Goal: Task Accomplishment & Management: Complete application form

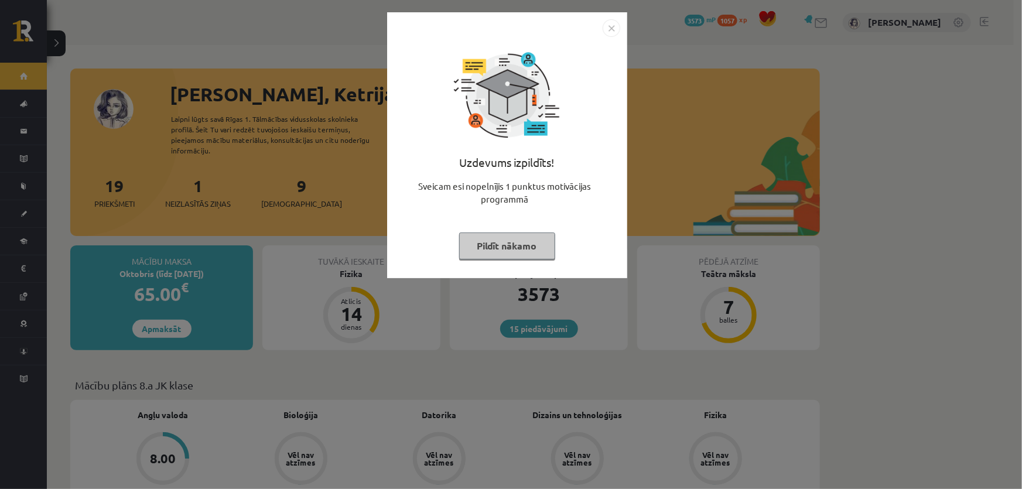
click at [503, 245] on button "Pildīt nākamo" at bounding box center [507, 246] width 96 height 27
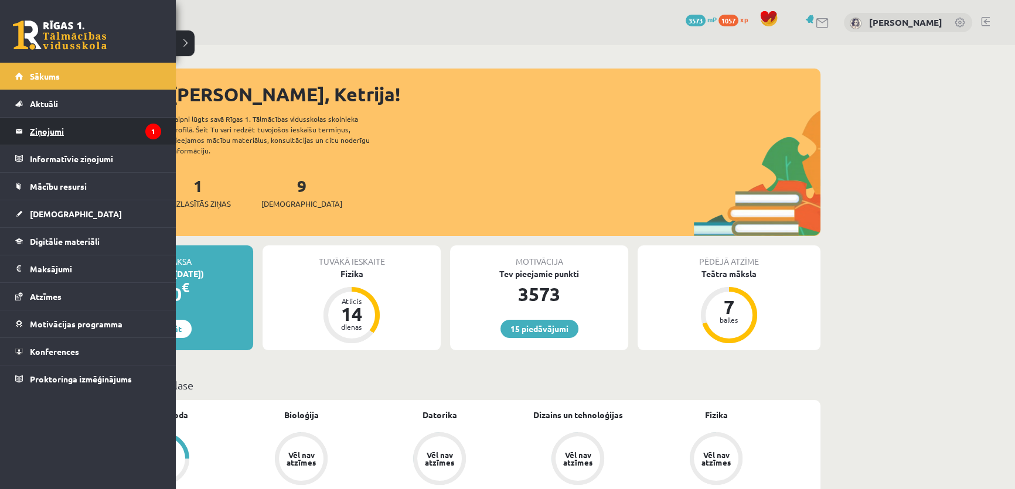
click at [111, 129] on legend "Ziņojumi 1" at bounding box center [95, 131] width 131 height 27
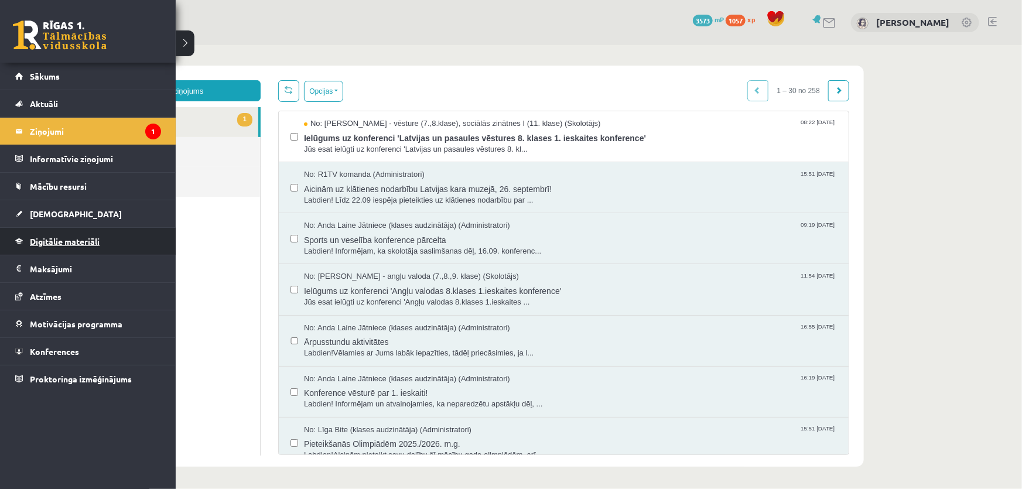
click at [59, 230] on link "Digitālie materiāli" at bounding box center [88, 241] width 146 height 27
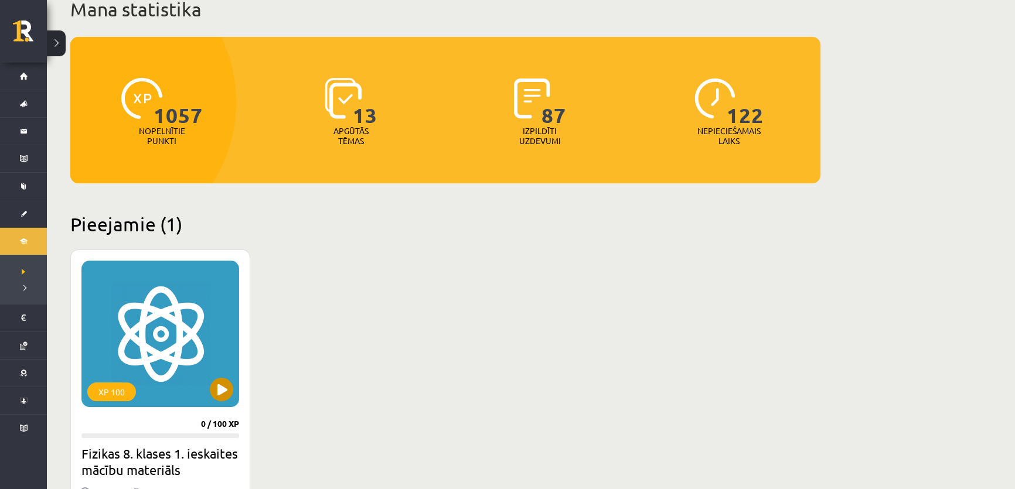
scroll to position [106, 0]
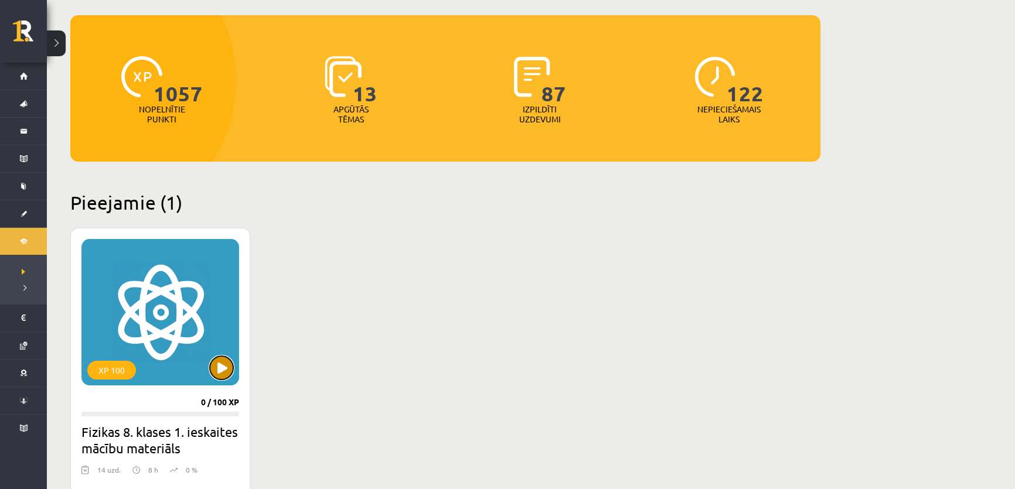
click at [219, 369] on button at bounding box center [221, 367] width 23 height 23
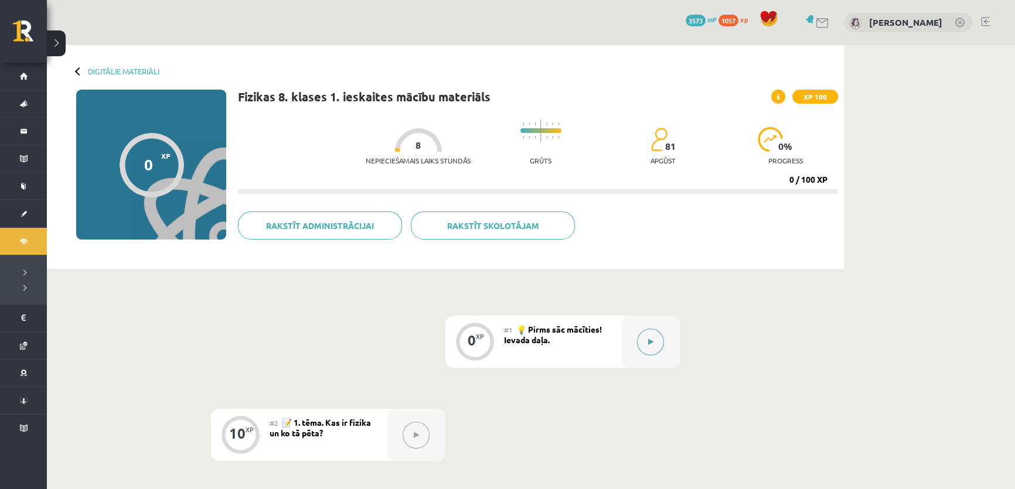
click at [658, 340] on button at bounding box center [650, 342] width 27 height 27
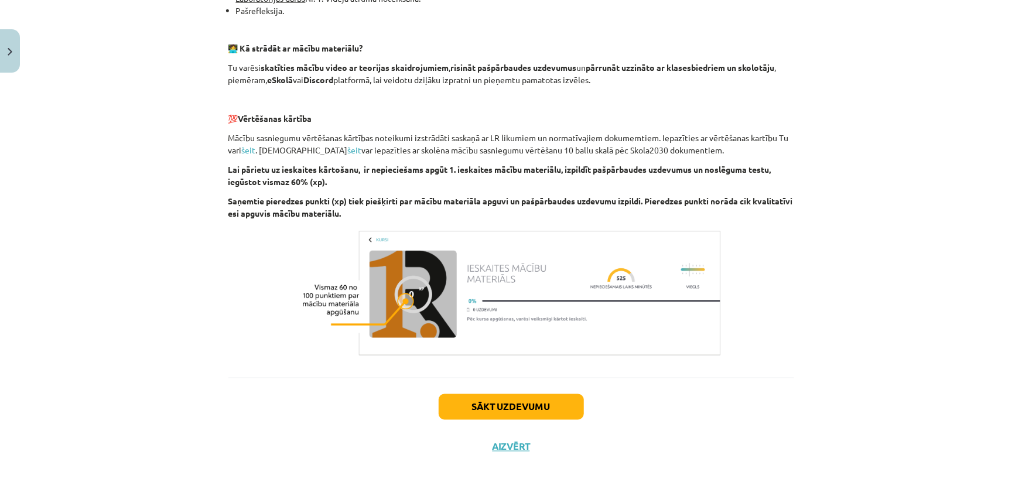
scroll to position [732, 0]
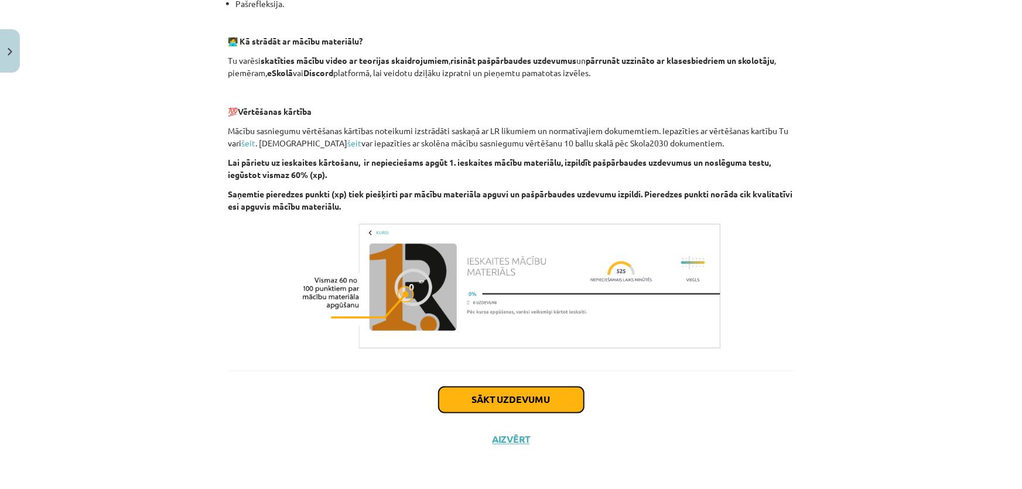
click at [458, 393] on button "Sākt uzdevumu" at bounding box center [511, 400] width 145 height 26
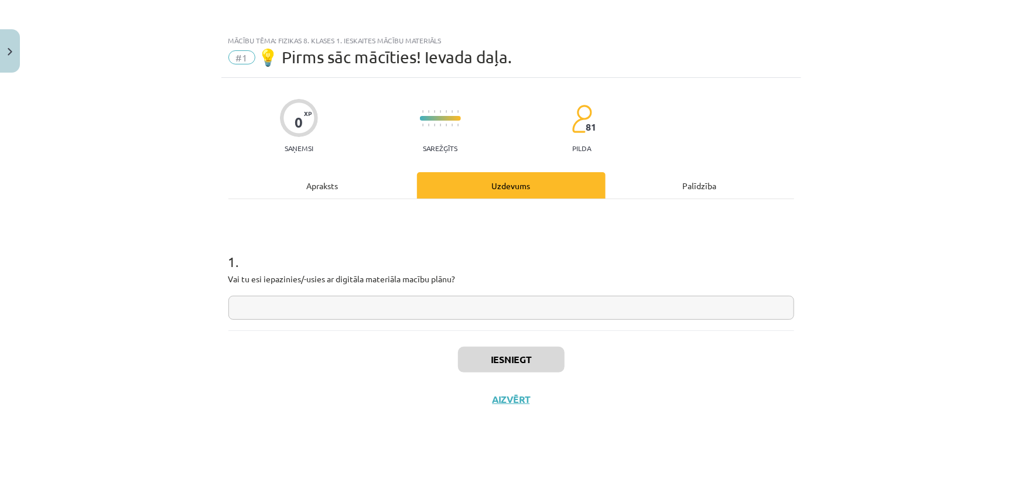
click at [293, 298] on input "text" at bounding box center [511, 308] width 566 height 24
type input "**"
click at [498, 360] on button "Iesniegt" at bounding box center [511, 360] width 107 height 26
click at [506, 396] on button "Nākamā nodarbība" at bounding box center [511, 407] width 115 height 27
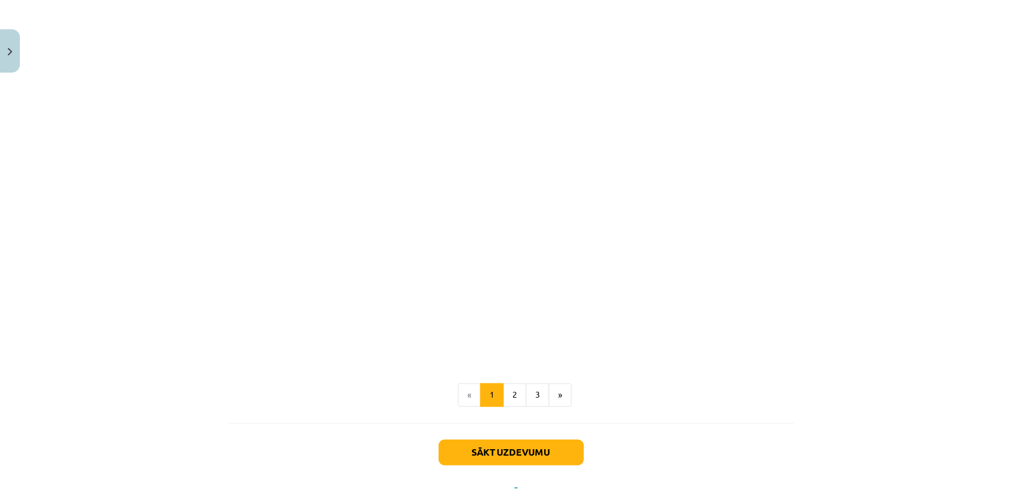
scroll to position [823, 0]
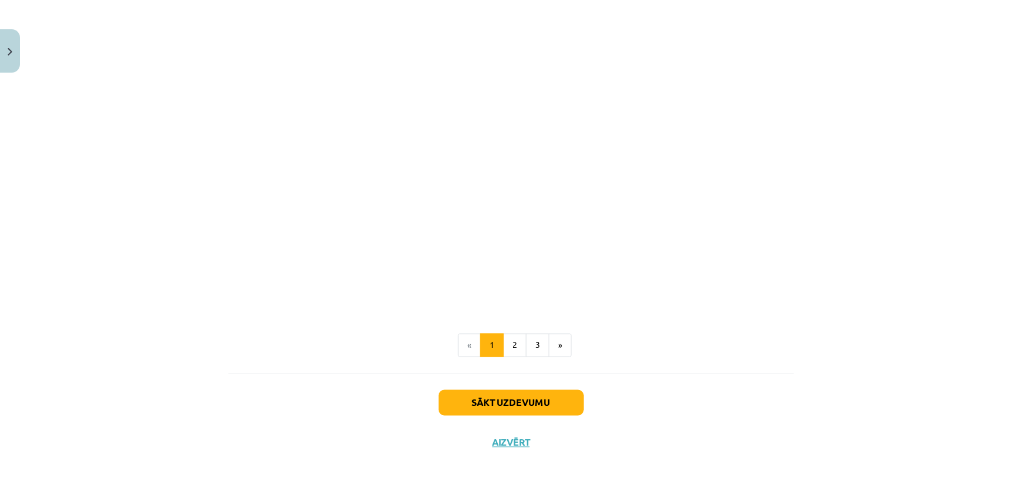
click at [517, 344] on button "2" at bounding box center [514, 345] width 23 height 23
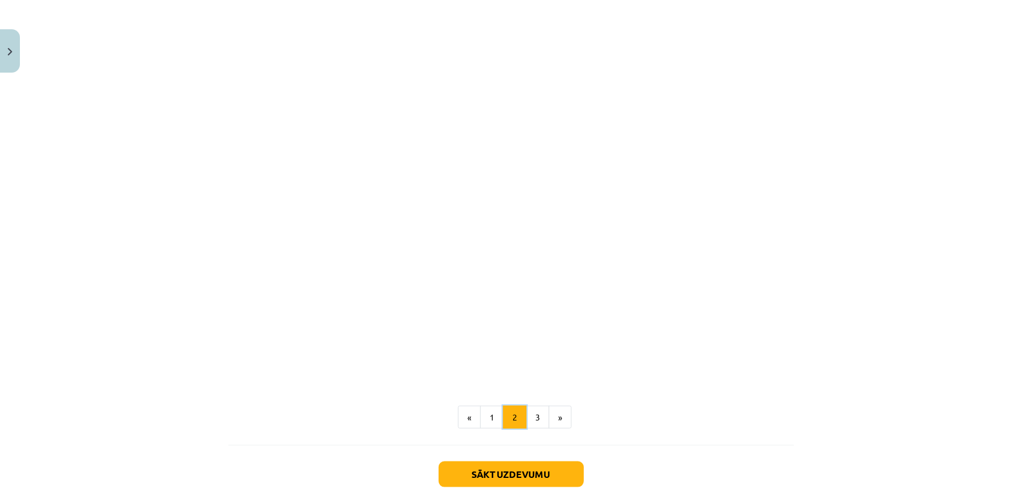
scroll to position [585, 0]
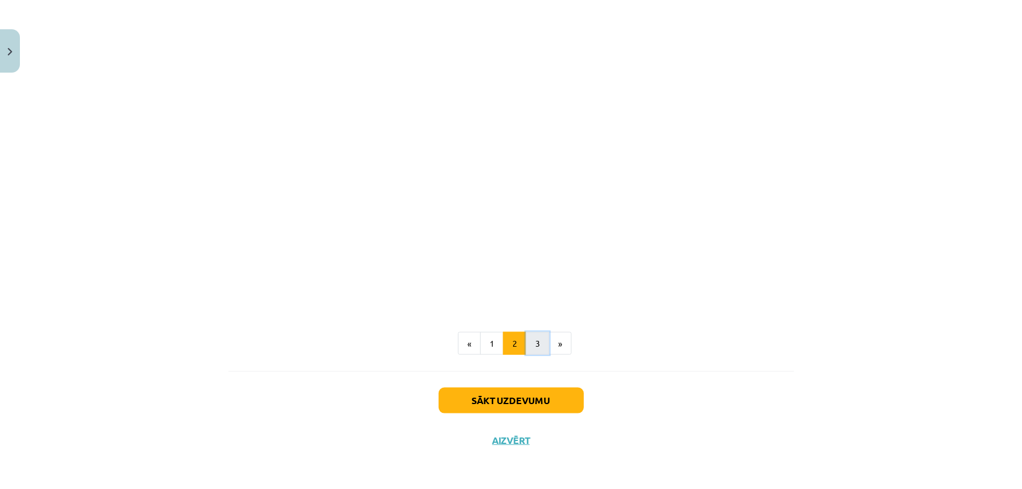
click at [531, 343] on button "3" at bounding box center [537, 343] width 23 height 23
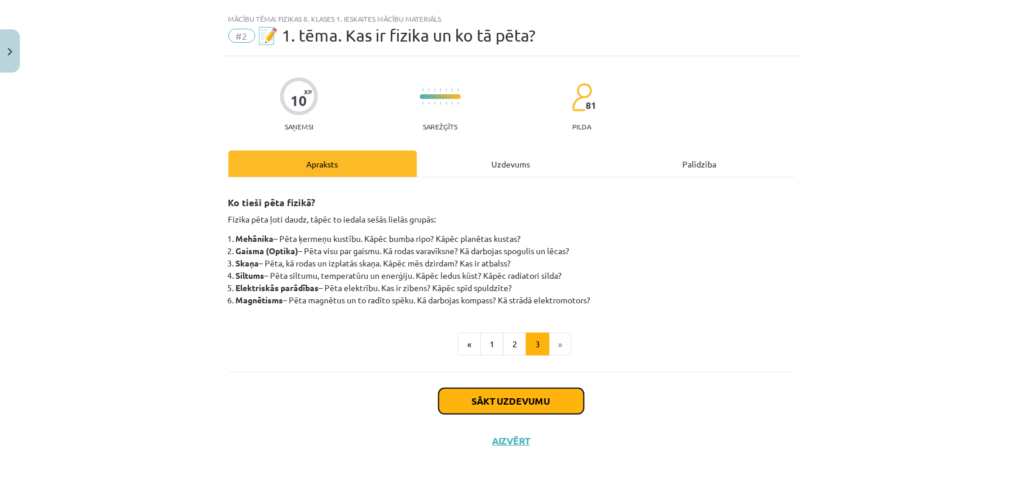
click at [511, 395] on button "Sākt uzdevumu" at bounding box center [511, 401] width 145 height 26
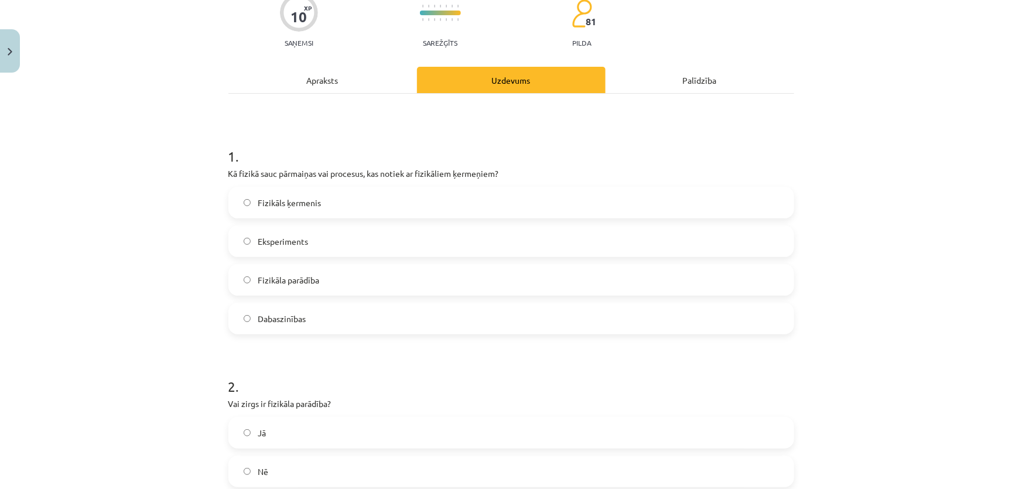
scroll to position [106, 0]
click at [321, 276] on label "Fizikāla parādība" at bounding box center [512, 279] width 564 height 29
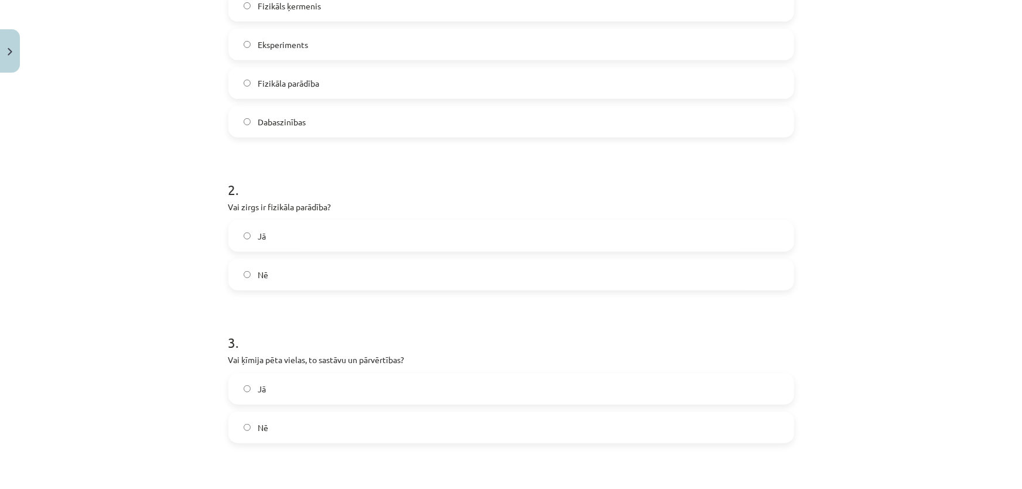
scroll to position [319, 0]
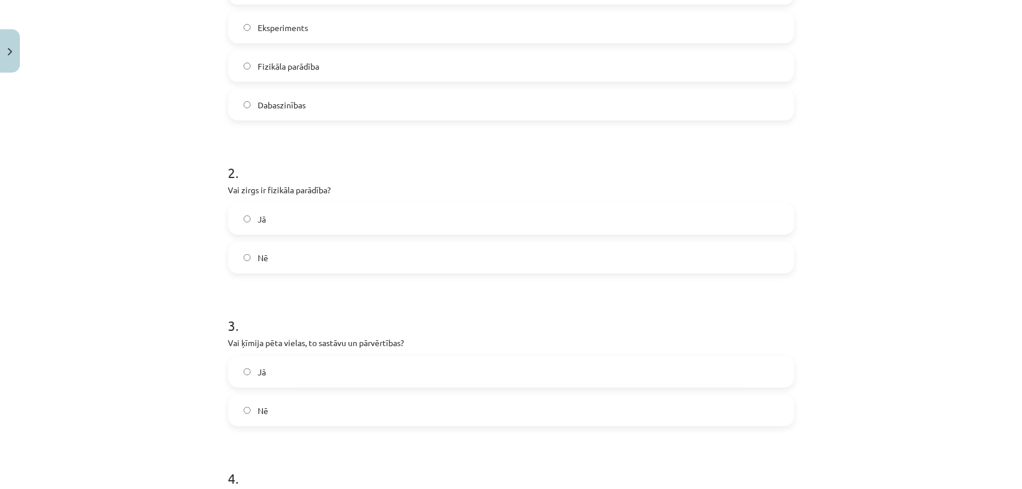
click at [258, 259] on span "Nē" at bounding box center [263, 258] width 11 height 12
click at [262, 370] on label "Jā" at bounding box center [512, 371] width 564 height 29
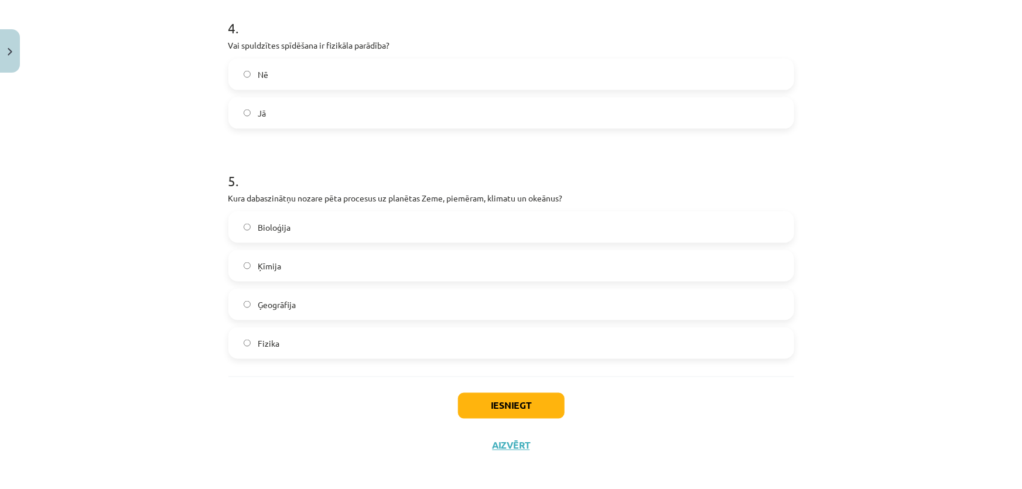
scroll to position [774, 0]
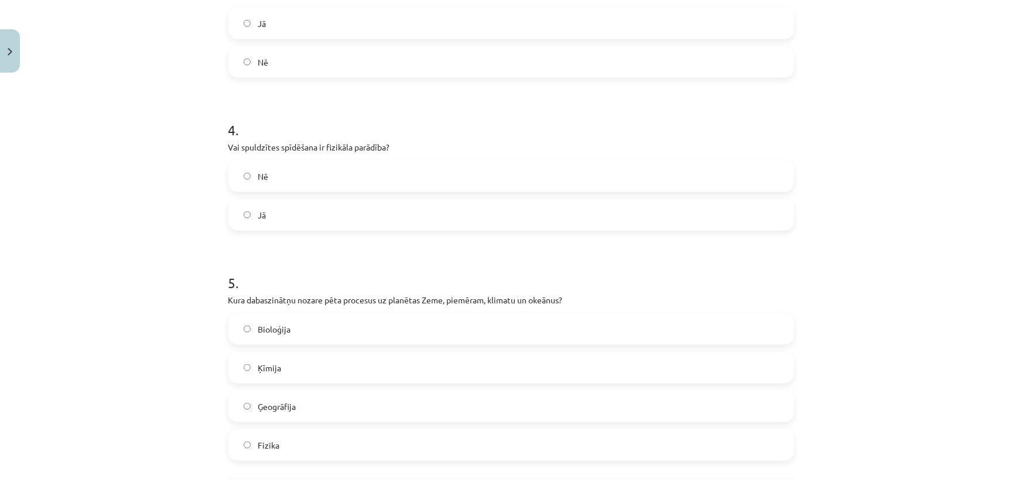
click at [238, 214] on label "Jā" at bounding box center [512, 214] width 564 height 29
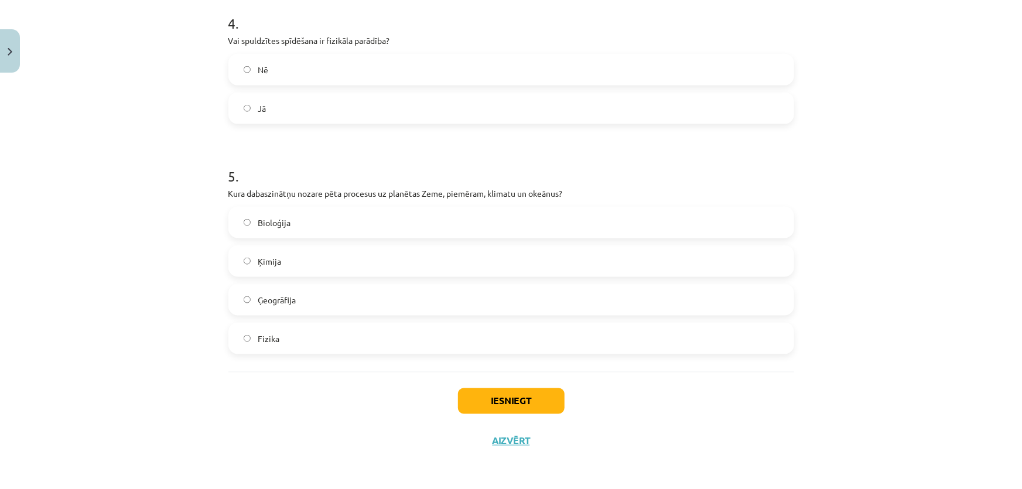
click at [264, 302] on span "Ģeogrāfija" at bounding box center [277, 300] width 38 height 12
click at [511, 407] on button "Iesniegt" at bounding box center [511, 401] width 107 height 26
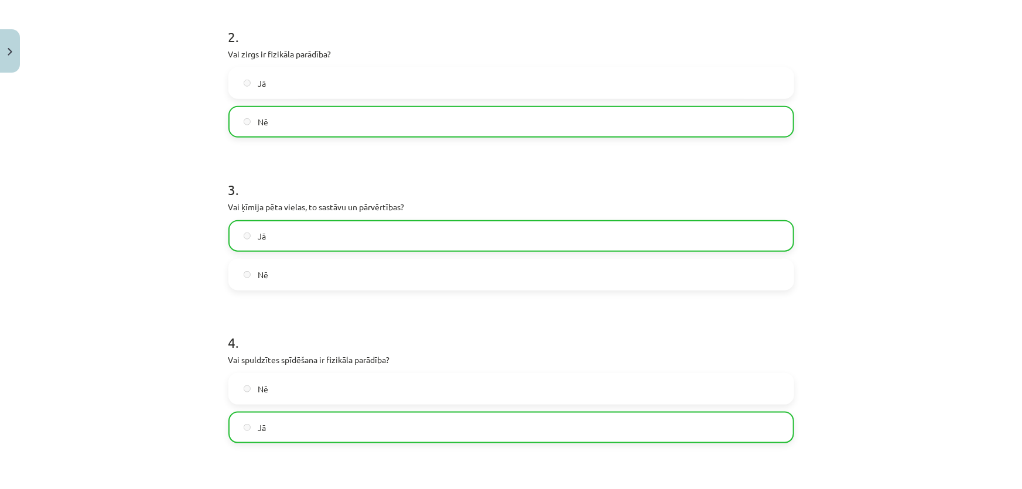
scroll to position [812, 0]
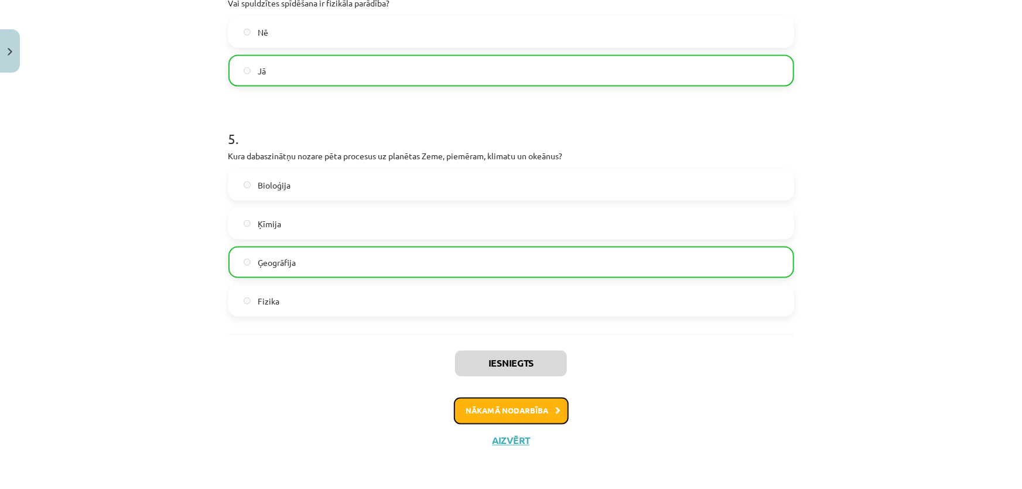
drag, startPoint x: 483, startPoint y: 402, endPoint x: 480, endPoint y: 397, distance: 6.5
click at [483, 402] on button "Nākamā nodarbība" at bounding box center [511, 411] width 115 height 27
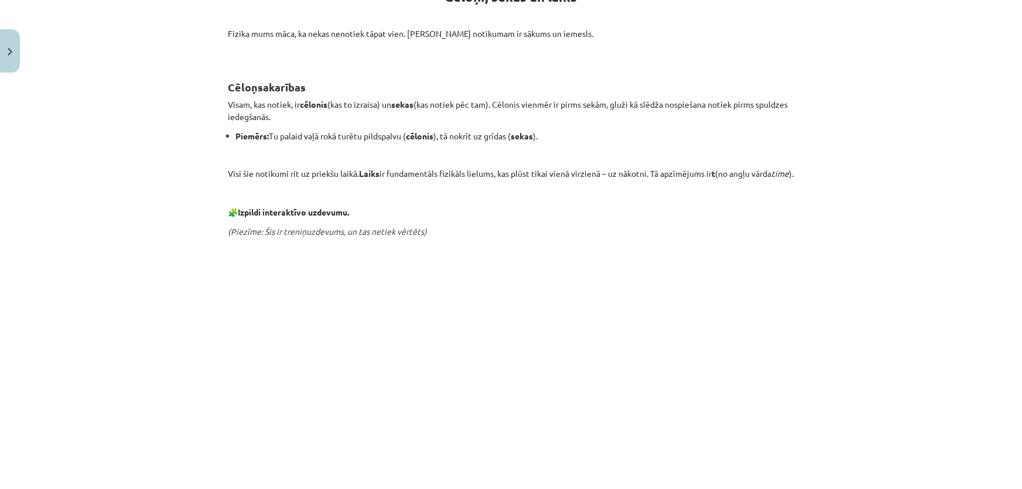
scroll to position [429, 0]
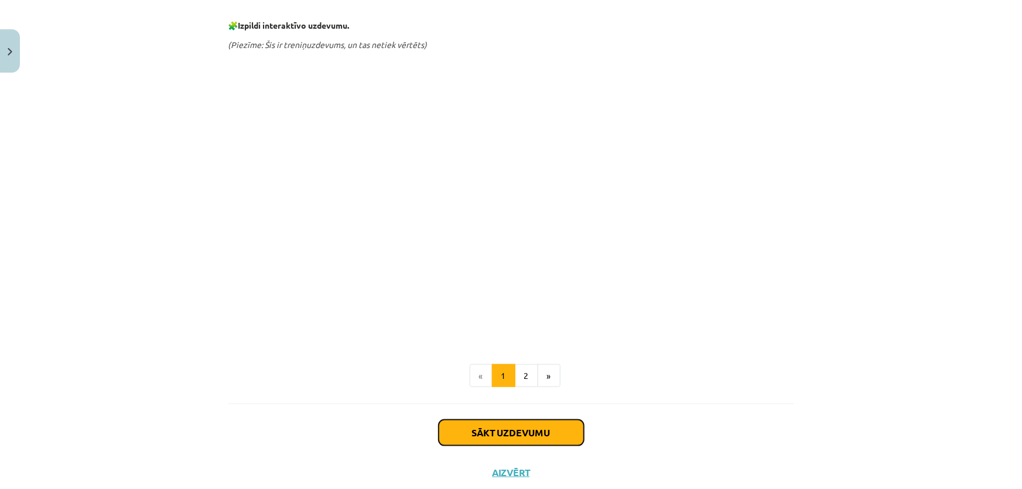
click at [466, 446] on button "Sākt uzdevumu" at bounding box center [511, 433] width 145 height 26
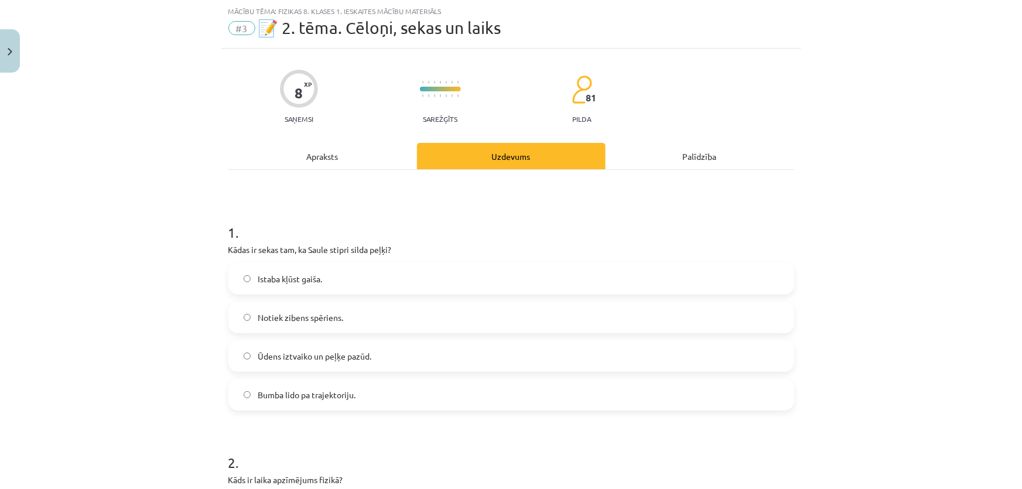
scroll to position [29, 0]
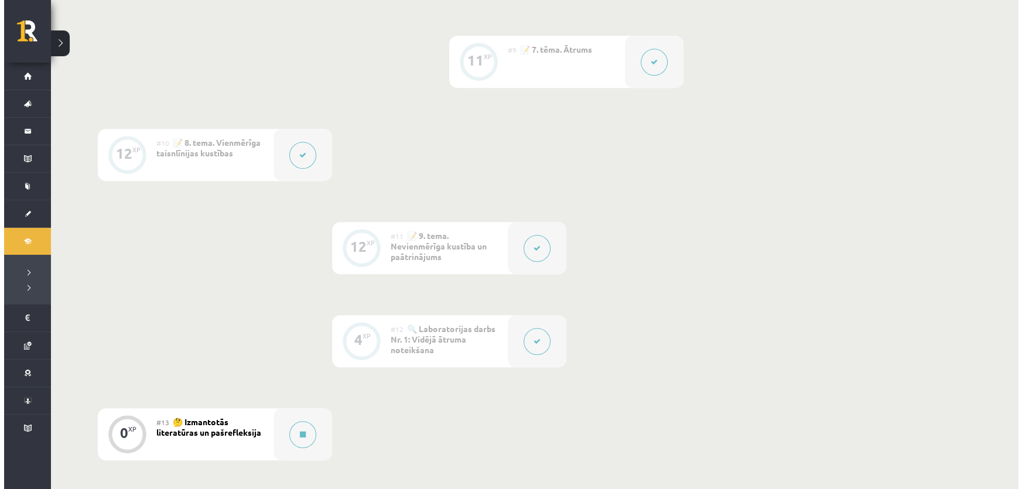
scroll to position [1201, 0]
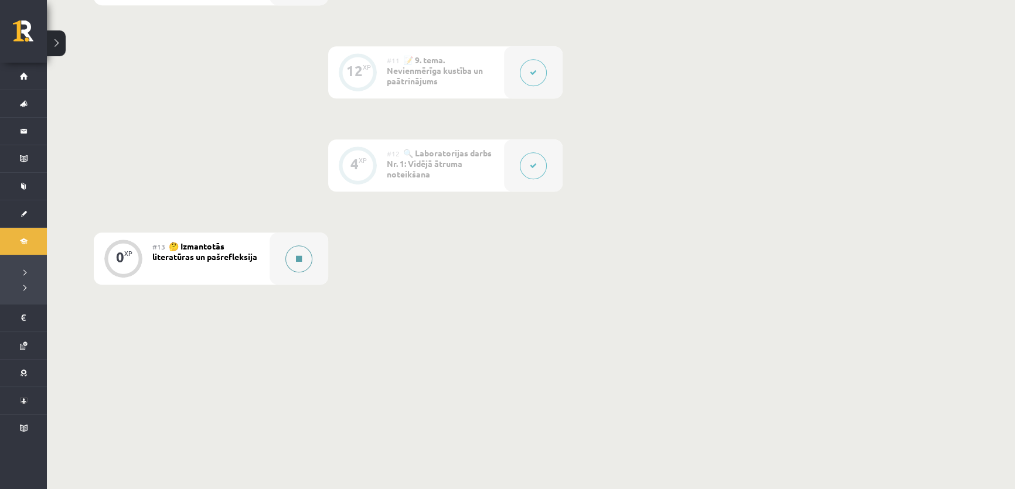
click at [302, 269] on button at bounding box center [298, 258] width 27 height 27
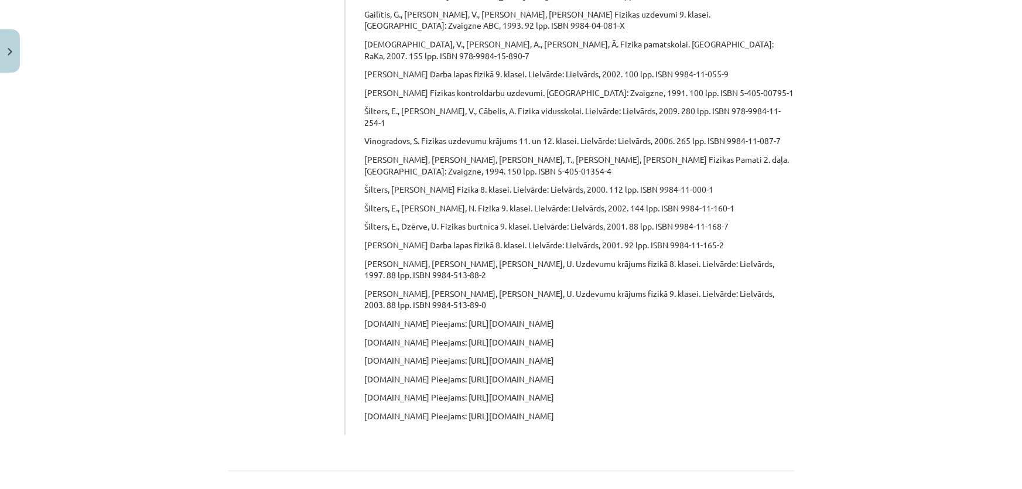
scroll to position [634, 0]
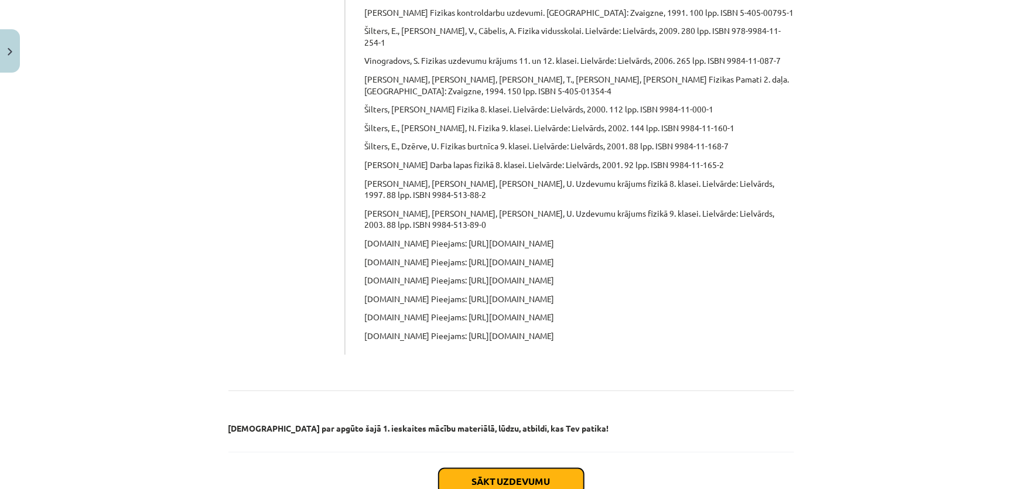
click at [448, 469] on button "Sākt uzdevumu" at bounding box center [511, 482] width 145 height 26
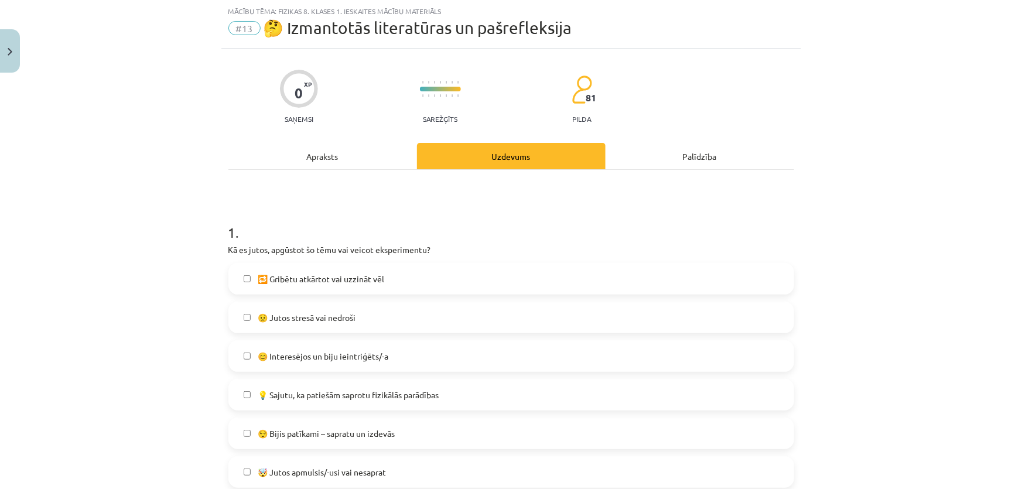
scroll to position [82, 0]
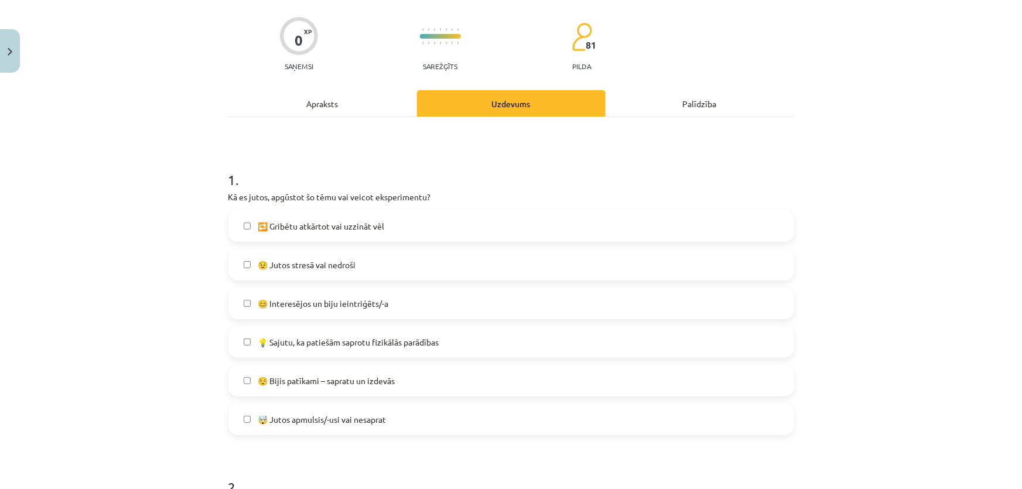
click at [287, 303] on span "😊 Interesējos un biju ieintriģēts/-a" at bounding box center [323, 304] width 131 height 12
click at [310, 384] on span "😌 Bijis patīkami – sapratu un izdevās" at bounding box center [326, 381] width 137 height 12
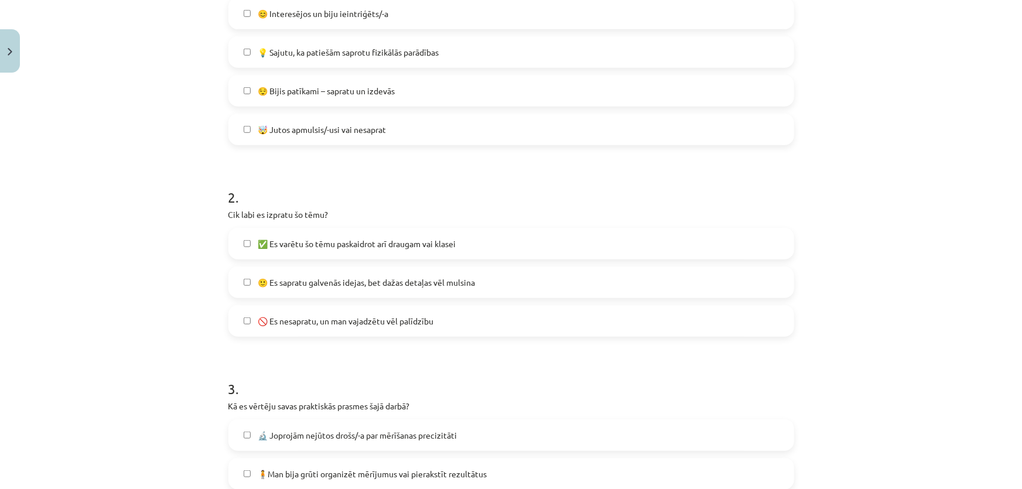
scroll to position [508, 0]
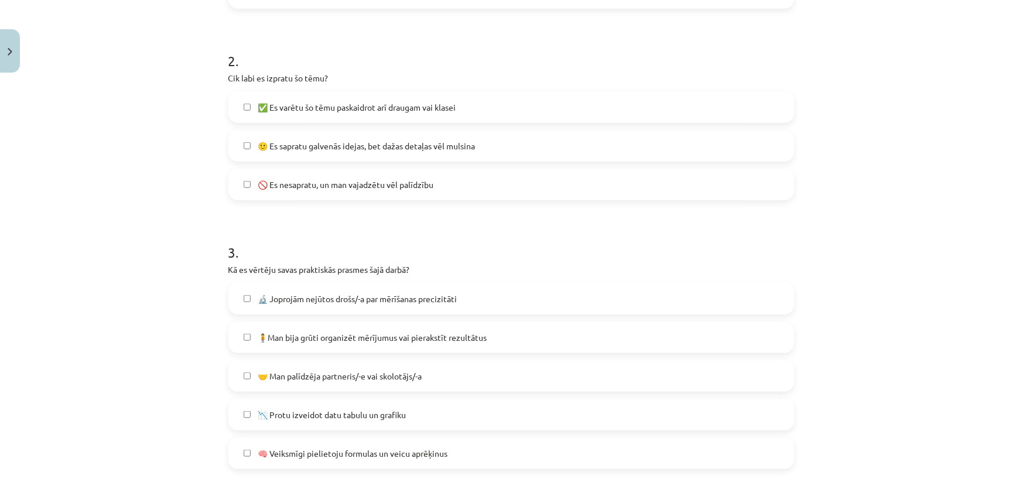
click at [279, 140] on span "🙂 Es sapratu galvenās idejas, bet dažas detaļas vēl mulsina" at bounding box center [366, 146] width 217 height 12
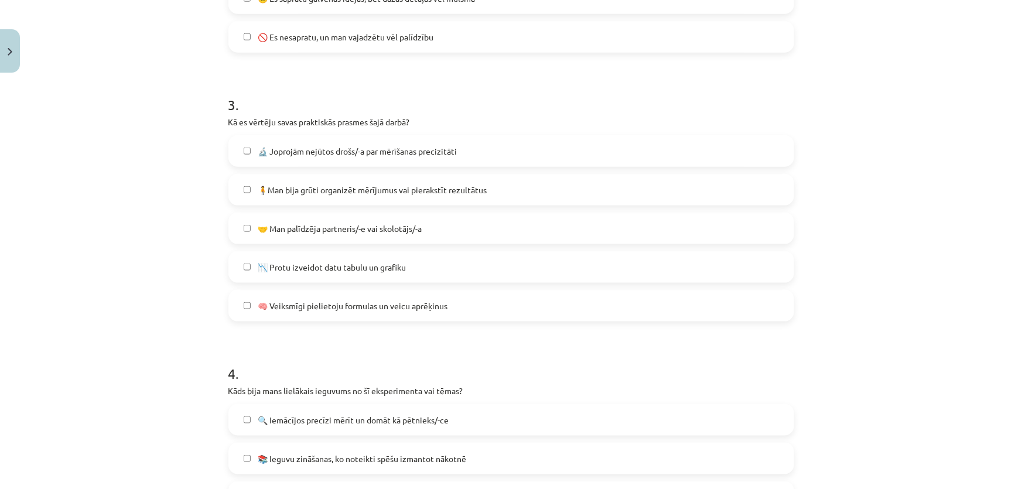
scroll to position [721, 0]
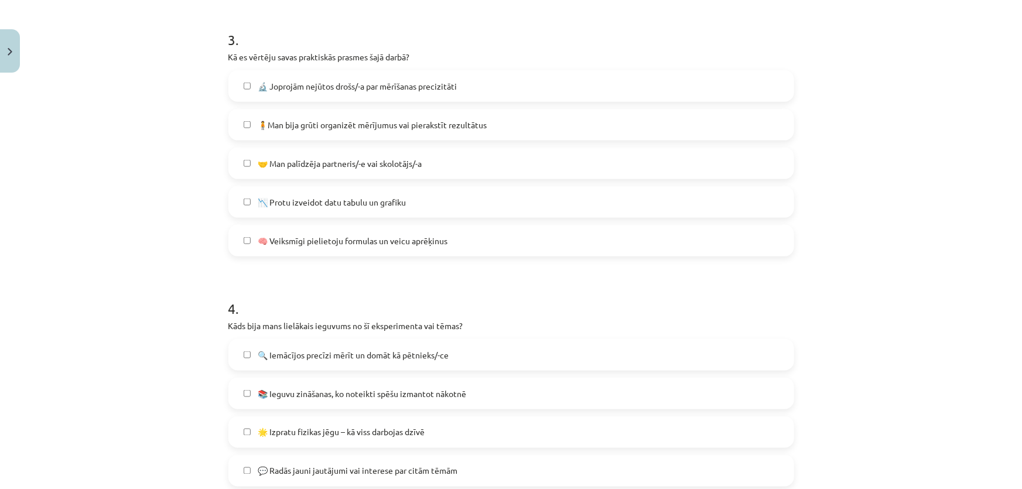
click at [276, 137] on label "🧍Man bija grūti organizēt mērījumus vai pierakstīt rezultātus" at bounding box center [512, 124] width 564 height 29
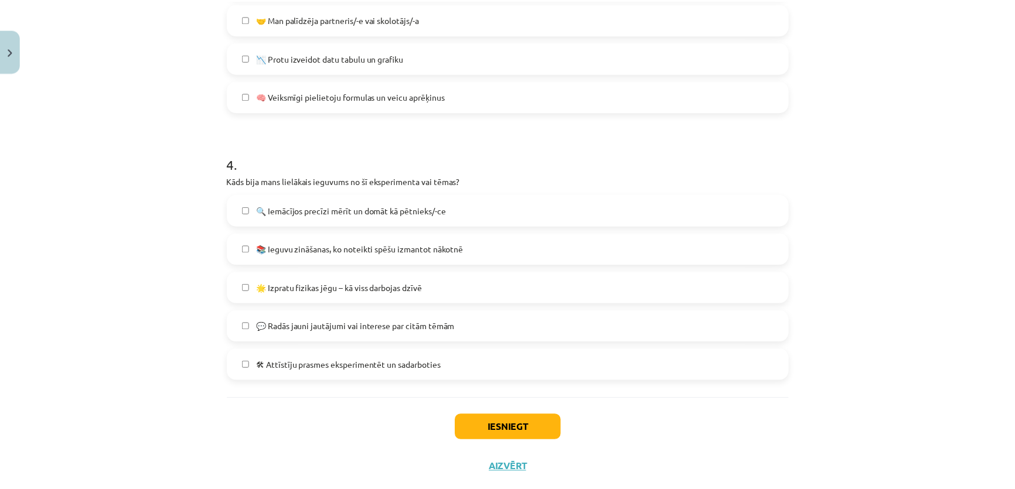
scroll to position [839, 0]
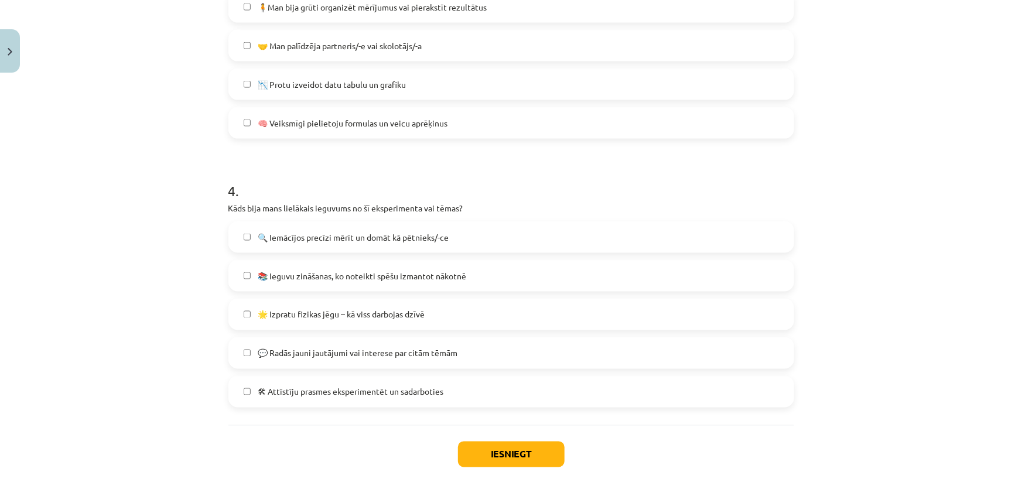
click at [393, 316] on span "🌟 Izpratu fizikas jēgu – kā viss darbojas dzīvē" at bounding box center [341, 315] width 167 height 12
click at [492, 452] on button "Iesniegt" at bounding box center [511, 455] width 107 height 26
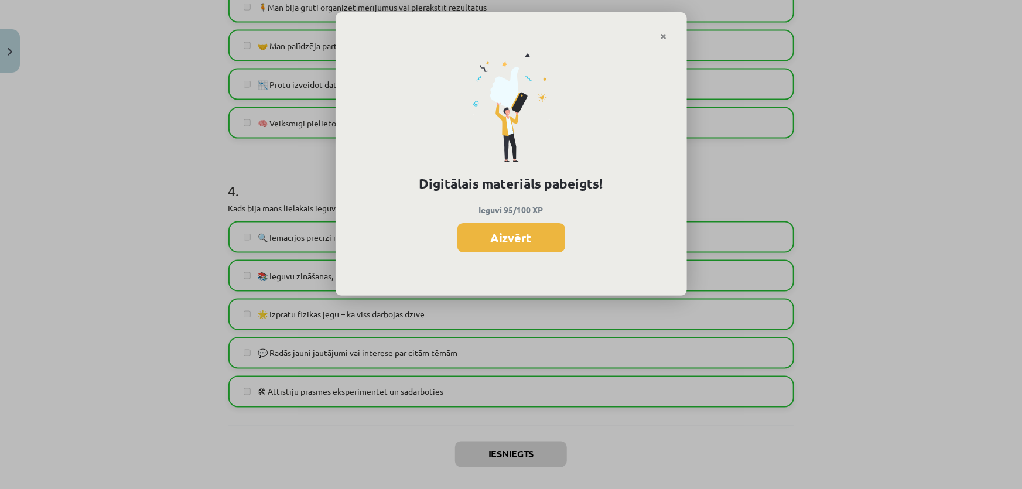
click at [505, 234] on button "Aizvērt" at bounding box center [511, 237] width 108 height 29
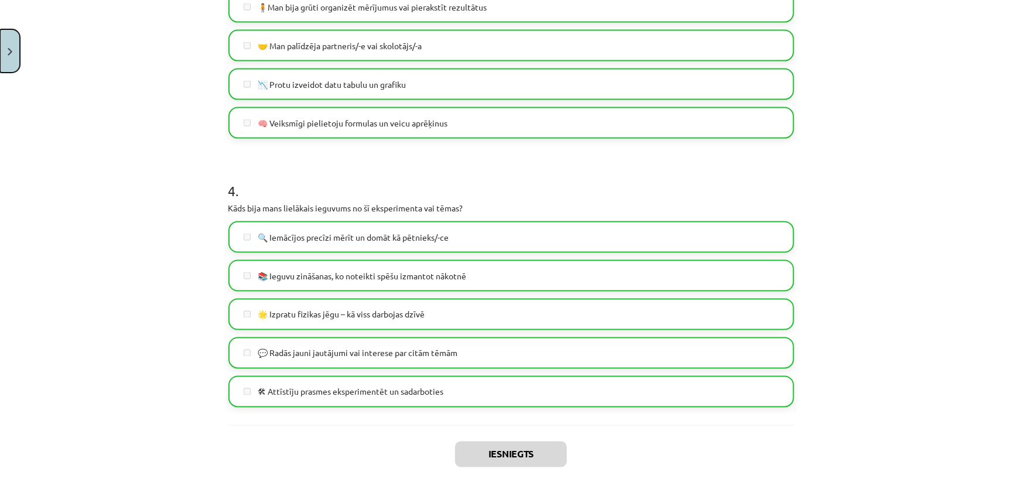
click at [4, 47] on button "Close" at bounding box center [10, 50] width 20 height 43
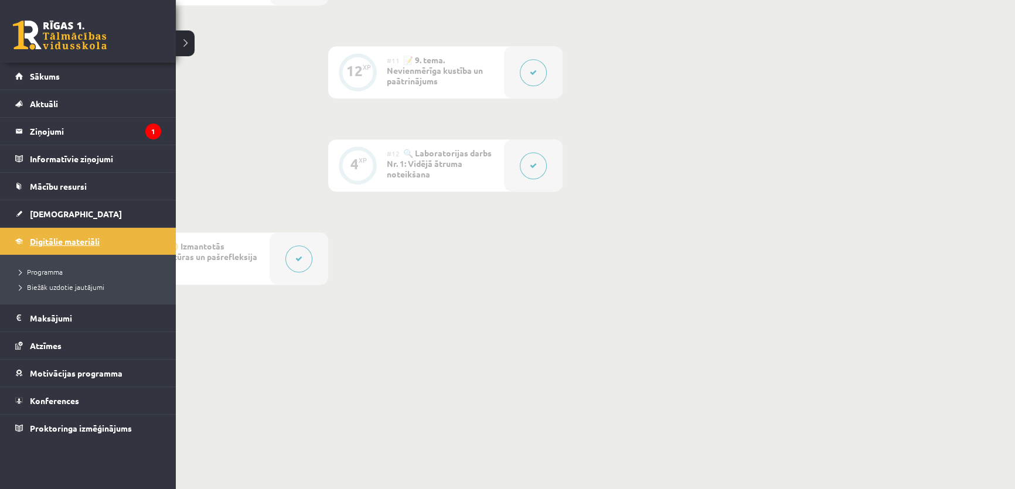
click at [32, 241] on span "Digitālie materiāli" at bounding box center [65, 241] width 70 height 11
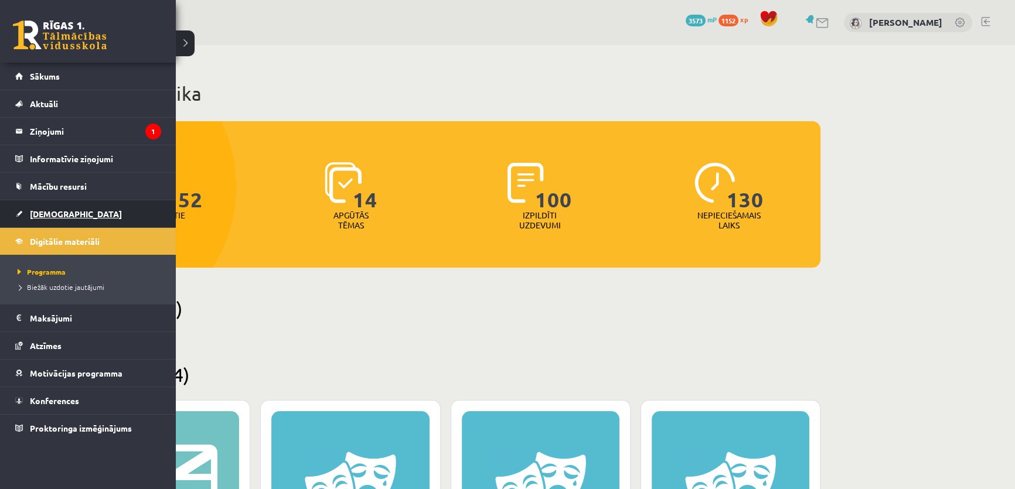
click at [66, 217] on link "[DEMOGRAPHIC_DATA]" at bounding box center [88, 213] width 146 height 27
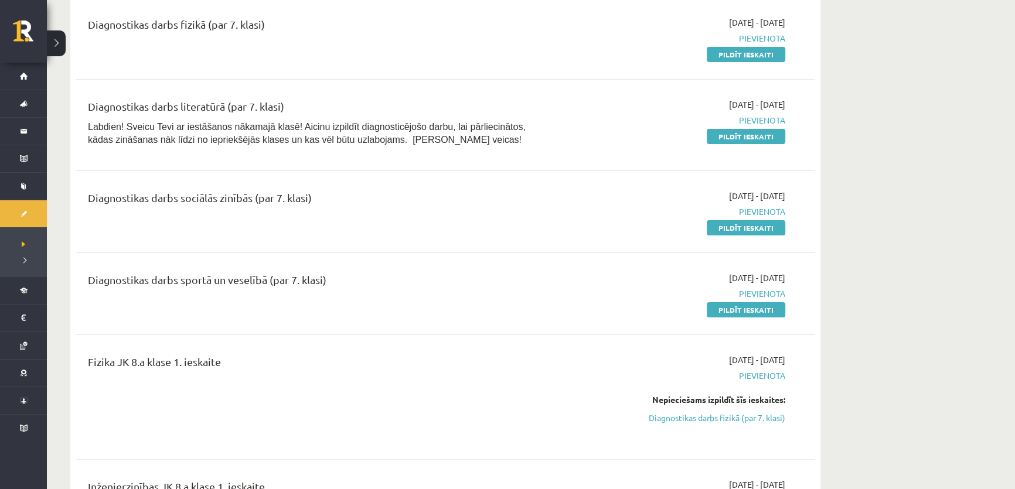
scroll to position [319, 0]
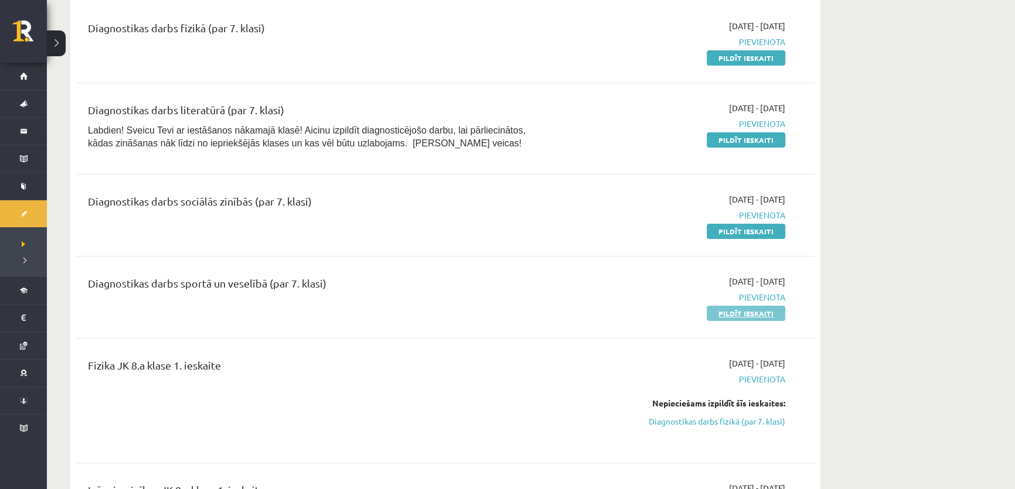
click at [746, 312] on link "Pildīt ieskaiti" at bounding box center [745, 313] width 78 height 15
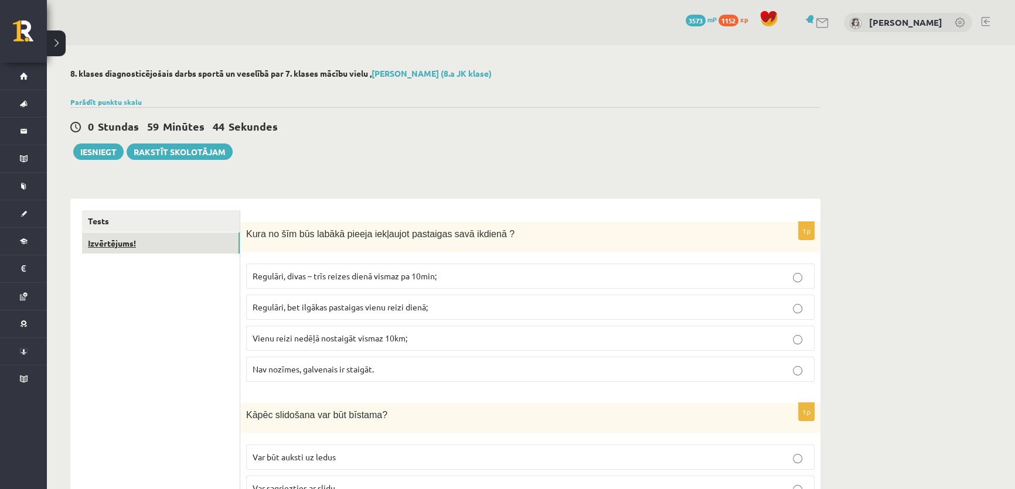
click at [115, 242] on link "Izvērtējums!" at bounding box center [161, 244] width 158 height 22
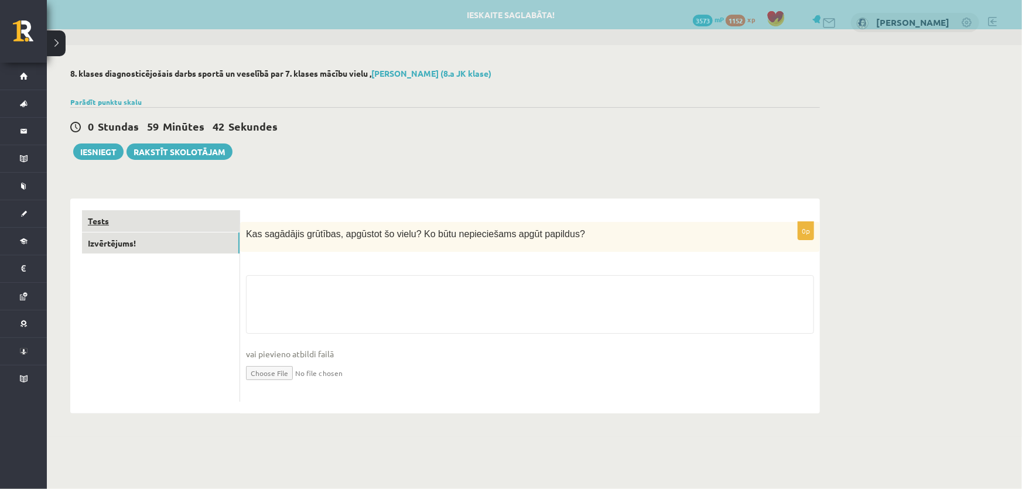
click at [162, 220] on link "Tests" at bounding box center [161, 221] width 158 height 22
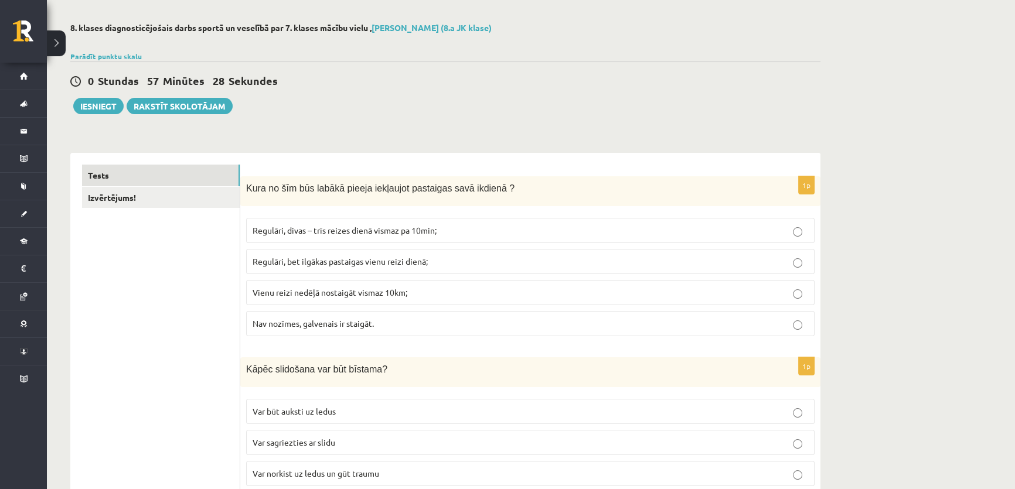
scroll to position [106, 0]
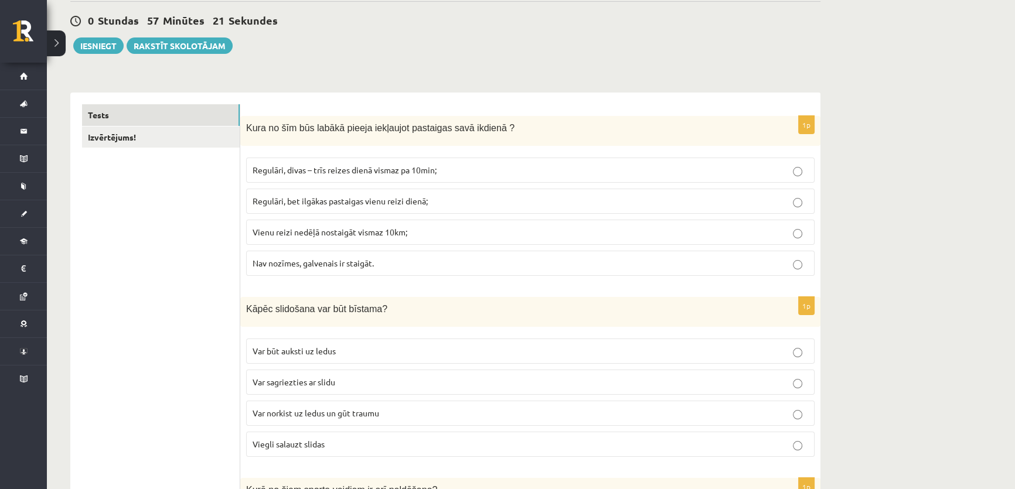
click at [305, 179] on label "Regulāri, divas – trīs reizes dienā vismaz pa 10min;" at bounding box center [530, 170] width 568 height 25
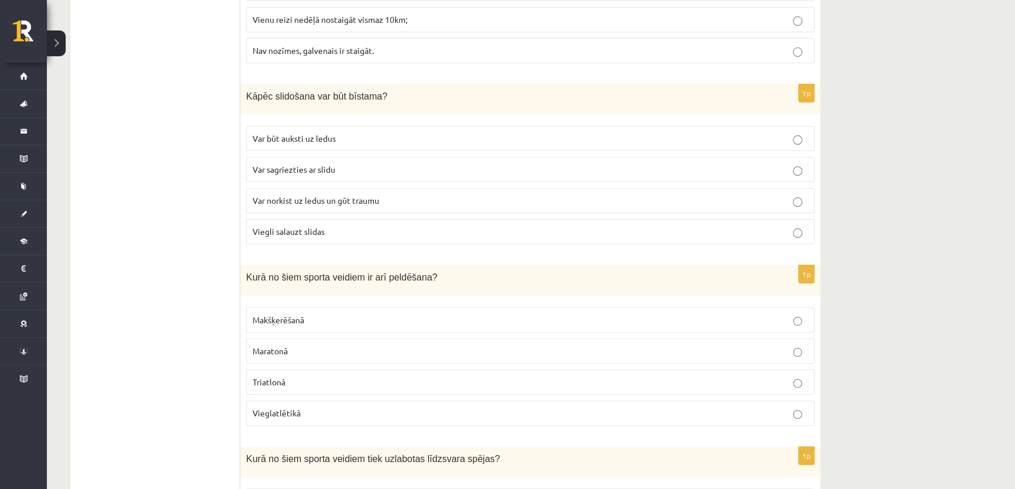
scroll to position [319, 0]
click at [281, 198] on span "Var norkist uz ledus un gūt traumu" at bounding box center [315, 199] width 127 height 11
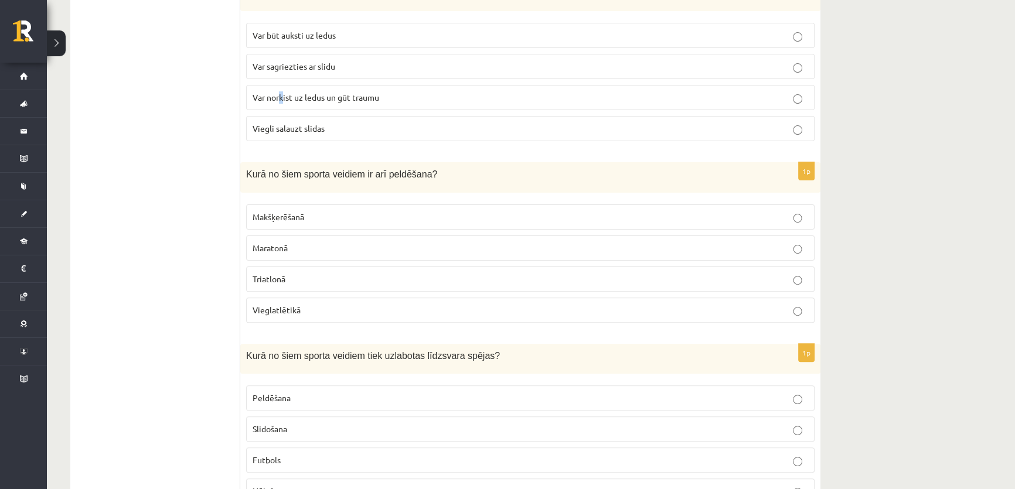
scroll to position [426, 0]
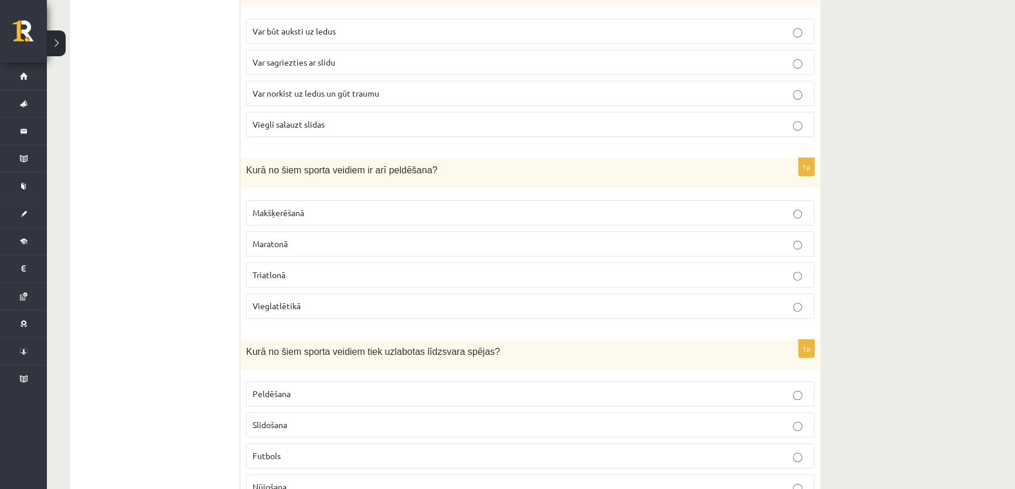
click at [429, 103] on label "Var norkist uz ledus un gūt traumu" at bounding box center [530, 93] width 568 height 25
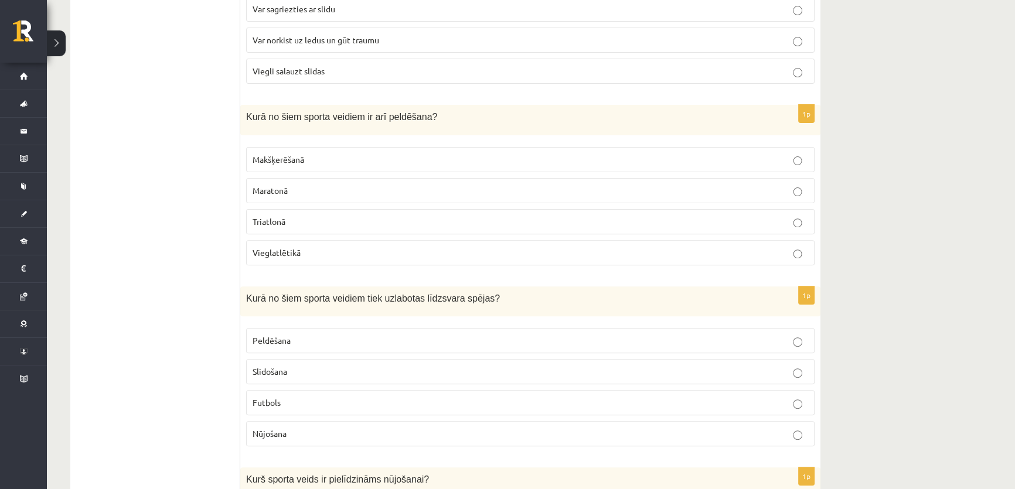
scroll to position [532, 0]
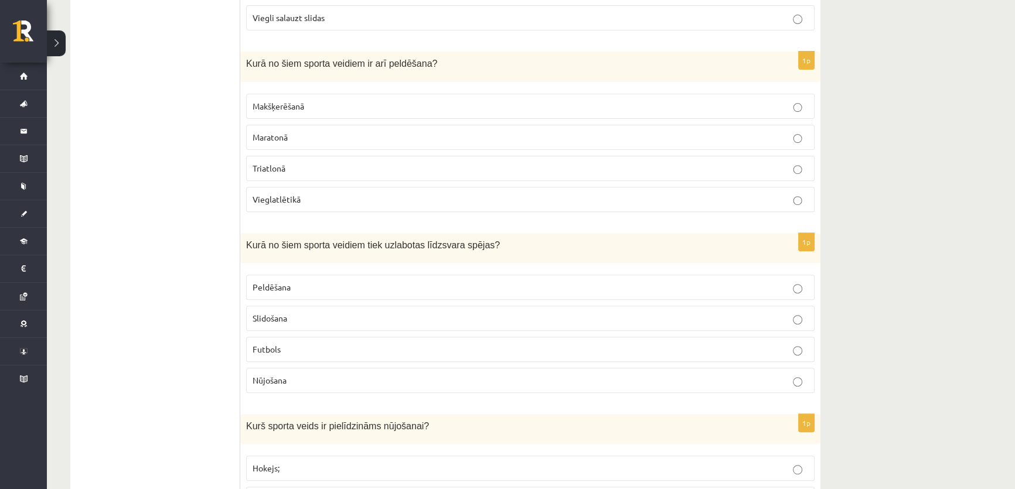
click at [288, 166] on p "Triatlonā" at bounding box center [529, 168] width 555 height 12
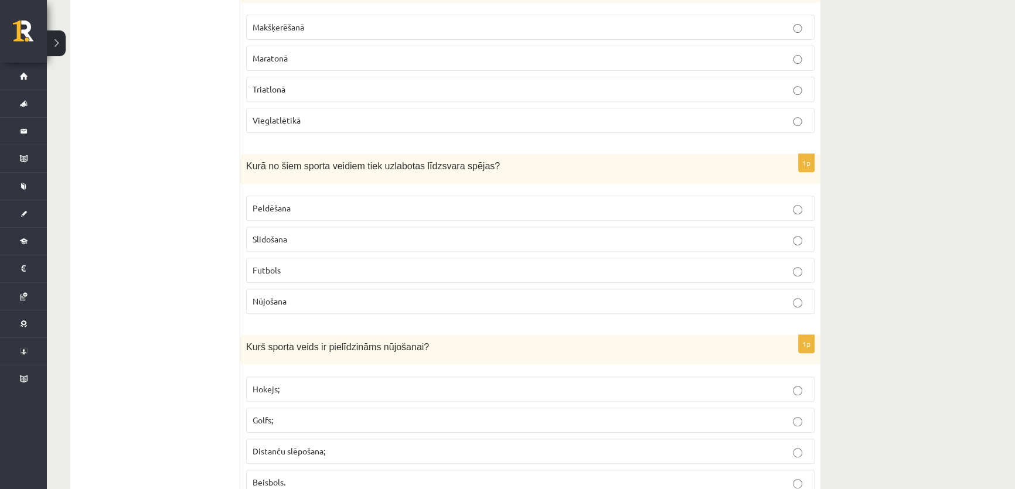
scroll to position [638, 0]
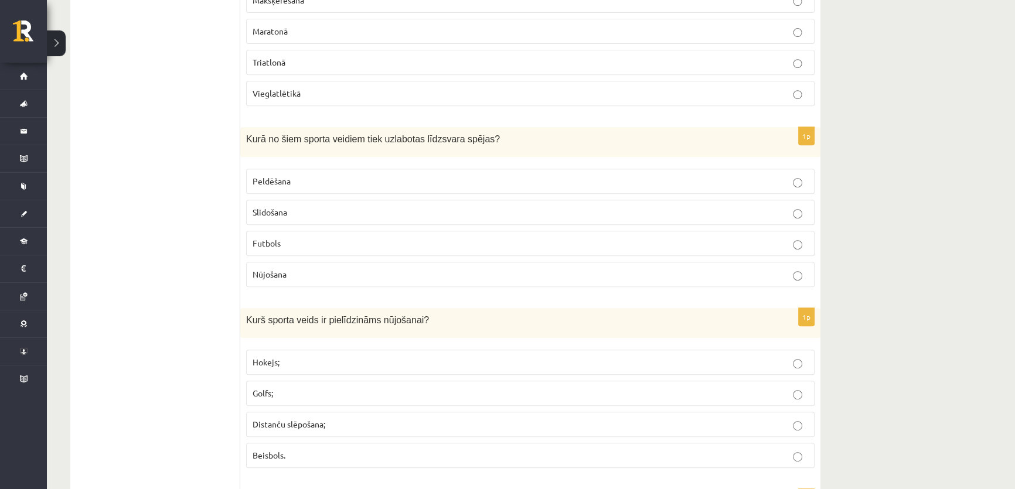
click at [276, 215] on p "Slidošana" at bounding box center [529, 212] width 555 height 12
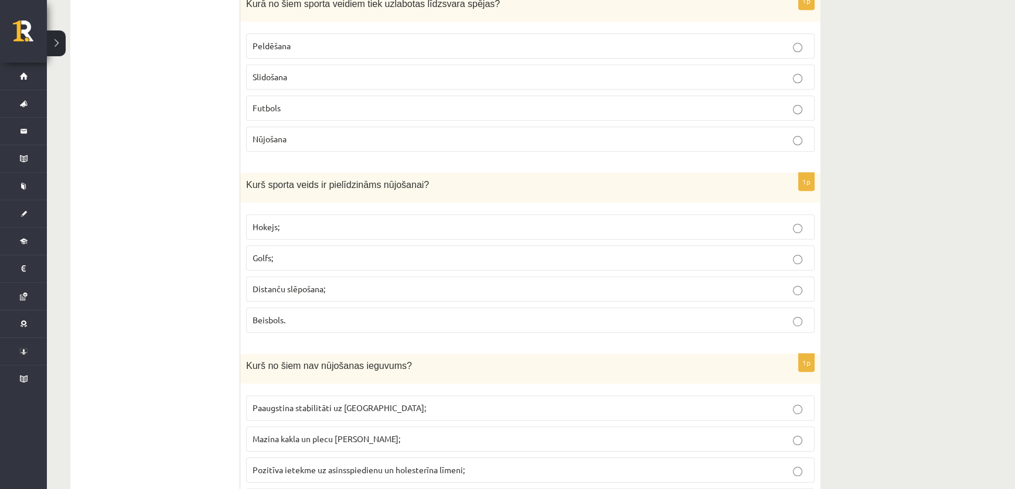
scroll to position [798, 0]
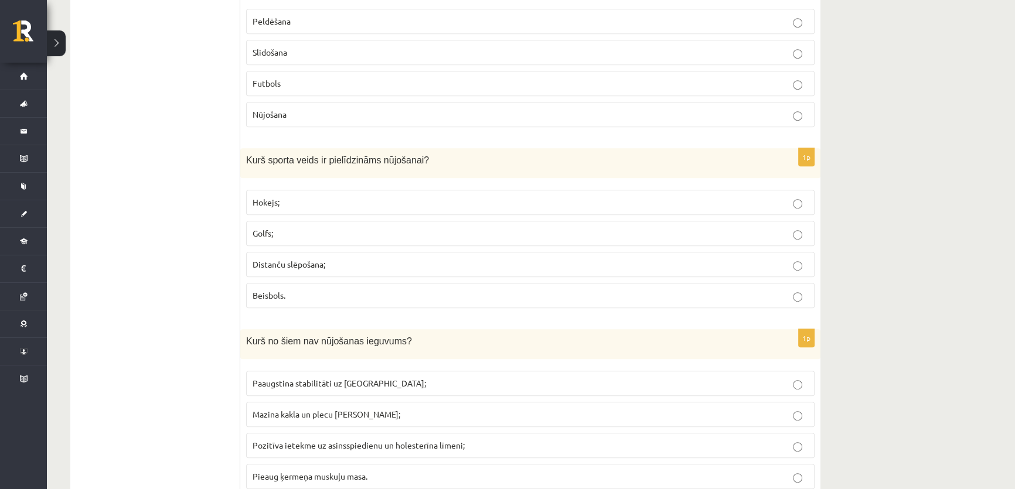
click at [268, 270] on label "Distanču slēpošana;" at bounding box center [530, 264] width 568 height 25
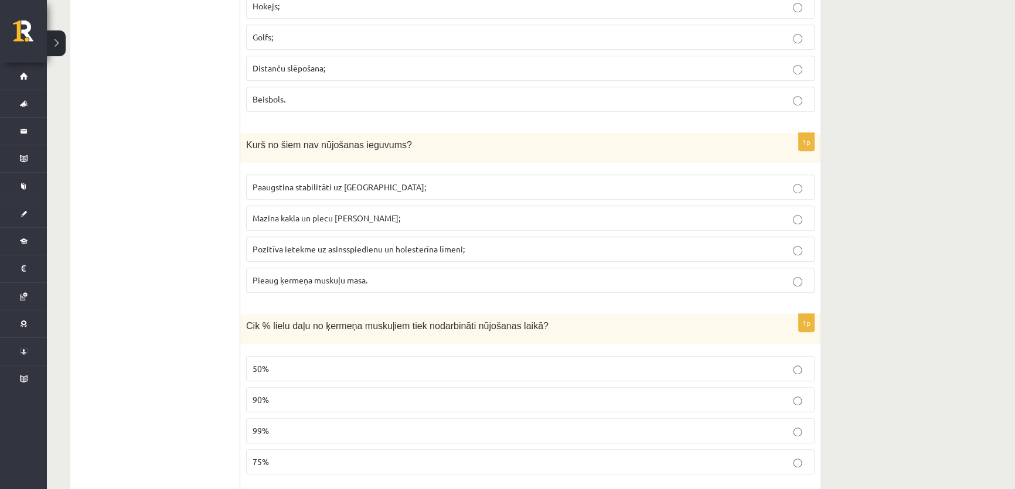
scroll to position [1012, 0]
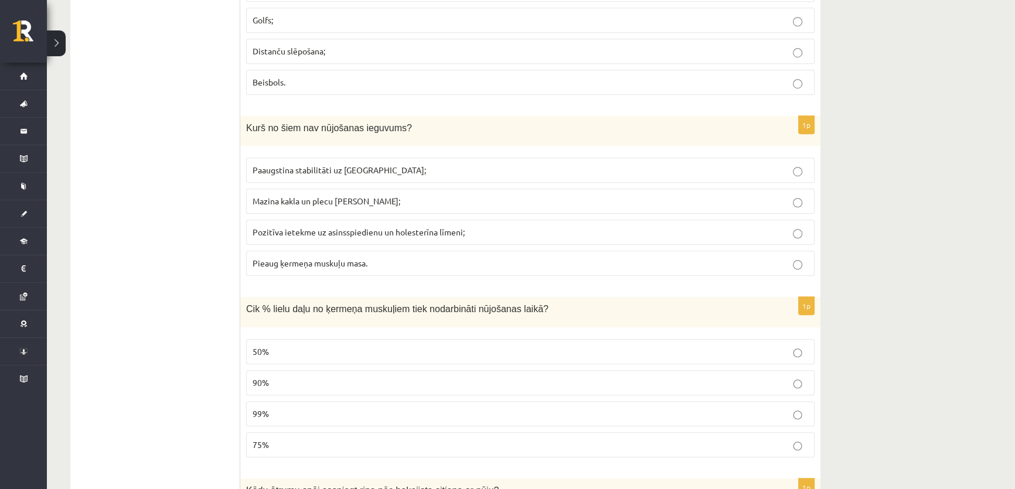
click at [257, 261] on span "Pieaug ķermeņa muskuļu masa." at bounding box center [309, 263] width 115 height 11
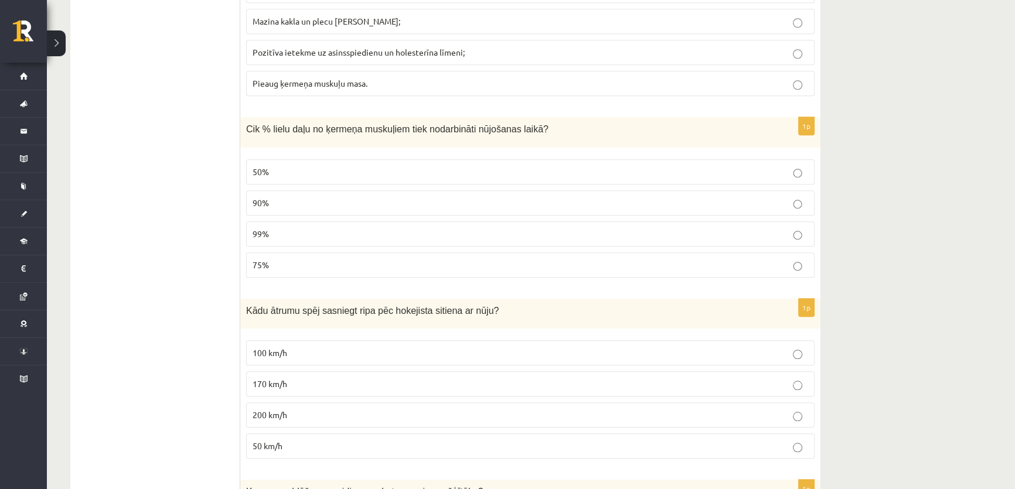
scroll to position [1224, 0]
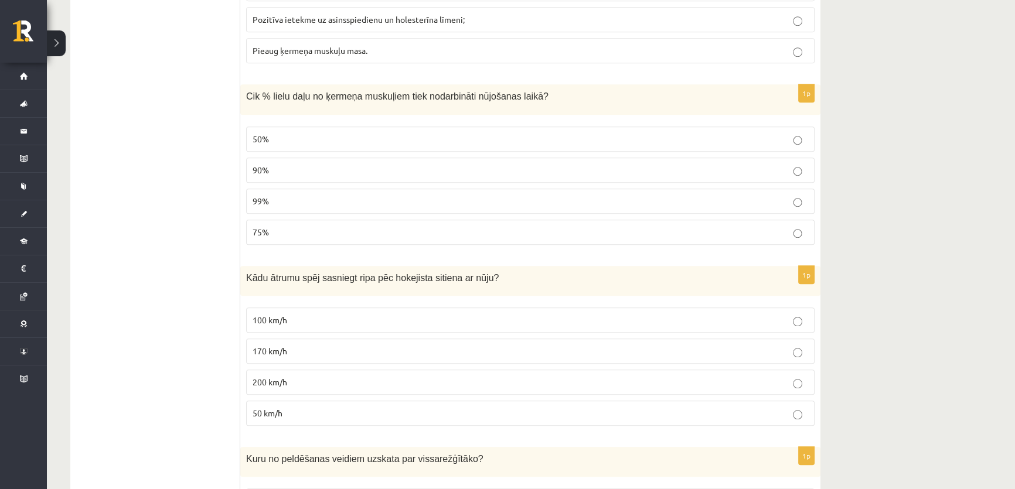
click at [267, 165] on span "90%" at bounding box center [260, 170] width 16 height 11
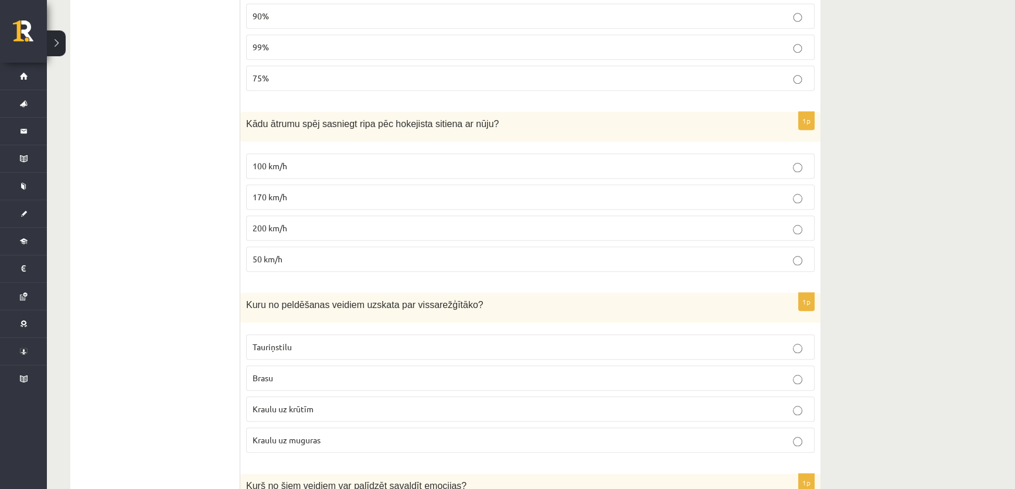
scroll to position [1384, 0]
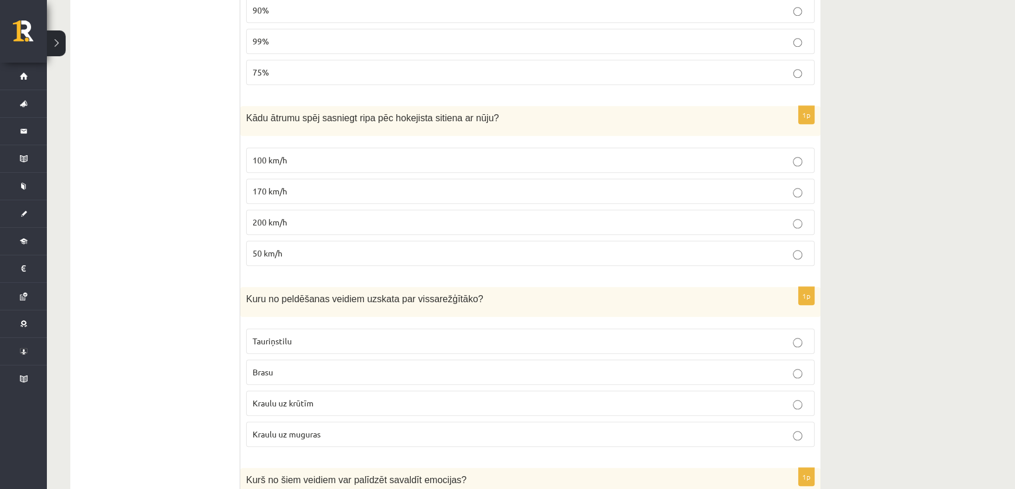
click at [274, 189] on span "170 km/h" at bounding box center [269, 191] width 35 height 11
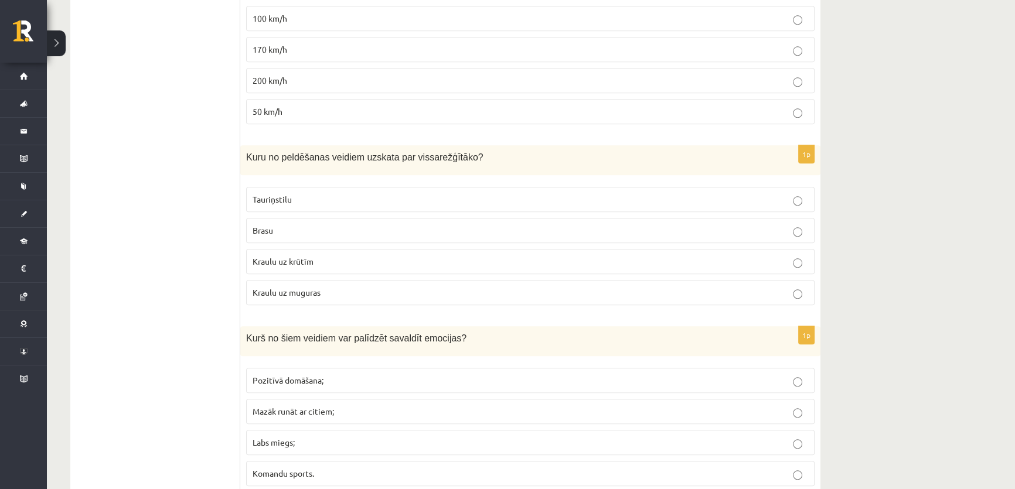
scroll to position [1544, 0]
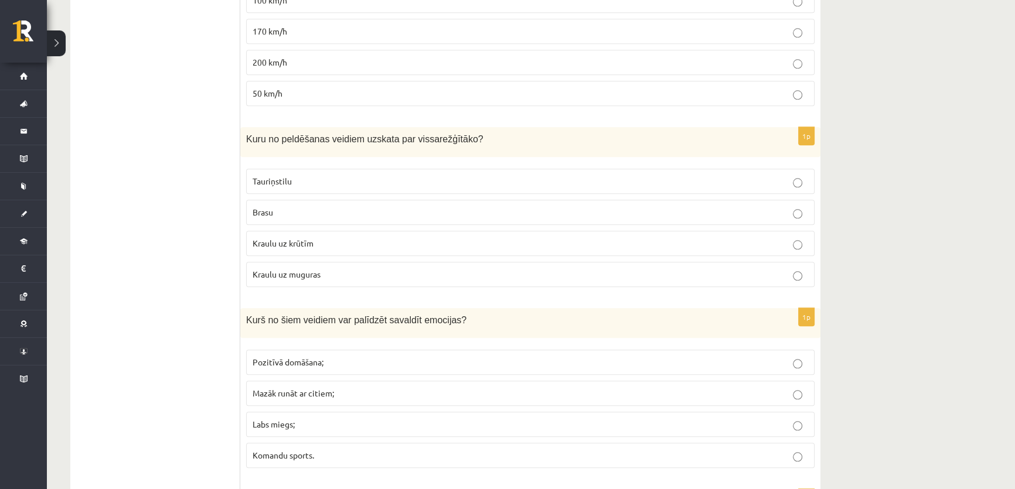
click at [273, 183] on label "Tauriņstilu" at bounding box center [530, 181] width 568 height 25
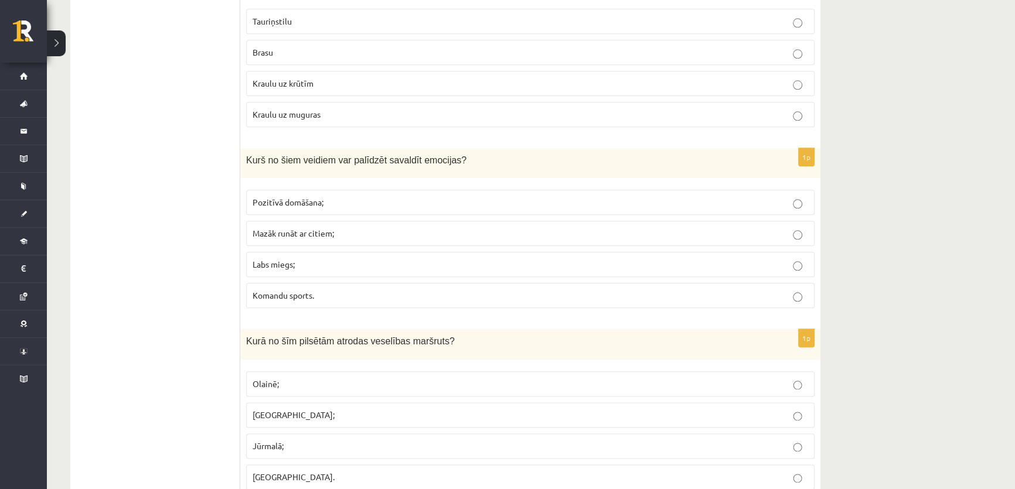
scroll to position [1757, 0]
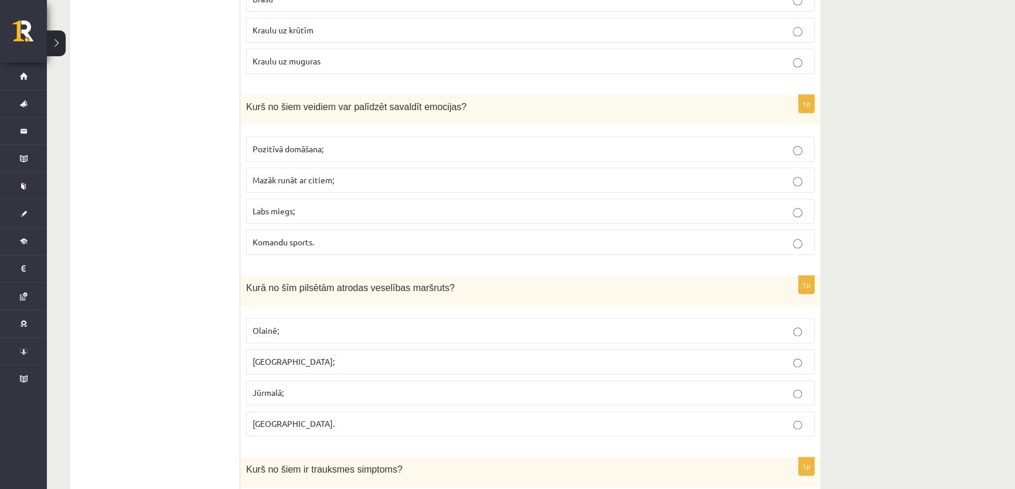
click at [286, 237] on span "Komandu sports." at bounding box center [283, 242] width 62 height 11
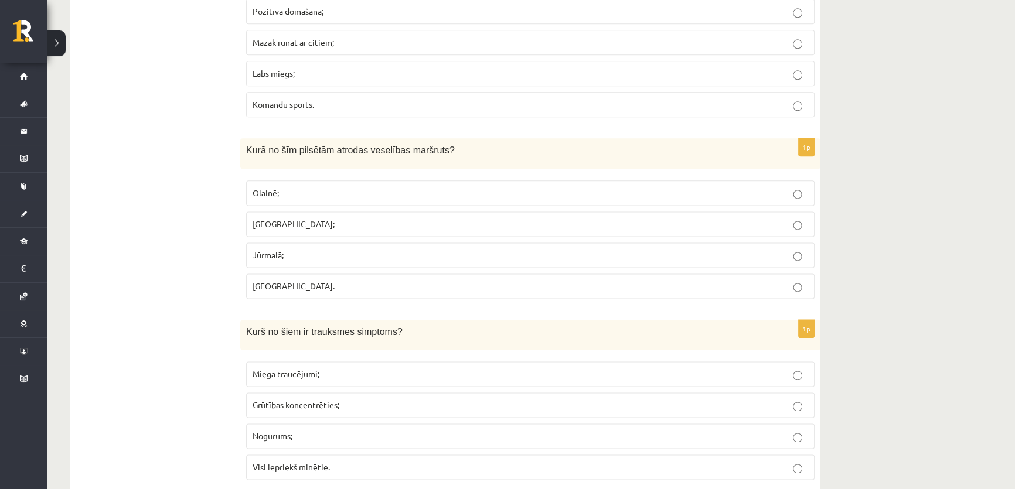
scroll to position [1917, 0]
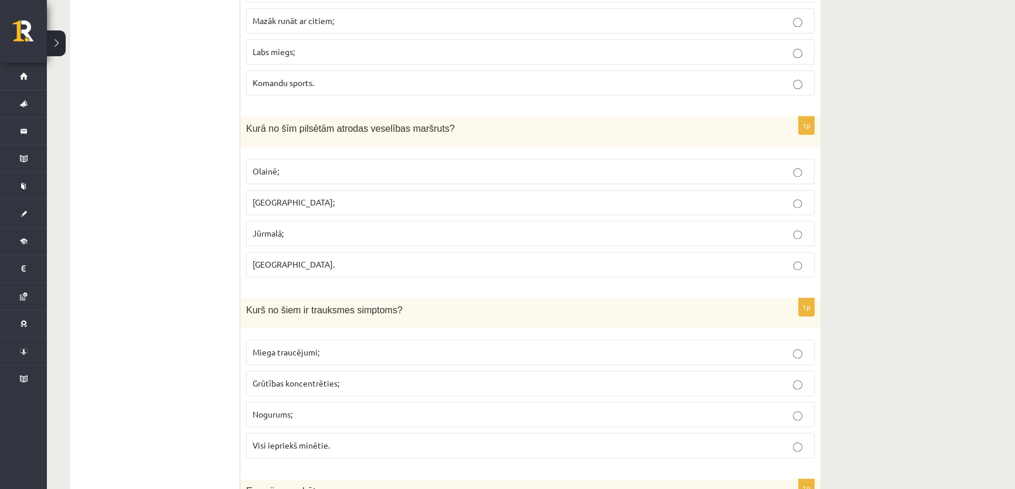
click at [282, 259] on span "Jelgavā." at bounding box center [293, 264] width 82 height 11
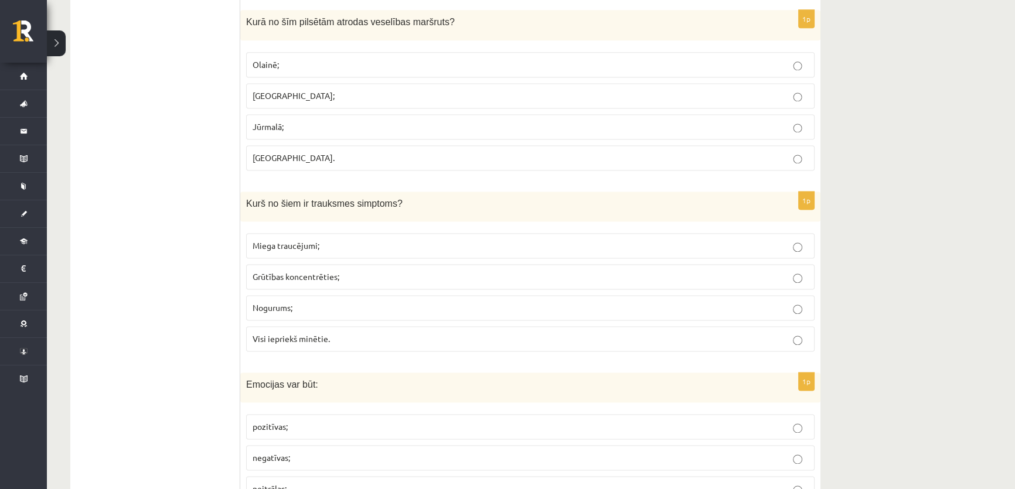
scroll to position [2077, 0]
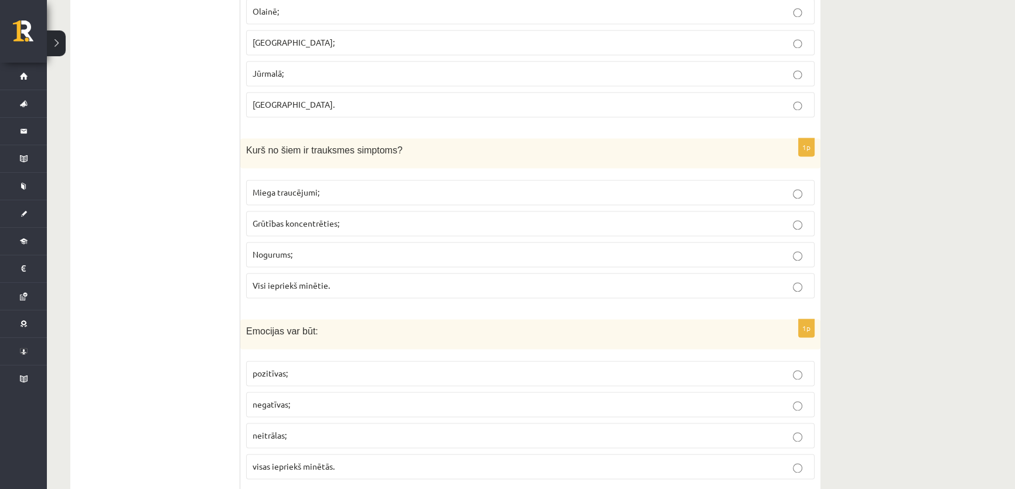
click at [270, 280] on span "Visi iepriekš minētie." at bounding box center [290, 285] width 77 height 11
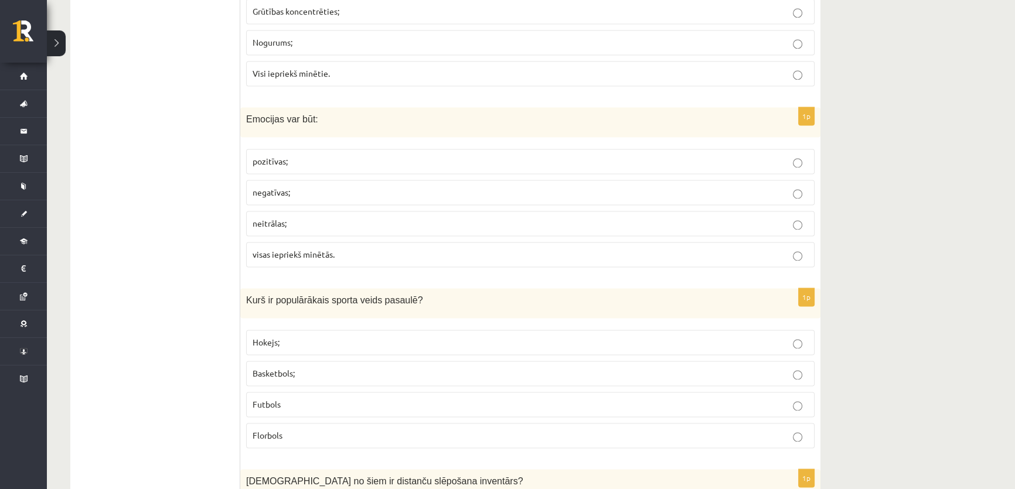
scroll to position [2290, 0]
click at [298, 248] on span "visas iepriekš minētās." at bounding box center [293, 253] width 82 height 11
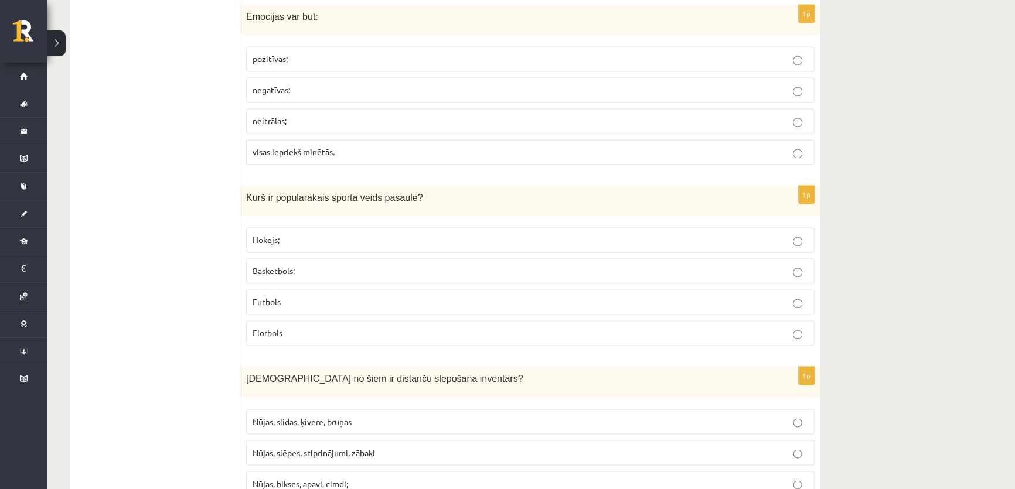
scroll to position [2396, 0]
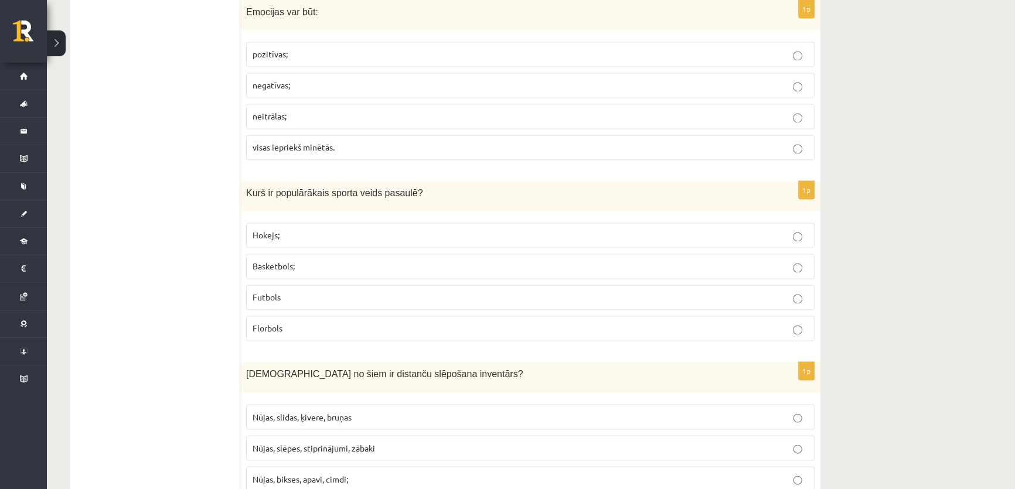
click at [288, 295] on p "Futbols" at bounding box center [529, 297] width 555 height 12
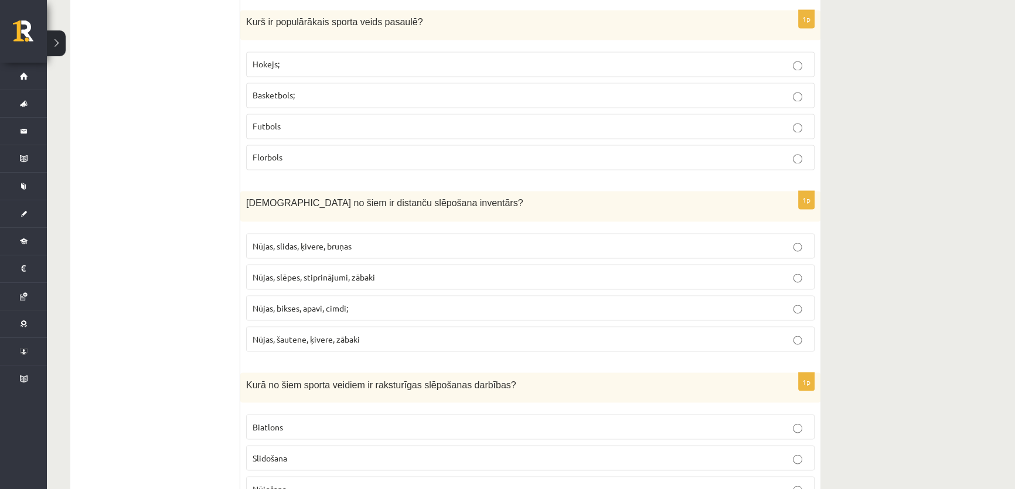
scroll to position [2609, 0]
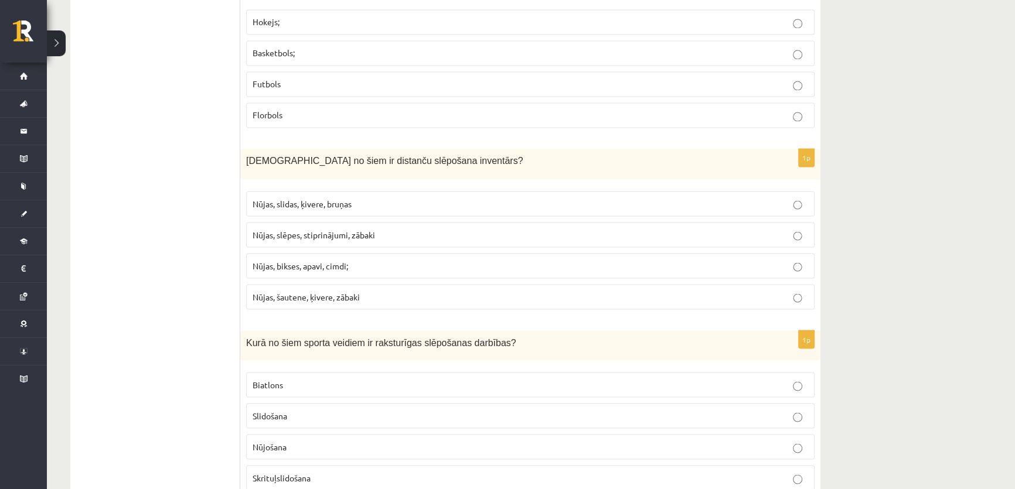
click at [332, 230] on span "Nūjas, slēpes, stiprinājumi, zābaki" at bounding box center [313, 234] width 122 height 11
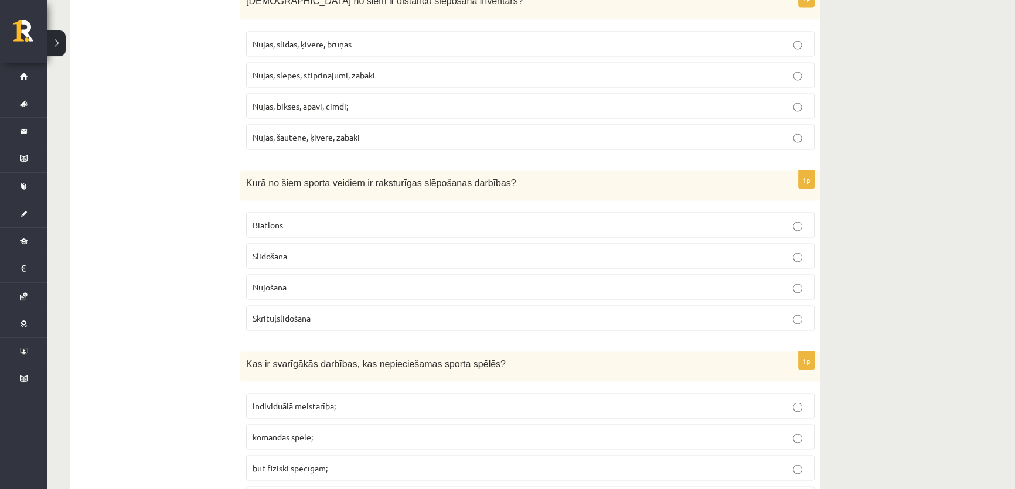
scroll to position [2822, 0]
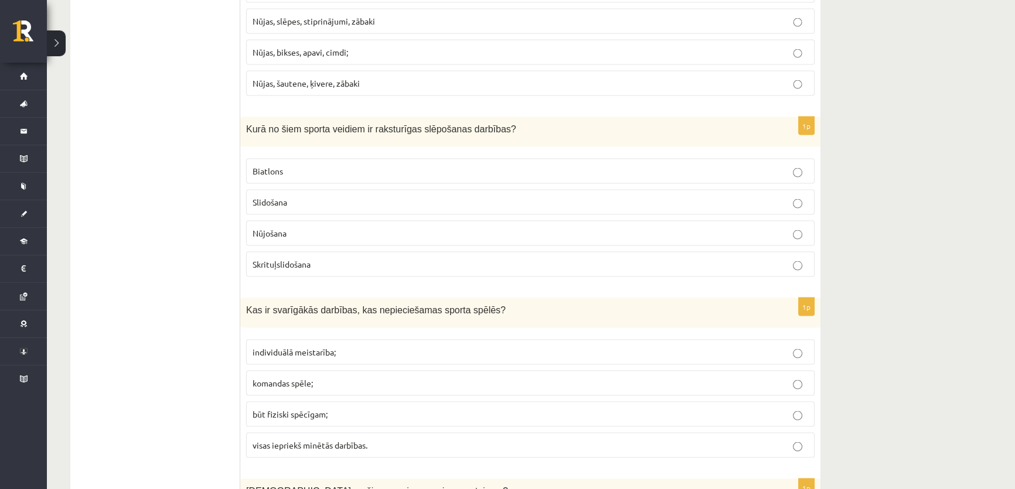
click at [271, 168] on span "Biatlons" at bounding box center [267, 171] width 30 height 11
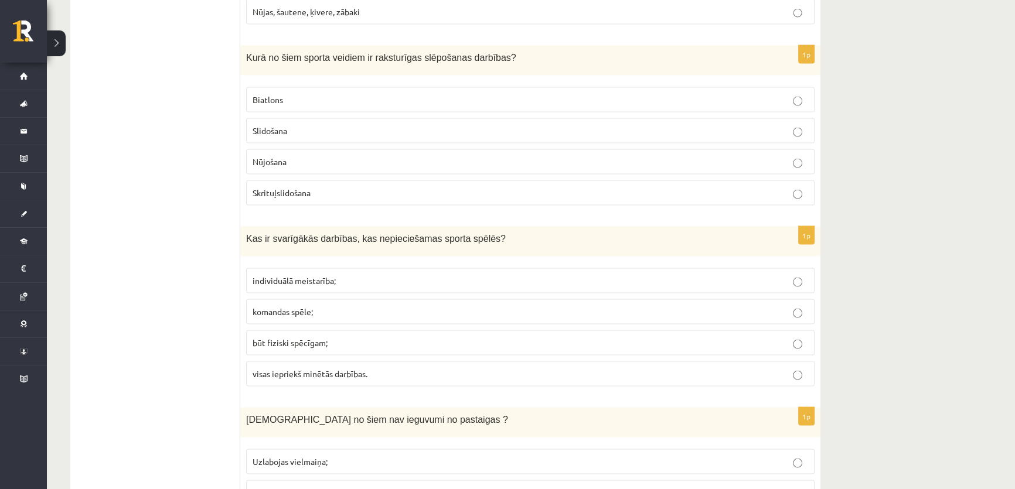
scroll to position [2929, 0]
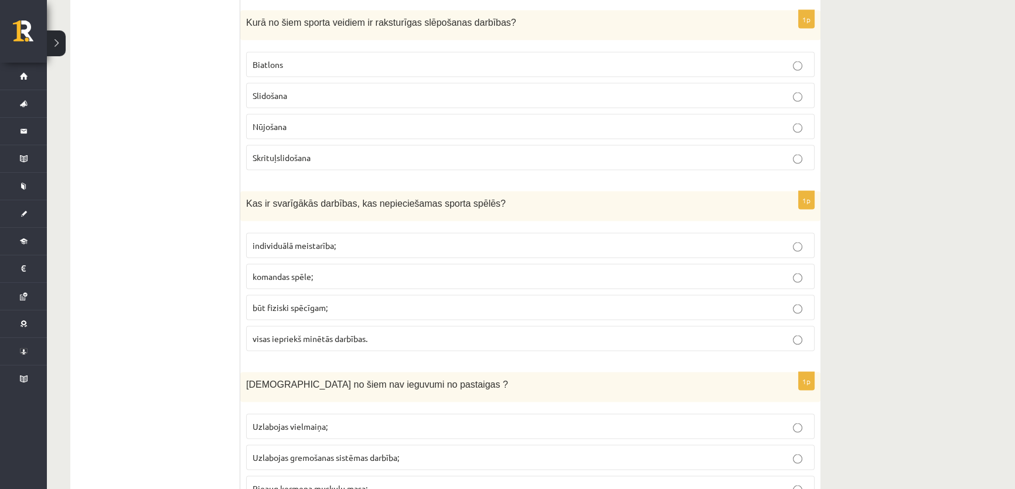
click at [310, 333] on span "visas iepriekš minētās darbības." at bounding box center [309, 338] width 115 height 11
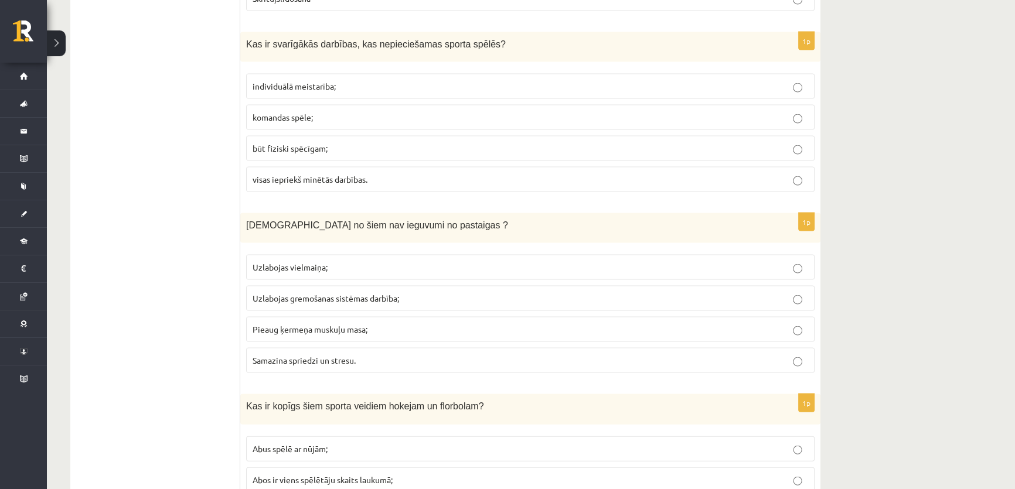
scroll to position [3141, 0]
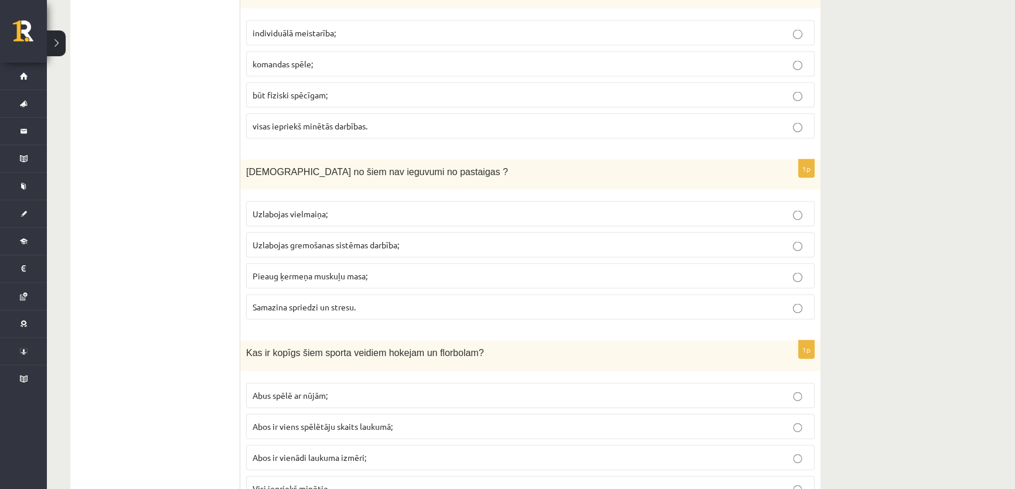
click at [288, 278] on label "Pieaug ķermeņa muskuļu masa;" at bounding box center [530, 276] width 568 height 25
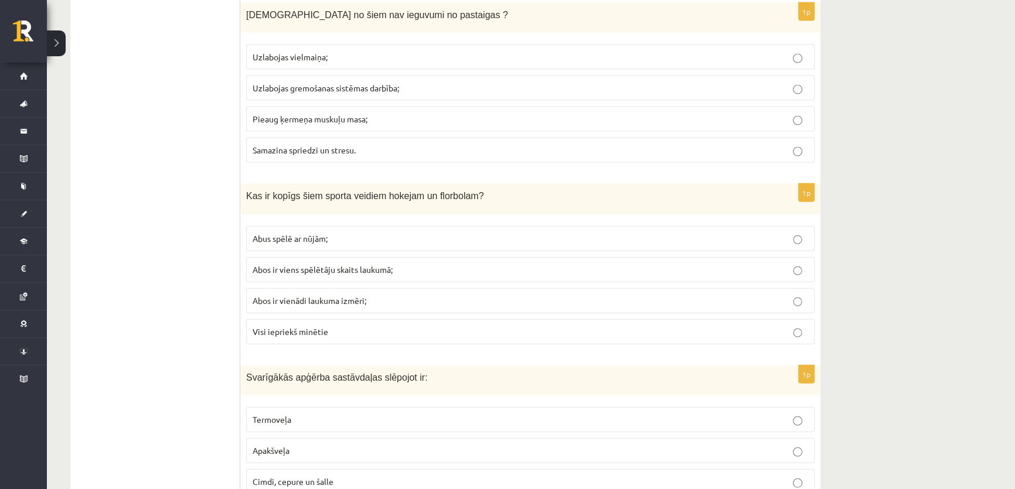
scroll to position [3301, 0]
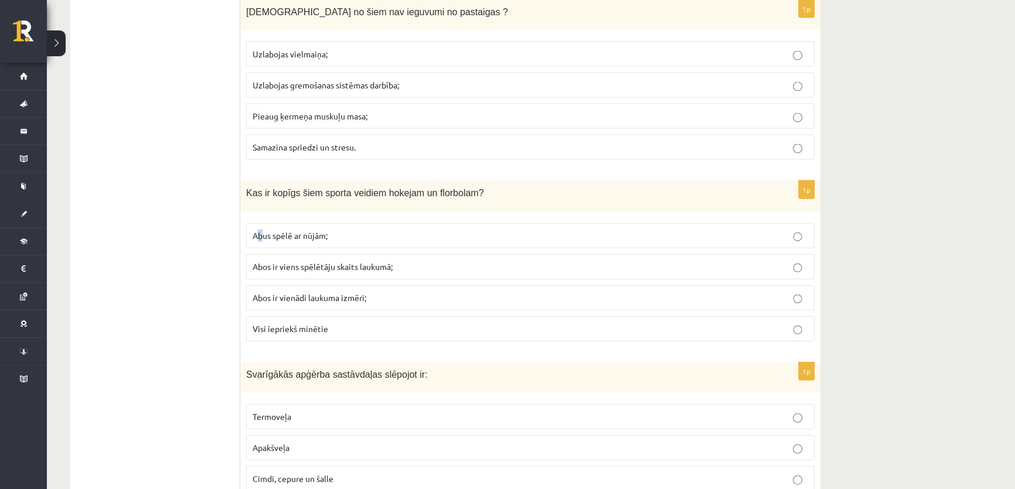
click at [261, 230] on span "Abus spēlē ar nūjām;" at bounding box center [289, 235] width 75 height 11
click at [265, 230] on span "Abus spēlē ar nūjām;" at bounding box center [289, 235] width 75 height 11
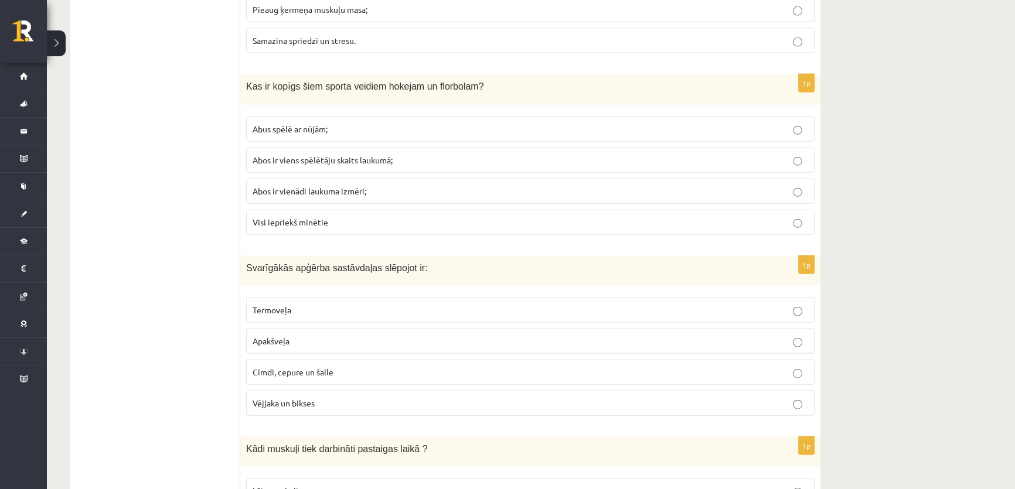
scroll to position [3515, 0]
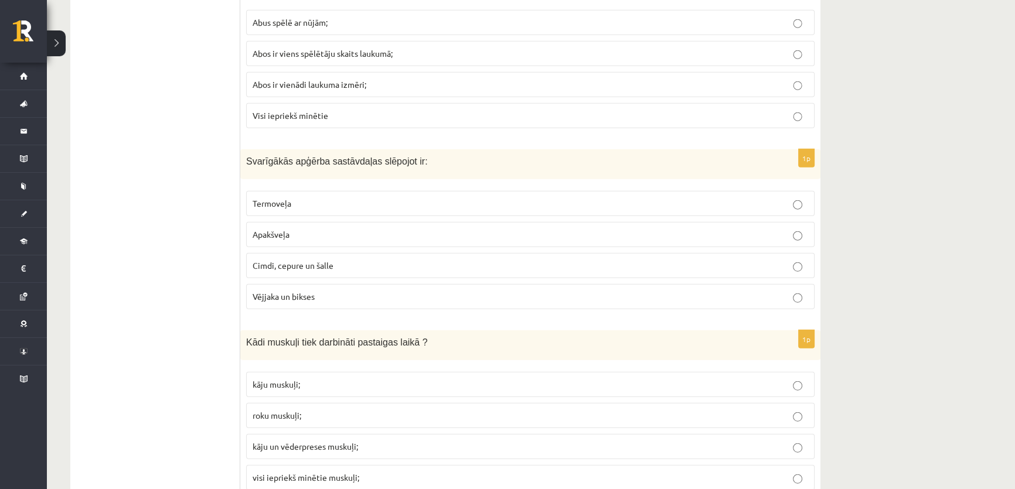
click at [289, 198] on span "Termoveļa" at bounding box center [271, 203] width 39 height 11
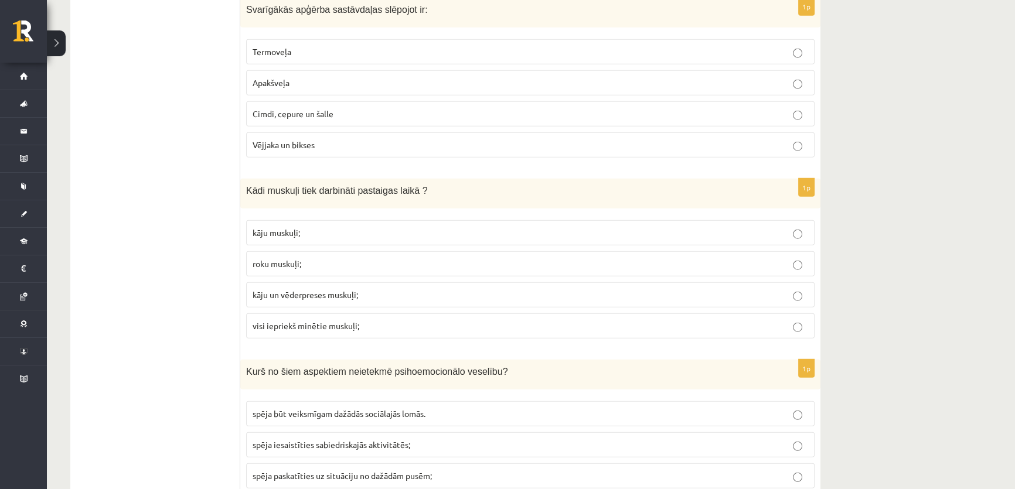
scroll to position [3727, 0]
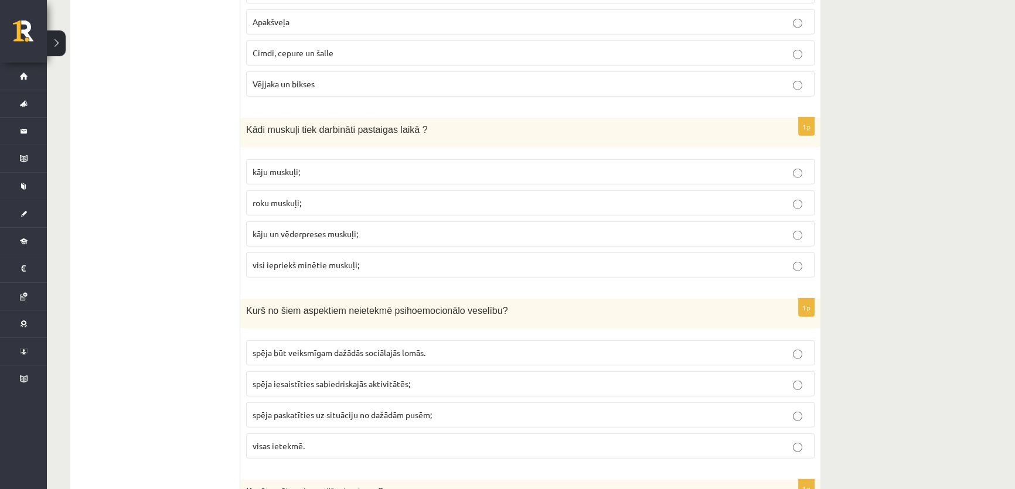
click at [284, 259] on span "visi iepriekš minētie muskuļi;" at bounding box center [305, 264] width 107 height 11
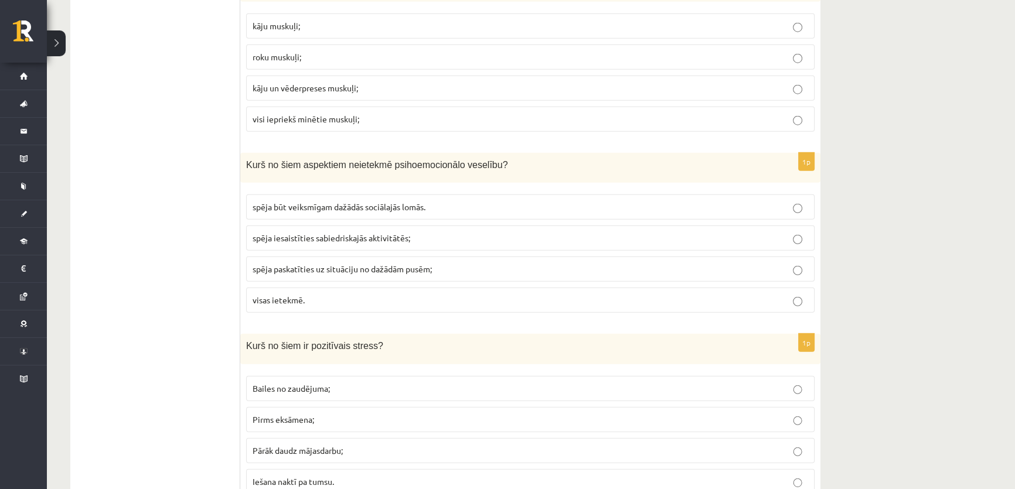
scroll to position [3887, 0]
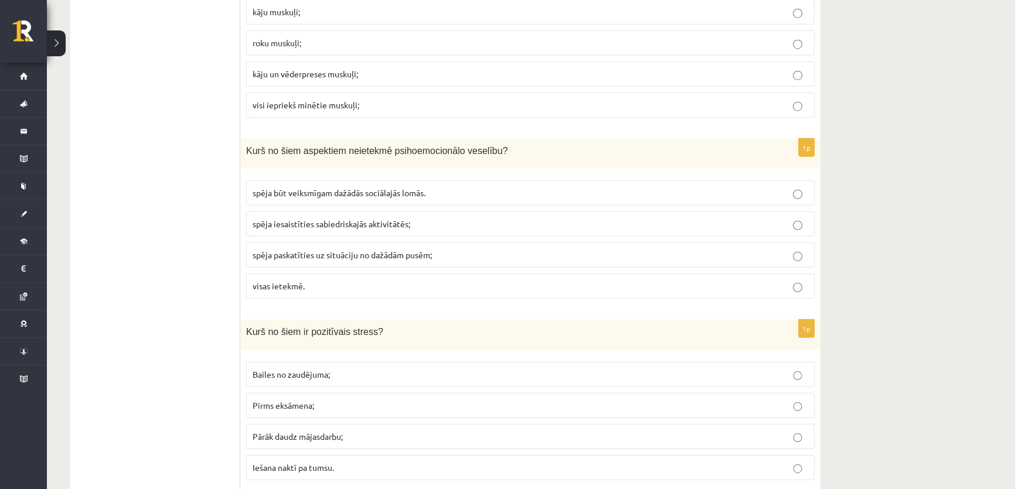
click at [275, 281] on span "visas ietekmē." at bounding box center [278, 286] width 52 height 11
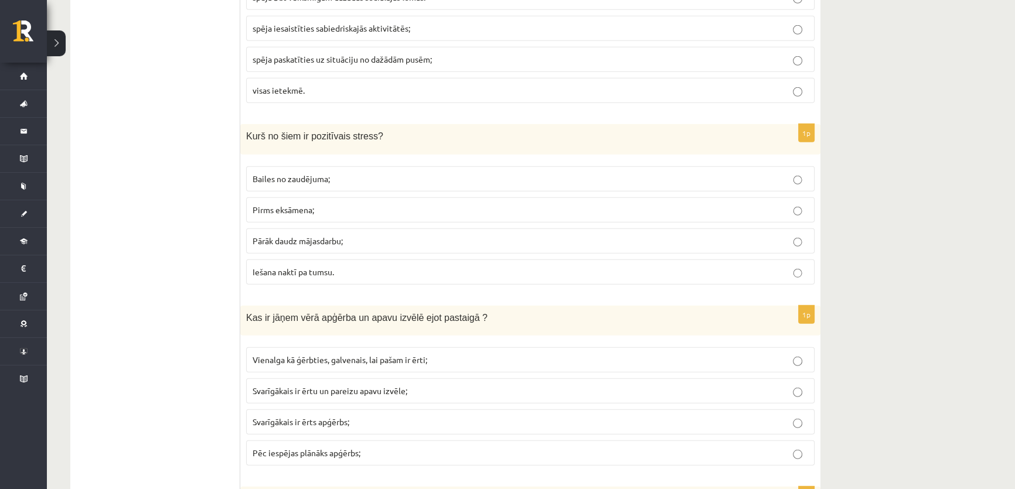
scroll to position [4100, 0]
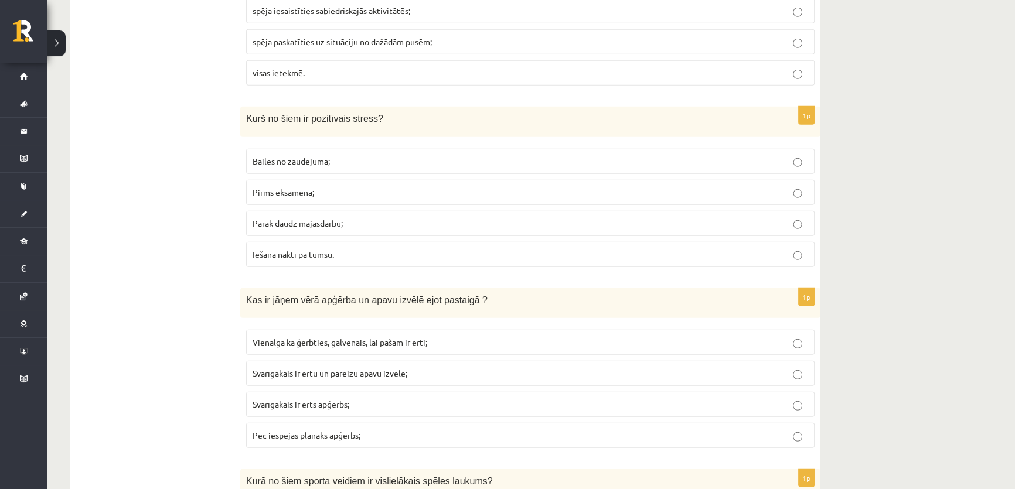
click at [327, 156] on span "Bailes no zaudējuma;" at bounding box center [290, 161] width 77 height 11
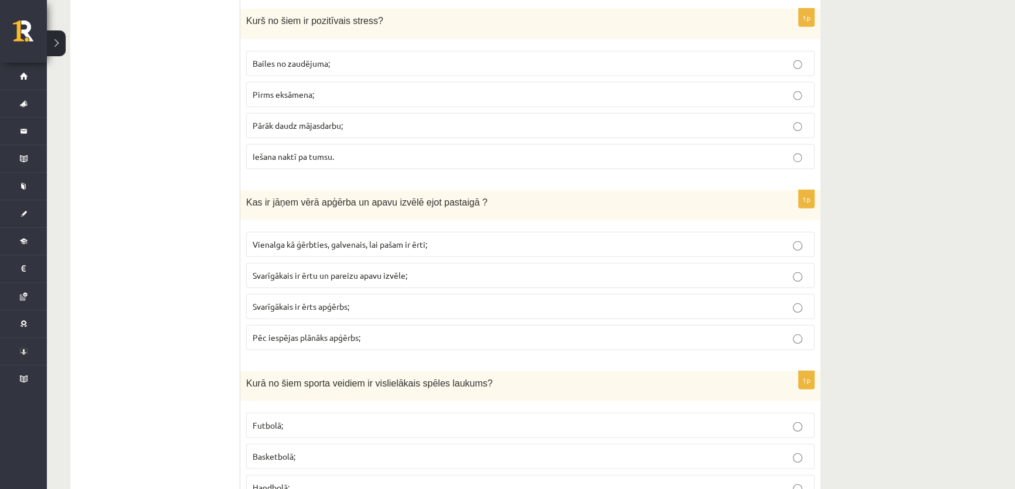
scroll to position [4206, 0]
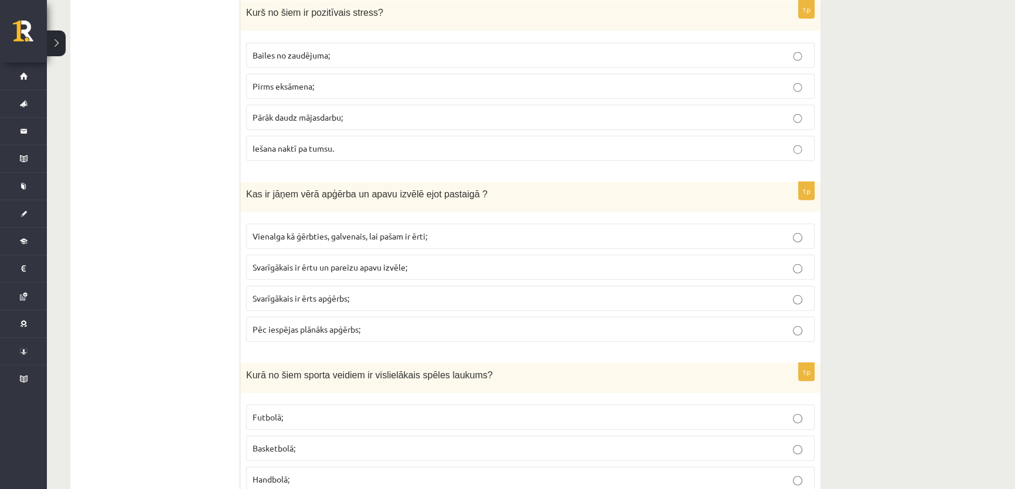
click at [310, 324] on span "Pēc iespējas plānāks apģērbs;" at bounding box center [306, 329] width 108 height 11
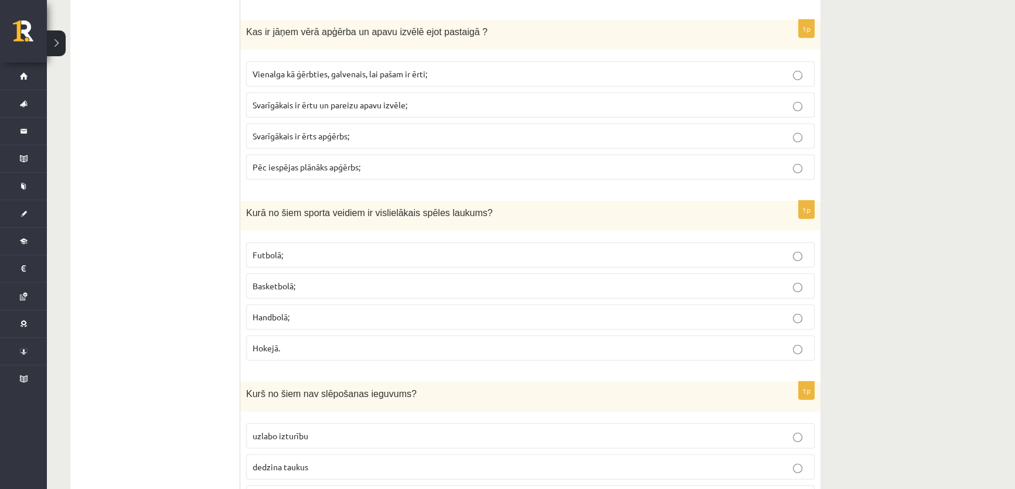
scroll to position [4420, 0]
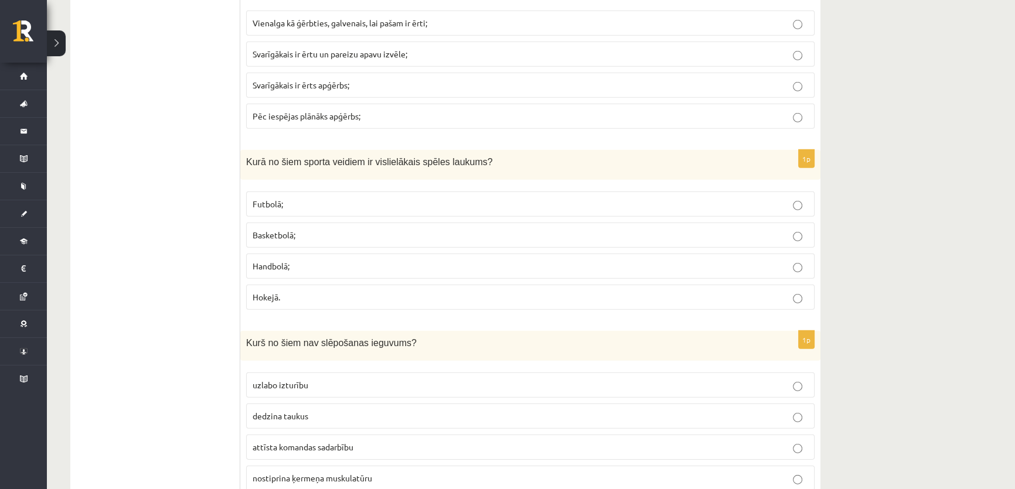
click at [275, 199] on span "Futbolā;" at bounding box center [267, 204] width 30 height 11
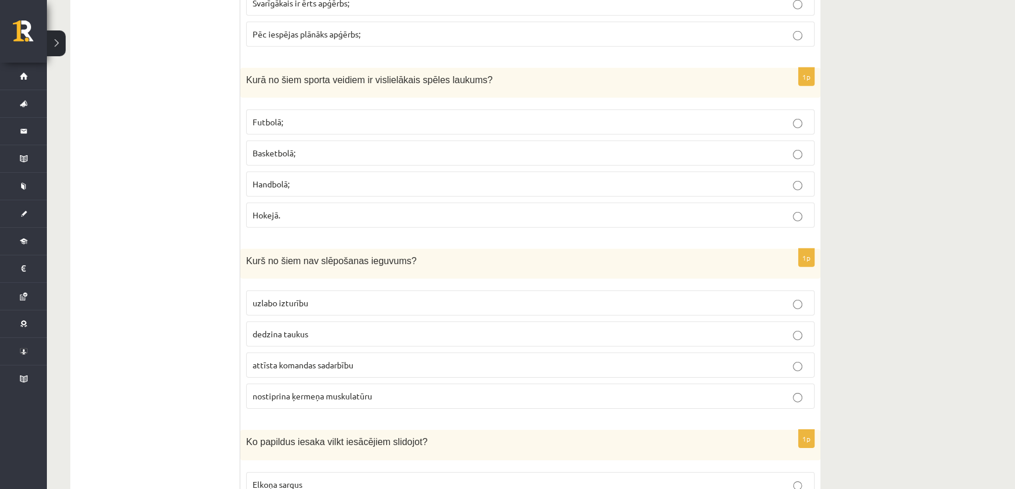
scroll to position [4526, 0]
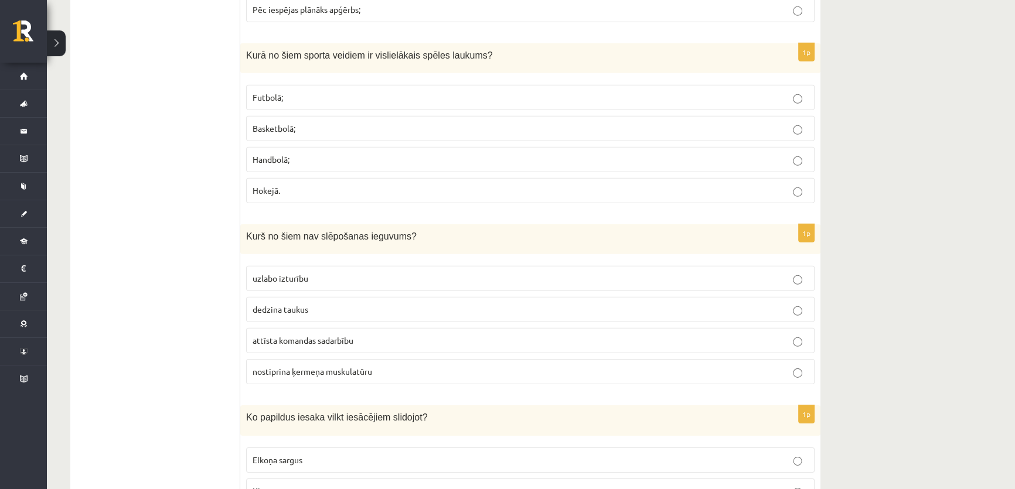
click at [296, 335] on span "attīsta komandas sadarbību" at bounding box center [302, 340] width 101 height 11
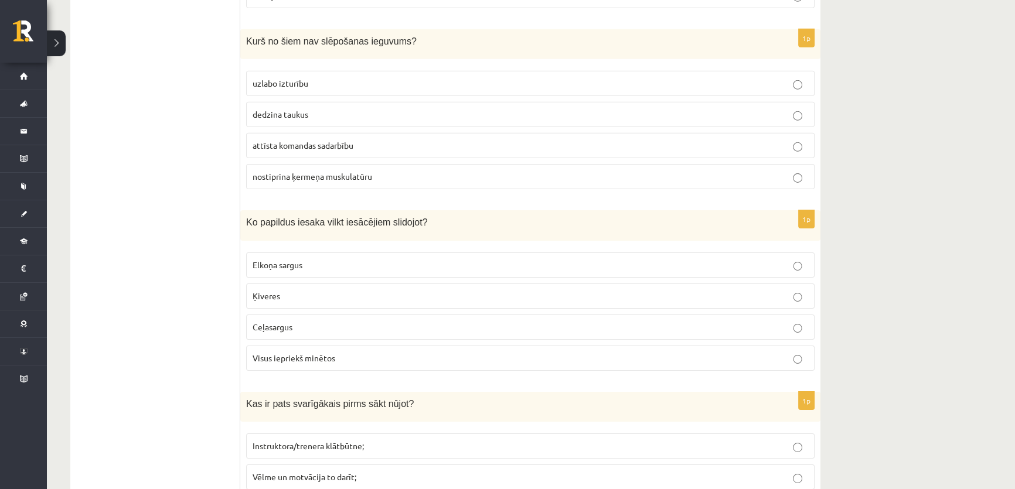
scroll to position [4739, 0]
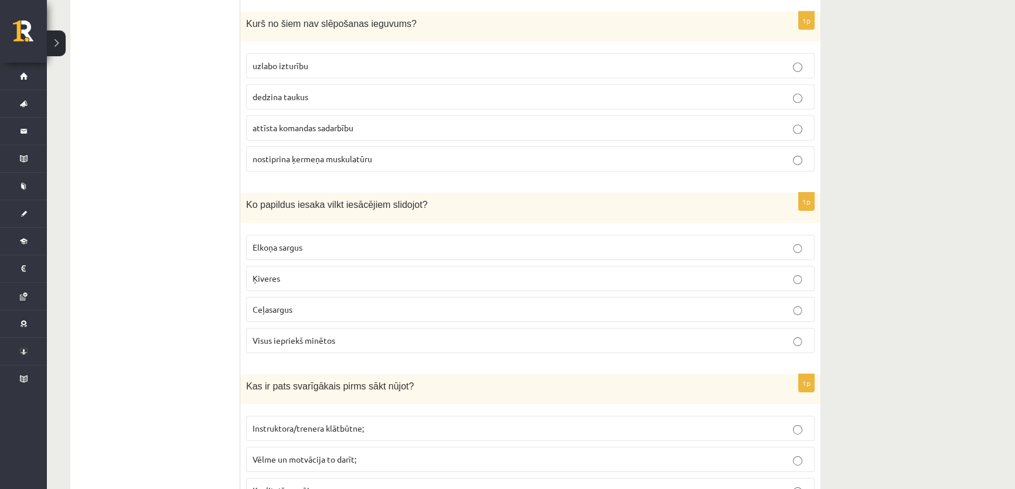
click at [288, 335] on span "Visus iepriekš minētos" at bounding box center [293, 340] width 83 height 11
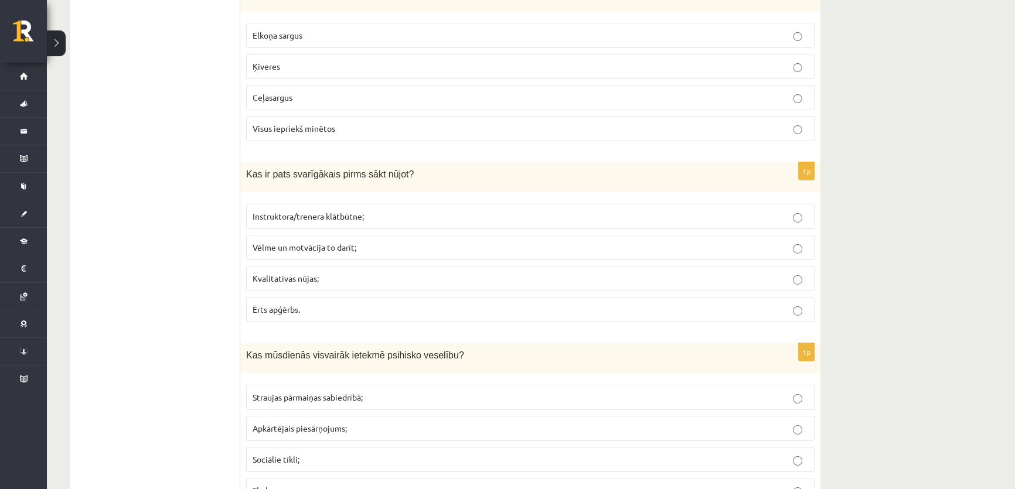
scroll to position [4952, 0]
click at [296, 241] on span "Vēlme un motvācija to darīt;" at bounding box center [304, 246] width 104 height 11
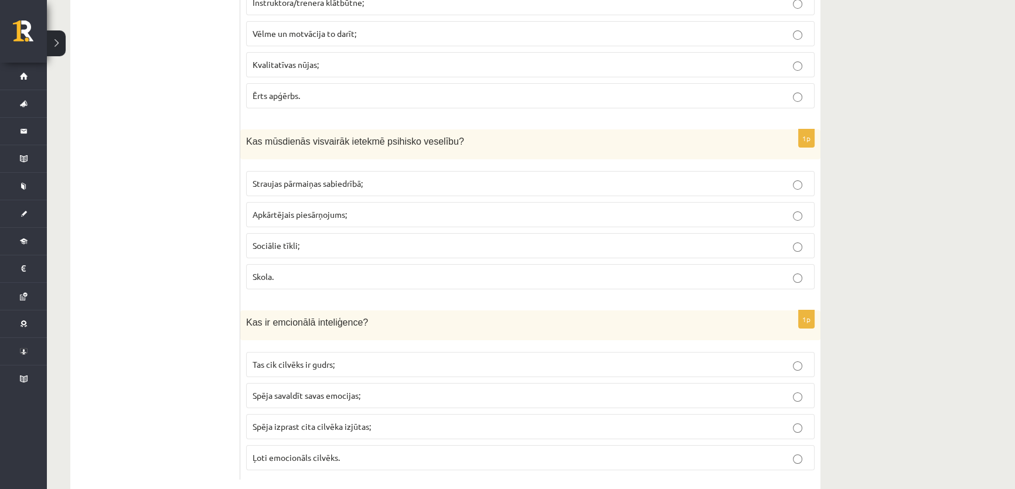
scroll to position [5165, 0]
click at [284, 240] on span "Sociālie tīkli;" at bounding box center [275, 245] width 47 height 11
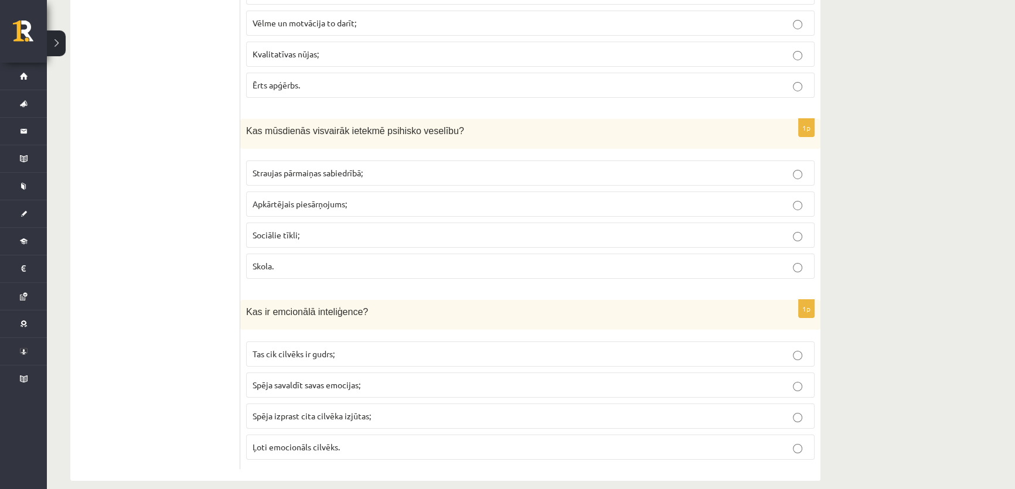
scroll to position [5178, 0]
click at [276, 377] on span "Spēja savaldīt savas emocijas;" at bounding box center [306, 382] width 108 height 11
click at [303, 408] on span "Spēja izprast cita cilvēka izjūtas;" at bounding box center [311, 413] width 118 height 11
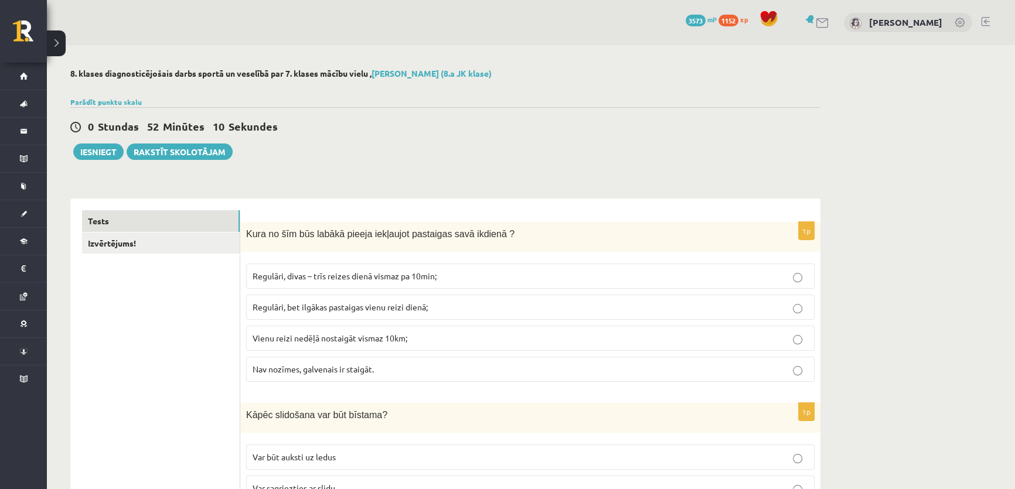
scroll to position [0, 0]
click at [110, 242] on link "Izvērtējums!" at bounding box center [161, 244] width 158 height 22
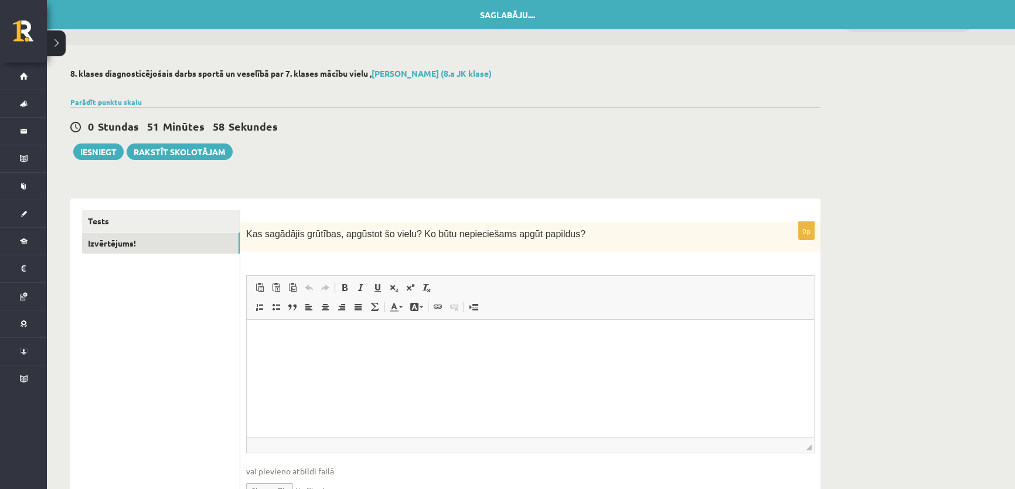
click at [515, 232] on span "Kas sagādājis grūtības, apgūstot šo vielu? Ko būtu nepieciešams apgūt papildus?" at bounding box center [415, 234] width 339 height 10
copy div "Kas sagādājis grūtības, apgūstot šo vielu? Ko būtu nepieciešams apgūt papildus?…"
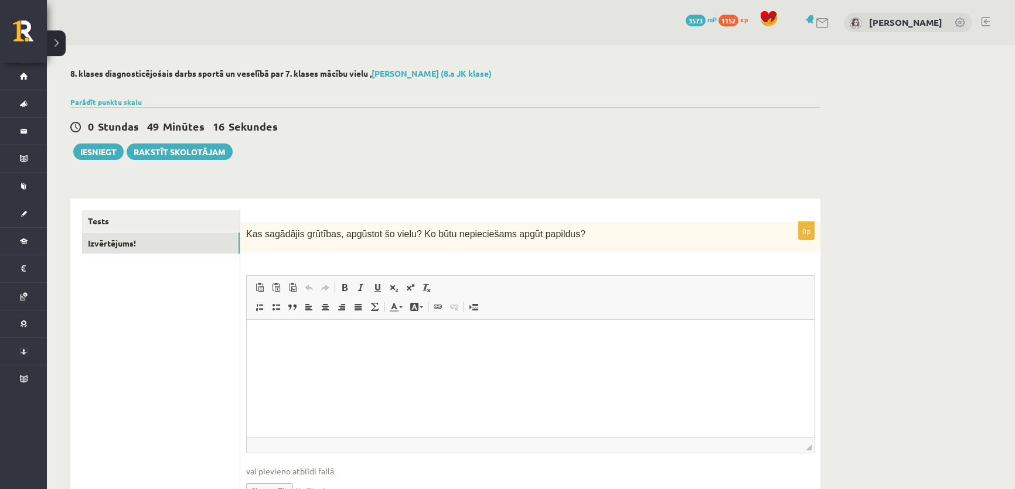
click at [294, 340] on p "Bagātinātā teksta redaktors, wiswyg-editor-user-answer-47024816675500" at bounding box center [530, 338] width 544 height 12
click at [128, 212] on link "Tests" at bounding box center [161, 221] width 158 height 22
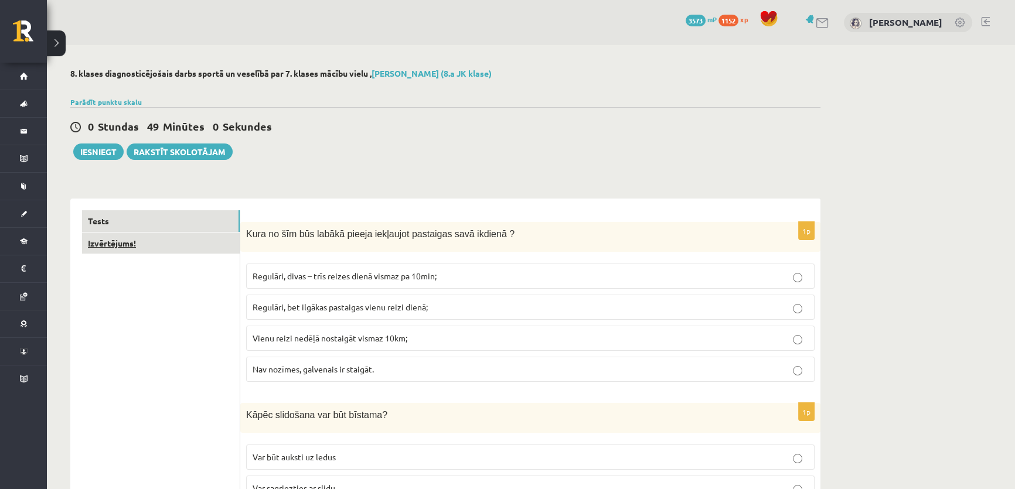
click at [141, 238] on link "Izvērtējums!" at bounding box center [161, 244] width 158 height 22
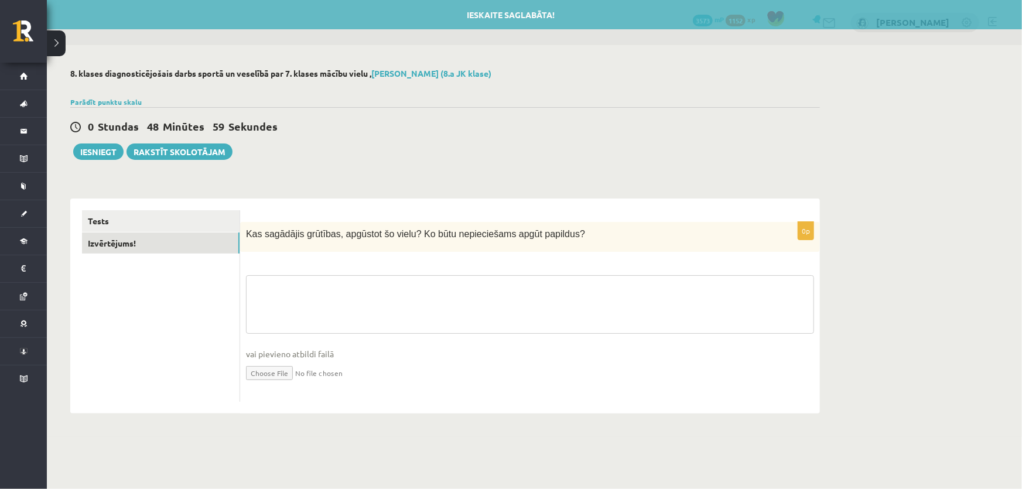
click at [305, 308] on textarea at bounding box center [530, 304] width 568 height 59
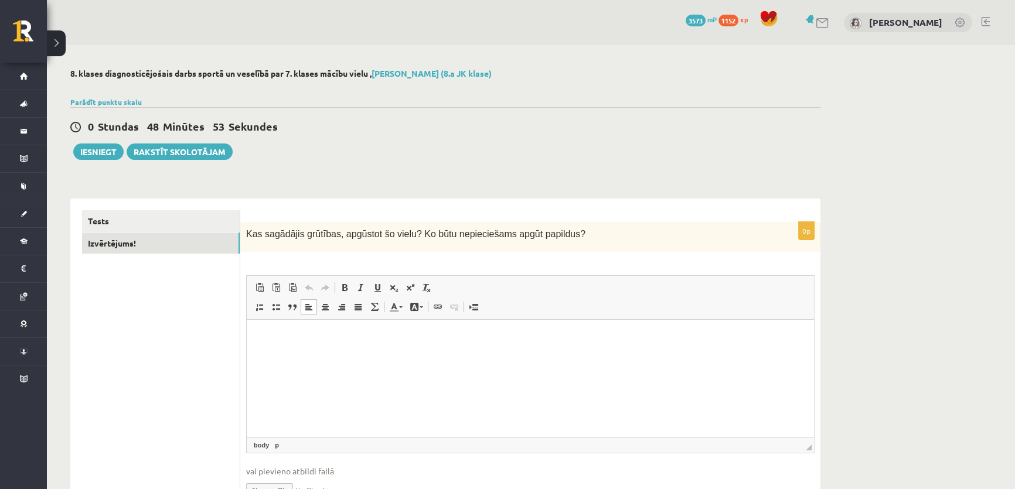
click at [296, 349] on html at bounding box center [530, 338] width 567 height 36
drag, startPoint x: 152, startPoint y: 206, endPoint x: 148, endPoint y: 219, distance: 14.3
click at [148, 218] on div "Tests Izvērtējums!" at bounding box center [155, 365] width 170 height 332
click at [148, 218] on link "Tests" at bounding box center [161, 221] width 158 height 22
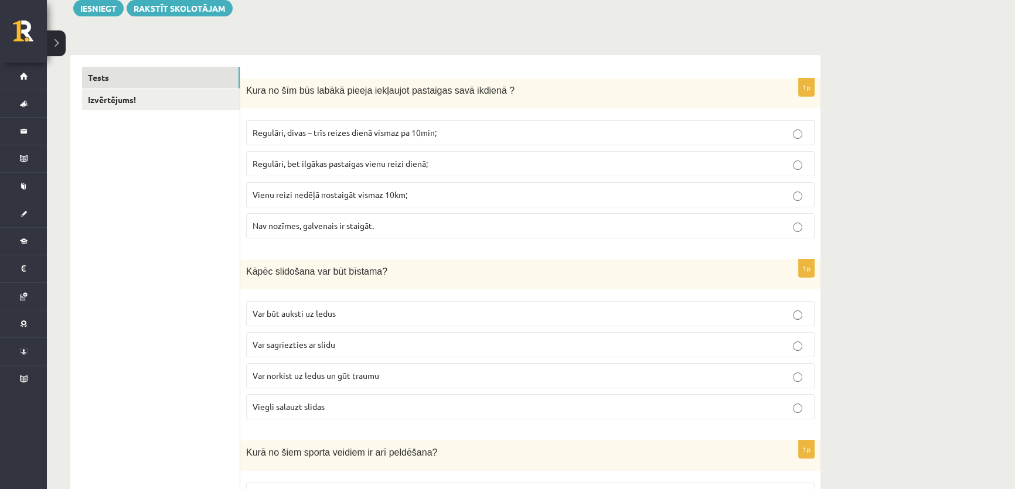
scroll to position [53, 0]
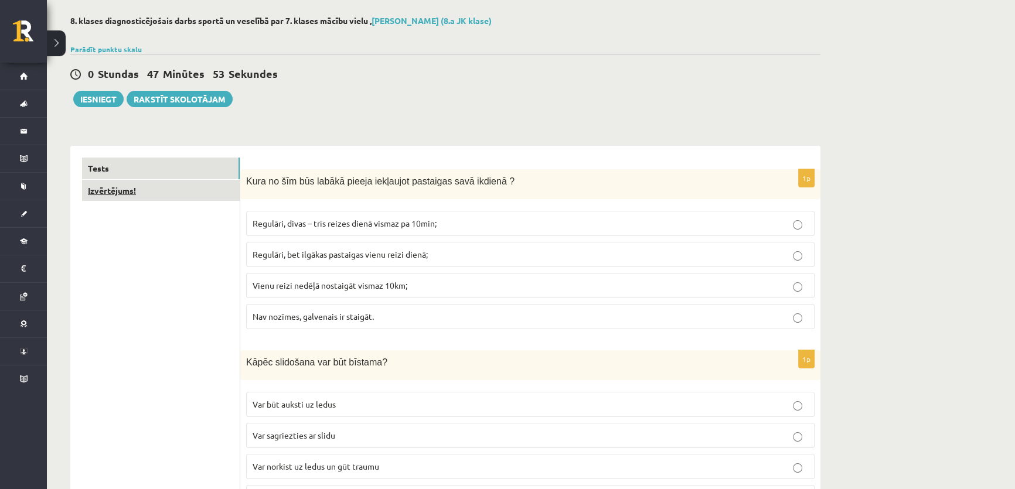
click at [118, 197] on link "Izvērtējums!" at bounding box center [161, 191] width 158 height 22
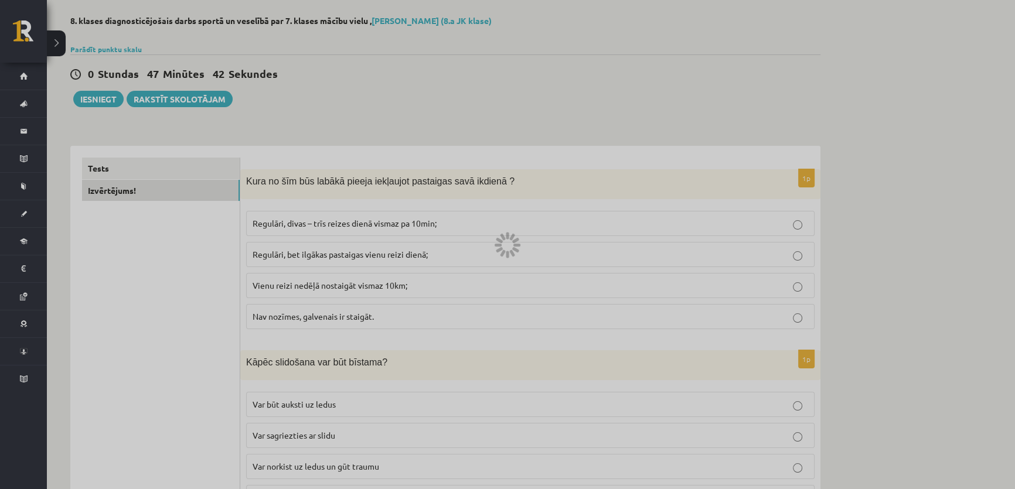
click at [140, 190] on div at bounding box center [507, 244] width 1015 height 489
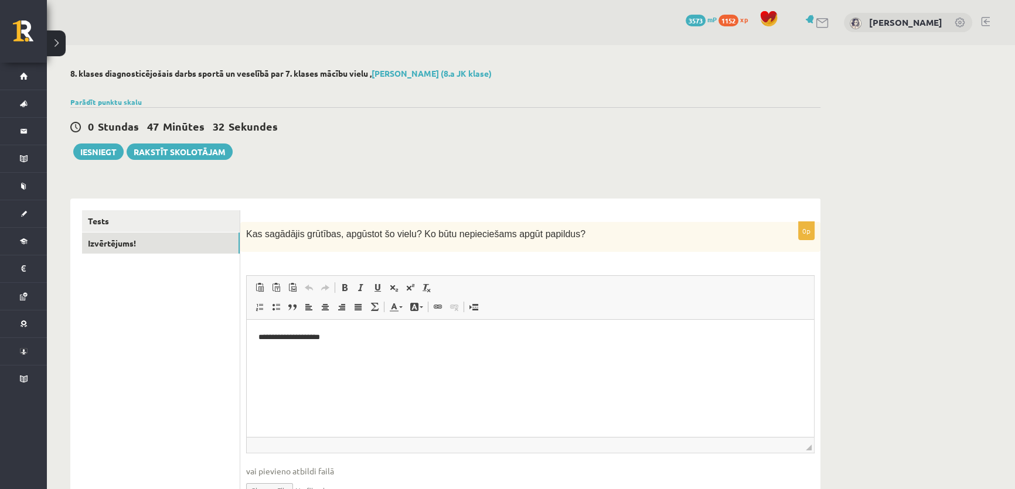
scroll to position [0, 0]
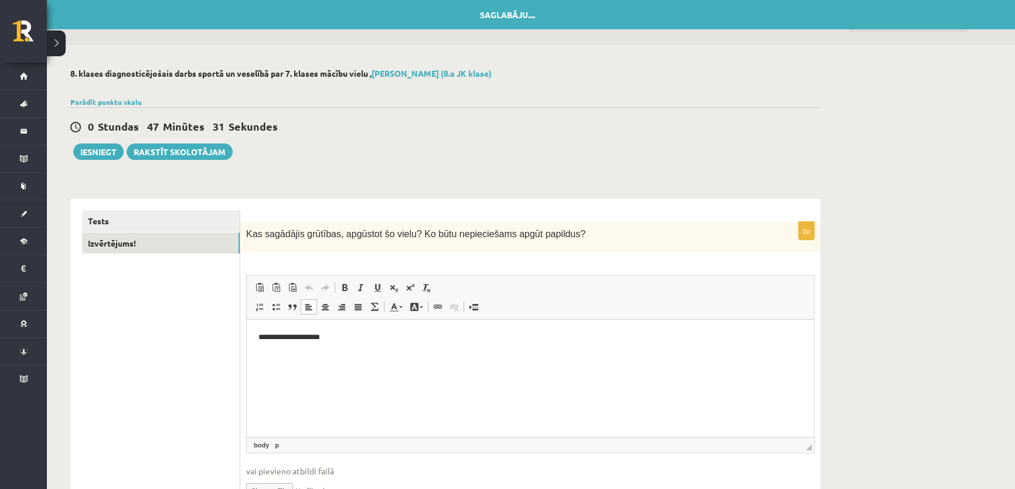
click at [387, 336] on p "**********" at bounding box center [530, 338] width 544 height 12
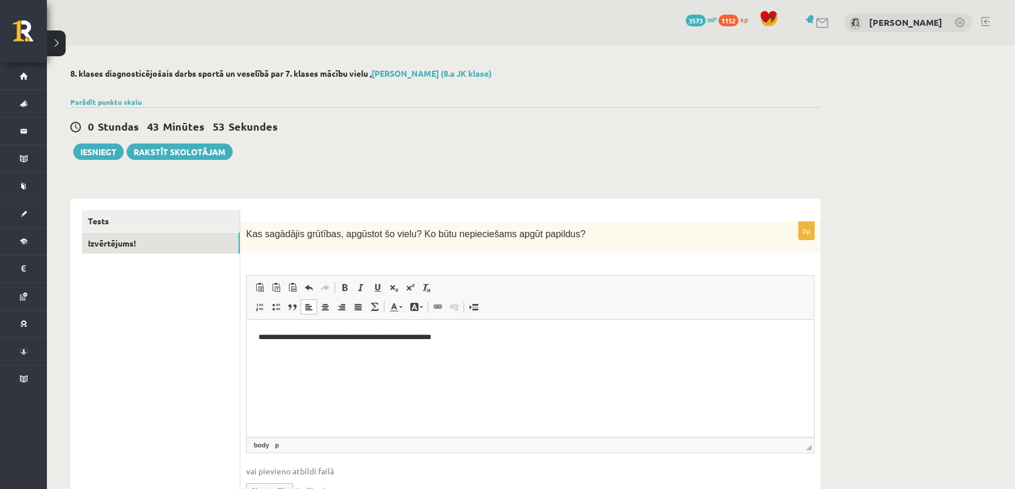
click at [305, 337] on p "**********" at bounding box center [530, 338] width 544 height 12
copy p "**********"
click at [155, 240] on link "Izvērtējums!" at bounding box center [161, 244] width 158 height 22
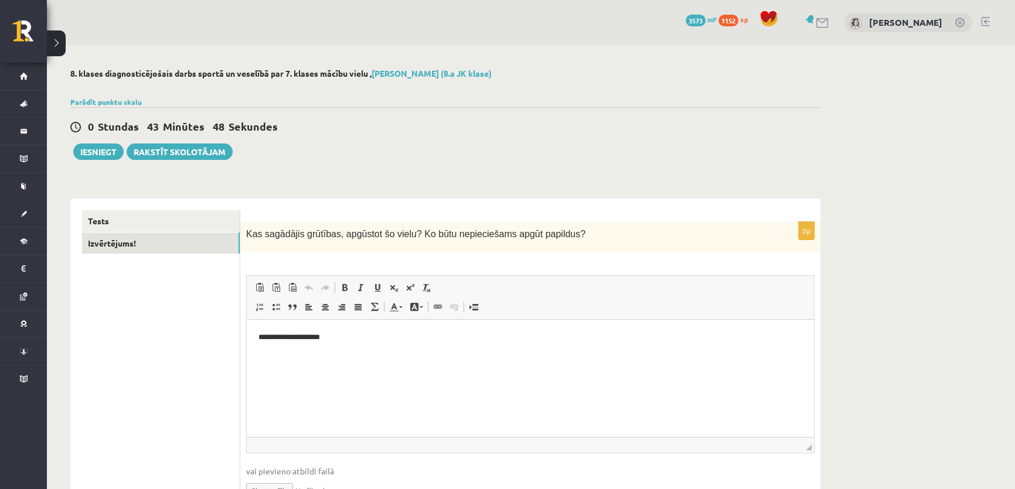
click at [361, 344] on html "**********" at bounding box center [530, 338] width 567 height 36
click at [418, 340] on p "**********" at bounding box center [530, 338] width 544 height 12
click at [180, 240] on link "Izvērtējums!" at bounding box center [161, 244] width 158 height 22
click at [127, 213] on link "Tests" at bounding box center [161, 221] width 158 height 22
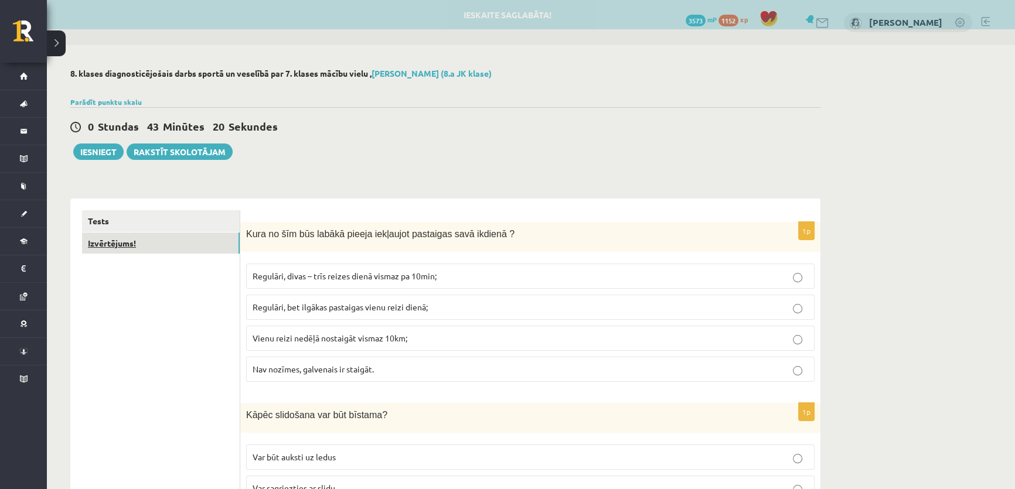
click at [122, 241] on link "Izvērtējums!" at bounding box center [161, 244] width 158 height 22
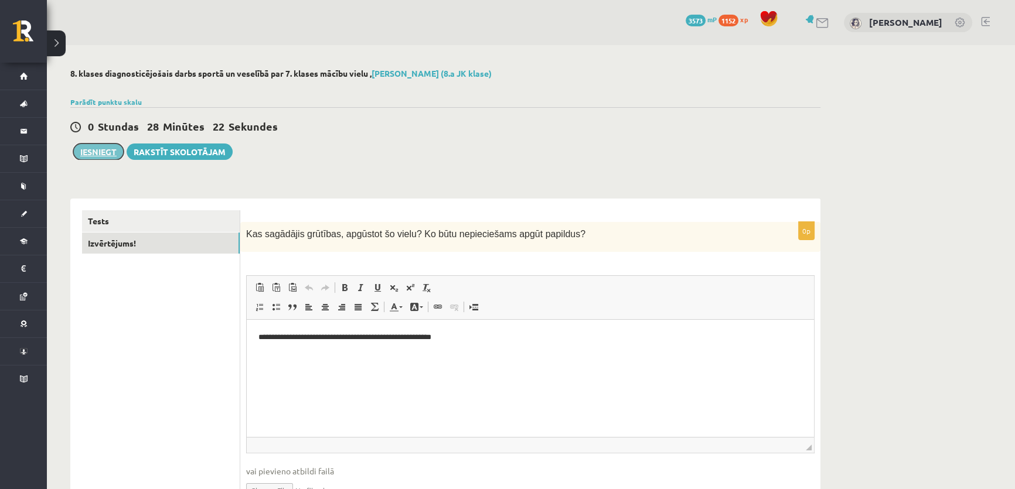
click at [108, 150] on button "Iesniegt" at bounding box center [98, 152] width 50 height 16
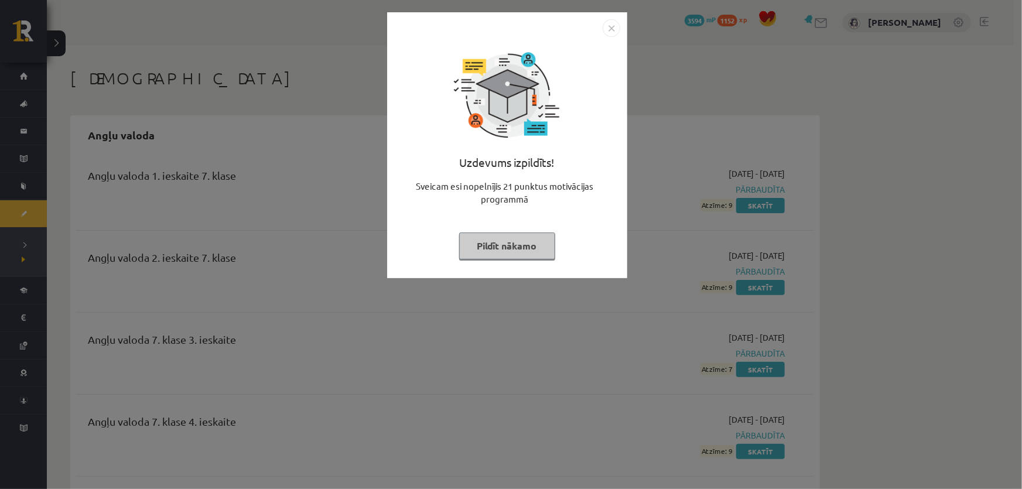
click at [489, 247] on button "Pildīt nākamo" at bounding box center [507, 246] width 96 height 27
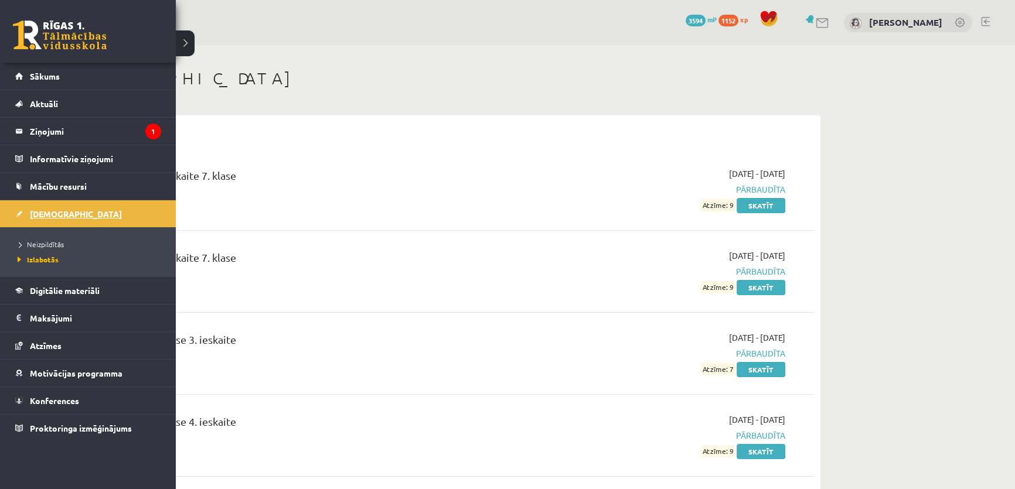
click at [74, 211] on link "[DEMOGRAPHIC_DATA]" at bounding box center [88, 213] width 146 height 27
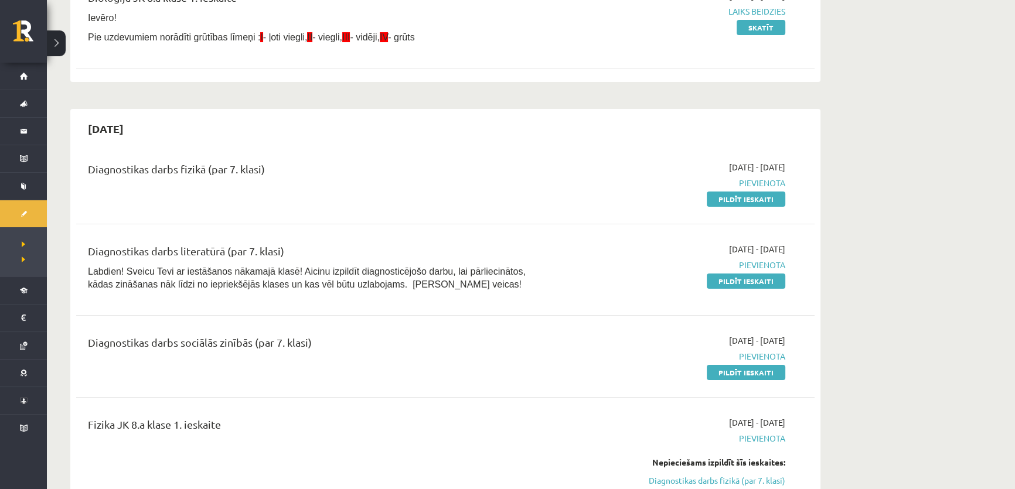
scroll to position [159, 0]
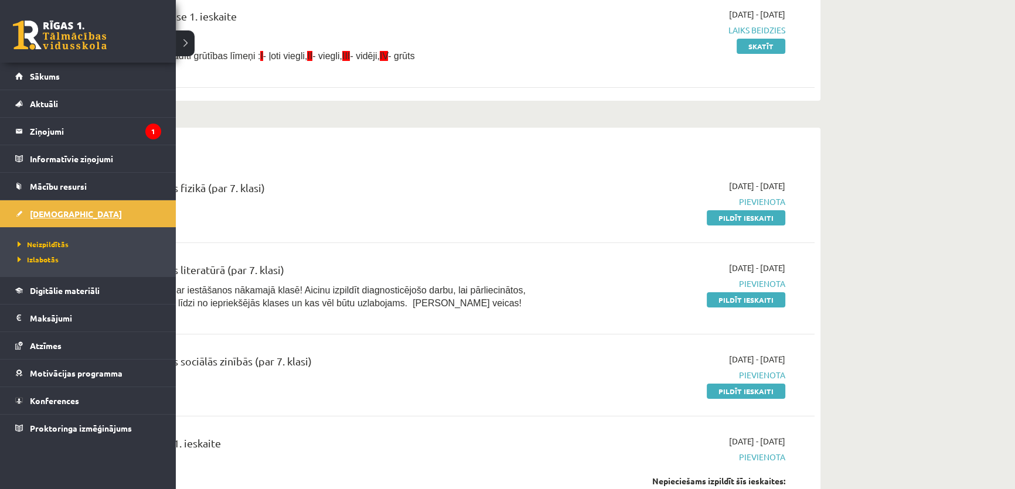
click at [76, 211] on link "[DEMOGRAPHIC_DATA]" at bounding box center [88, 213] width 146 height 27
click at [55, 395] on span "Konferences" at bounding box center [54, 400] width 49 height 11
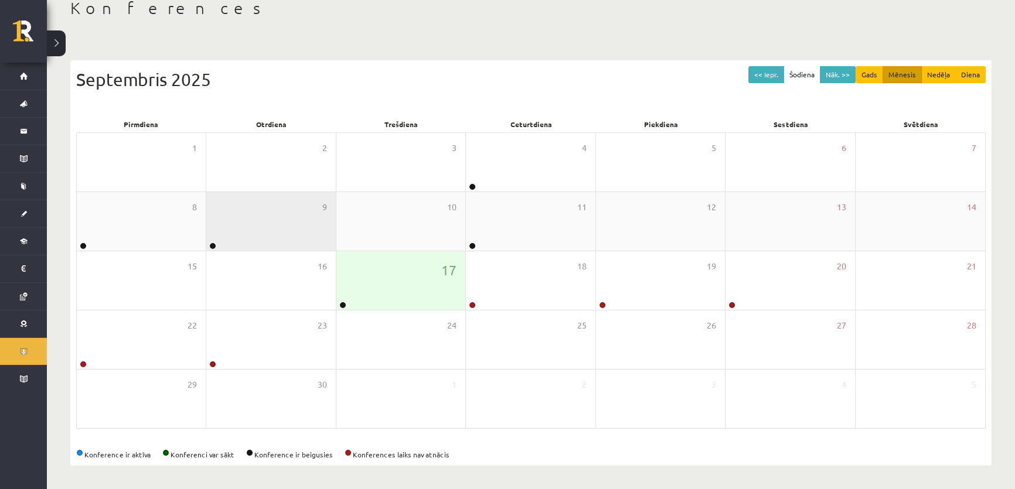
scroll to position [70, 0]
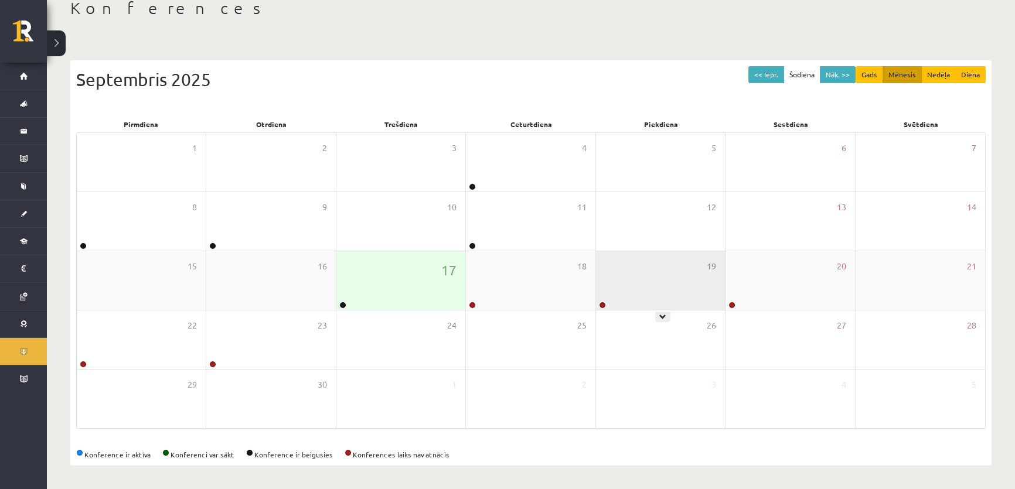
click at [646, 290] on div "19" at bounding box center [660, 280] width 129 height 59
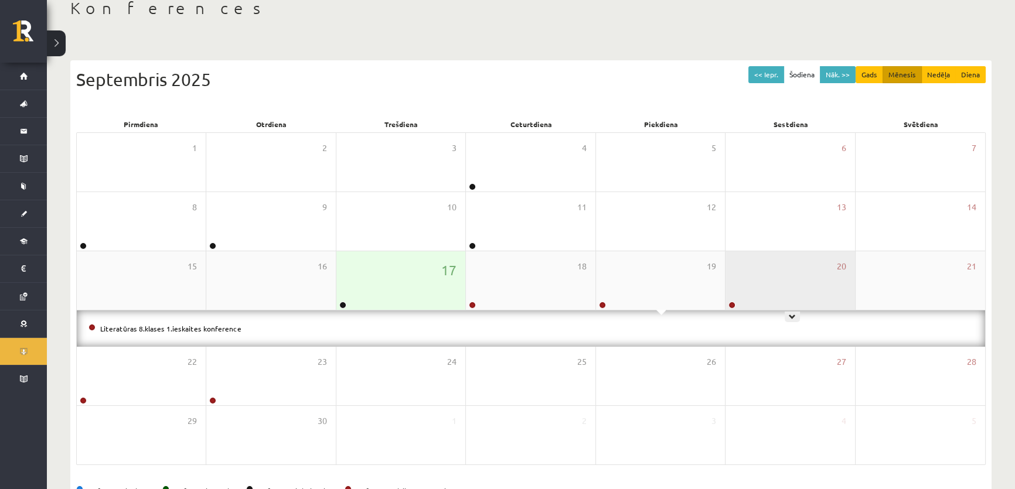
click at [785, 285] on div "20" at bounding box center [789, 280] width 129 height 59
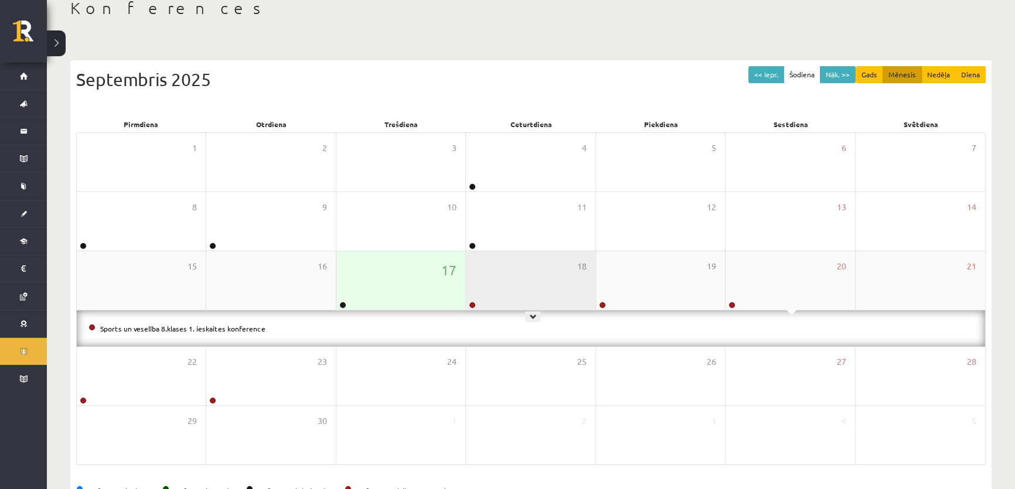
drag, startPoint x: 501, startPoint y: 282, endPoint x: 530, endPoint y: 276, distance: 29.8
click at [501, 283] on div "18" at bounding box center [530, 280] width 129 height 59
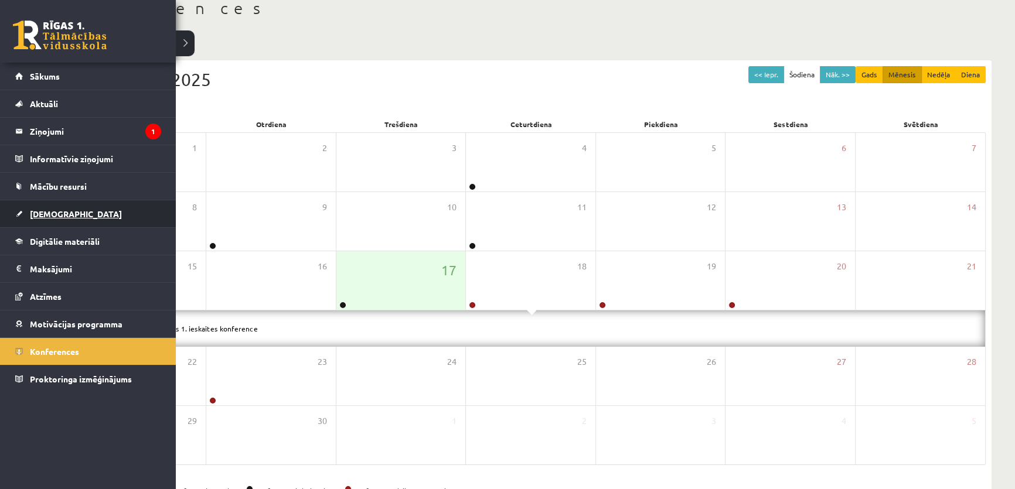
click at [73, 221] on link "[DEMOGRAPHIC_DATA]" at bounding box center [88, 213] width 146 height 27
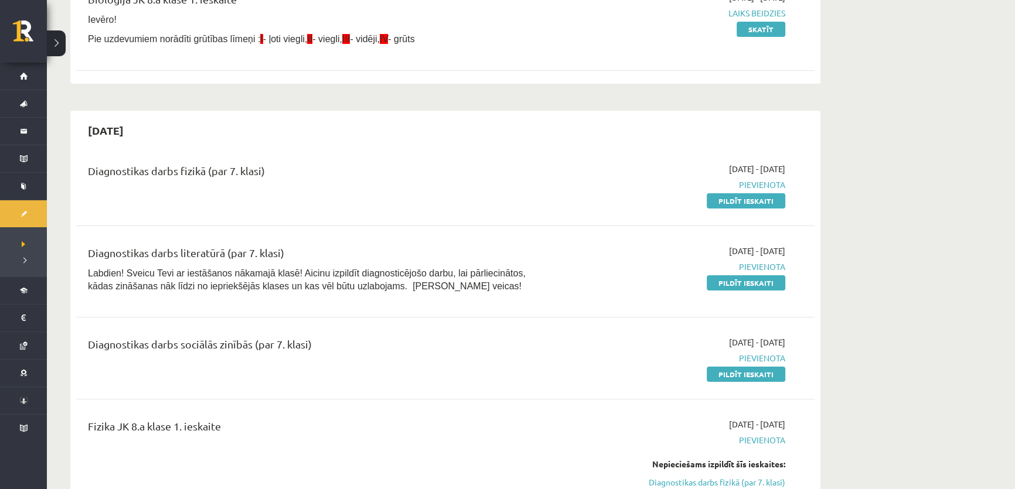
scroll to position [230, 0]
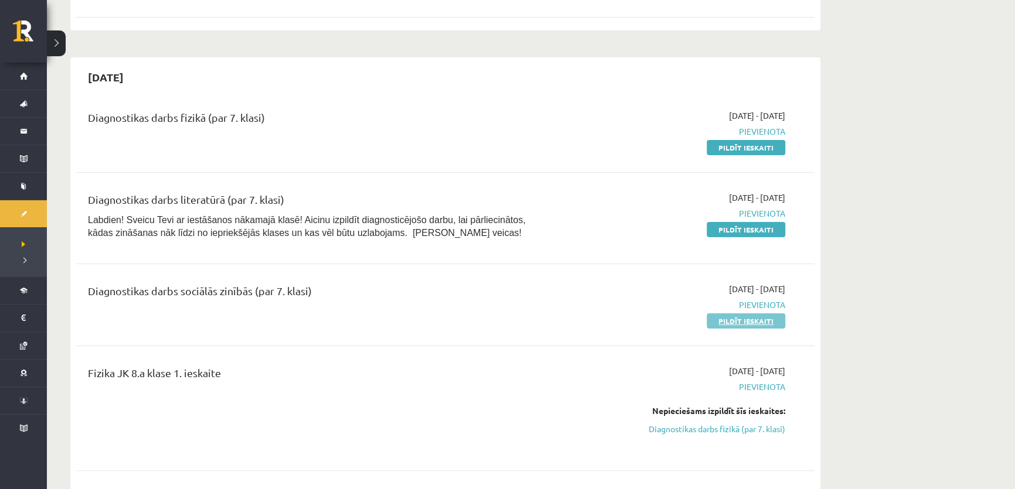
click at [731, 319] on link "Pildīt ieskaiti" at bounding box center [745, 320] width 78 height 15
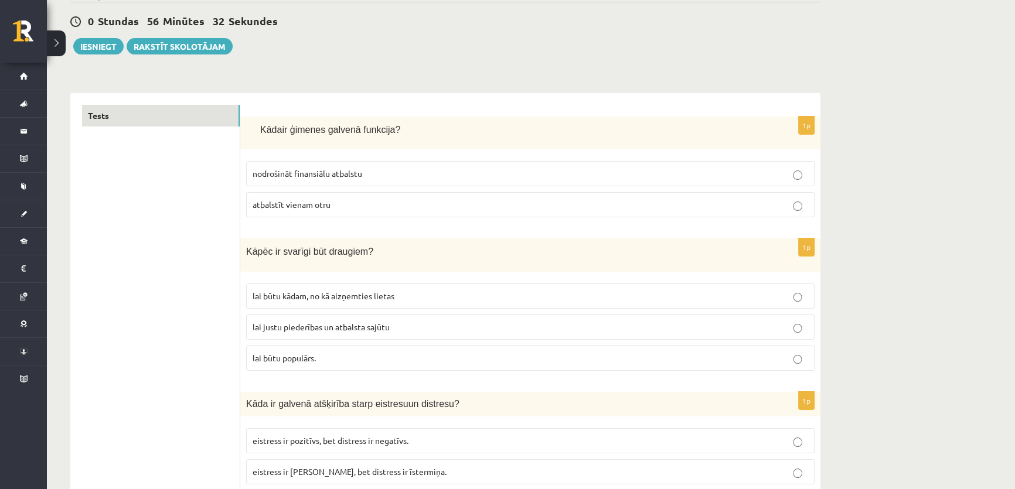
scroll to position [106, 0]
click at [314, 209] on label "atbalstīt vienam otru" at bounding box center [530, 204] width 568 height 25
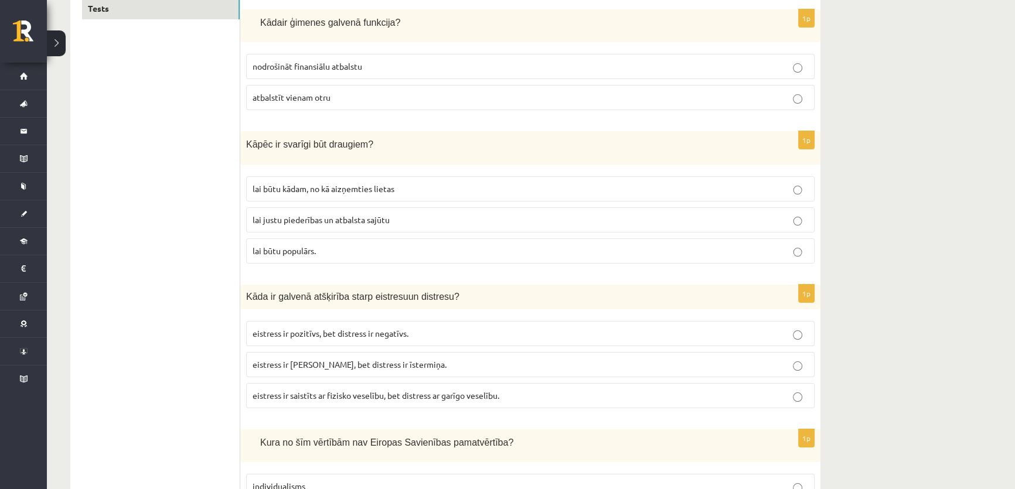
scroll to position [266, 0]
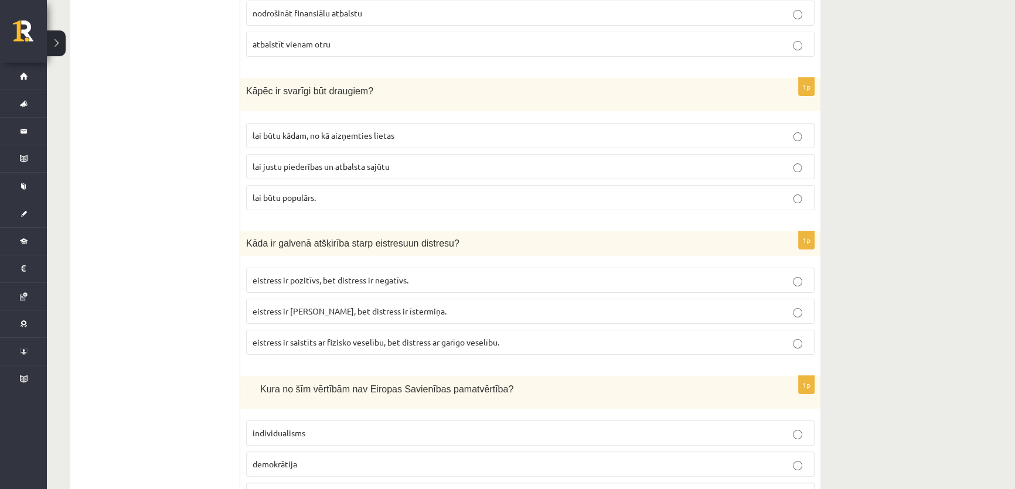
click at [281, 163] on span "lai justu piederības un atbalsta sajūtu" at bounding box center [320, 166] width 137 height 11
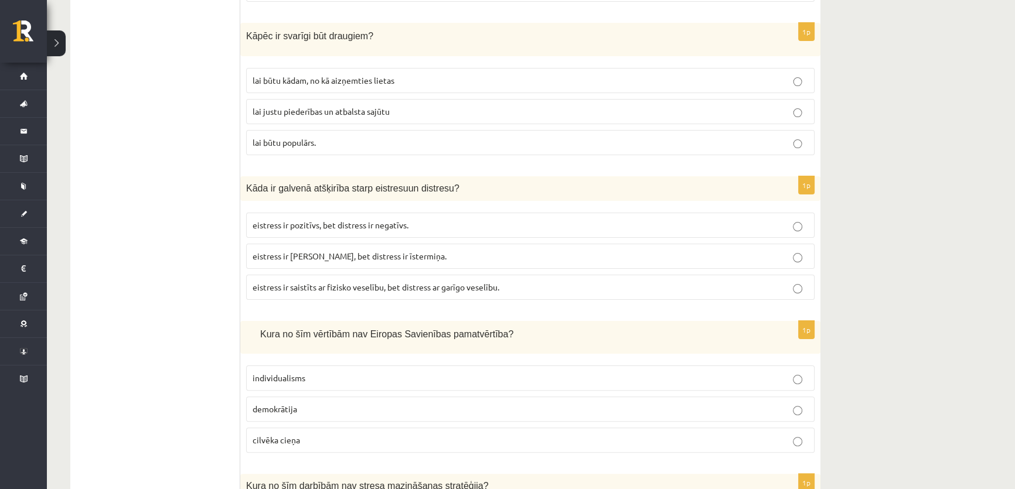
scroll to position [373, 0]
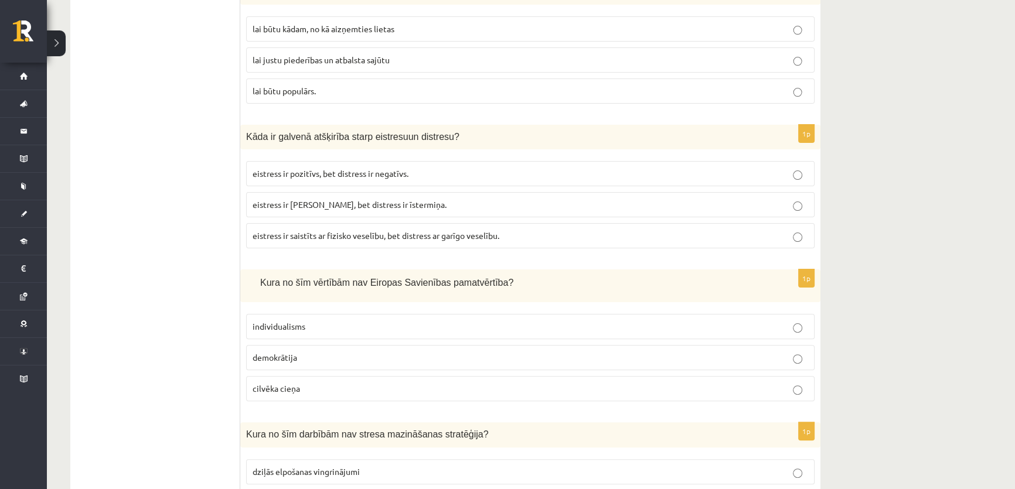
click at [302, 175] on p "eistress ir pozitīvs, bet distress ir negatīvs." at bounding box center [529, 174] width 555 height 12
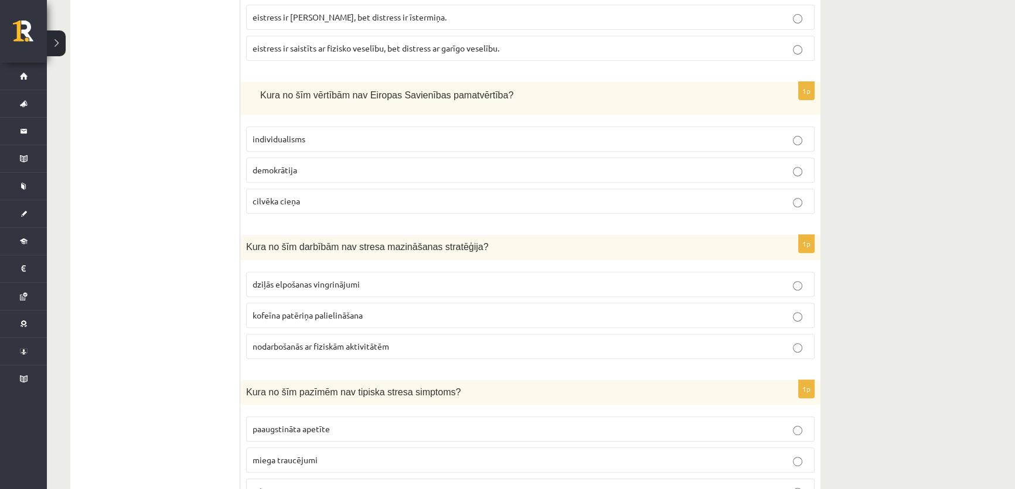
scroll to position [586, 0]
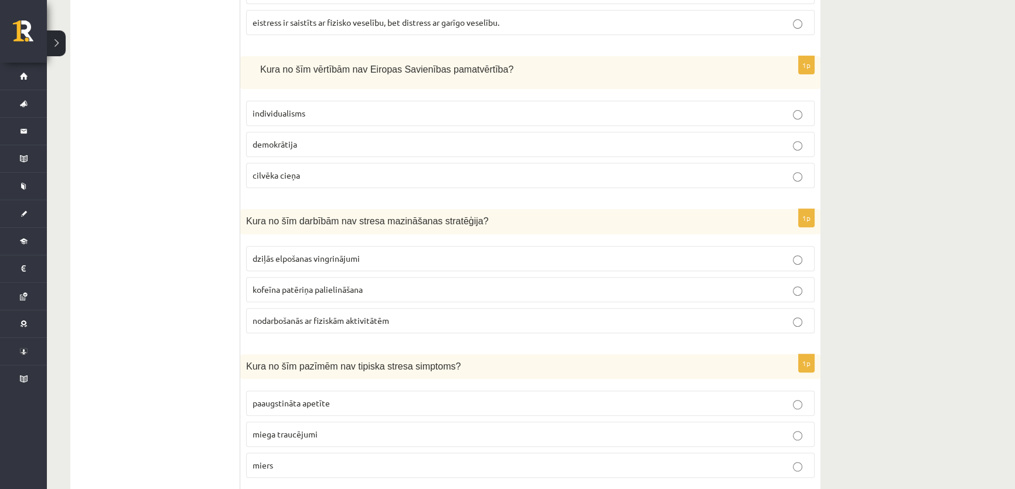
click at [281, 114] on p "individualisms" at bounding box center [529, 113] width 555 height 12
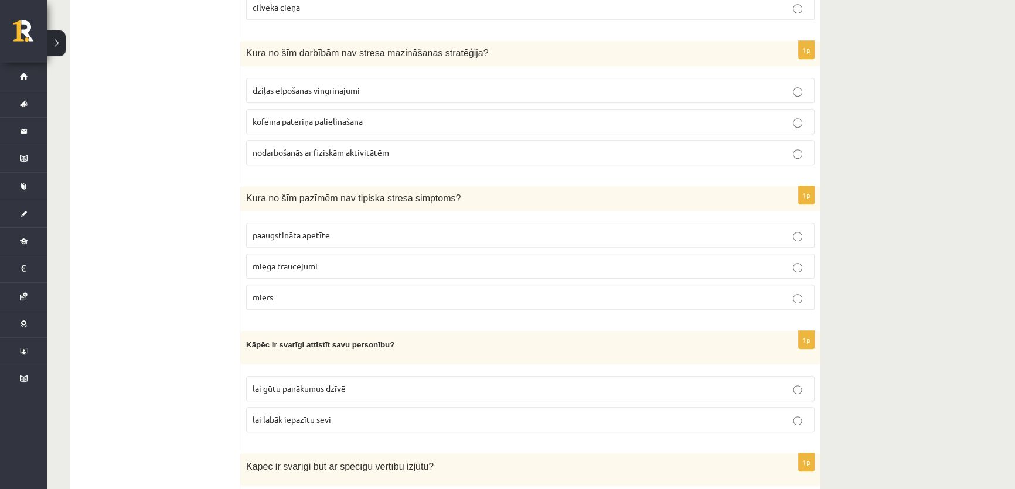
scroll to position [798, 0]
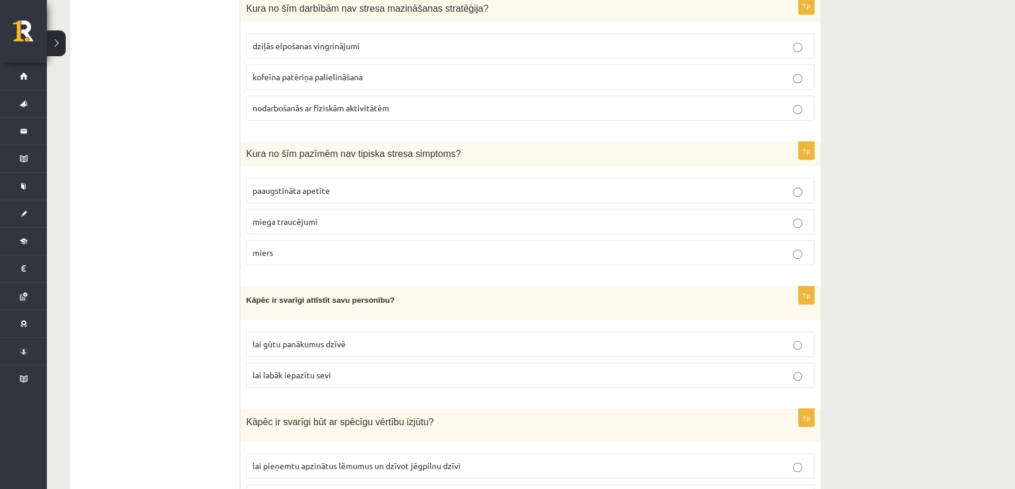
drag, startPoint x: 268, startPoint y: 70, endPoint x: 275, endPoint y: 80, distance: 13.0
click at [268, 71] on span "kofeīna patēriņa palielināšana" at bounding box center [307, 76] width 110 height 11
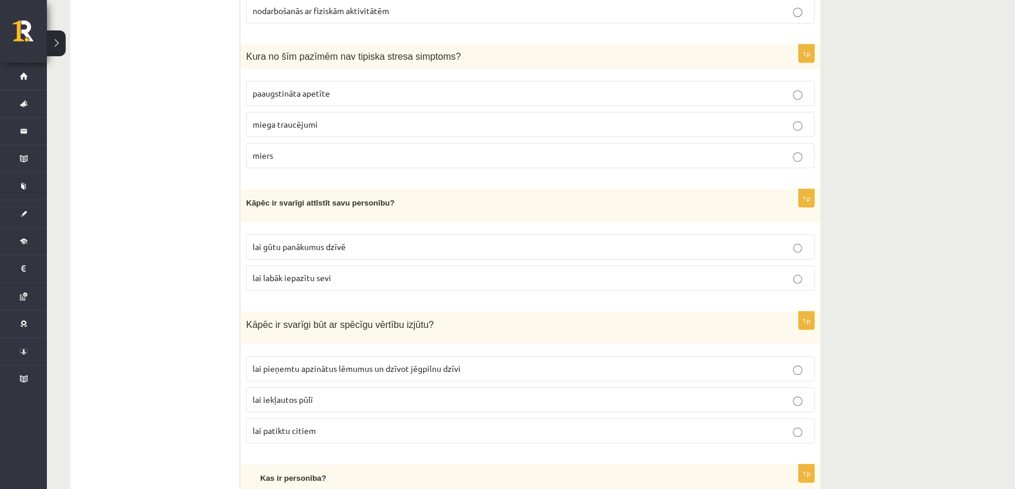
scroll to position [905, 0]
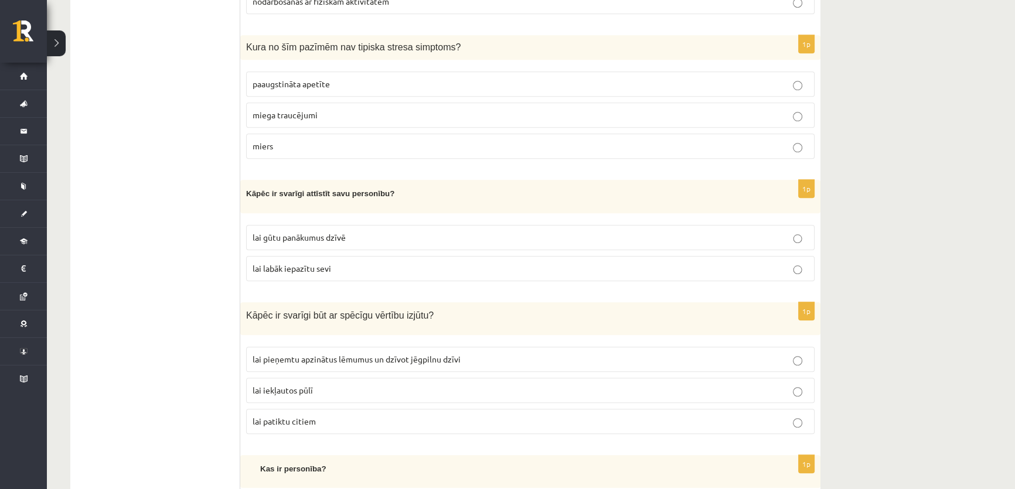
click at [273, 143] on p "miers" at bounding box center [529, 146] width 555 height 12
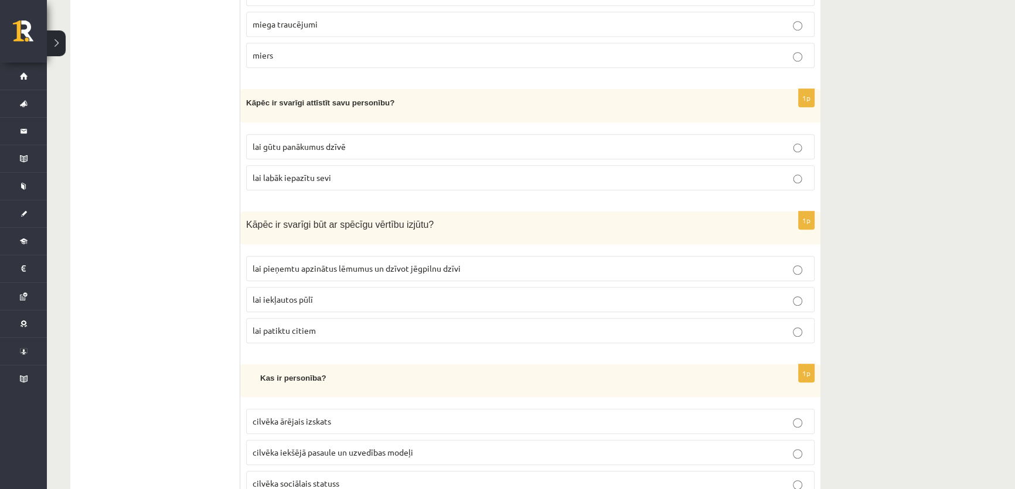
scroll to position [1012, 0]
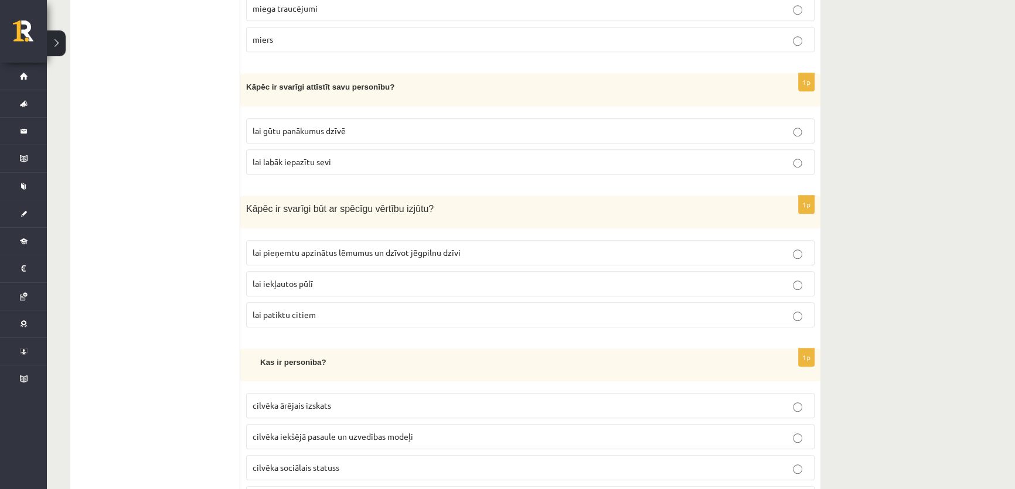
click at [278, 157] on span "lai labāk iepazītu sevi" at bounding box center [291, 161] width 78 height 11
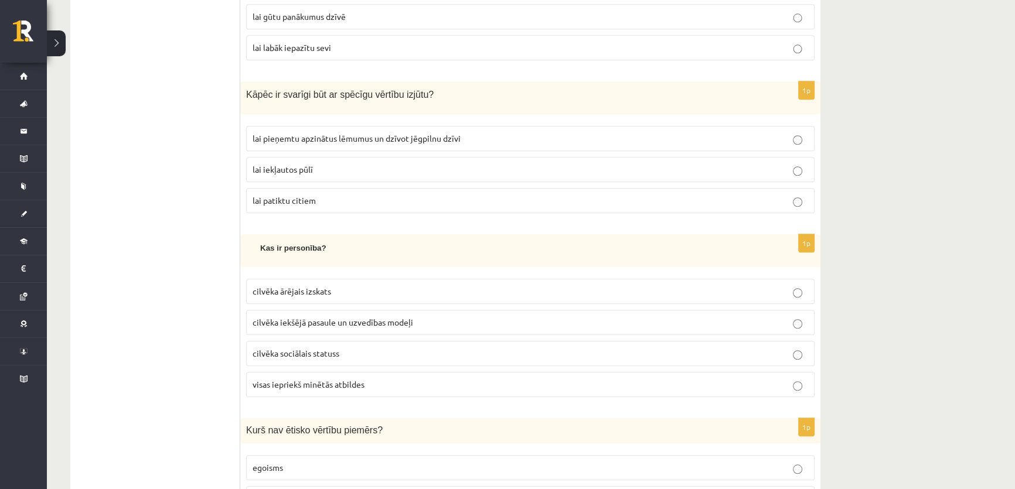
scroll to position [1172, 0]
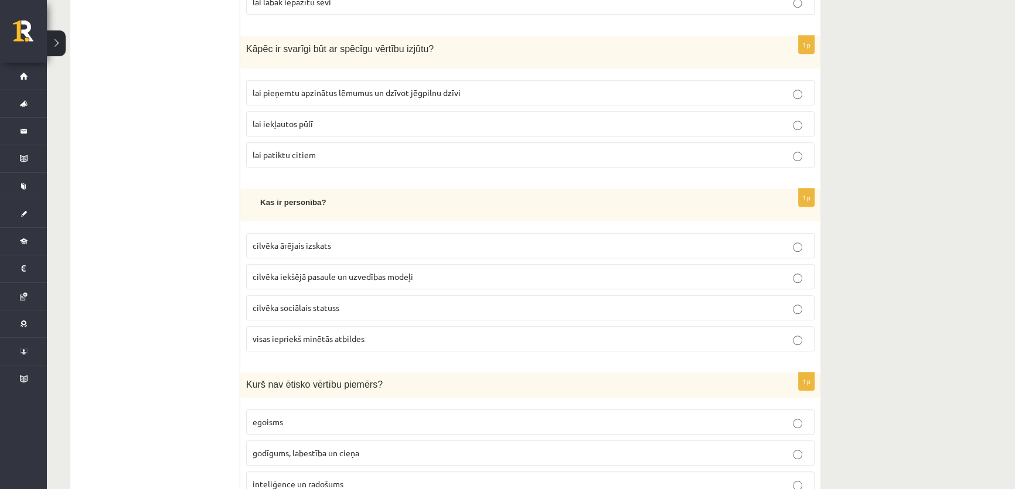
click at [278, 93] on label "lai pieņemtu apzinātus lēmumus un dzīvot jēgpilnu dzīvi" at bounding box center [530, 92] width 568 height 25
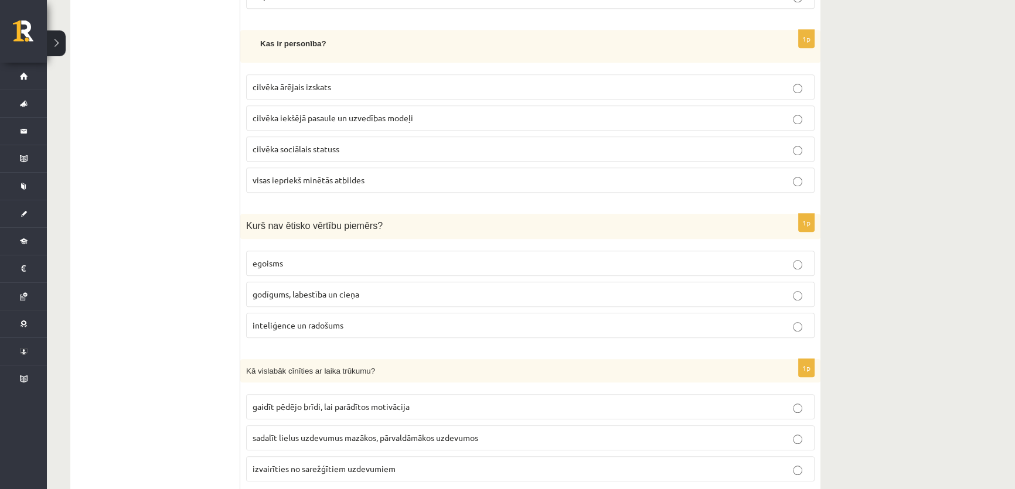
scroll to position [1331, 0]
click at [282, 112] on span "cilvēka iekšējā pasaule un uzvedības modeļi" at bounding box center [332, 117] width 160 height 11
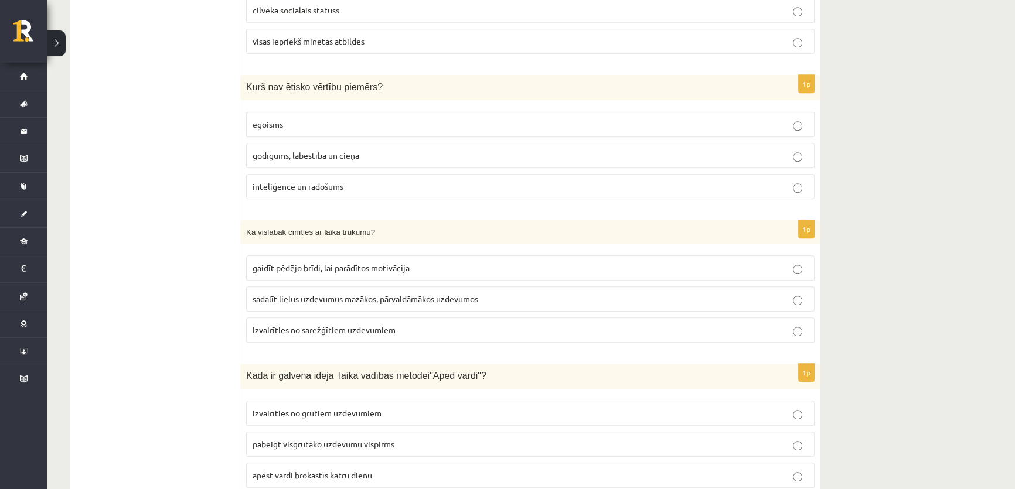
scroll to position [1491, 0]
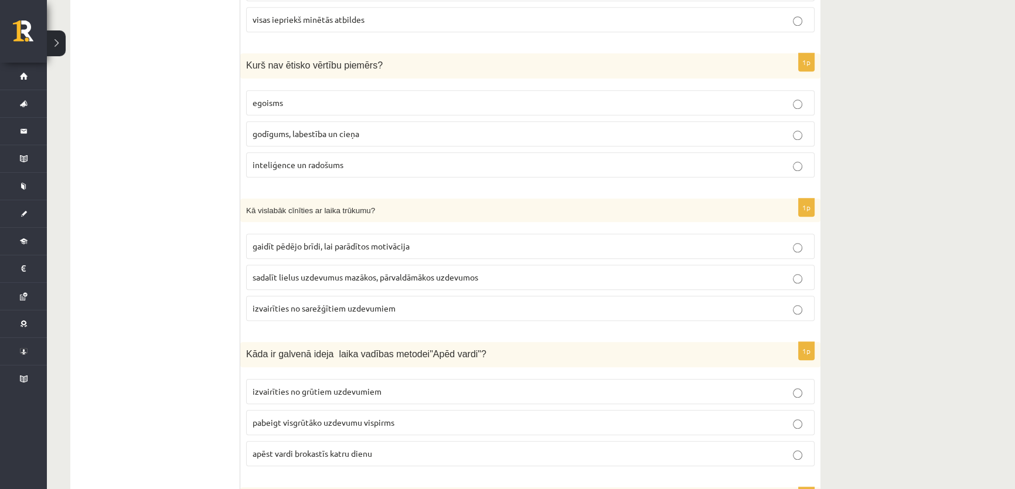
click at [288, 100] on label "egoisms" at bounding box center [530, 102] width 568 height 25
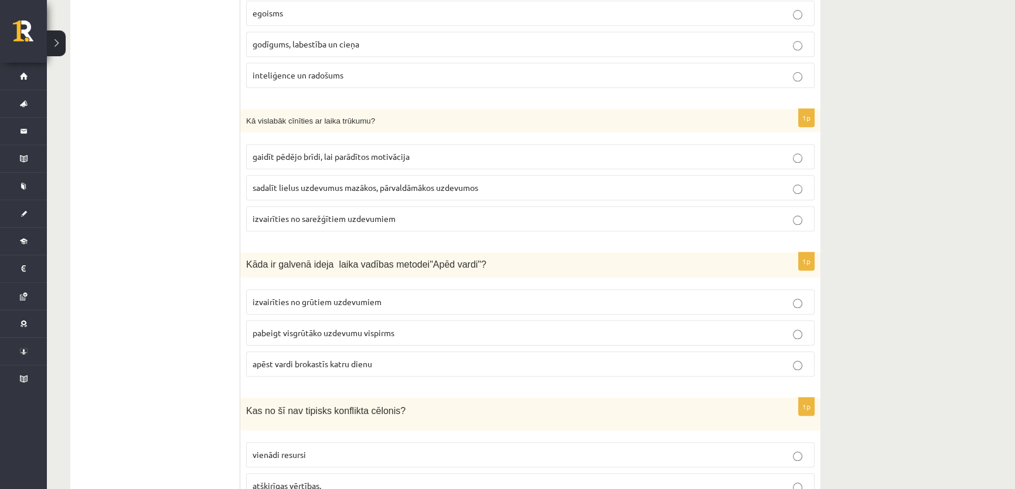
scroll to position [1597, 0]
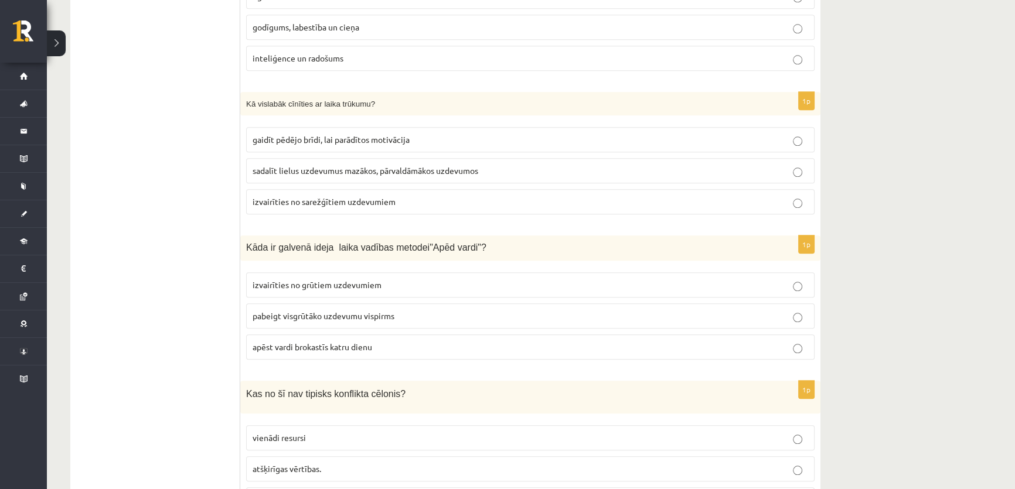
click at [279, 166] on label "sadalīt lielus uzdevumus mazākos, pārvaldāmākos uzdevumos" at bounding box center [530, 170] width 568 height 25
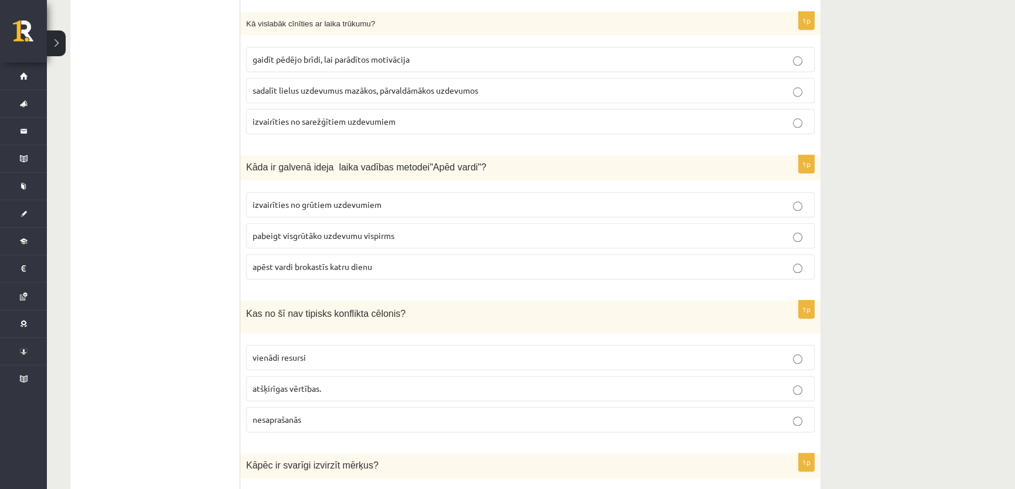
scroll to position [1704, 0]
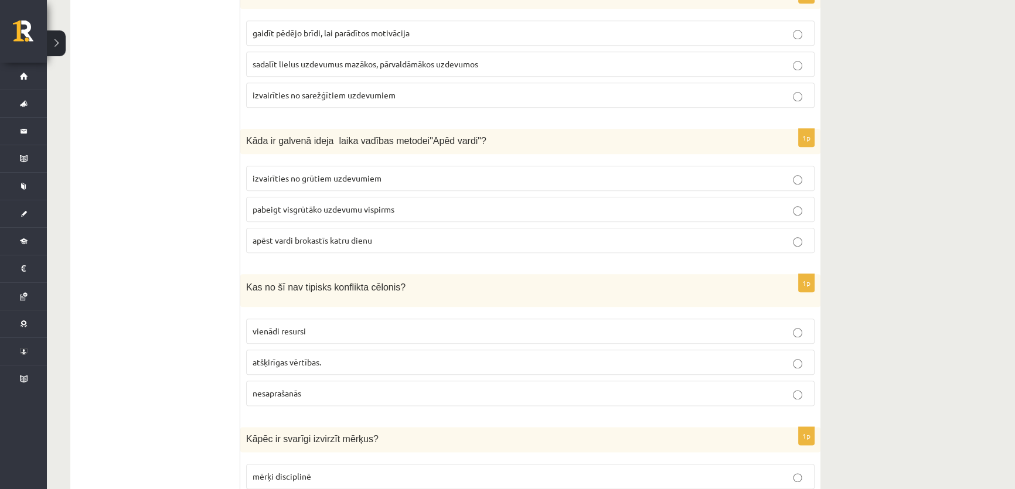
click at [270, 204] on span "pabeigt visgrūtāko uzdevumu vispirms" at bounding box center [323, 209] width 142 height 11
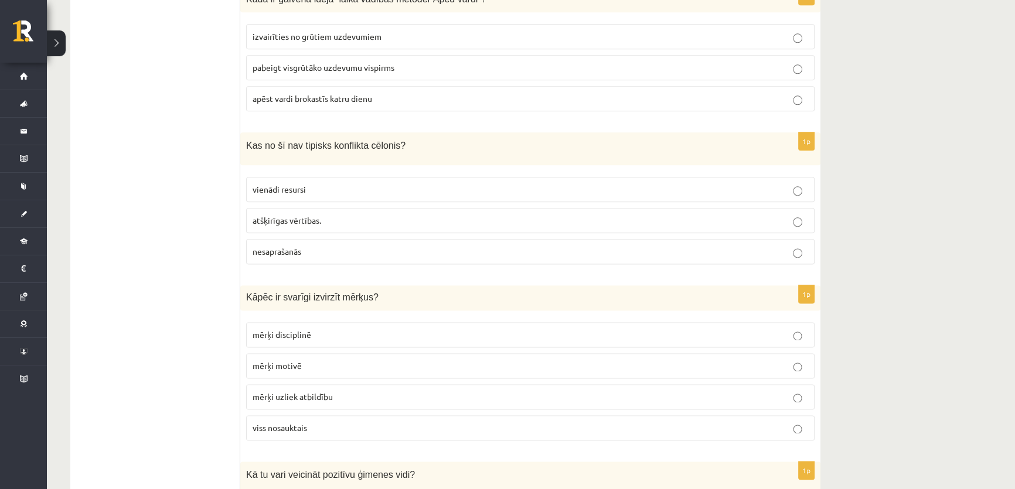
scroll to position [1863, 0]
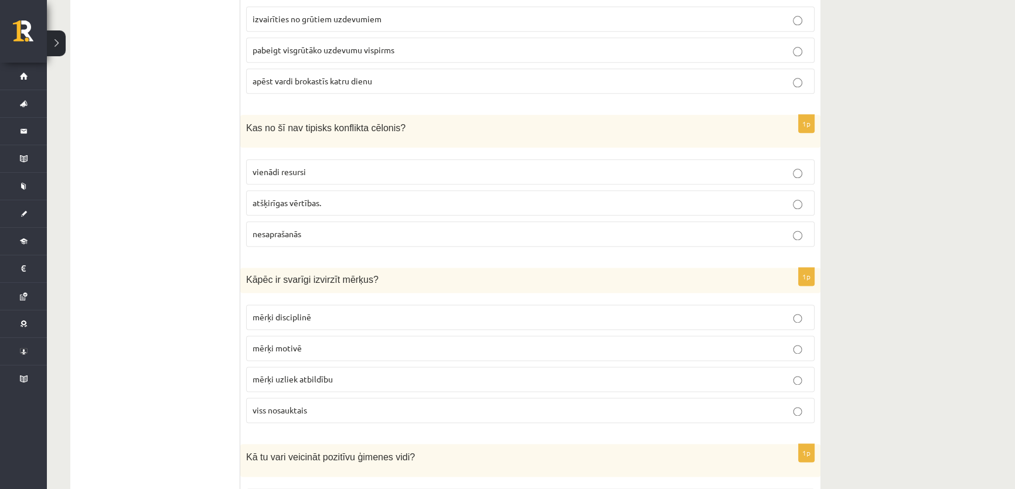
click at [292, 166] on span "vienādi resursi" at bounding box center [278, 171] width 53 height 11
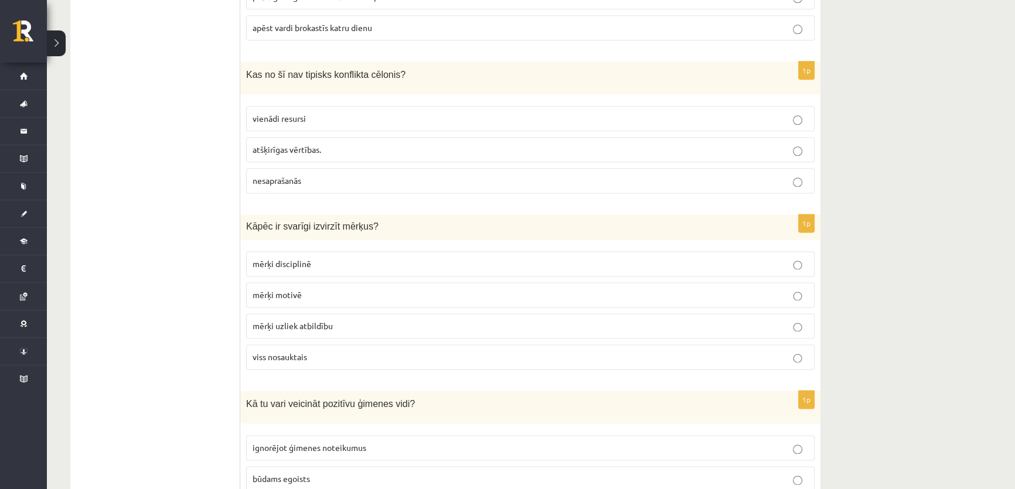
scroll to position [1970, 0]
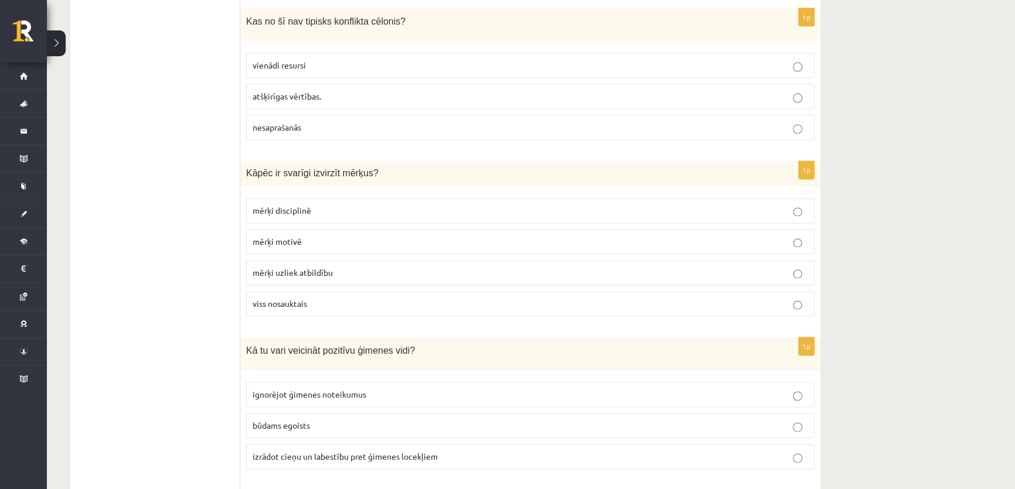
click at [304, 291] on label "viss nosauktais" at bounding box center [530, 303] width 568 height 25
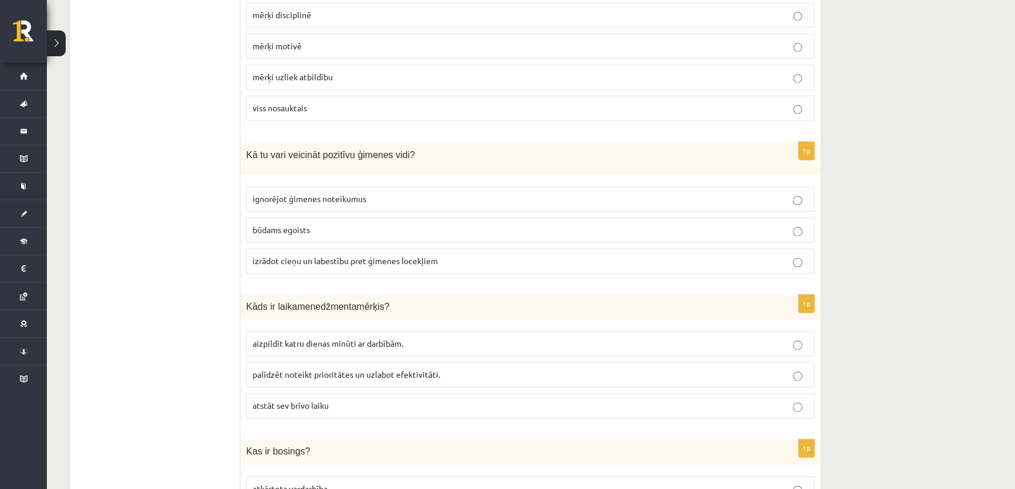
scroll to position [2183, 0]
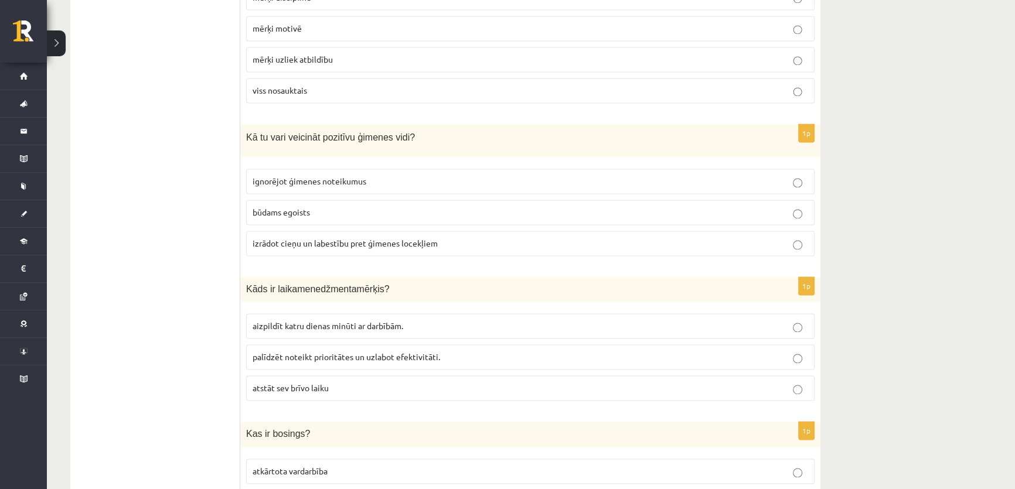
click at [288, 238] on span "izrādot cieņu un labestību pret ģimenes locekļiem" at bounding box center [344, 243] width 185 height 11
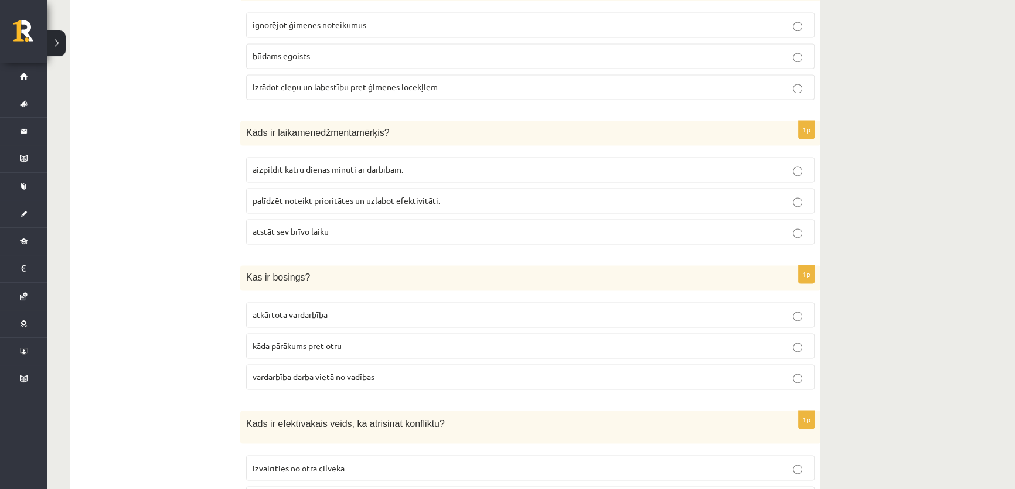
scroll to position [2343, 0]
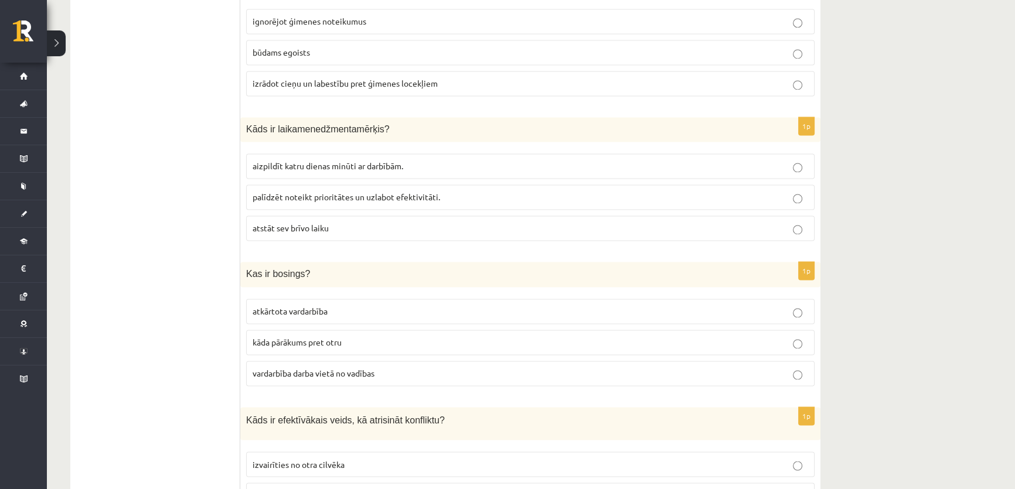
click at [286, 191] on p "palīdzēt noteikt prioritātes un uzlabot efektivitāti." at bounding box center [529, 197] width 555 height 12
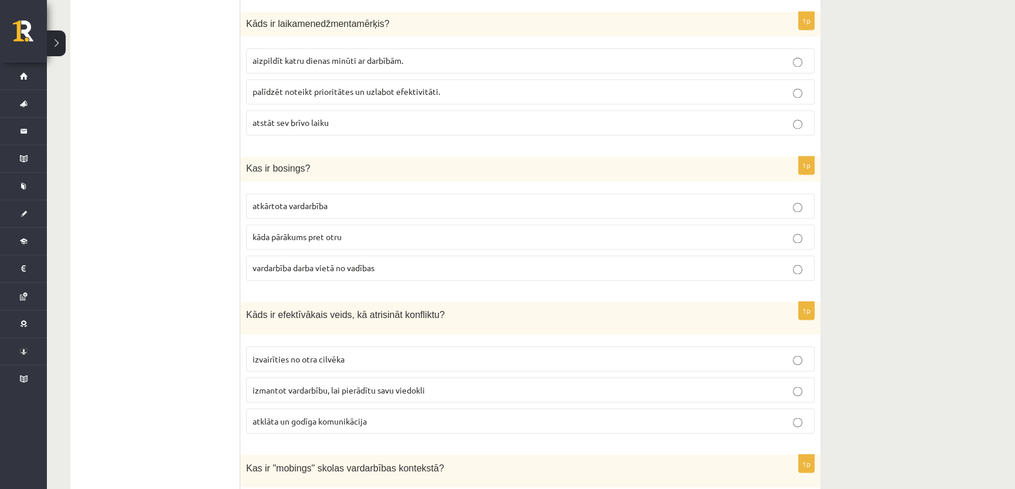
scroll to position [2449, 0]
click at [281, 262] on span "vardarbība darba vietā no vadības" at bounding box center [313, 267] width 122 height 11
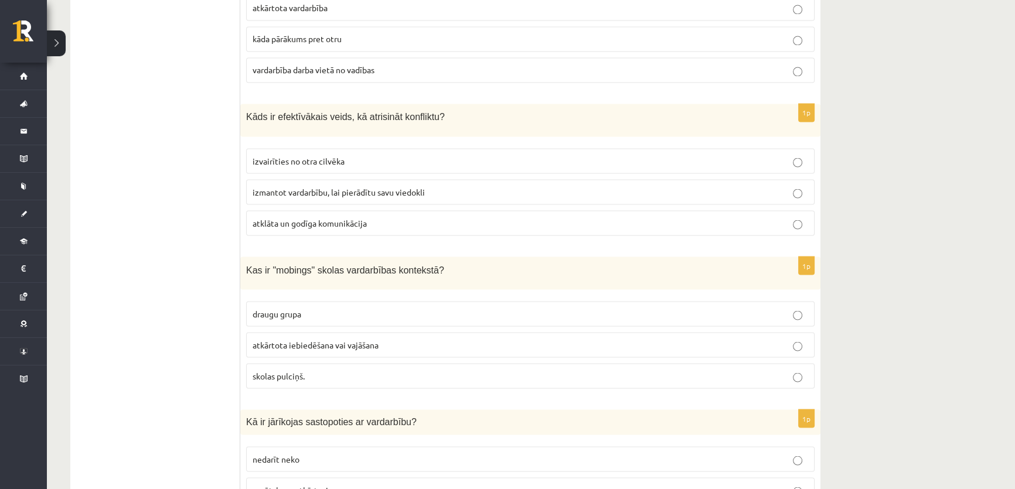
scroll to position [2662, 0]
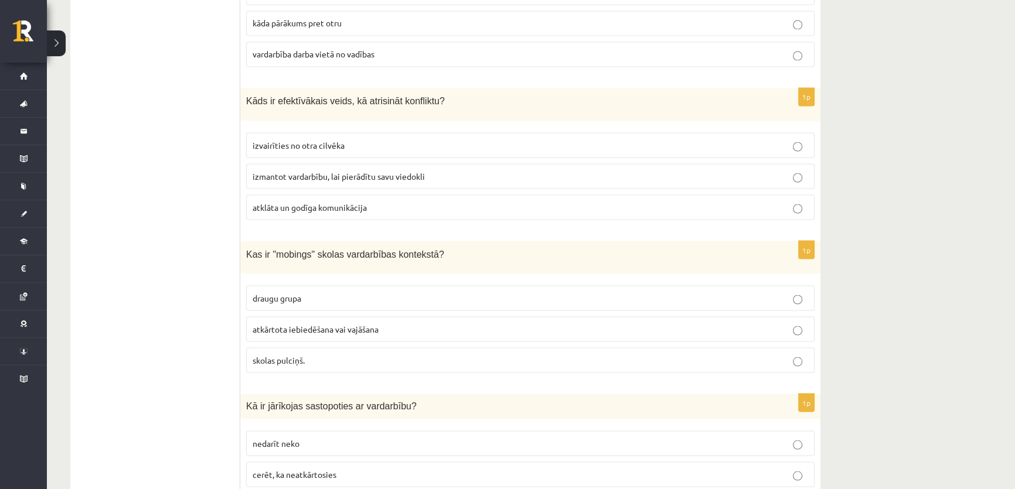
click at [292, 202] on span "atklāta un godīga komunikācija" at bounding box center [309, 207] width 114 height 11
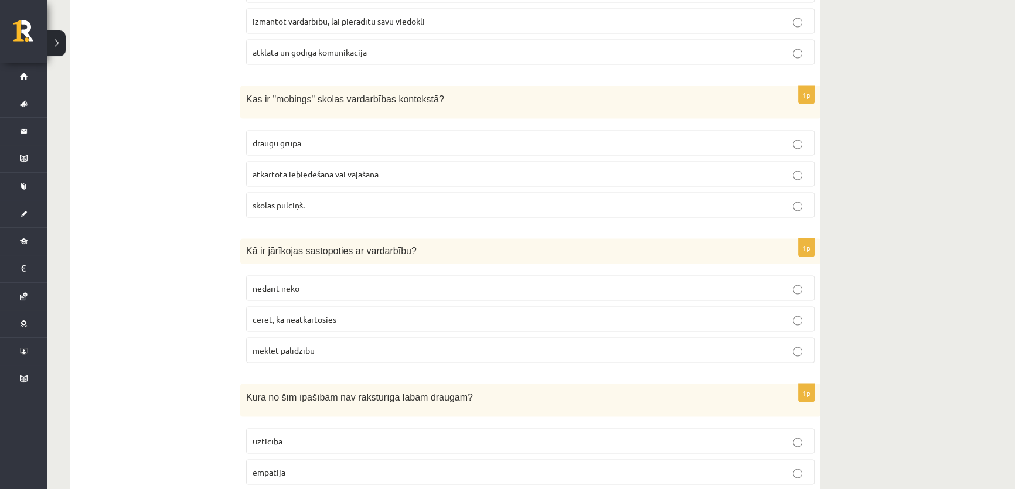
scroll to position [2822, 0]
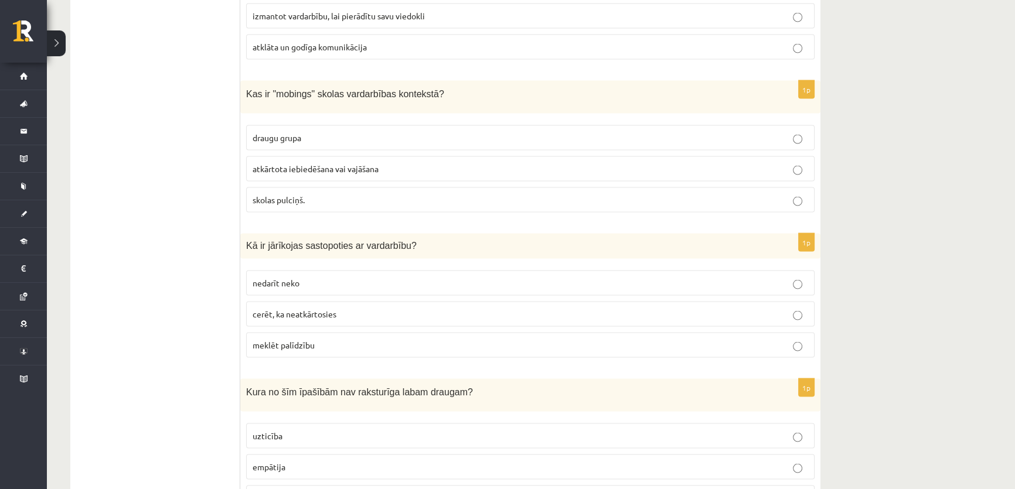
click at [263, 340] on span "meklēt palīdzību" at bounding box center [283, 345] width 62 height 11
click at [268, 159] on label "atkārtota iebiedēšana vai vajāšana" at bounding box center [530, 168] width 568 height 25
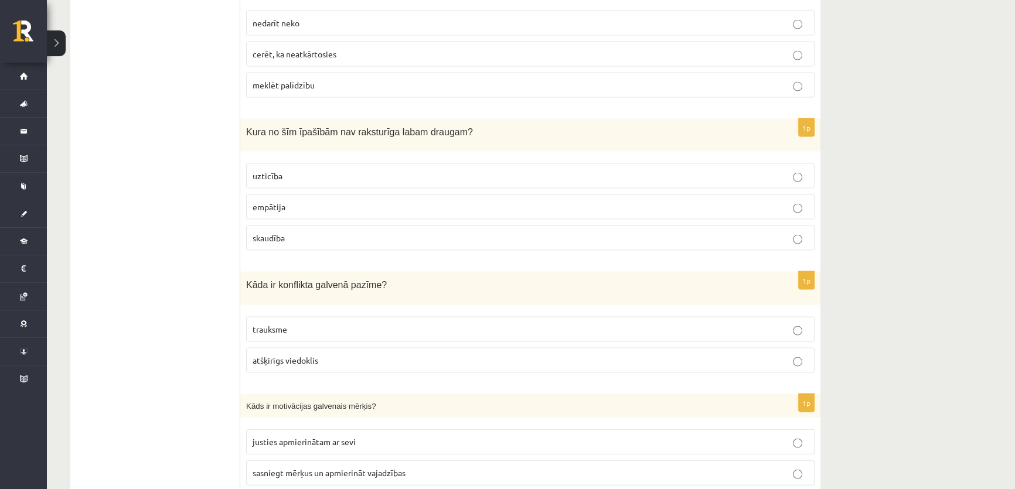
scroll to position [3088, 0]
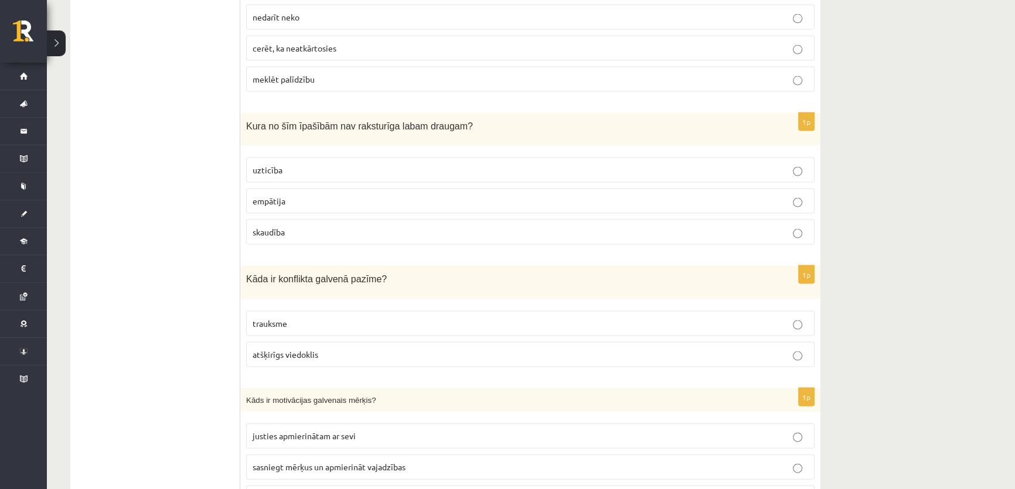
click at [292, 226] on p "skaudība" at bounding box center [529, 232] width 555 height 12
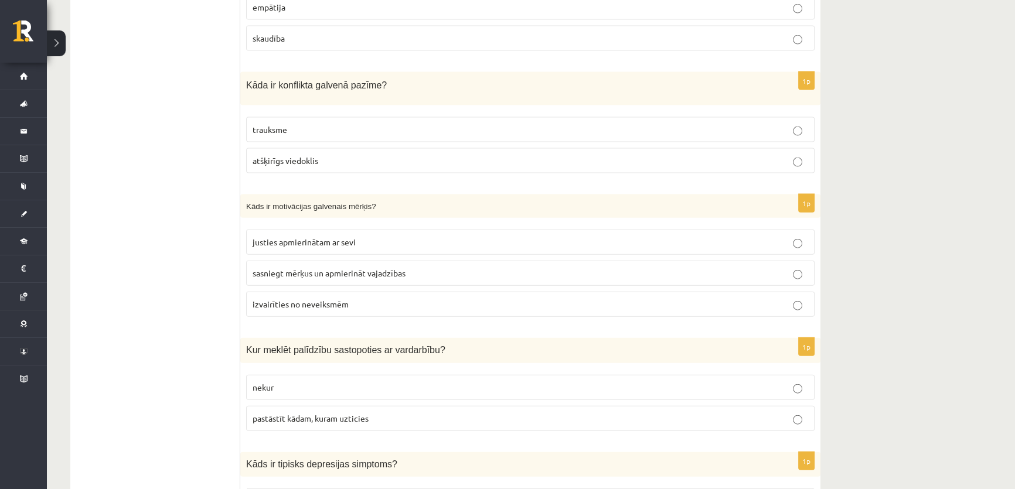
scroll to position [3301, 0]
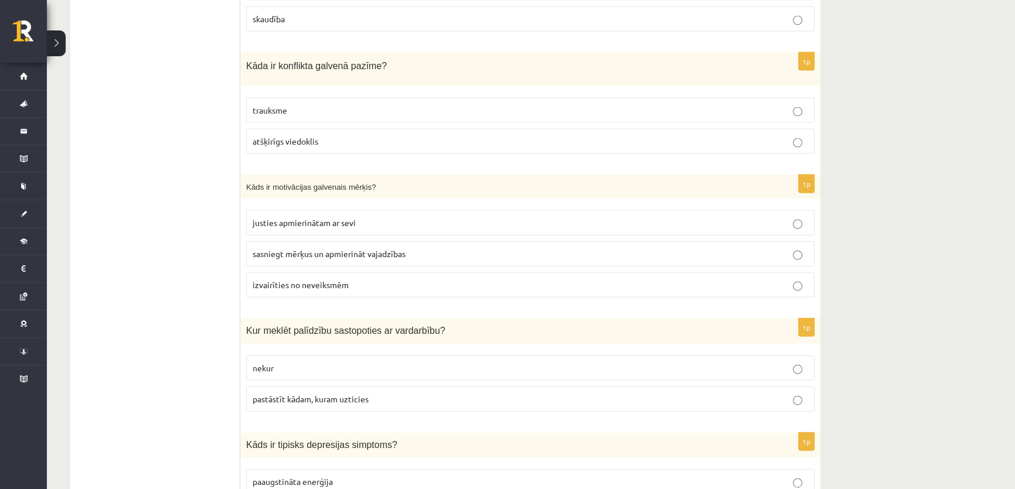
click at [281, 136] on span "atšķirīgs viedoklis" at bounding box center [285, 141] width 66 height 11
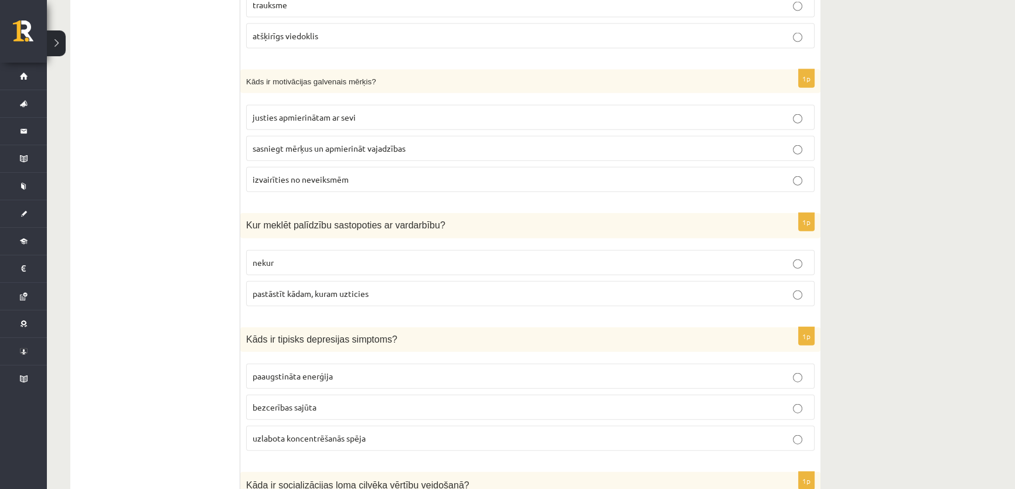
scroll to position [3408, 0]
click at [271, 142] on span "sasniegt mērķus un apmierināt vajadzības" at bounding box center [328, 147] width 153 height 11
click at [275, 287] on span "pastāstīt kādam, kuram uzticies" at bounding box center [310, 292] width 116 height 11
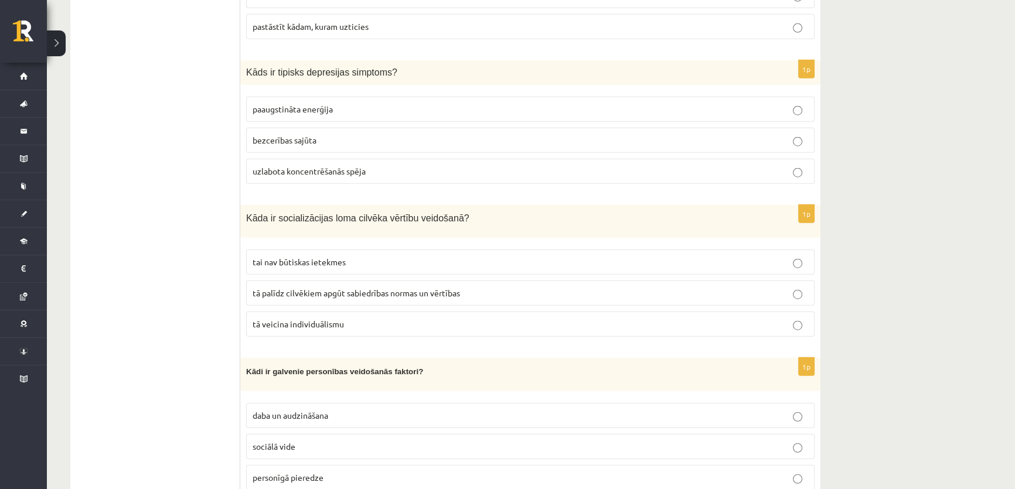
scroll to position [3621, 0]
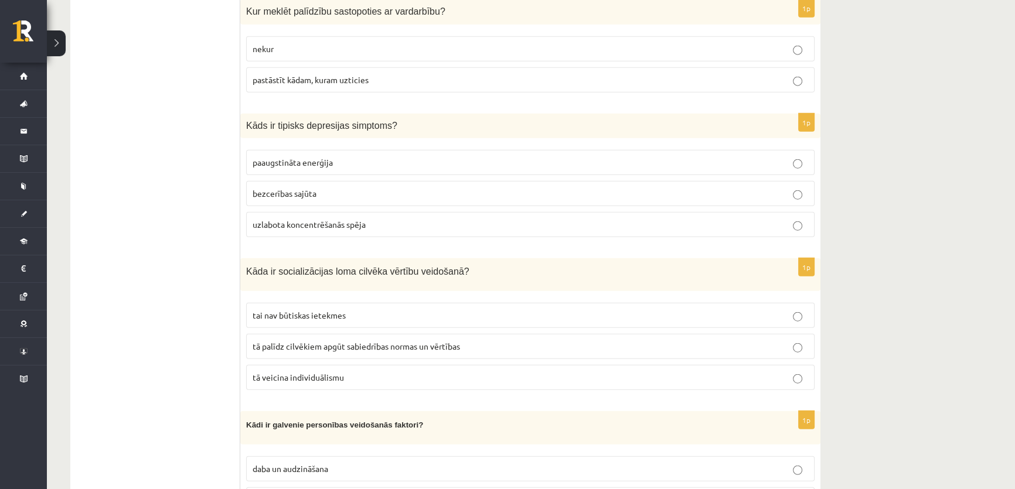
click at [306, 187] on p "bezcerības sajūta" at bounding box center [529, 193] width 555 height 12
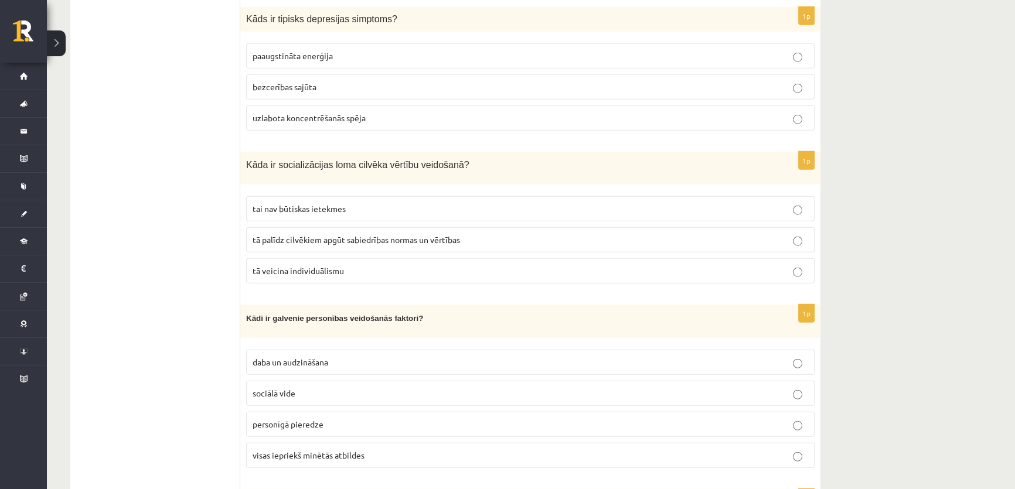
scroll to position [3780, 0]
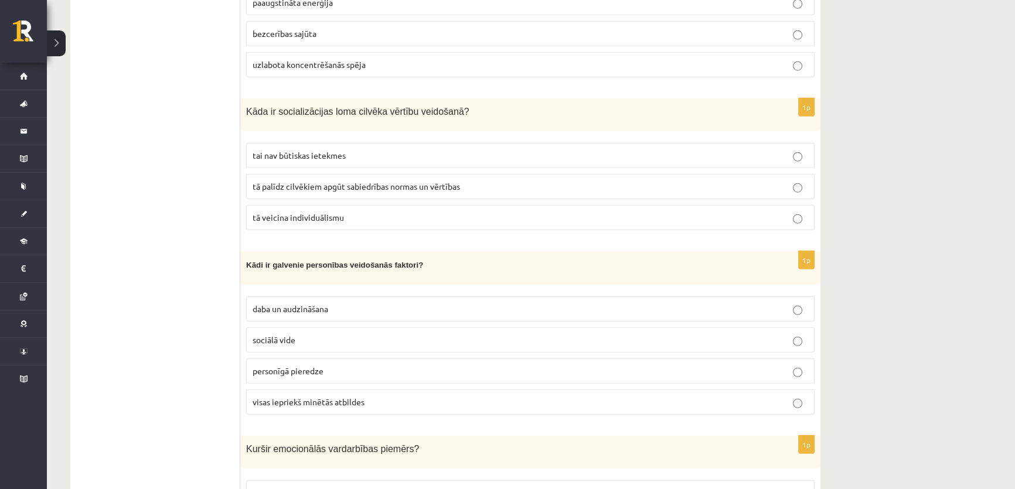
click at [289, 181] on span "tā palīdz cilvēkiem apgūt sabiedrības normas un vērtības" at bounding box center [355, 186] width 207 height 11
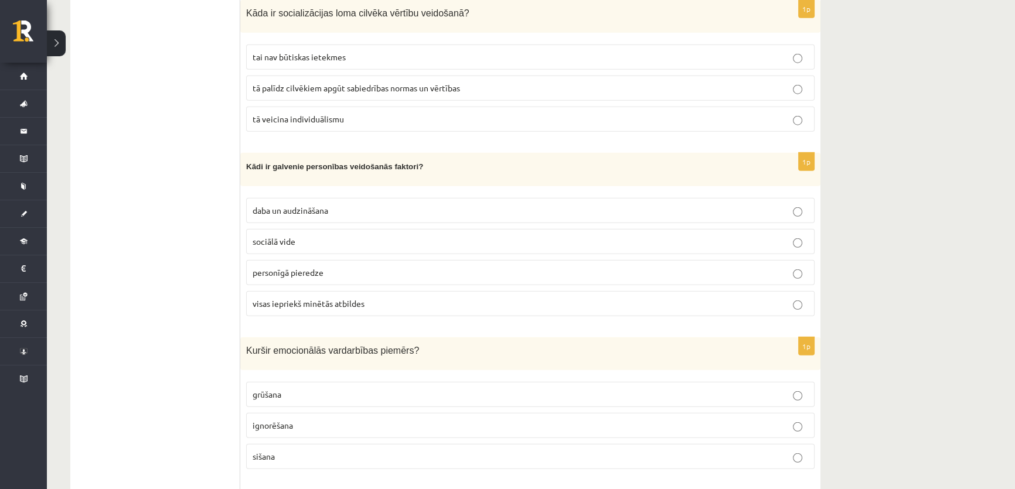
scroll to position [3887, 0]
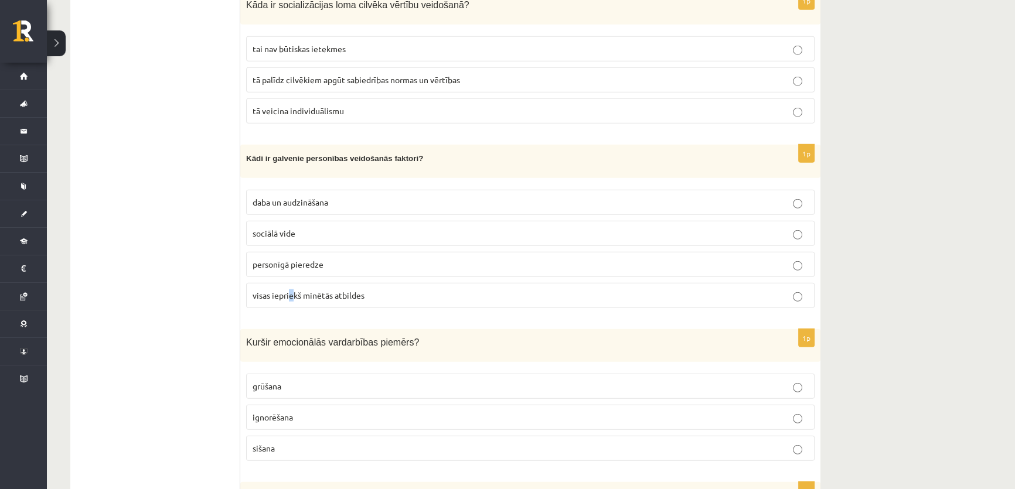
click at [292, 290] on span "visas iepriekš minētās atbildes" at bounding box center [308, 295] width 112 height 11
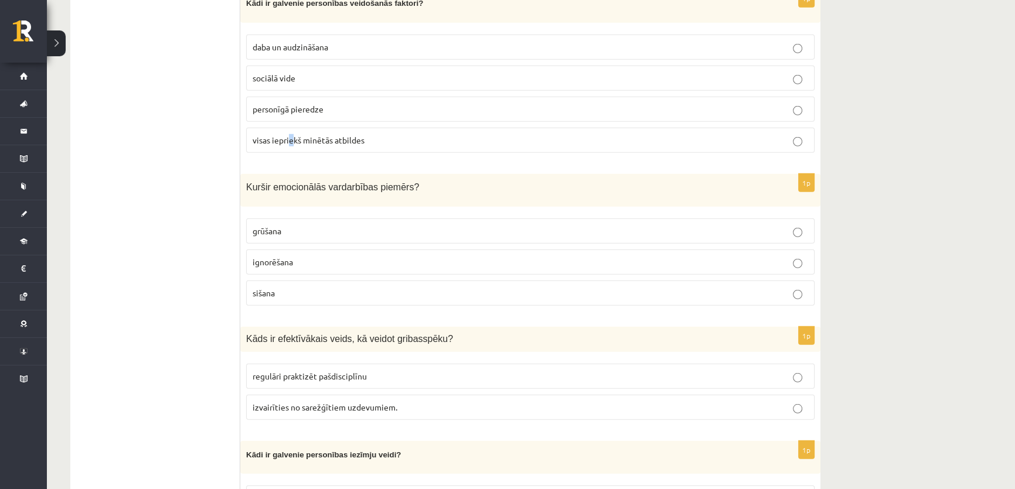
scroll to position [4047, 0]
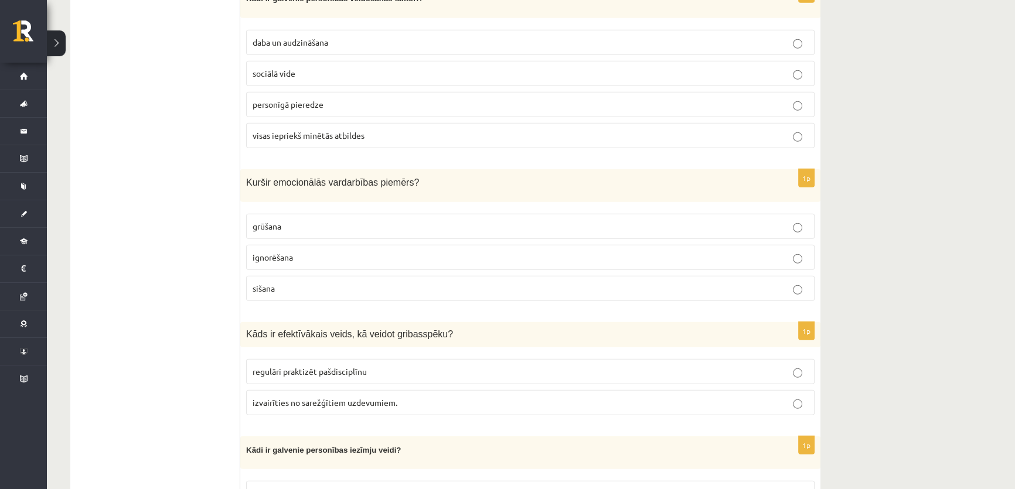
click at [486, 123] on label "visas iepriekš minētās atbildes" at bounding box center [530, 135] width 568 height 25
click at [296, 245] on label "ignorēšana" at bounding box center [530, 257] width 568 height 25
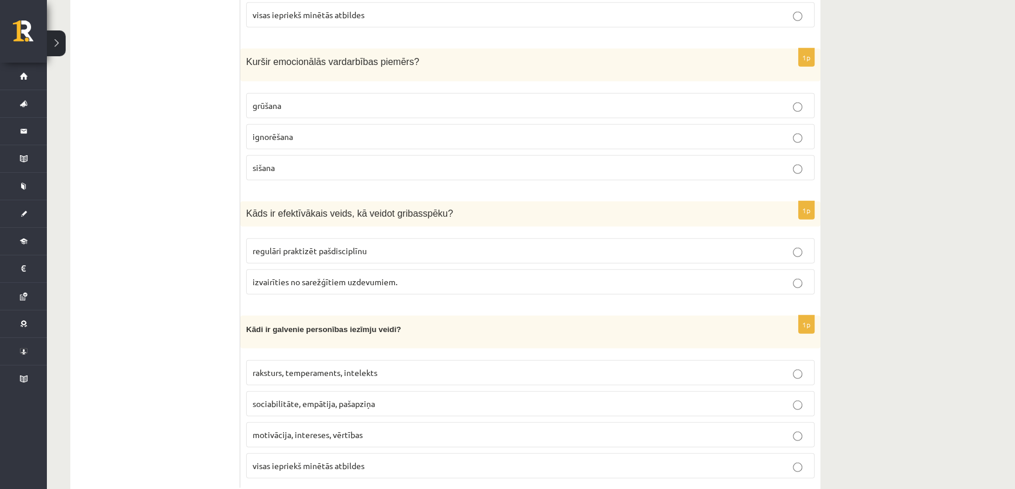
scroll to position [4172, 0]
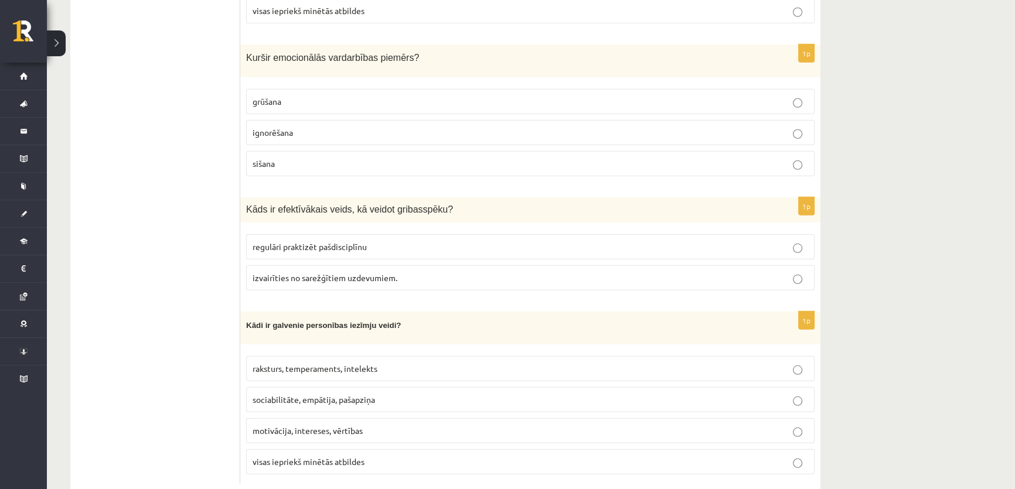
click at [287, 241] on span "regulāri praktizēt pašdisciplīnu" at bounding box center [309, 246] width 114 height 11
drag, startPoint x: 276, startPoint y: 438, endPoint x: 281, endPoint y: 424, distance: 15.6
click at [276, 449] on label "visas iepriekš minētās atbildes" at bounding box center [530, 461] width 568 height 25
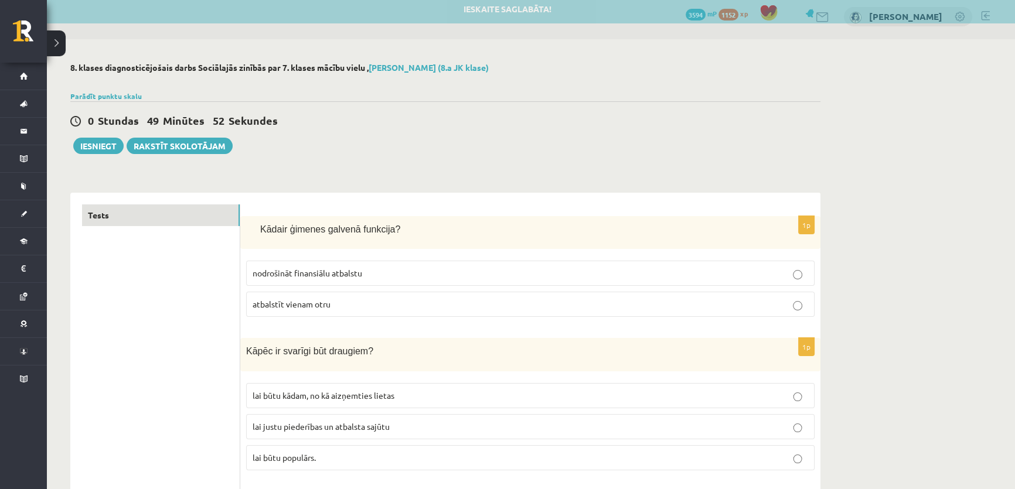
scroll to position [0, 0]
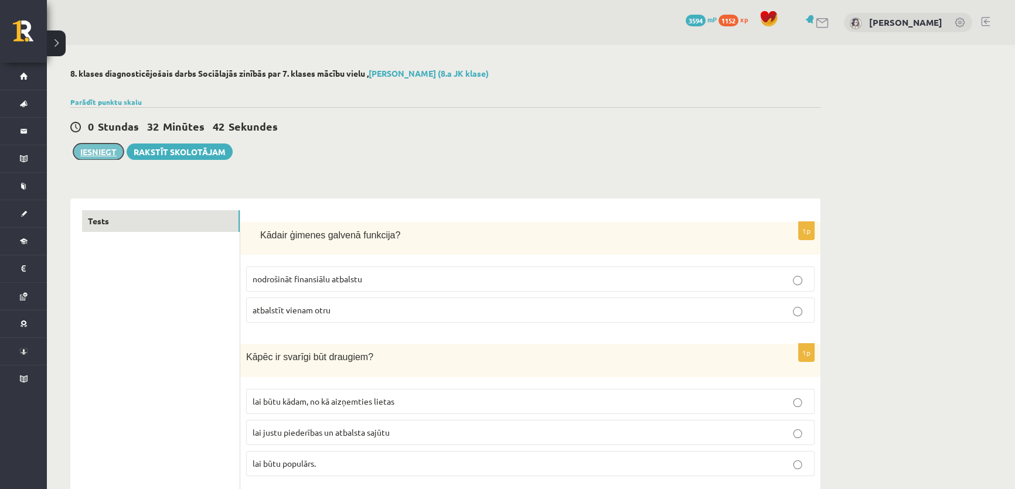
click at [104, 152] on button "Iesniegt" at bounding box center [98, 152] width 50 height 16
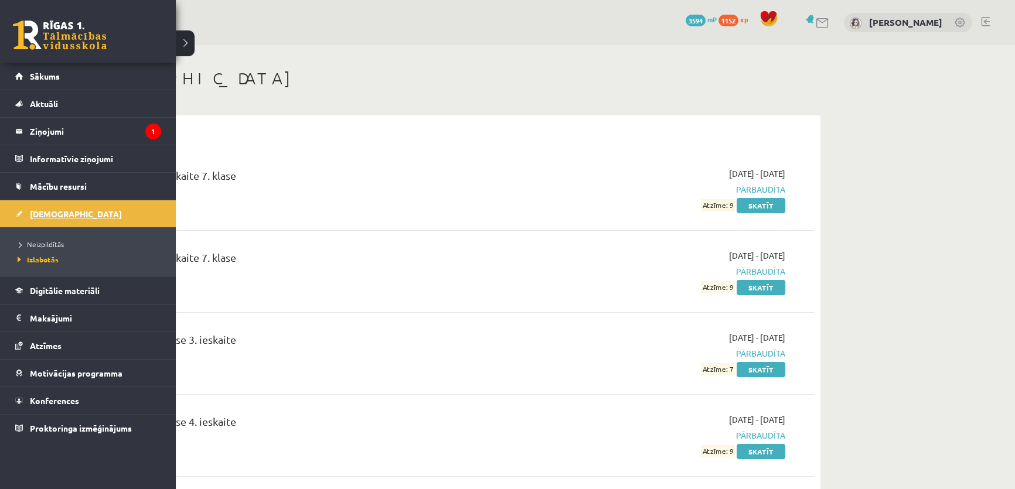
click at [60, 211] on span "[DEMOGRAPHIC_DATA]" at bounding box center [76, 214] width 92 height 11
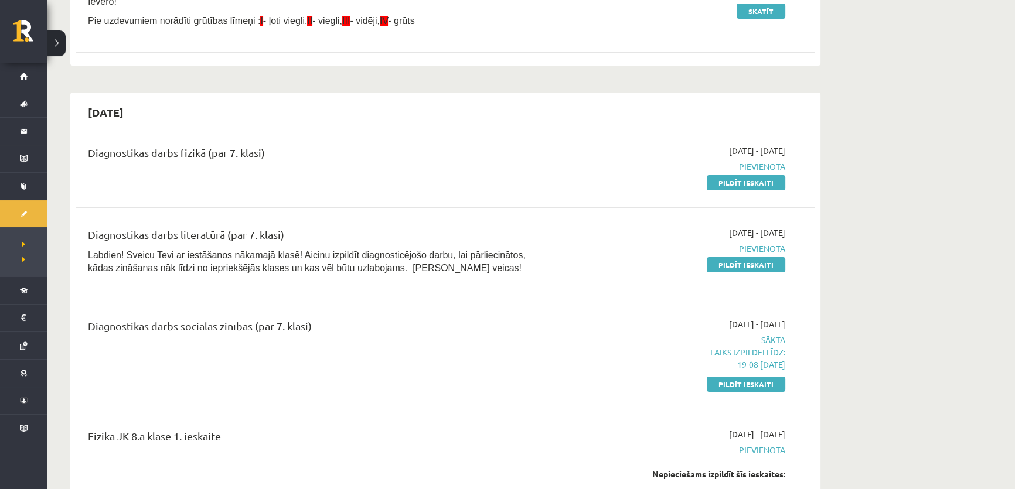
scroll to position [213, 0]
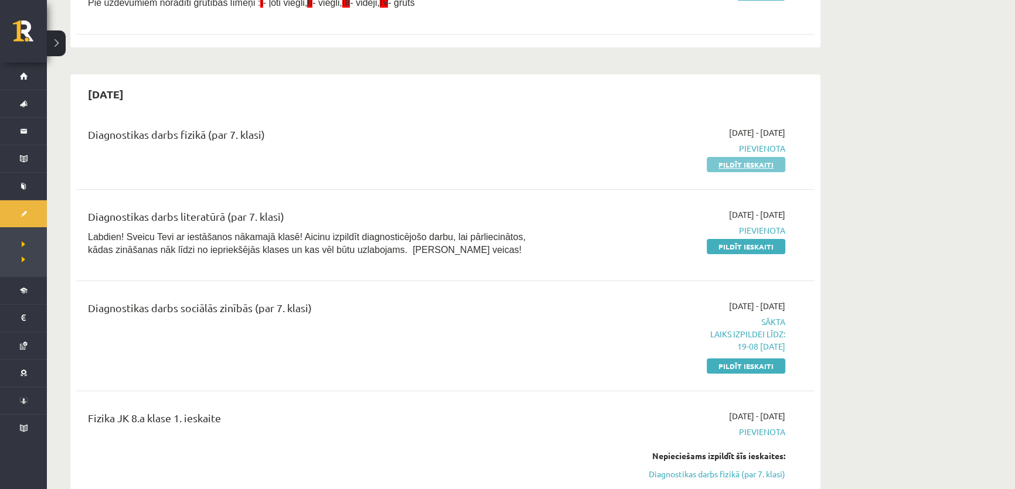
click at [738, 162] on link "Pildīt ieskaiti" at bounding box center [745, 164] width 78 height 15
click at [743, 243] on link "Pildīt ieskaiti" at bounding box center [745, 246] width 78 height 15
click at [737, 249] on link "Pildīt ieskaiti" at bounding box center [745, 246] width 78 height 15
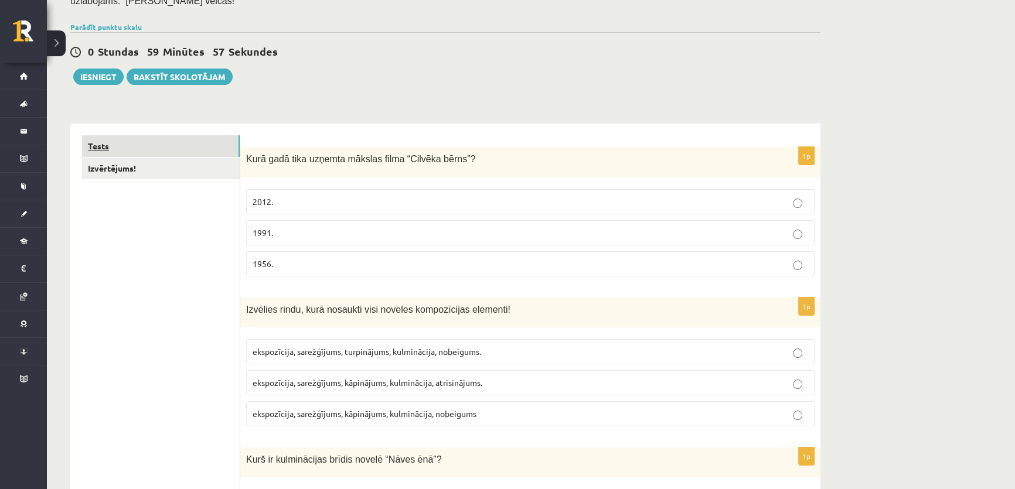
scroll to position [106, 0]
click at [121, 158] on link "Izvērtējums!" at bounding box center [161, 169] width 158 height 22
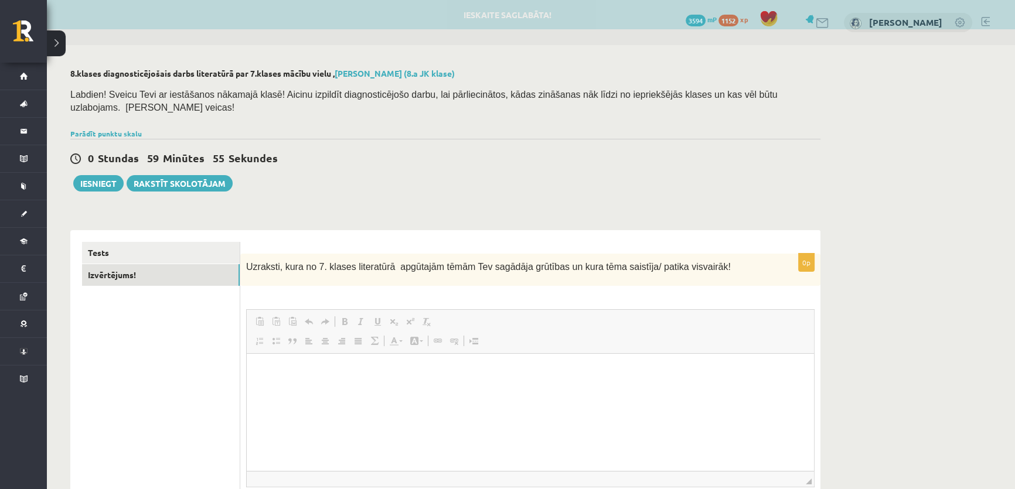
scroll to position [0, 0]
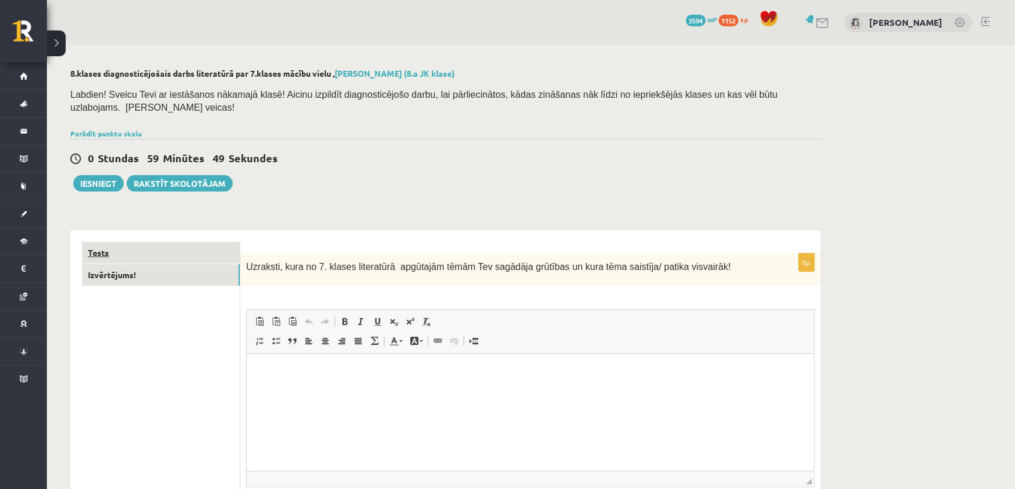
click at [187, 247] on link "Tests" at bounding box center [161, 253] width 158 height 22
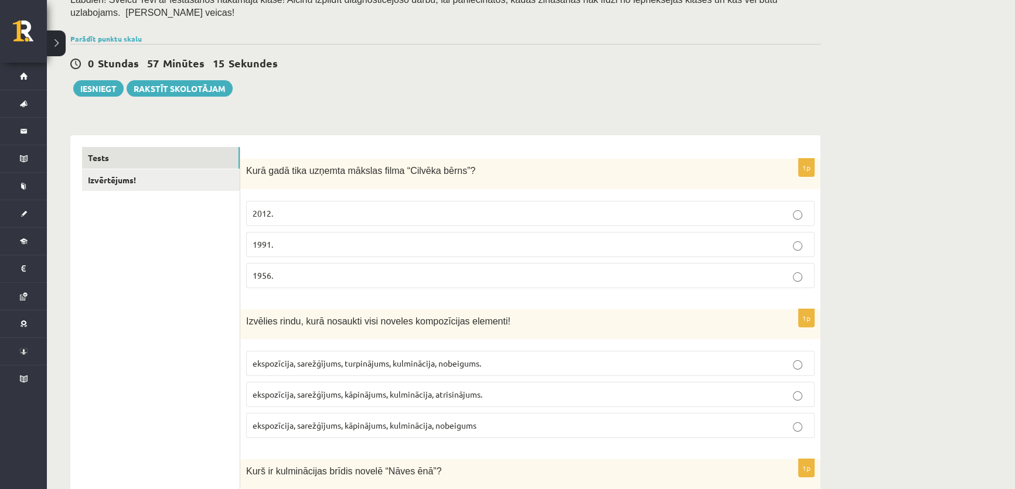
scroll to position [106, 0]
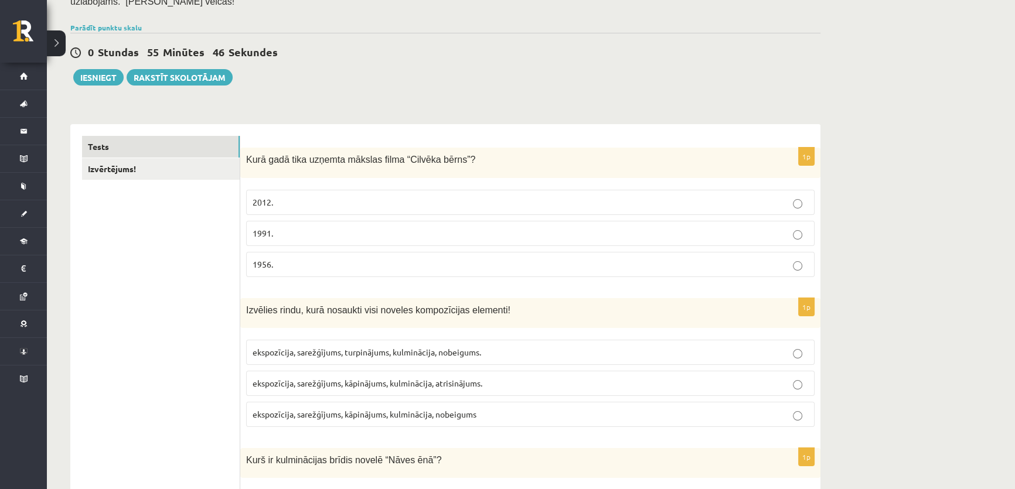
click at [298, 206] on fieldset "2012. 1991. 1956." at bounding box center [530, 232] width 568 height 97
drag, startPoint x: 296, startPoint y: 200, endPoint x: 255, endPoint y: 219, distance: 44.6
click at [293, 199] on fieldset "2012. 1991. 1956." at bounding box center [530, 232] width 568 height 97
click at [285, 190] on label "2012." at bounding box center [530, 202] width 568 height 25
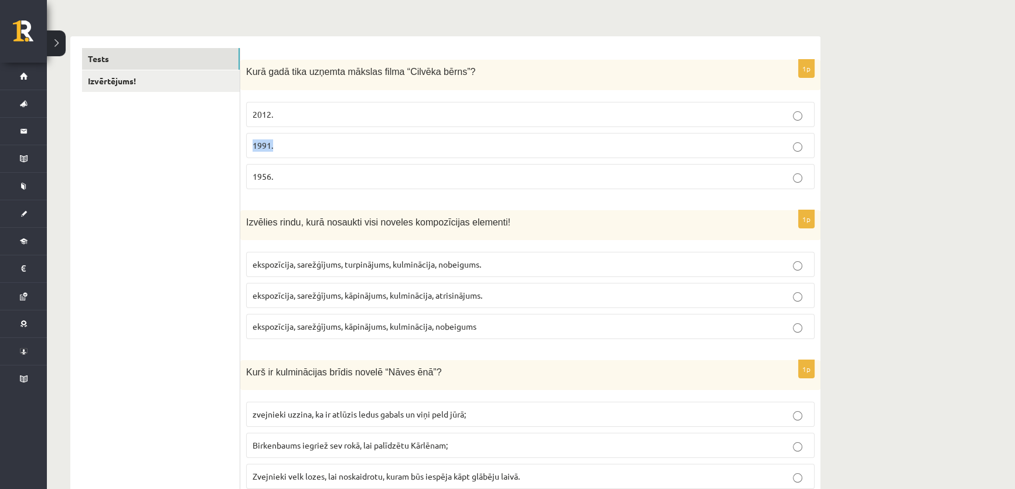
scroll to position [213, 0]
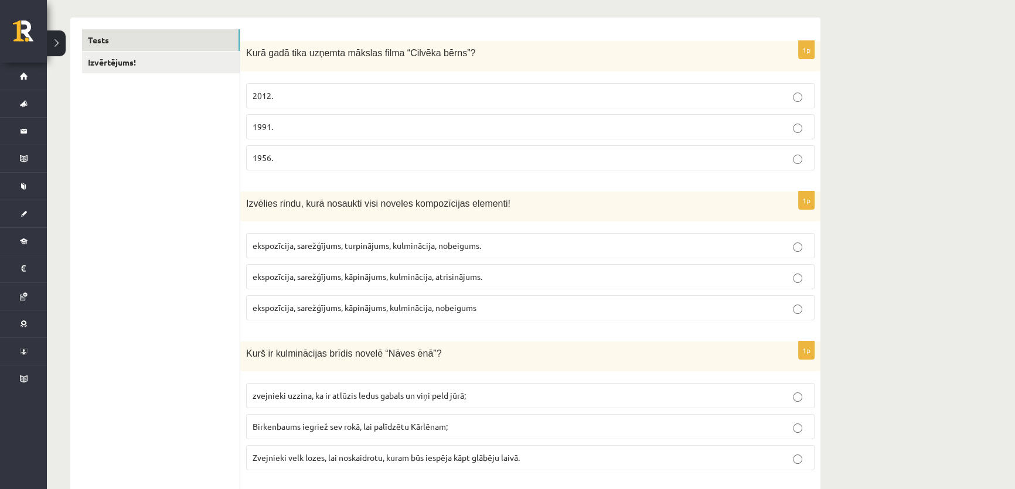
click at [366, 271] on span "ekspozīcija, sarežģījums, kāpinājums, kulminācija, atrisinājums." at bounding box center [367, 276] width 230 height 11
drag, startPoint x: 366, startPoint y: 264, endPoint x: 385, endPoint y: 299, distance: 40.6
click at [385, 302] on p "ekspozīcija, sarežģījums, kāpinājums, kulminācija, nobeigums" at bounding box center [529, 308] width 555 height 12
click at [385, 302] on span "ekspozīcija, sarežģījums, kāpinājums, kulminācija, nobeigums" at bounding box center [364, 307] width 224 height 11
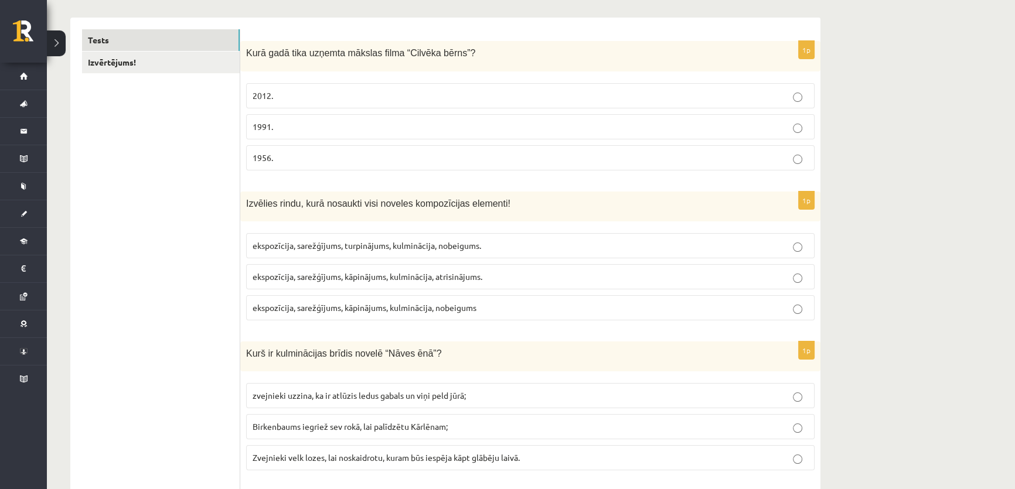
click at [386, 302] on span "ekspozīcija, sarežģījums, kāpinājums, kulminācija, nobeigums" at bounding box center [364, 307] width 224 height 11
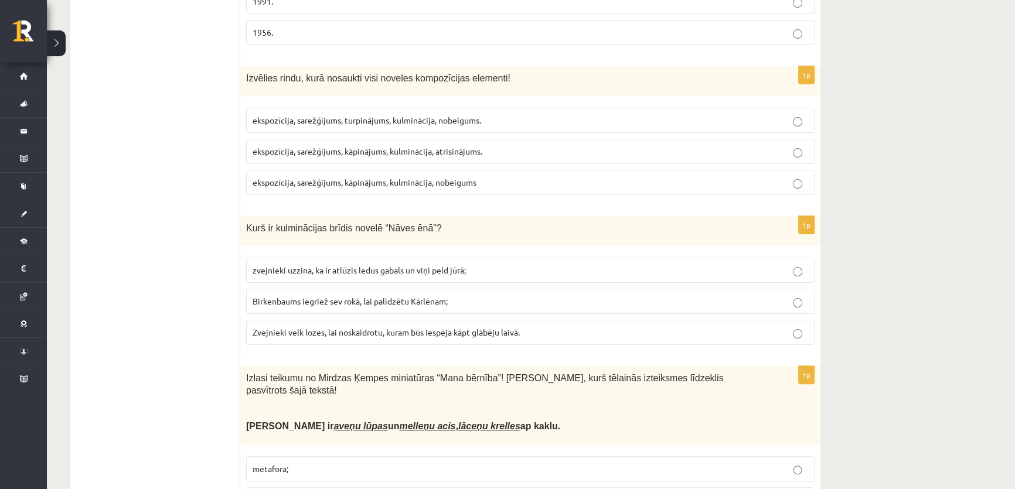
scroll to position [373, 0]
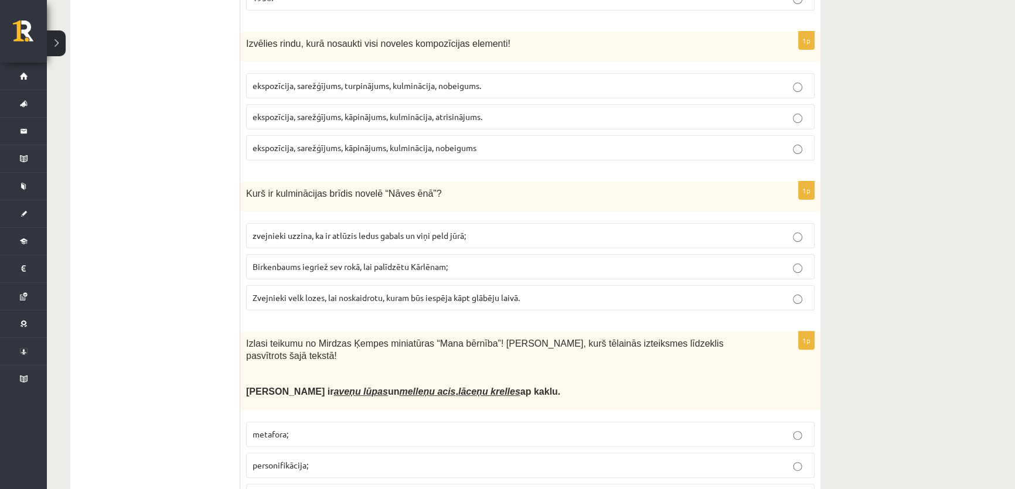
click at [292, 261] on span "Birkenbaums iegriež sev rokā, lai palīdzētu Kārlēnam;" at bounding box center [349, 266] width 195 height 11
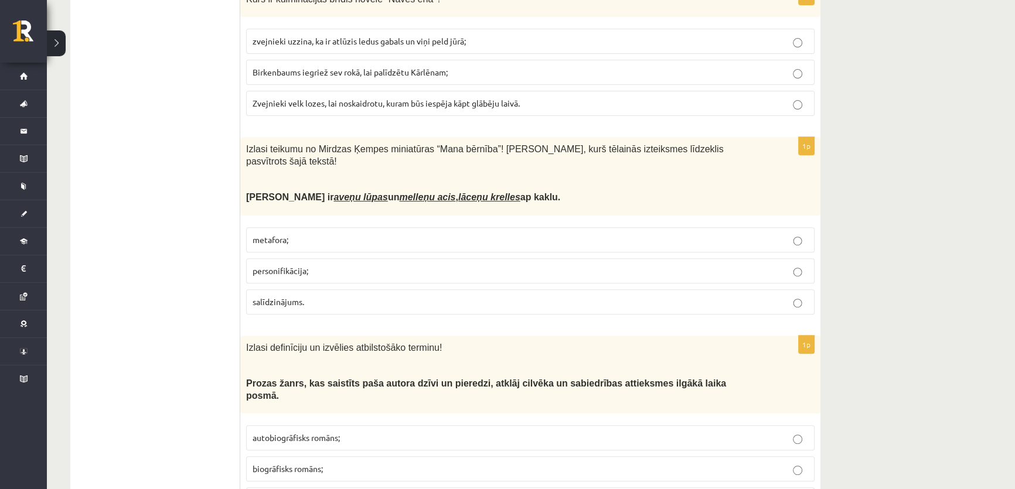
scroll to position [586, 0]
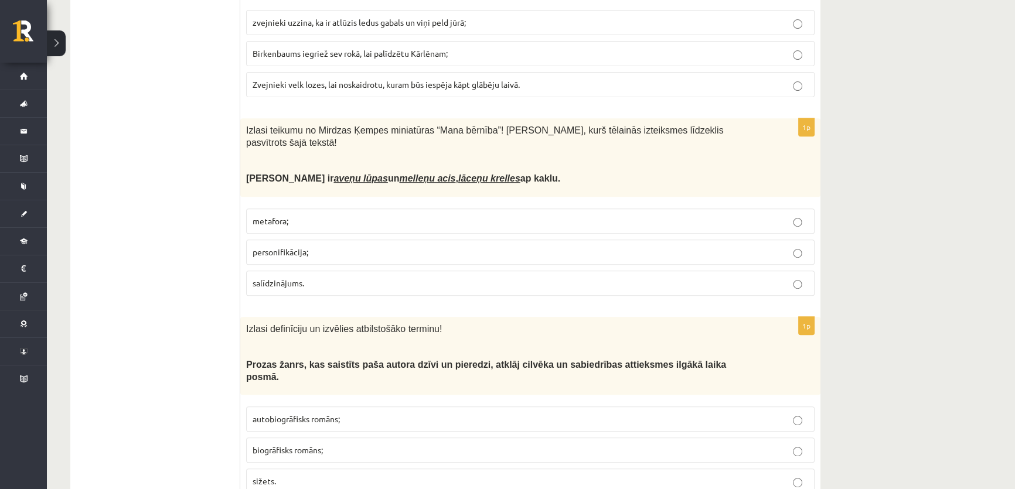
click at [276, 216] on span "metafora;" at bounding box center [270, 221] width 36 height 11
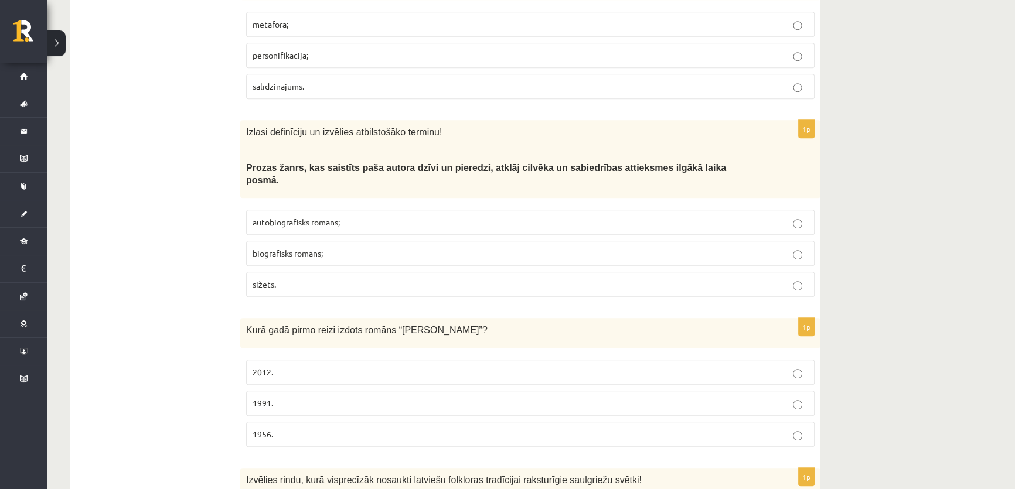
scroll to position [798, 0]
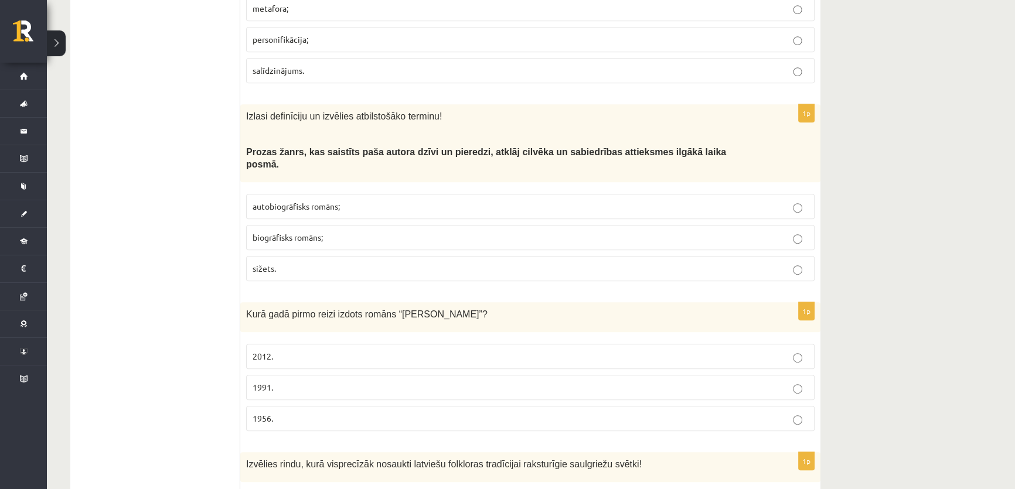
click at [319, 201] on span "autobiogrāfisks romāns;" at bounding box center [295, 206] width 87 height 11
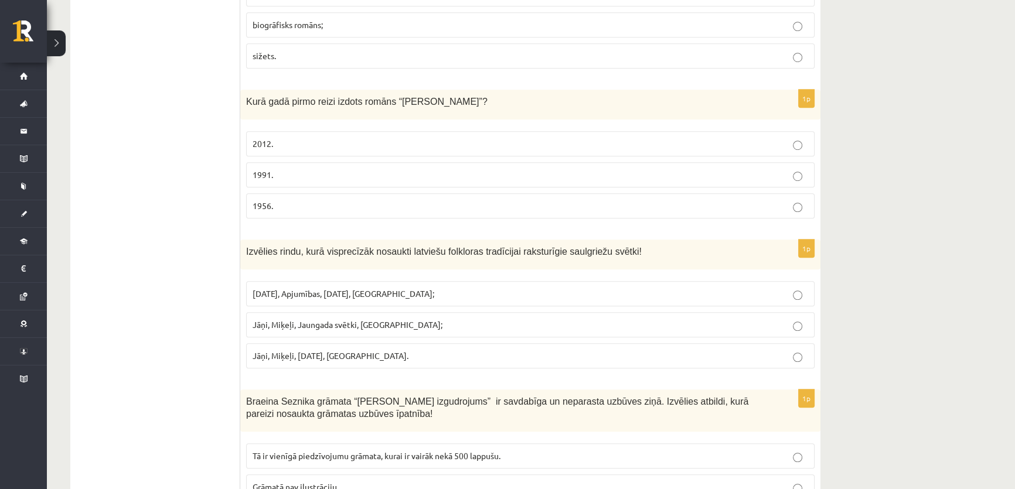
scroll to position [1012, 0]
click at [268, 169] on span "1991." at bounding box center [262, 174] width 21 height 11
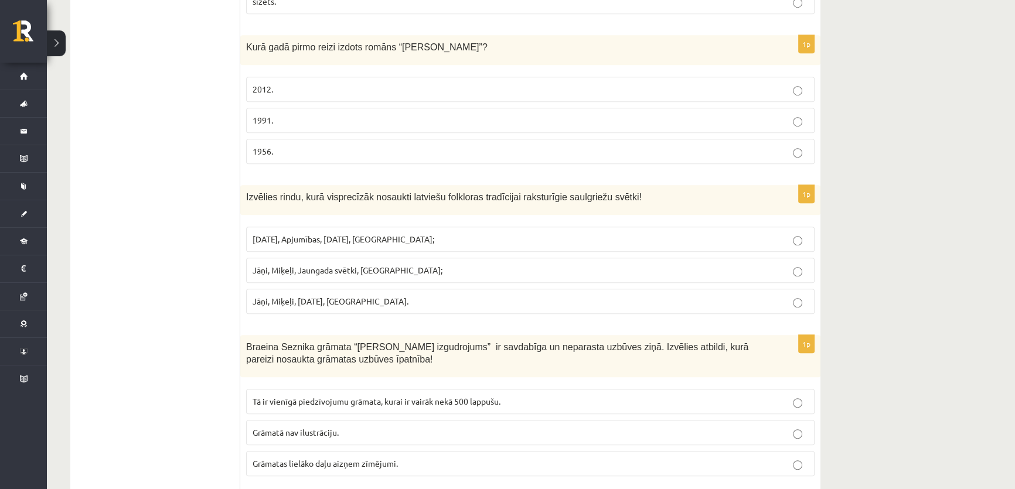
scroll to position [1118, 0]
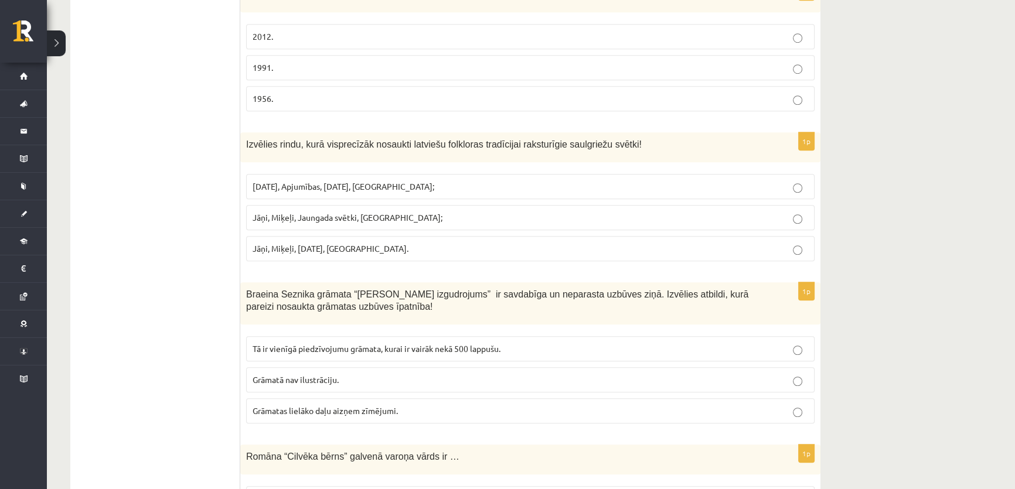
click at [316, 243] on span "Jāņi, Miķeļi, Ziemassvētki, Lieldienas." at bounding box center [330, 248] width 156 height 11
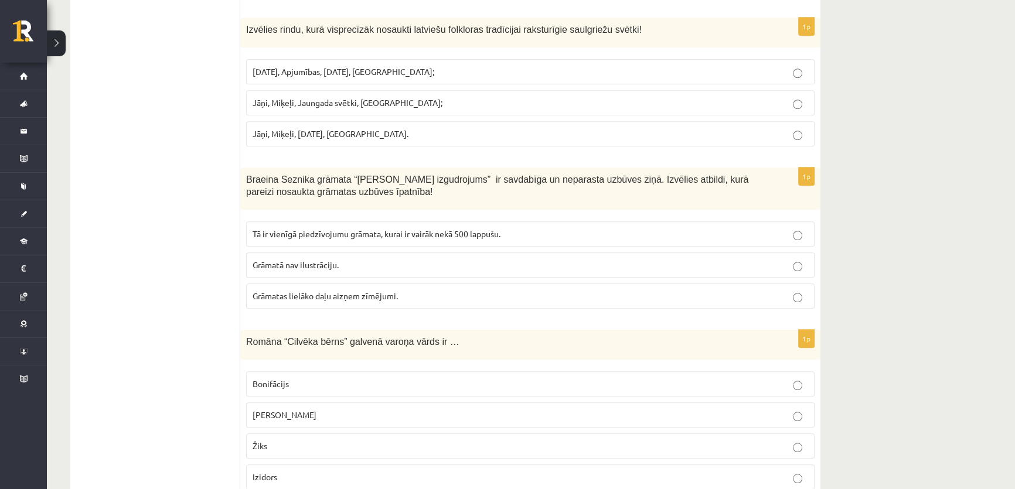
scroll to position [1278, 0]
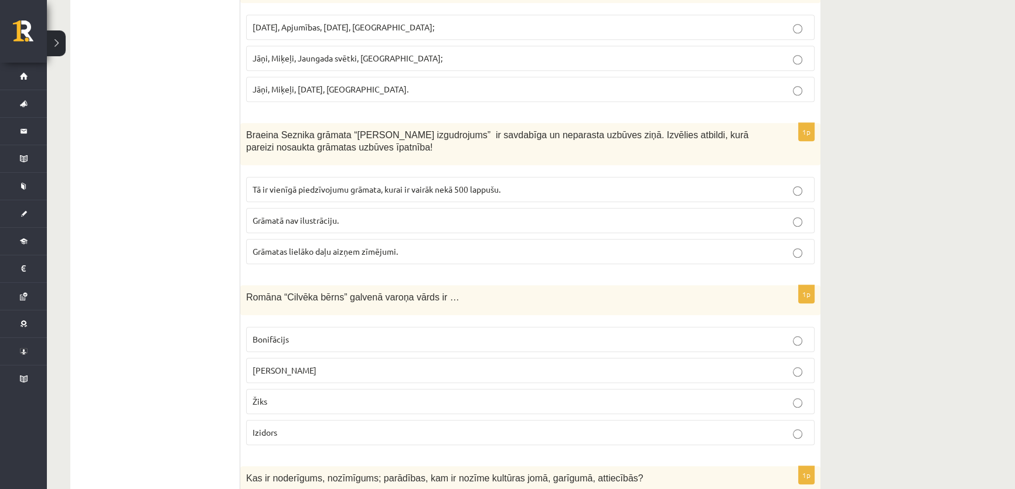
click at [306, 246] on span "Grāmatas lielāko daļu aizņem zīmējumi." at bounding box center [324, 251] width 145 height 11
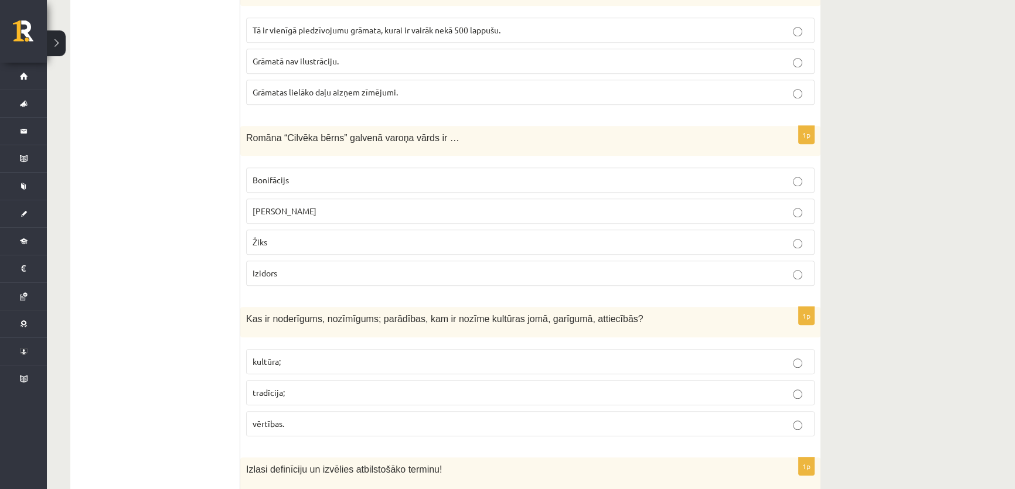
scroll to position [1437, 0]
click at [286, 229] on label "Žiks" at bounding box center [530, 241] width 568 height 25
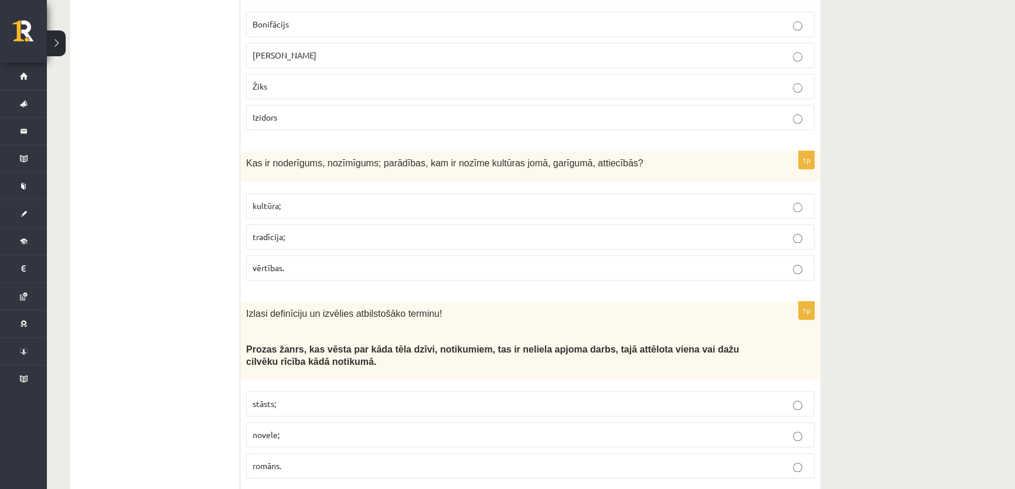
scroll to position [1597, 0]
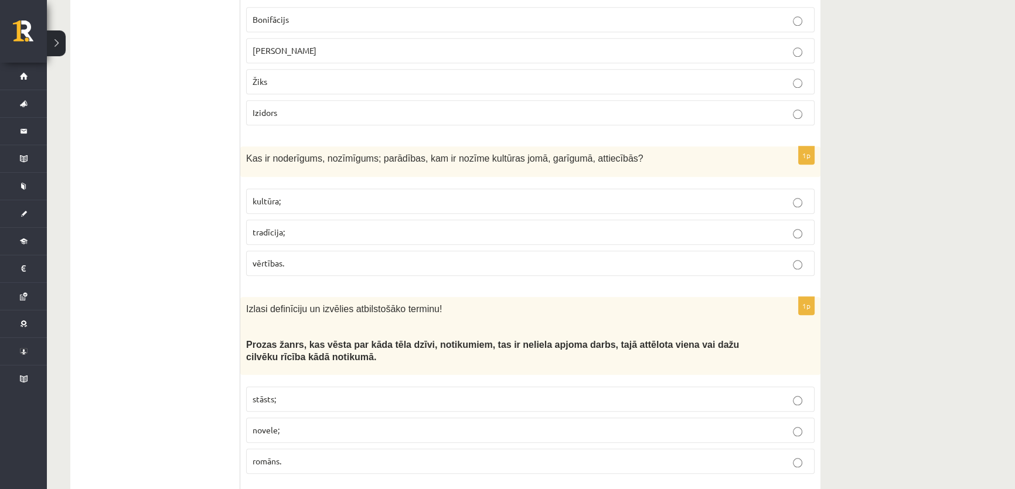
click at [301, 257] on p "vērtības." at bounding box center [529, 263] width 555 height 12
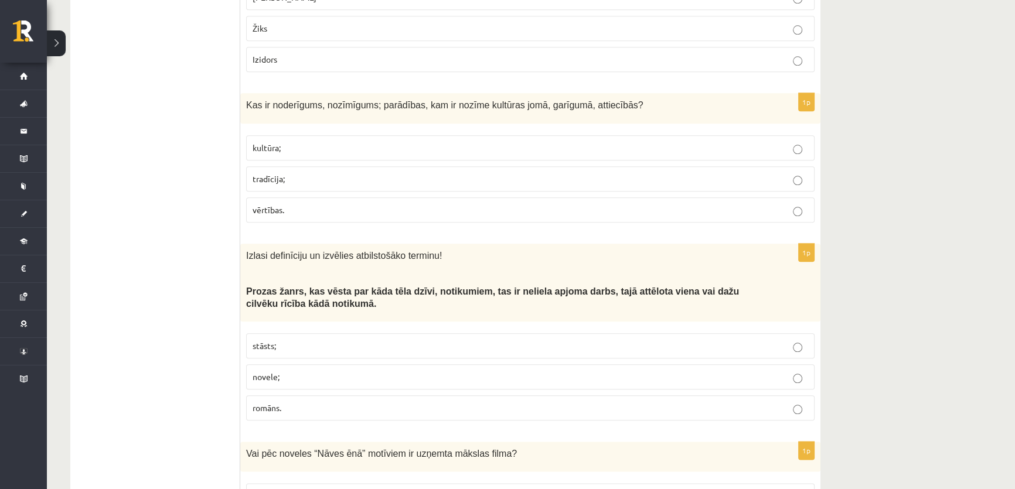
click at [278, 371] on span "novele;" at bounding box center [265, 376] width 27 height 11
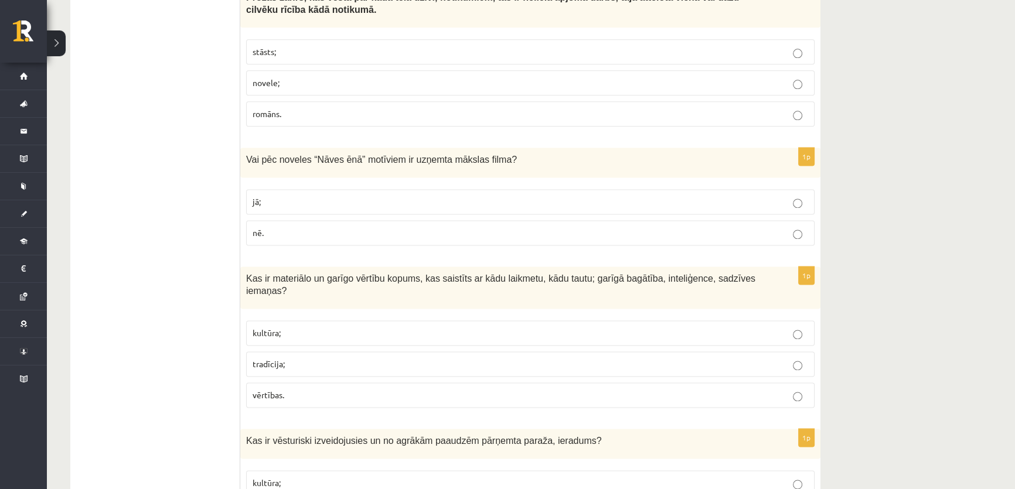
scroll to position [1917, 0]
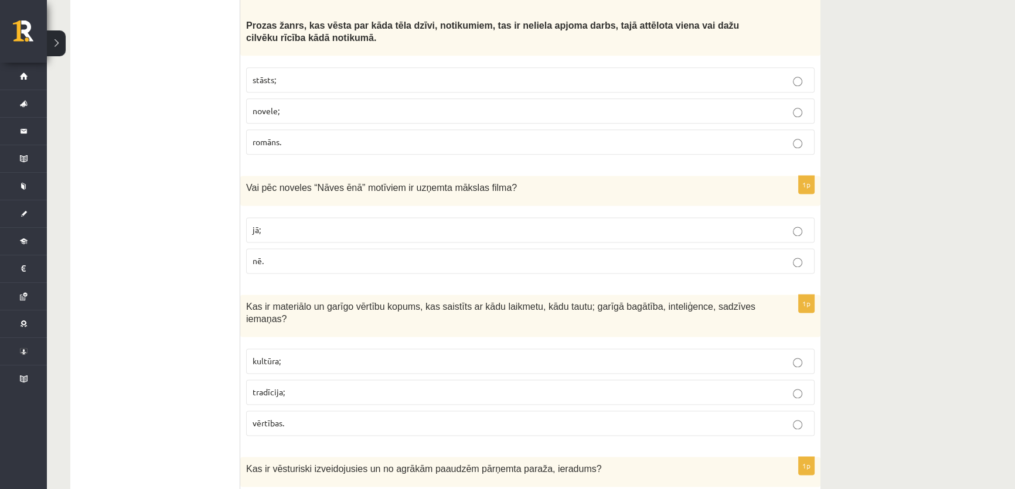
click at [271, 224] on p "jā;" at bounding box center [529, 230] width 555 height 12
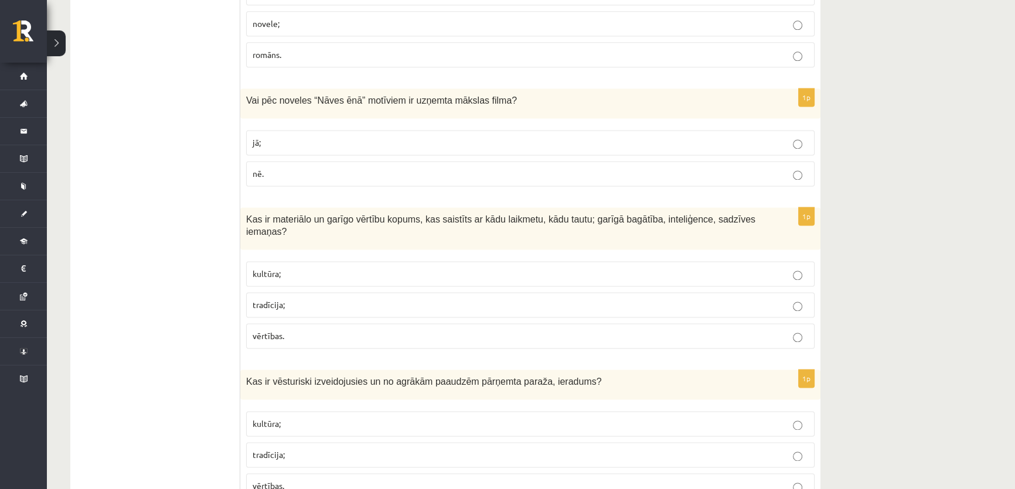
scroll to position [2023, 0]
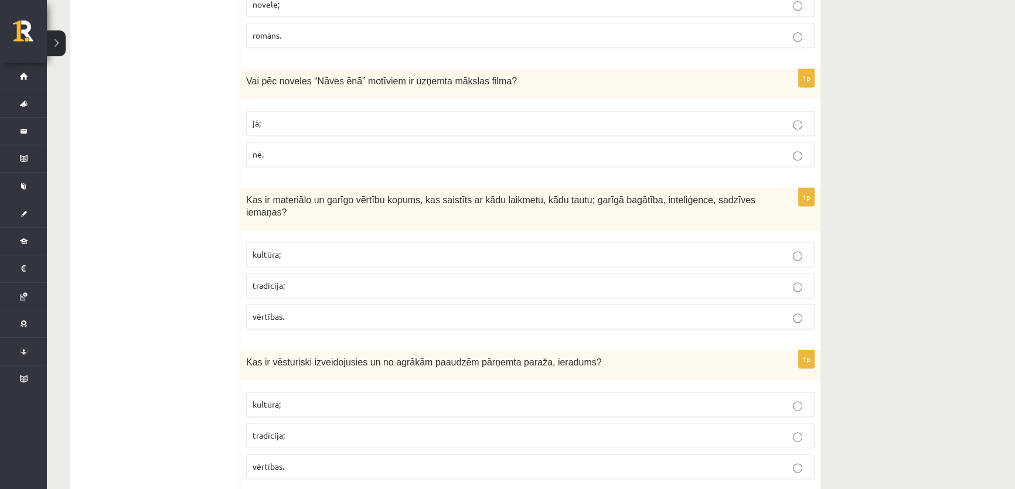
click at [279, 249] on span "kultūra;" at bounding box center [266, 254] width 28 height 11
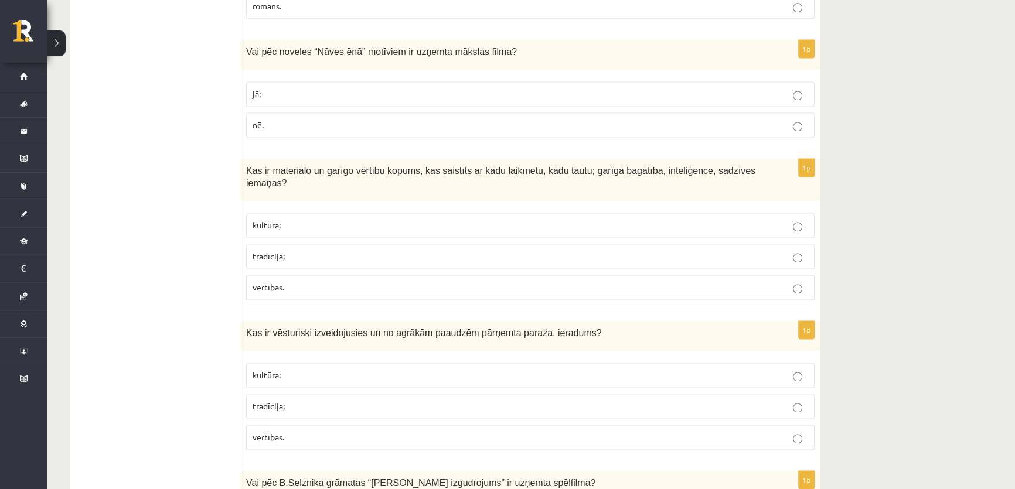
scroll to position [2077, 0]
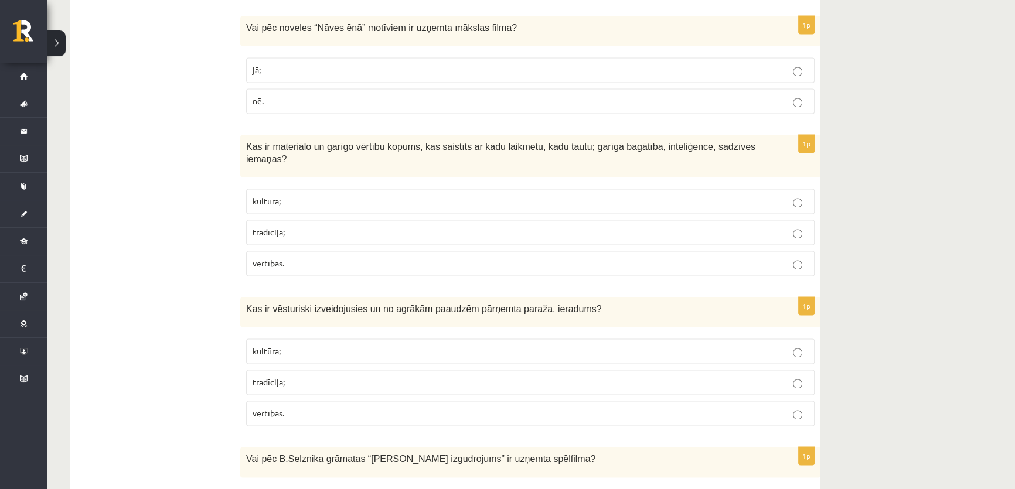
click at [279, 370] on label "tradīcija;" at bounding box center [530, 382] width 568 height 25
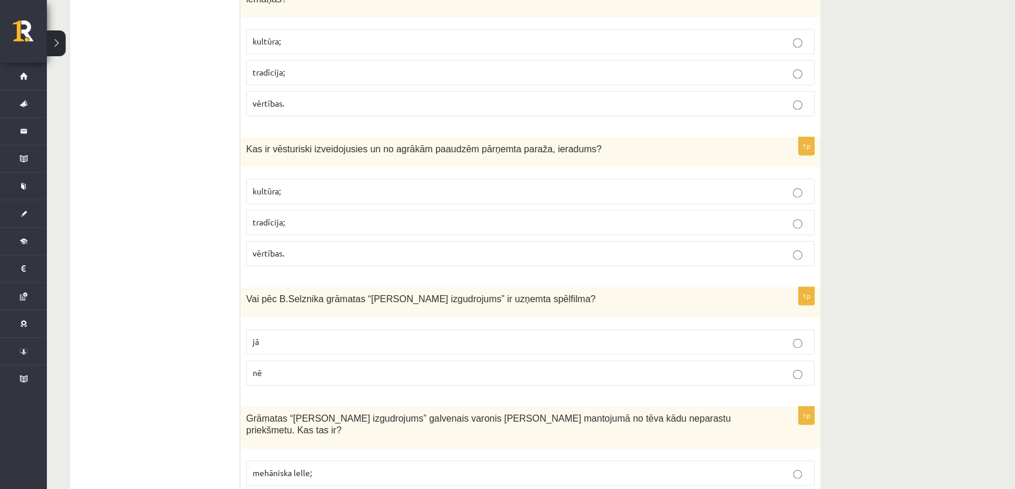
scroll to position [2290, 0]
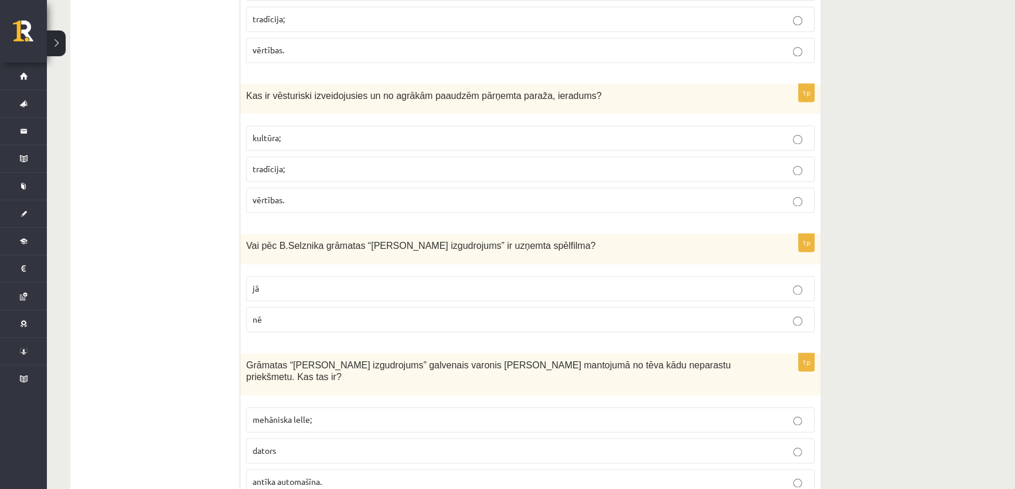
click at [261, 314] on span "nē" at bounding box center [256, 319] width 9 height 11
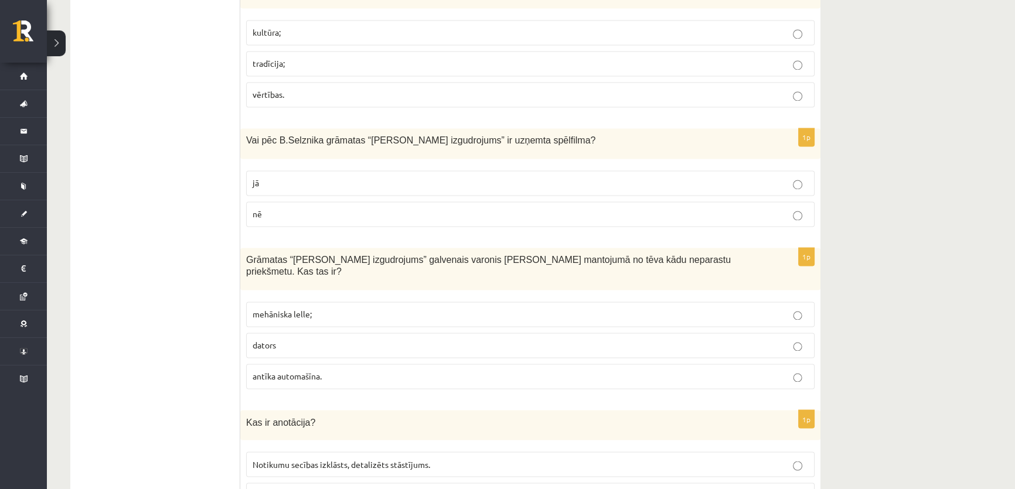
scroll to position [2396, 0]
click at [292, 308] on span "mehāniska lelle;" at bounding box center [281, 313] width 59 height 11
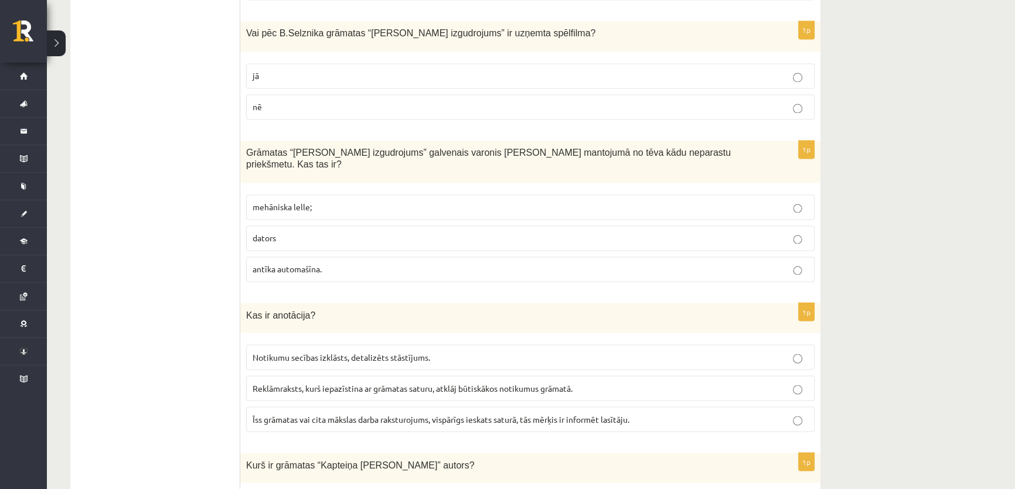
scroll to position [2556, 0]
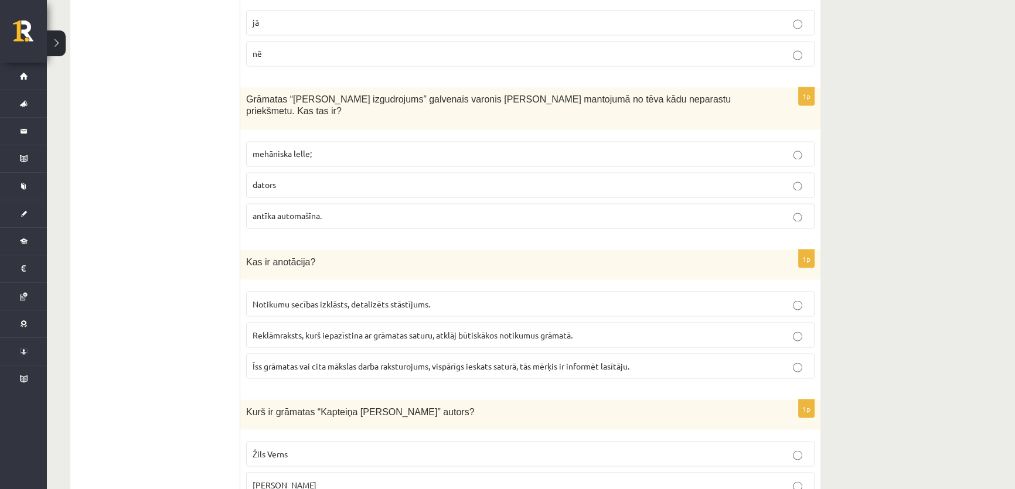
click at [311, 360] on p "Īss grāmatas vai cita mākslas darba raksturojums, vispārīgs ieskats saturā, tās…" at bounding box center [529, 366] width 555 height 12
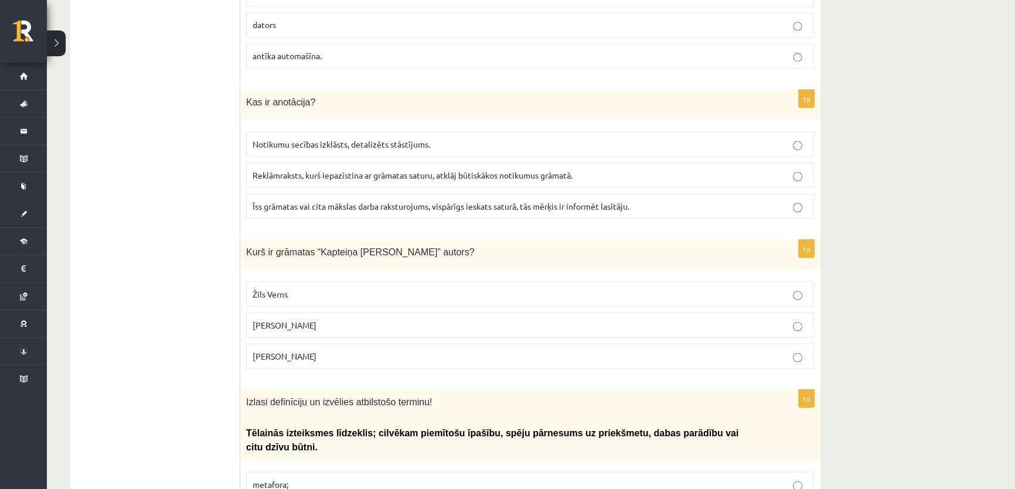
scroll to position [2769, 0]
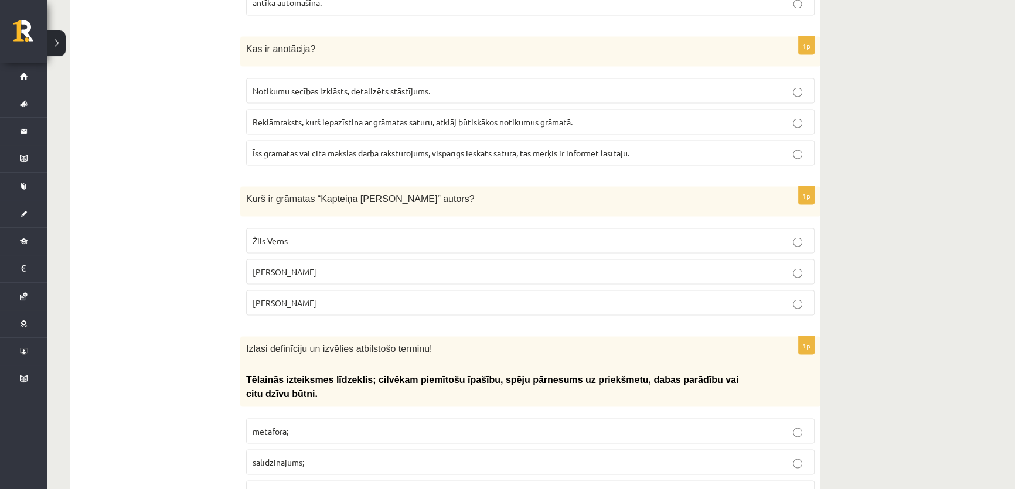
click at [273, 235] on span "Žils Verns" at bounding box center [269, 240] width 35 height 11
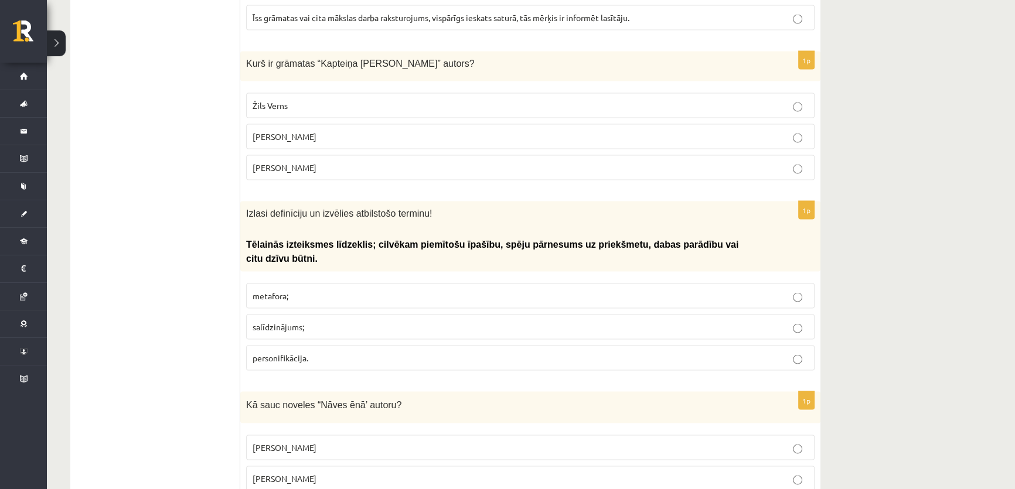
scroll to position [2929, 0]
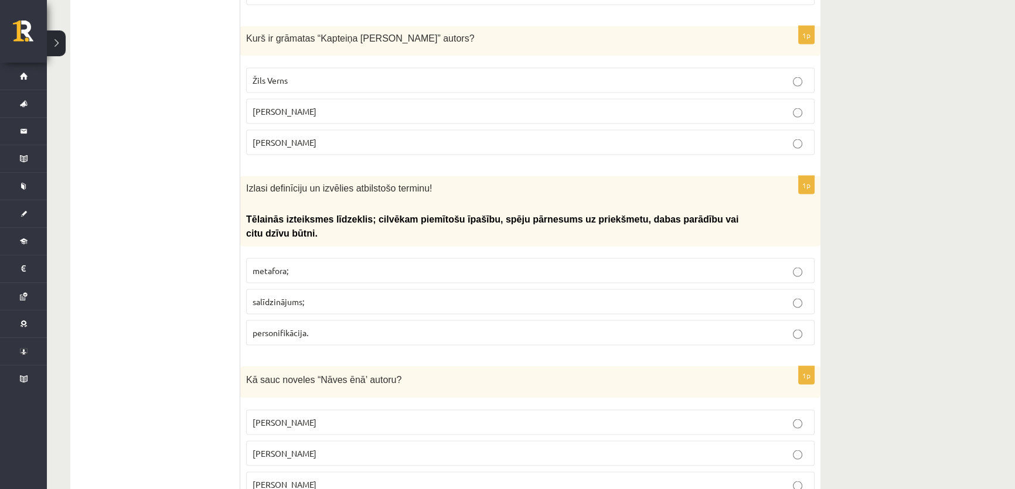
click at [322, 327] on p "personifikācija." at bounding box center [529, 333] width 555 height 12
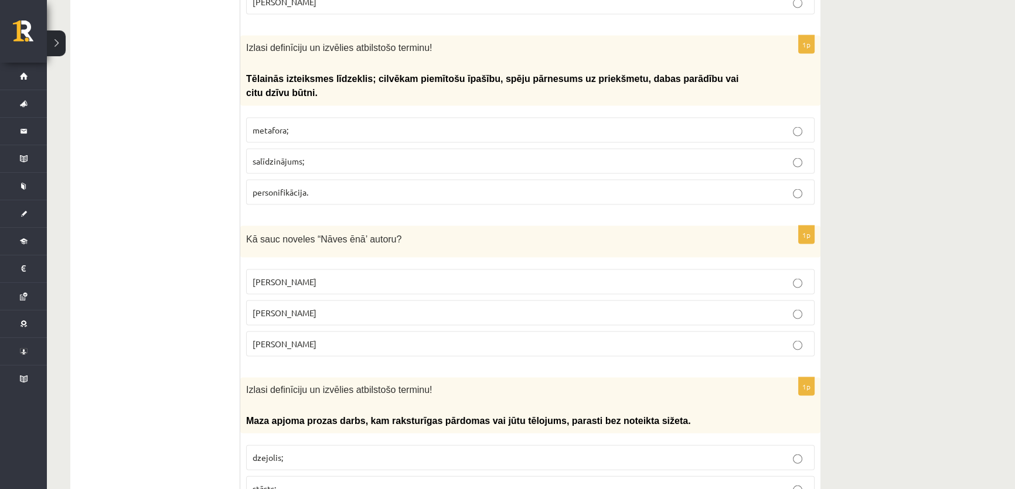
scroll to position [3088, 0]
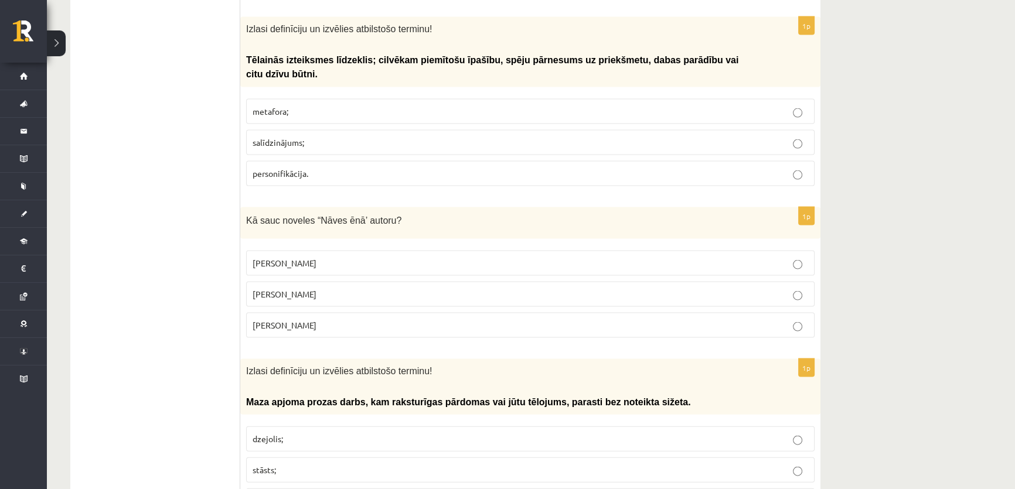
click at [313, 257] on p "Rūdolfs Blaumanis" at bounding box center [529, 263] width 555 height 12
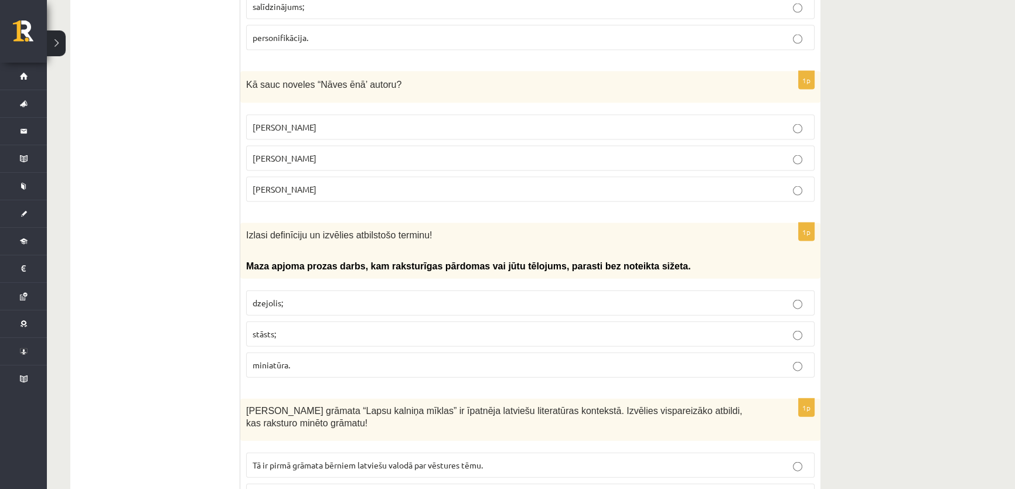
scroll to position [3248, 0]
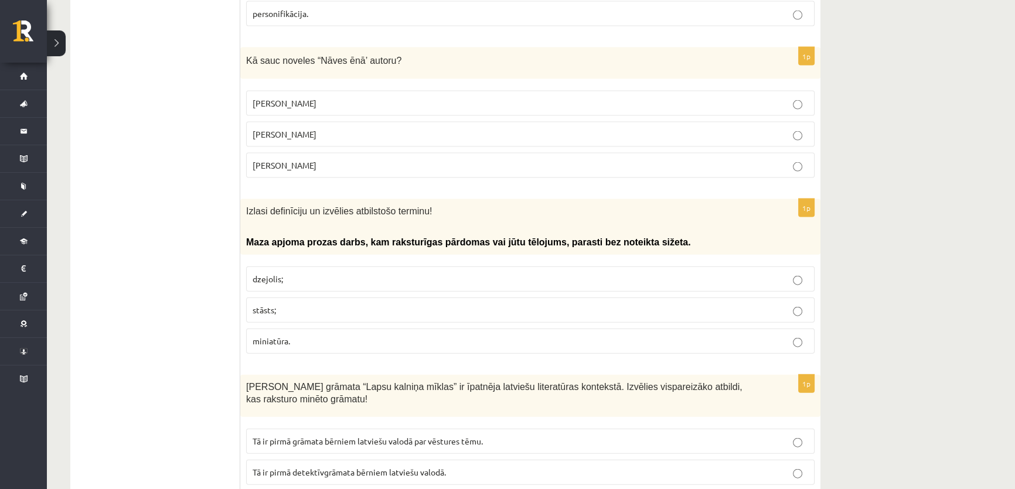
click at [307, 335] on p "miniatūra." at bounding box center [529, 341] width 555 height 12
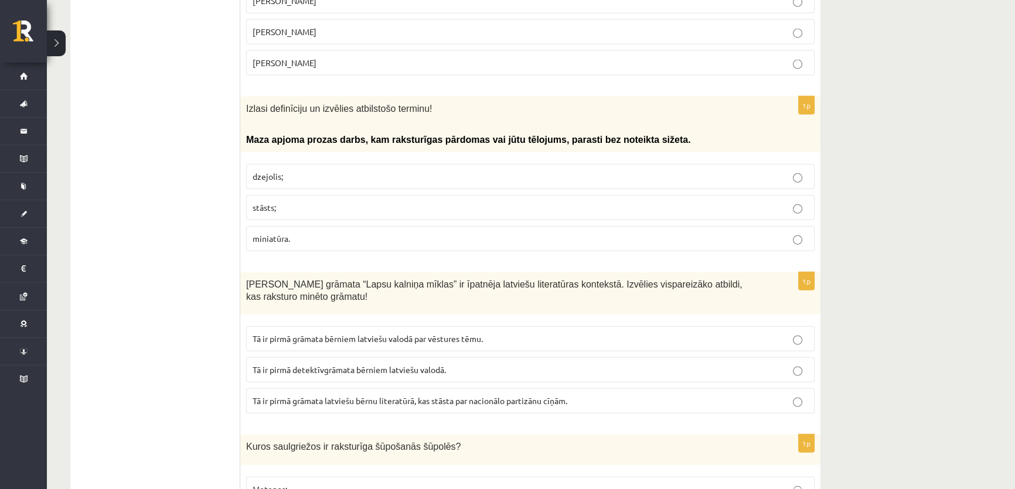
scroll to position [3355, 0]
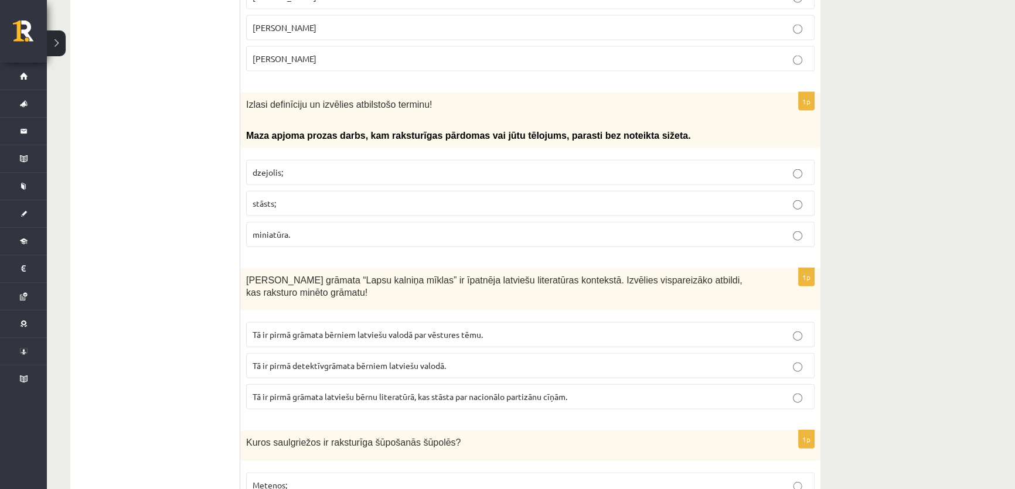
click at [401, 360] on span "Tā ir pirmā detektīvgrāmata bērniem latviešu valodā." at bounding box center [348, 365] width 193 height 11
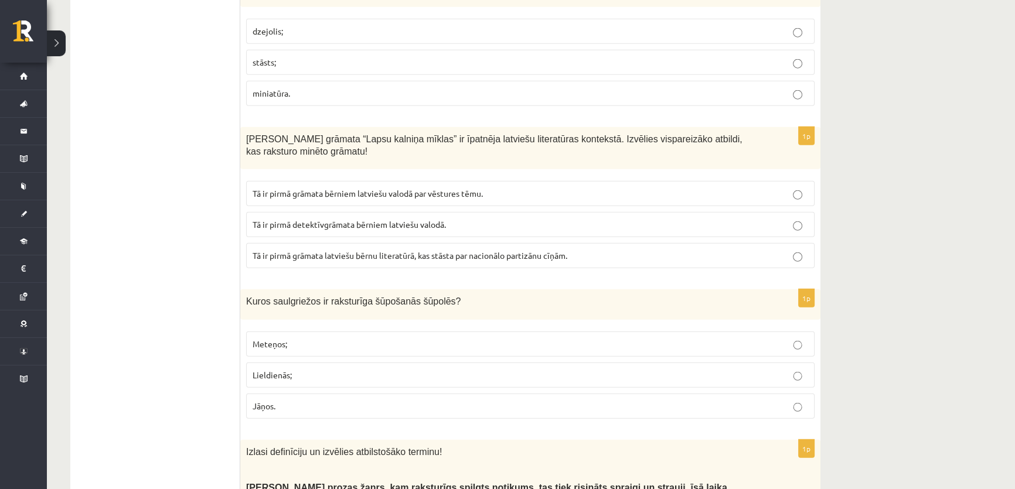
scroll to position [3515, 0]
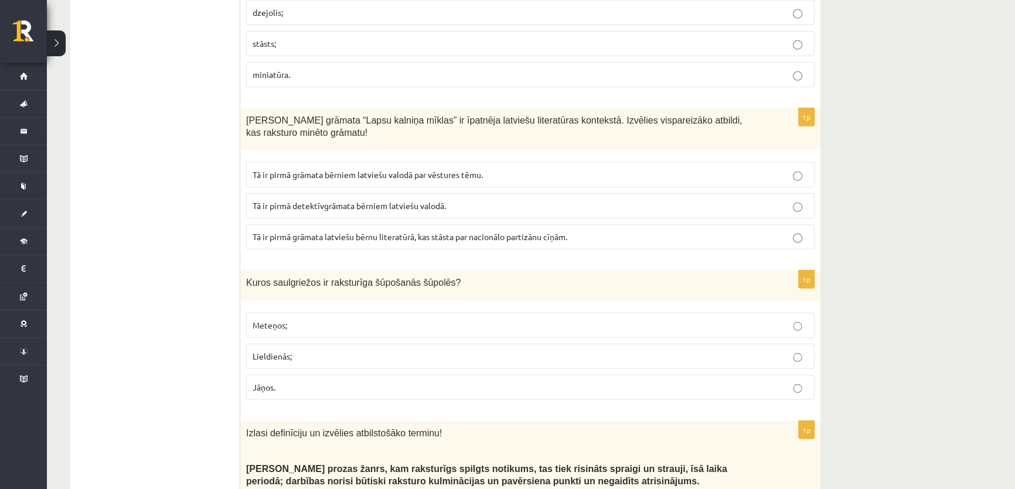
click at [526, 381] on p "Jāņos." at bounding box center [529, 387] width 555 height 12
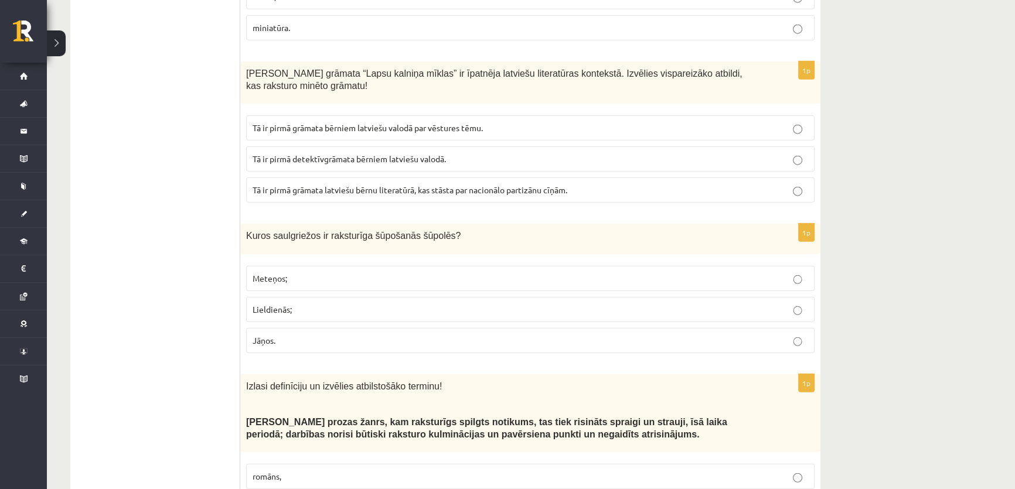
scroll to position [3674, 0]
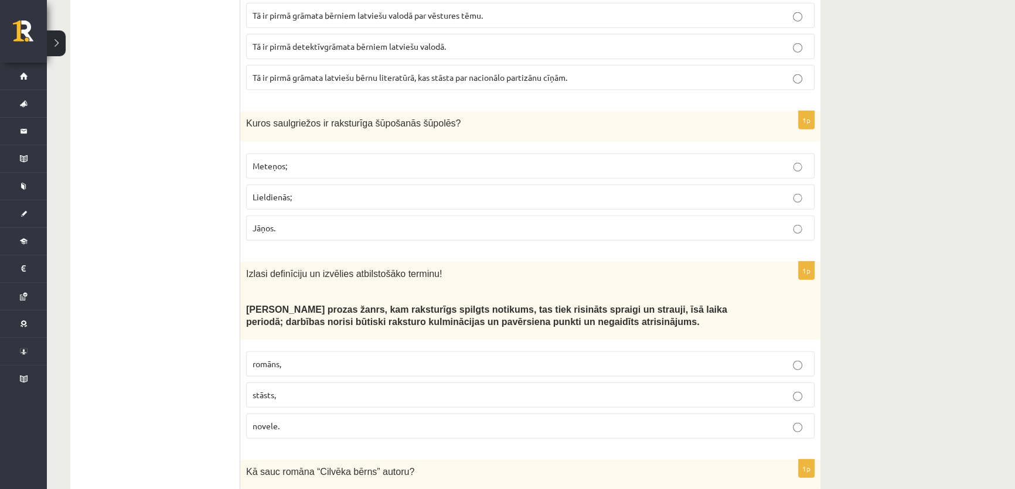
click at [276, 420] on p "novele." at bounding box center [529, 426] width 555 height 12
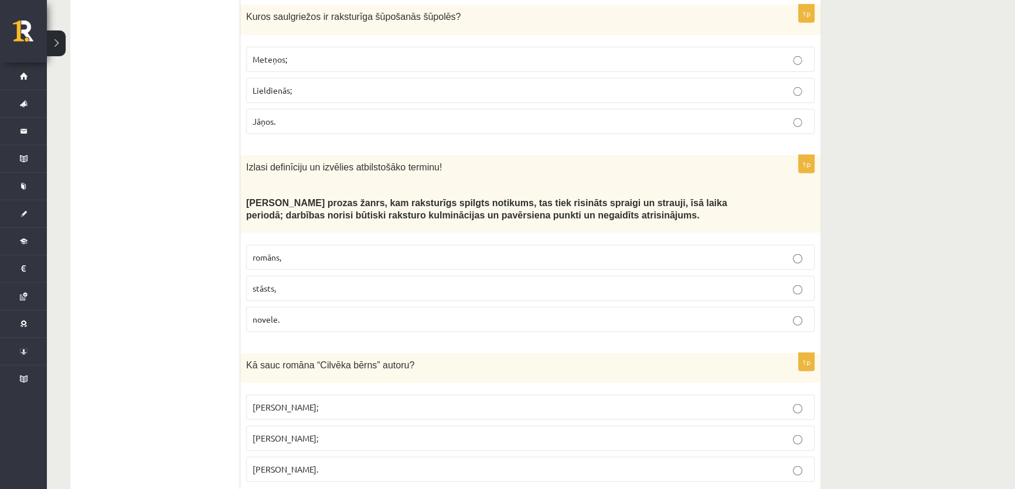
scroll to position [3834, 0]
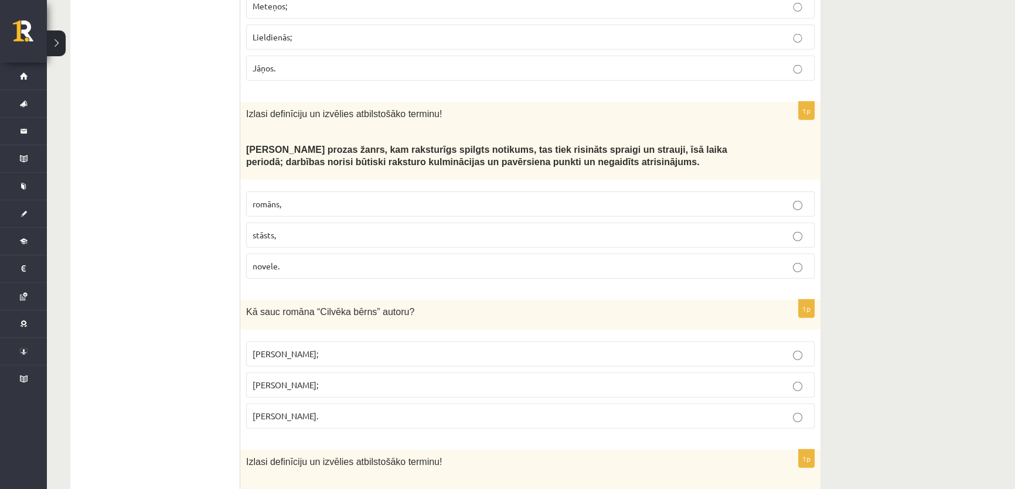
click at [302, 410] on p "Jānis Peters." at bounding box center [529, 416] width 555 height 12
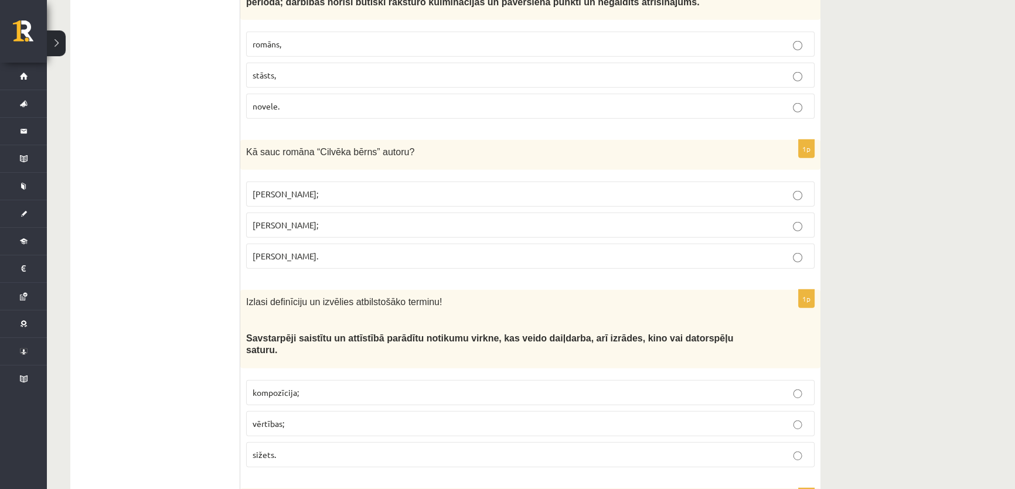
scroll to position [4047, 0]
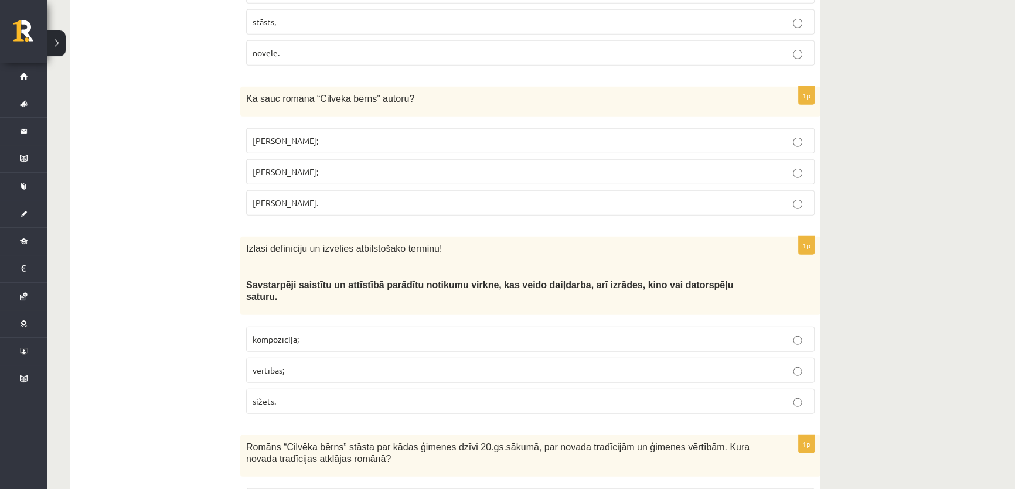
click at [276, 395] on p "sižets." at bounding box center [529, 401] width 555 height 12
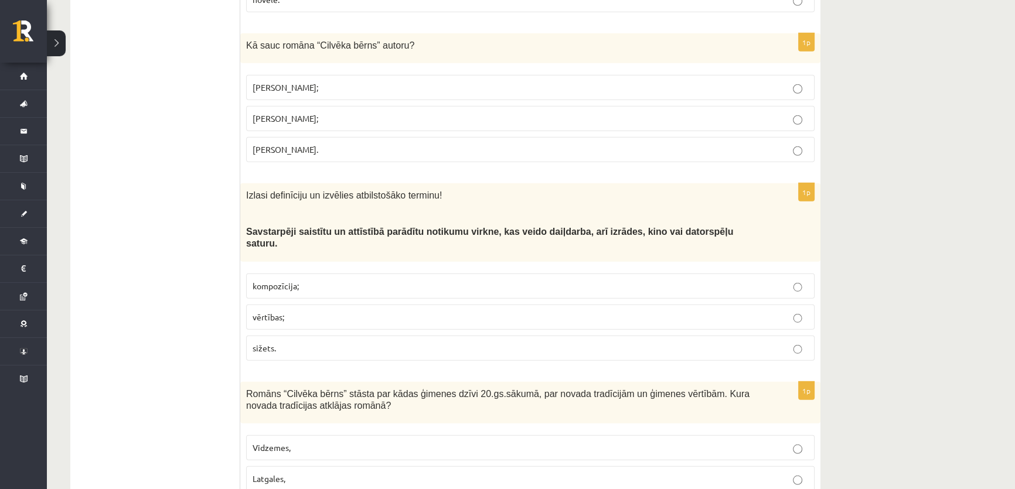
scroll to position [4153, 0]
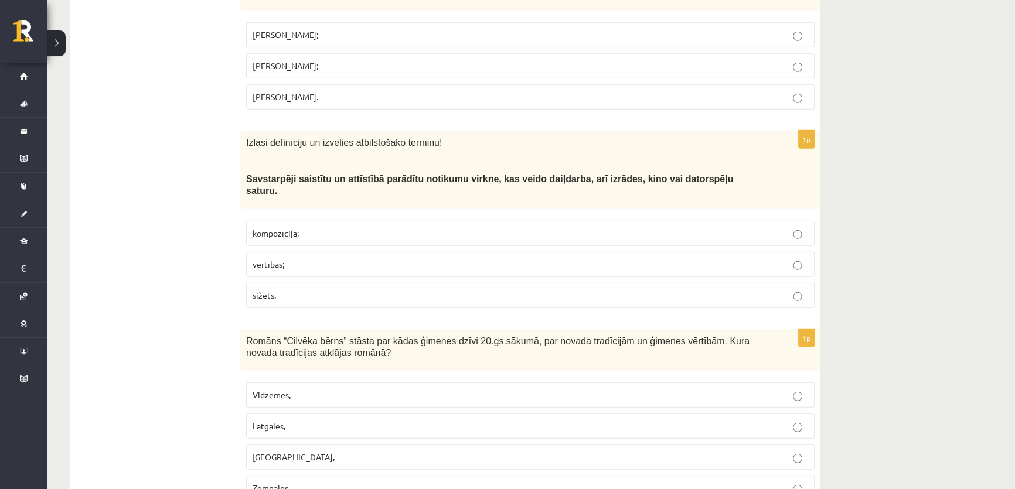
click at [272, 390] on span "Vidzemes," at bounding box center [271, 395] width 38 height 11
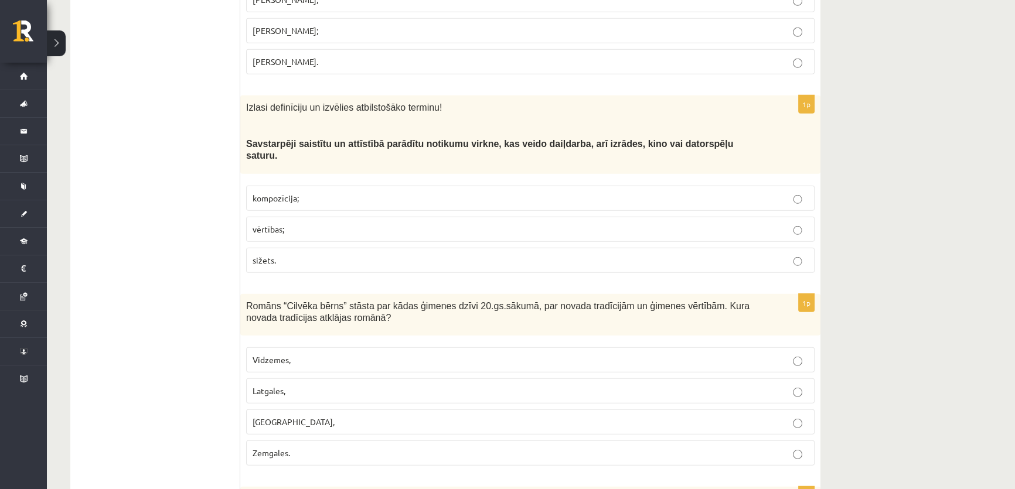
scroll to position [4206, 0]
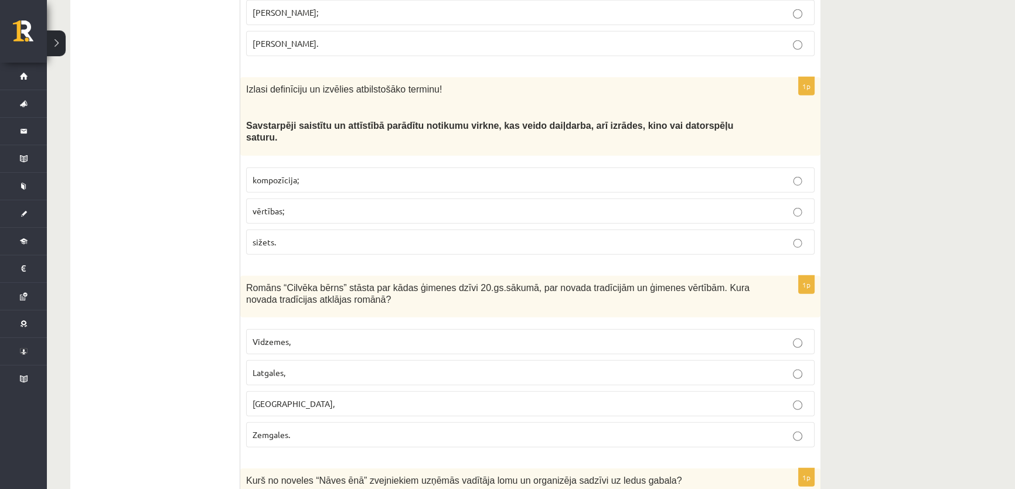
click at [294, 398] on p "Kurzemes," at bounding box center [529, 404] width 555 height 12
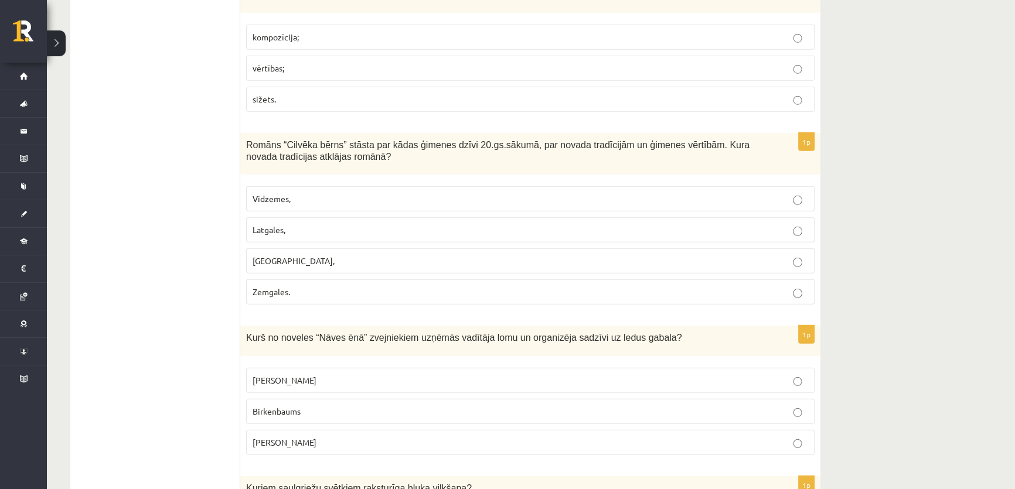
scroll to position [4366, 0]
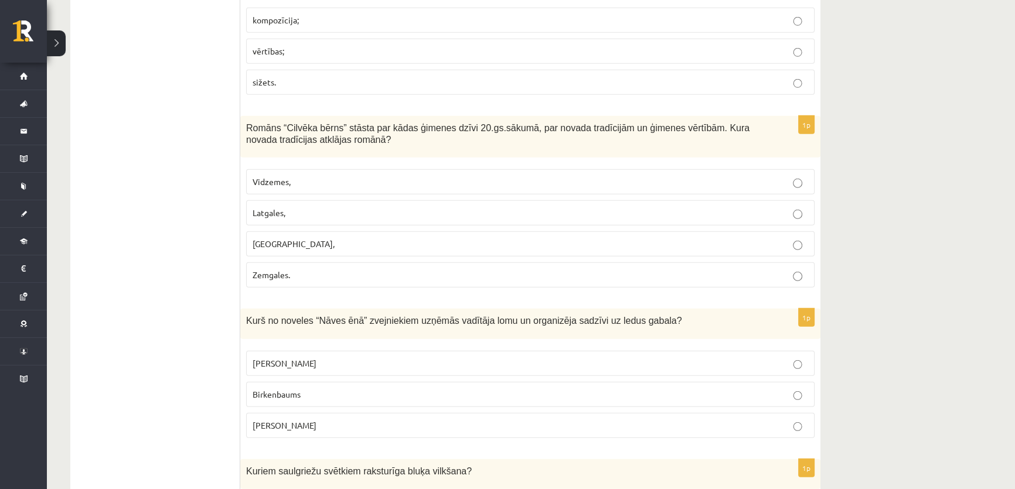
click at [275, 358] on span "Grīntāls" at bounding box center [284, 363] width 64 height 11
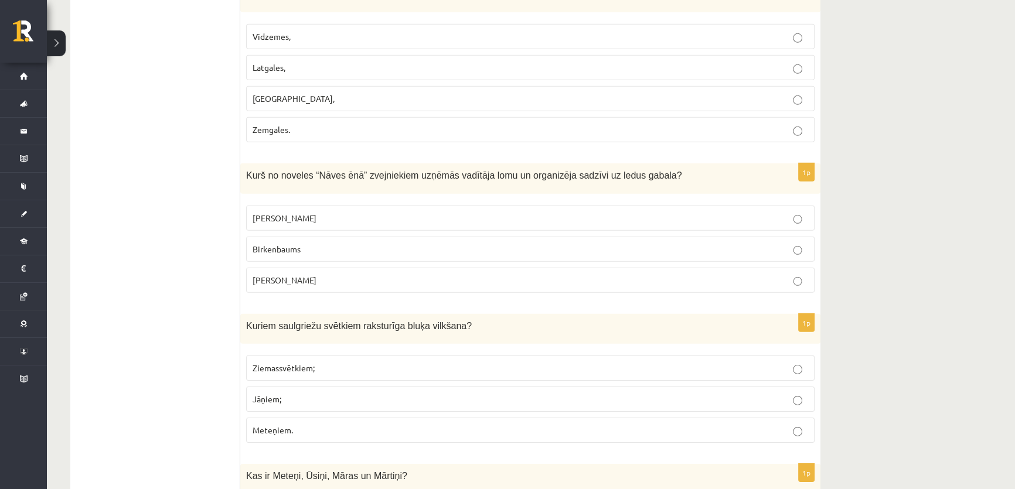
scroll to position [4526, 0]
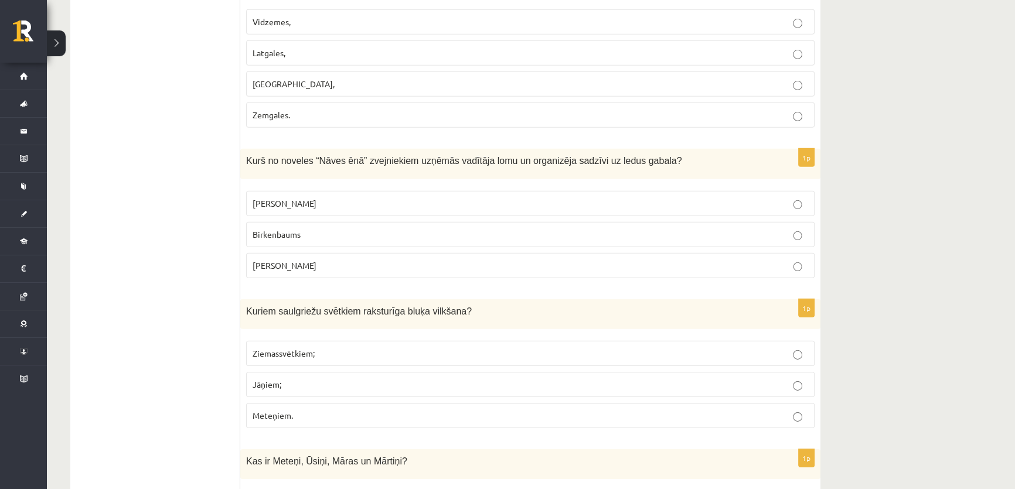
click at [291, 410] on span "Meteņiem." at bounding box center [272, 415] width 40 height 11
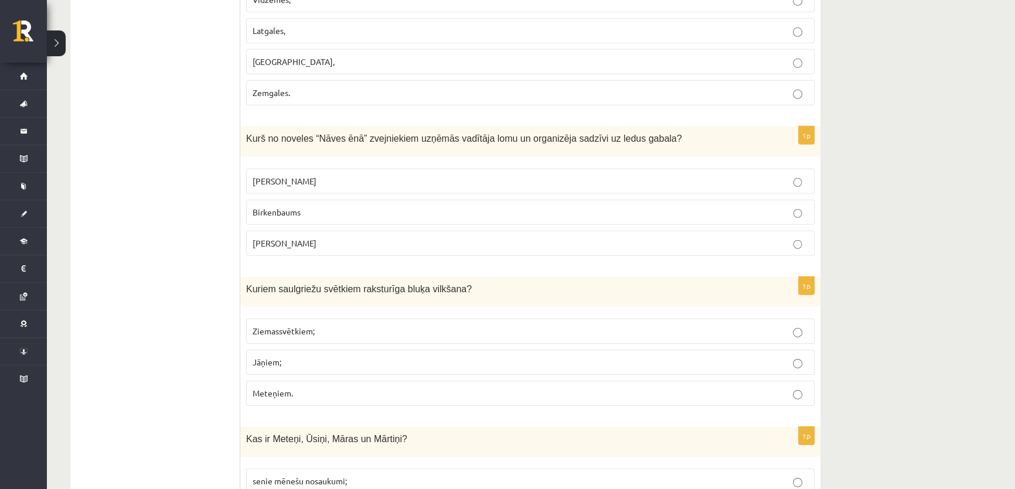
scroll to position [4559, 0]
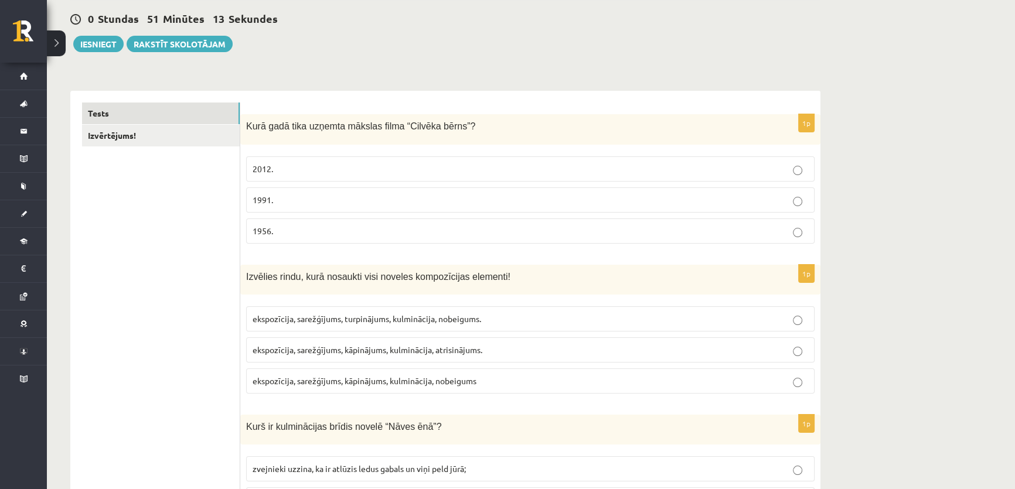
scroll to position [0, 0]
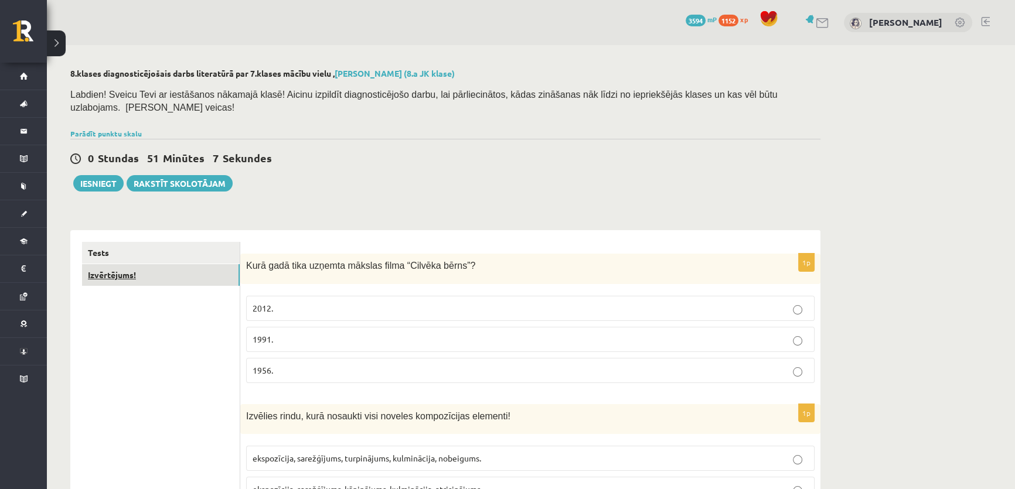
click at [150, 268] on link "Izvērtējums!" at bounding box center [161, 275] width 158 height 22
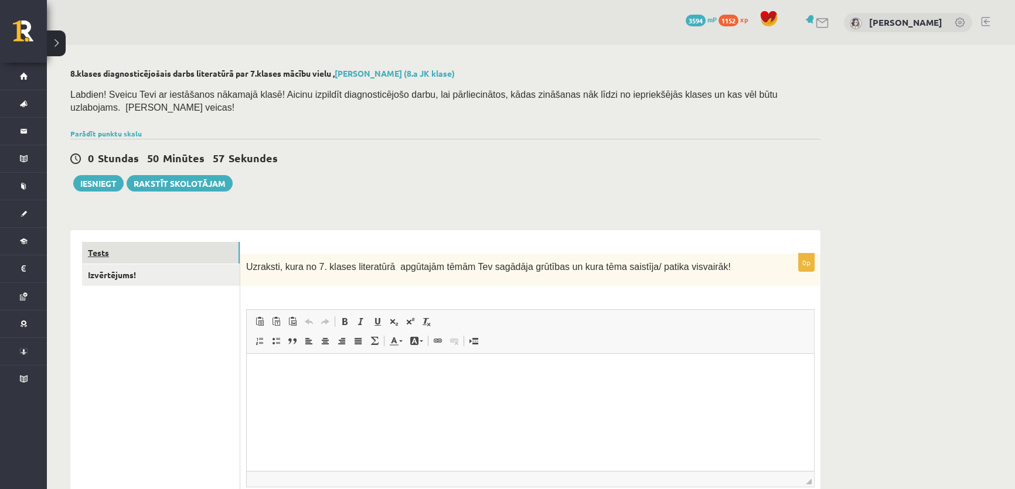
click at [150, 243] on link "Tests" at bounding box center [161, 253] width 158 height 22
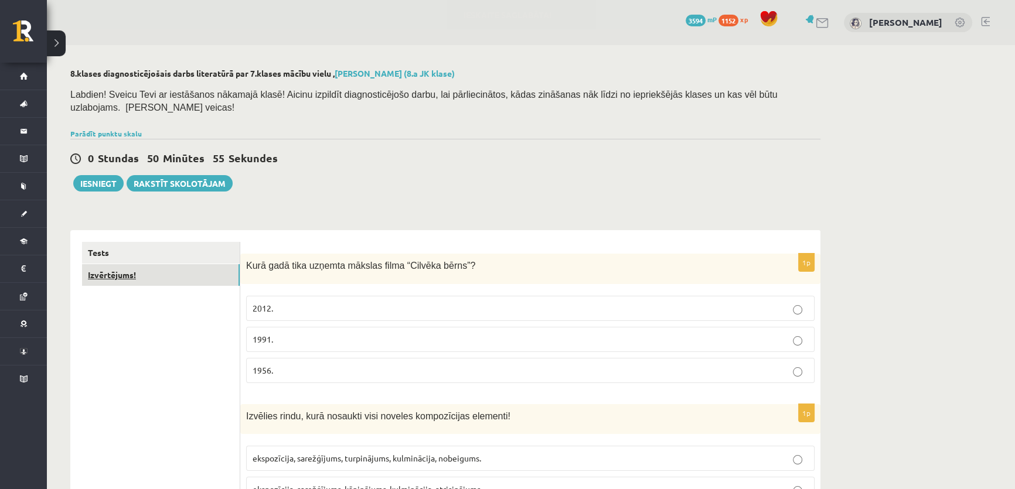
click at [149, 264] on link "Izvērtējums!" at bounding box center [161, 275] width 158 height 22
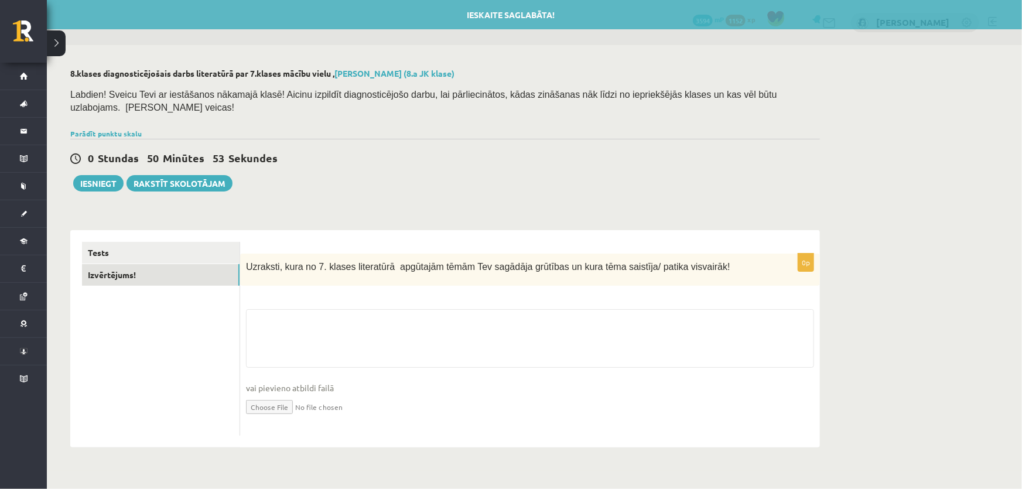
click at [365, 262] on span "Uzraksti, kura no 7. klases literatūrā apgūtajām tēmām Tev sagādāja grūtības un…" at bounding box center [488, 267] width 484 height 10
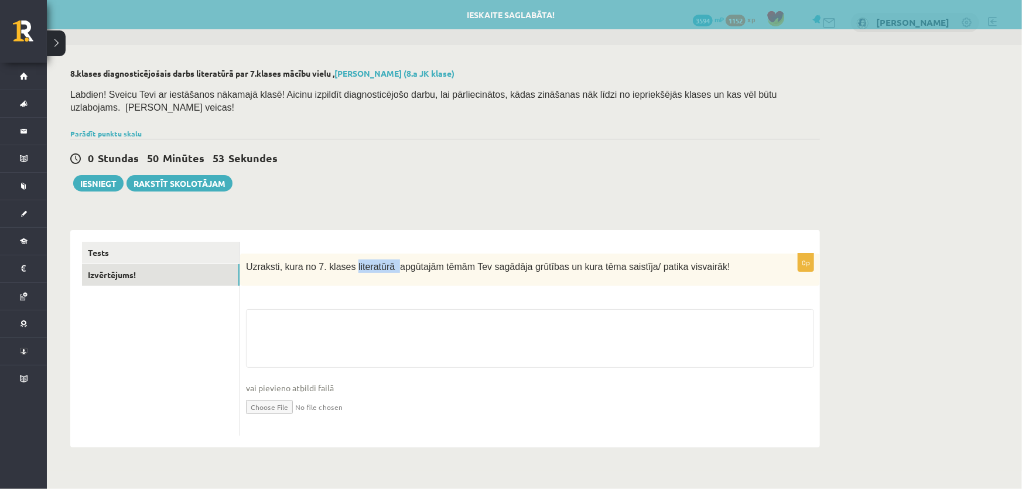
click at [365, 262] on span "Uzraksti, kura no 7. klases literatūrā apgūtajām tēmām Tev sagādāja grūtības un…" at bounding box center [488, 267] width 484 height 10
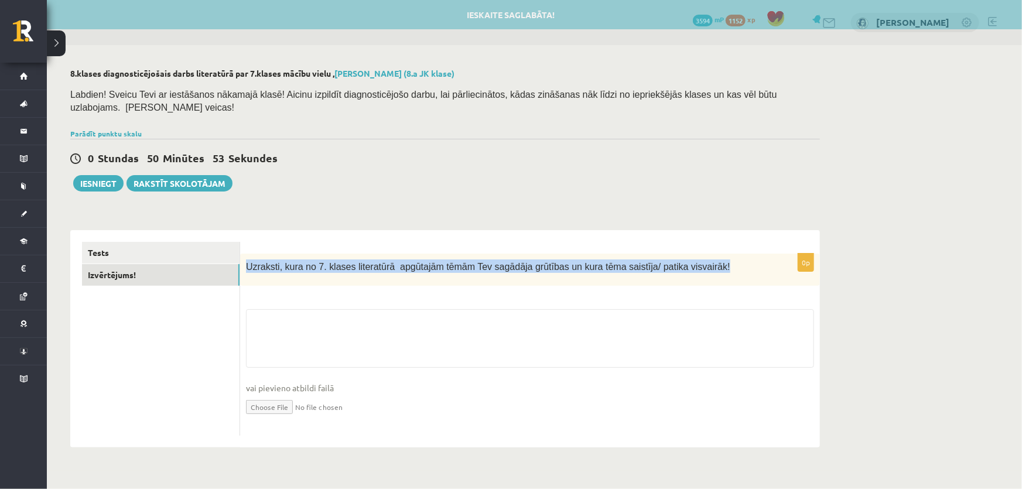
click at [365, 262] on span "Uzraksti, kura no 7. klases literatūrā apgūtajām tēmām Tev sagādāja grūtības un…" at bounding box center [488, 267] width 484 height 10
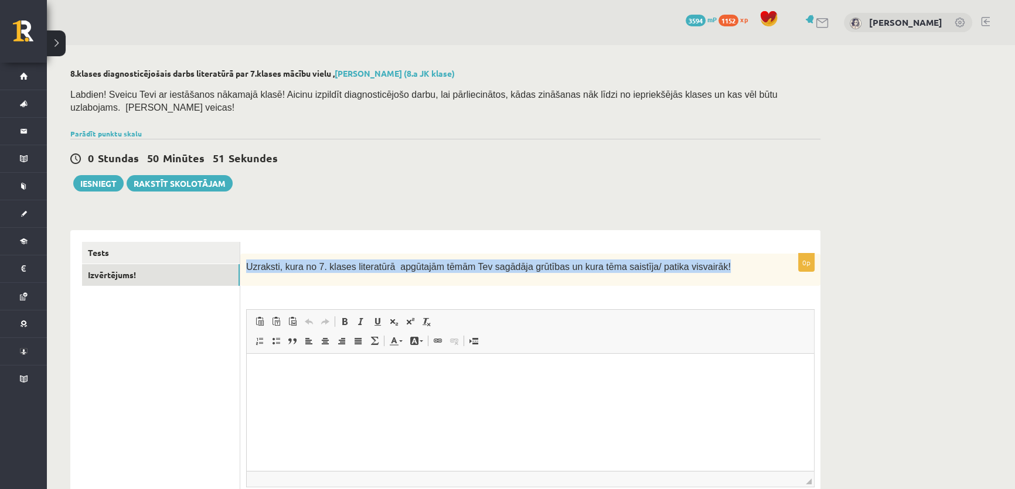
copy div "Uzraksti, kura no 7. klases literatūrā apgūtajām tēmām Tev sagādāja grūtības un…"
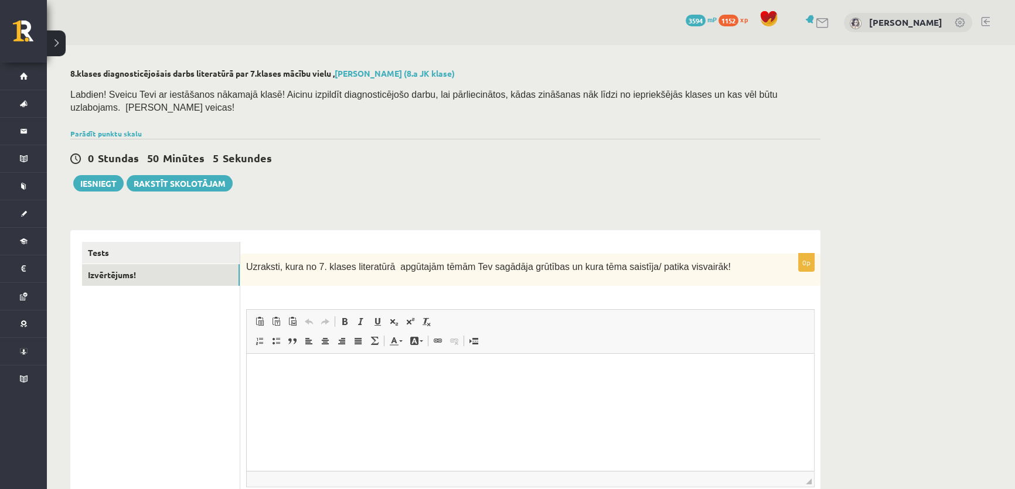
click at [192, 331] on ul "Tests Izvērtējums!" at bounding box center [161, 397] width 158 height 311
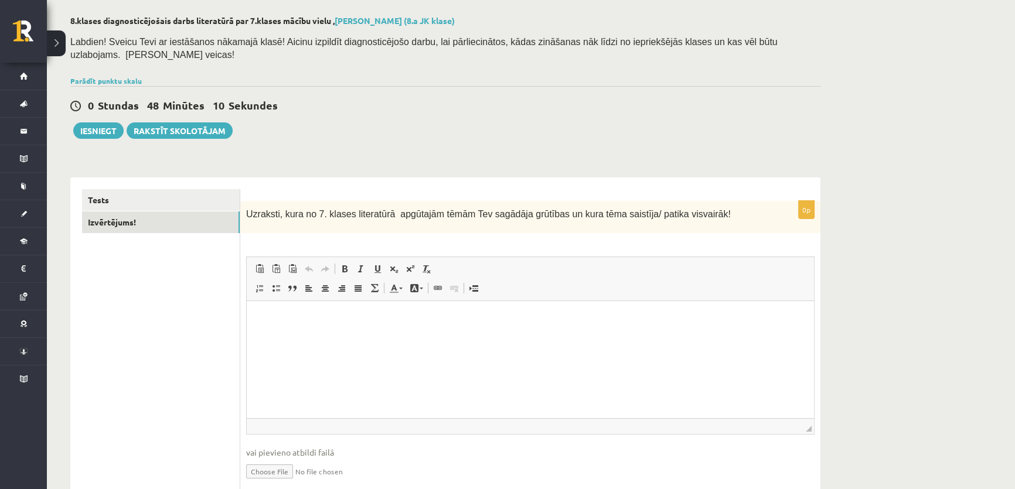
click at [375, 337] on html at bounding box center [530, 319] width 567 height 36
click at [281, 315] on p "**********" at bounding box center [530, 319] width 544 height 12
click at [276, 317] on p "**********" at bounding box center [530, 319] width 544 height 12
click at [374, 327] on html "**********" at bounding box center [530, 319] width 567 height 36
click at [368, 315] on p "**********" at bounding box center [530, 319] width 544 height 12
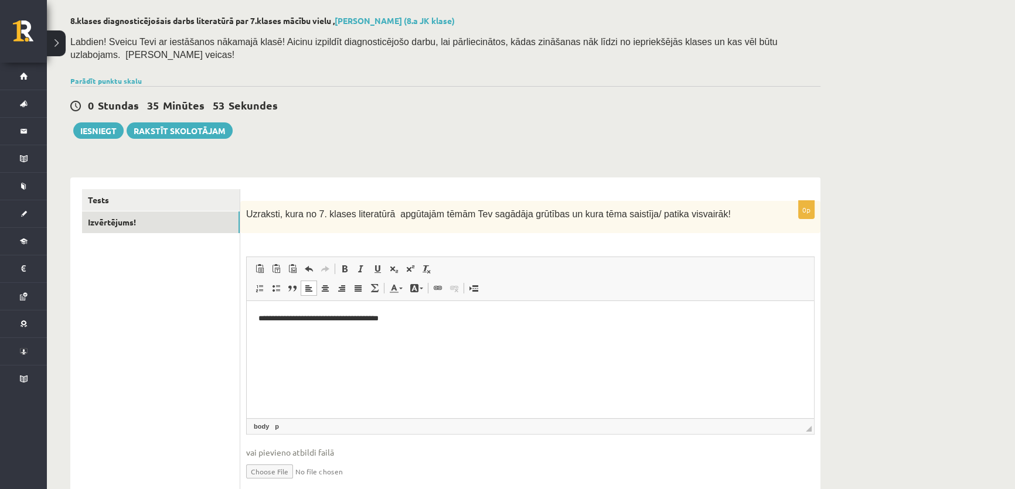
click at [427, 320] on p "**********" at bounding box center [530, 319] width 544 height 12
click at [165, 189] on link "Tests" at bounding box center [161, 200] width 158 height 22
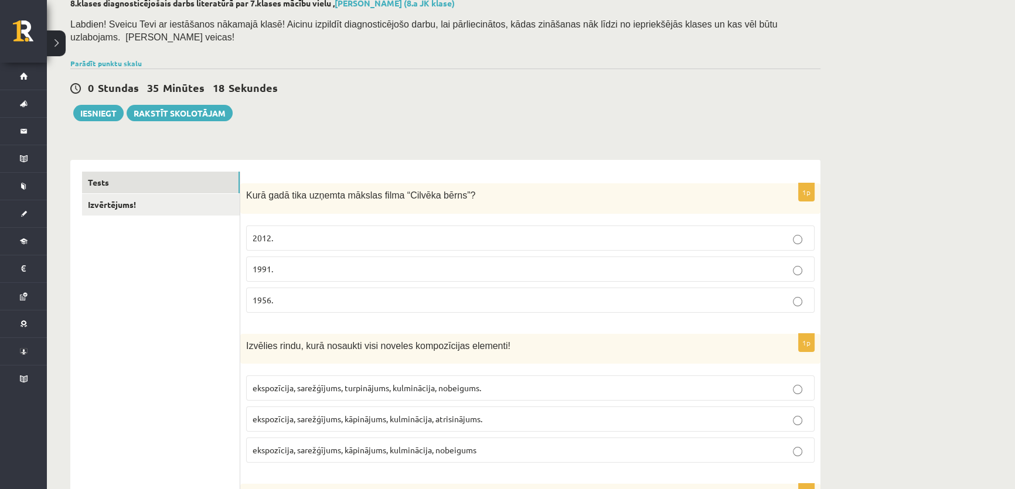
scroll to position [0, 0]
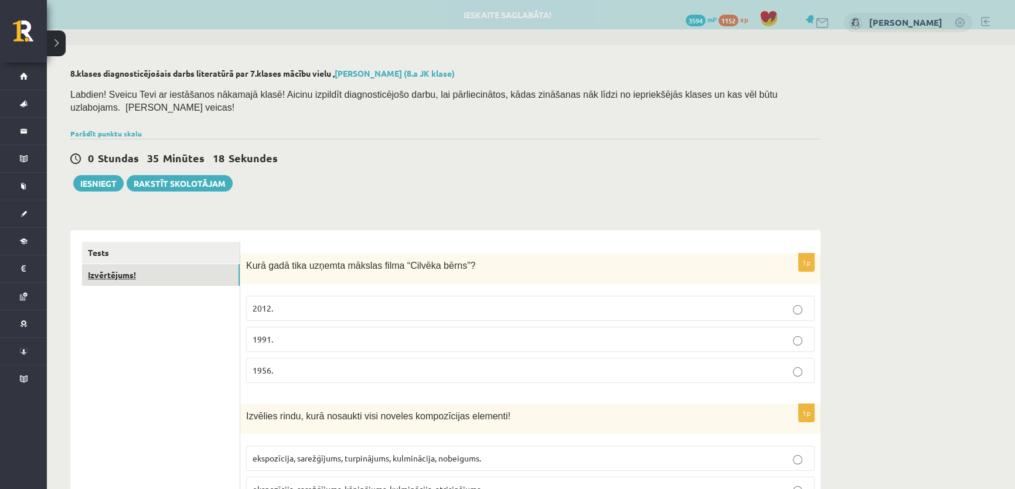
click at [129, 264] on link "Izvērtējums!" at bounding box center [161, 275] width 158 height 22
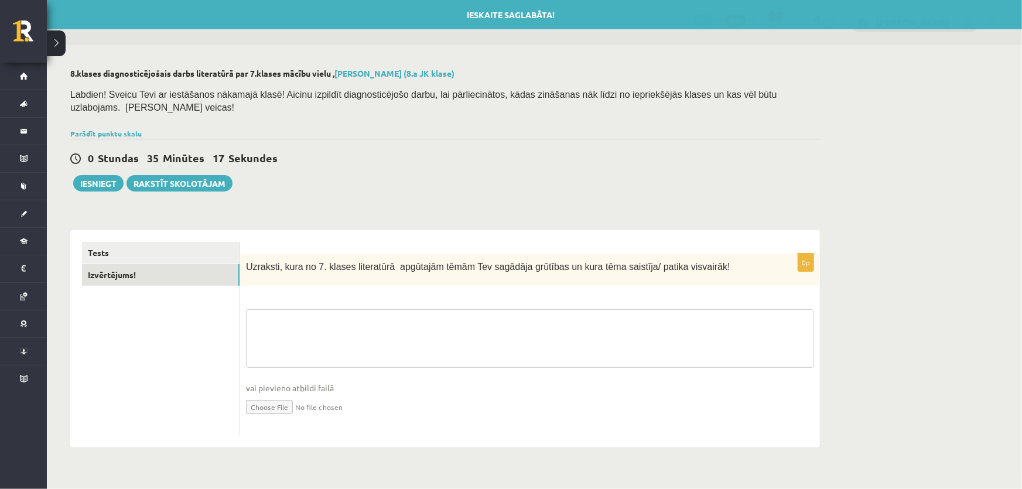
click at [301, 322] on textarea at bounding box center [530, 338] width 568 height 59
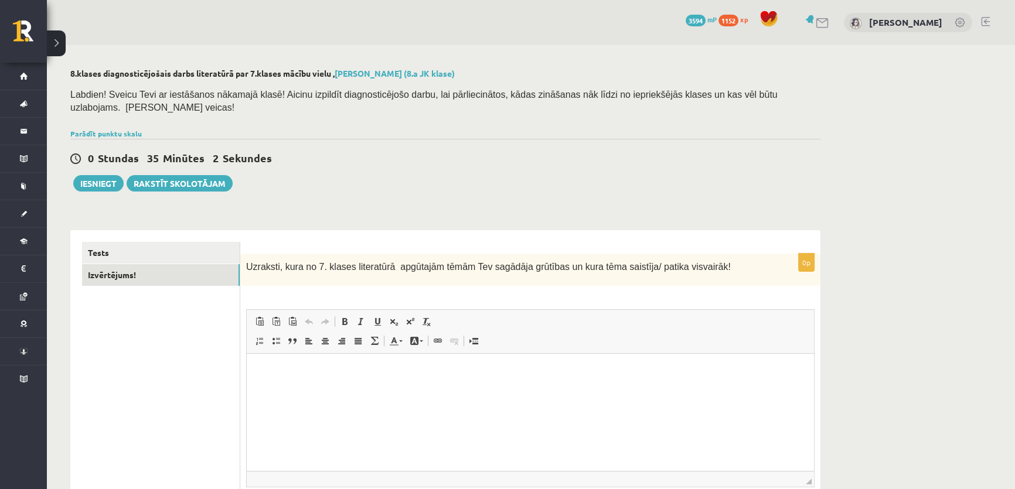
click at [303, 370] on p "Bagātinātā teksta redaktors, wiswyg-editor-user-answer-47024810557180" at bounding box center [530, 372] width 544 height 12
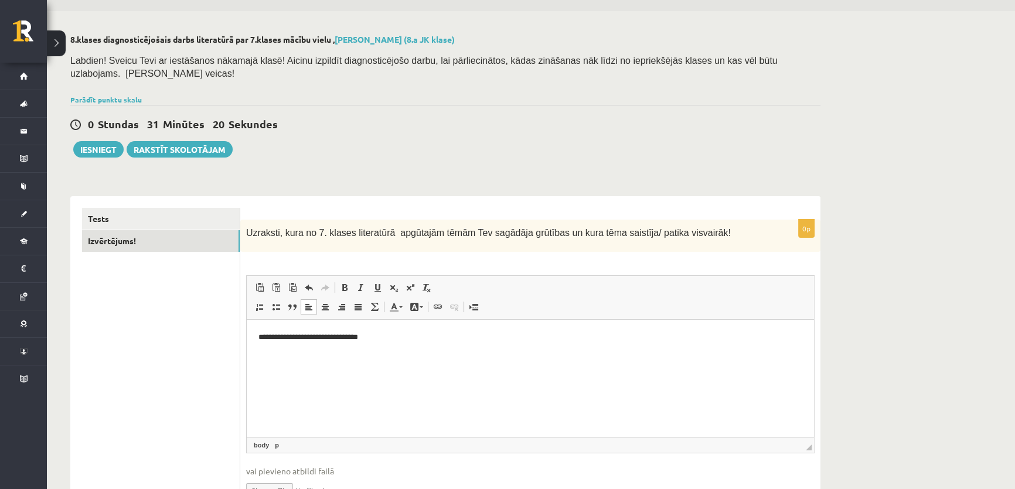
scroll to position [53, 0]
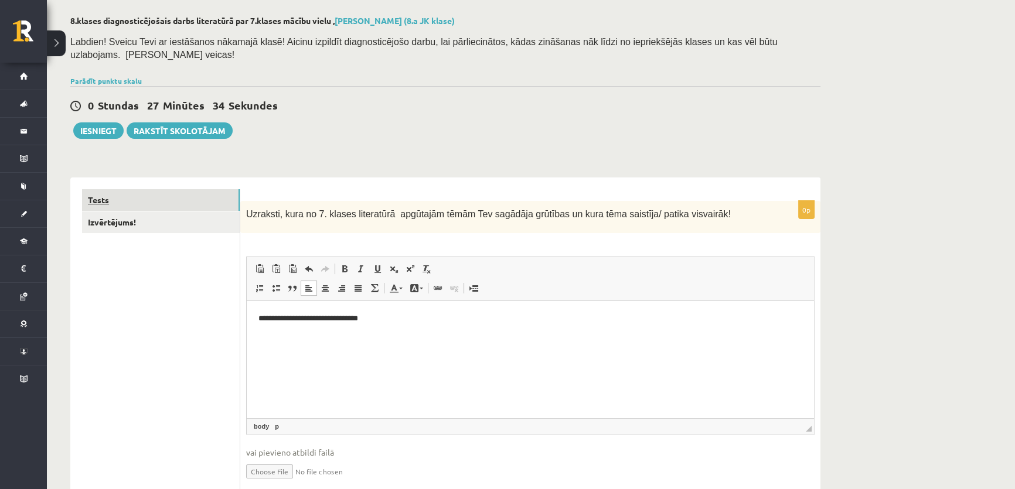
click at [168, 193] on link "Tests" at bounding box center [161, 200] width 158 height 22
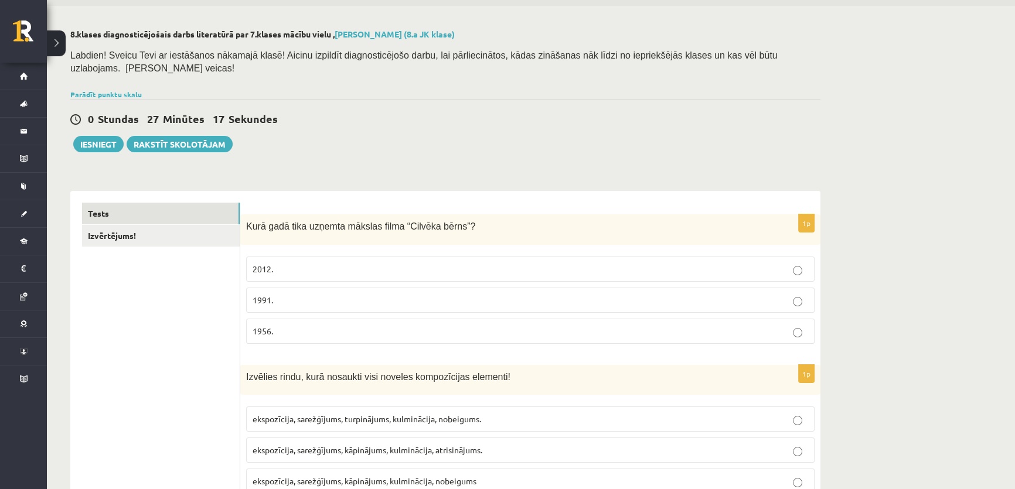
scroll to position [0, 0]
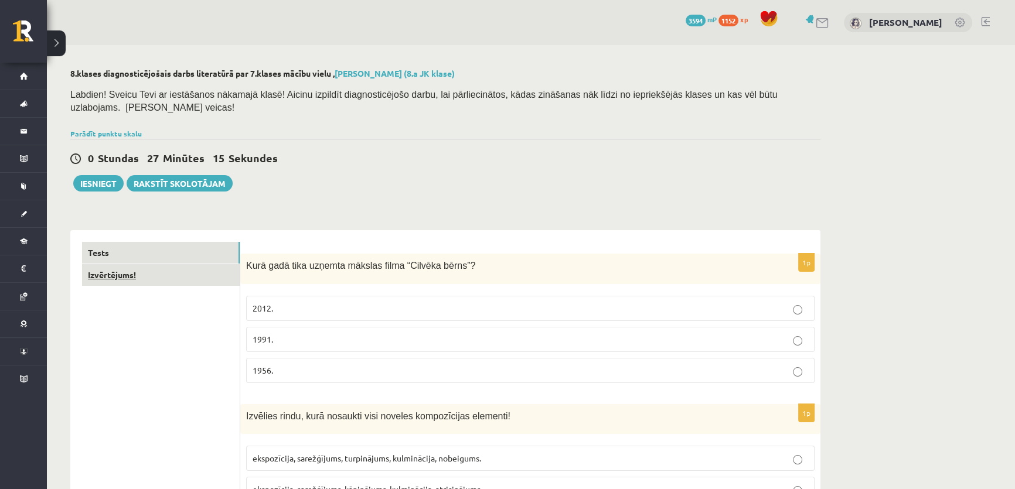
click at [187, 266] on link "Izvērtējums!" at bounding box center [161, 275] width 158 height 22
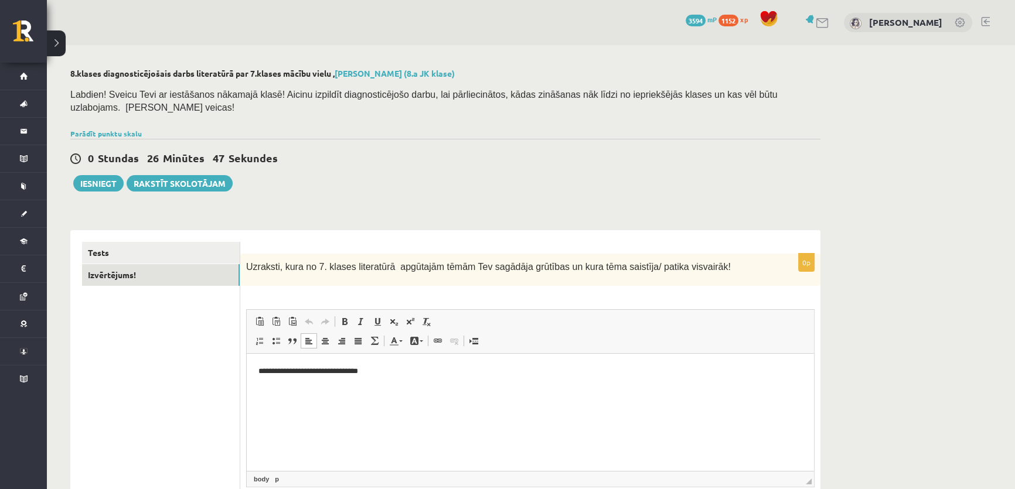
click at [396, 367] on p "**********" at bounding box center [530, 372] width 544 height 12
click at [263, 390] on html at bounding box center [530, 372] width 567 height 36
click at [132, 264] on link "Izvērtējums!" at bounding box center [161, 275] width 158 height 22
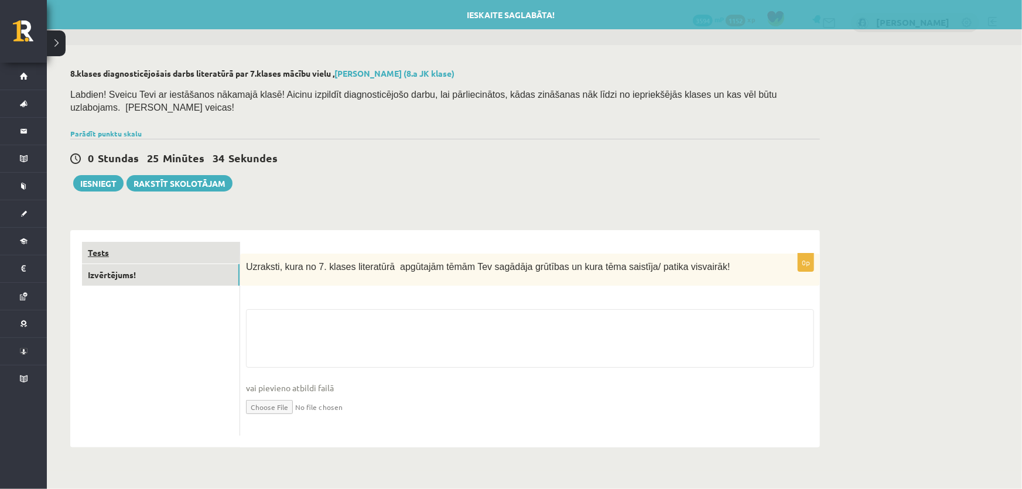
click at [105, 242] on link "Tests" at bounding box center [161, 253] width 158 height 22
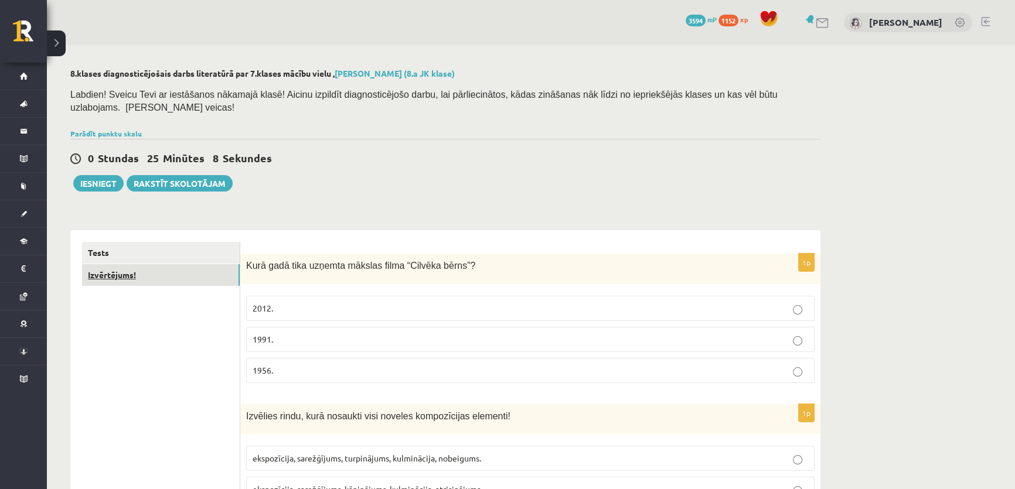
click at [132, 264] on link "Izvērtējums!" at bounding box center [161, 275] width 158 height 22
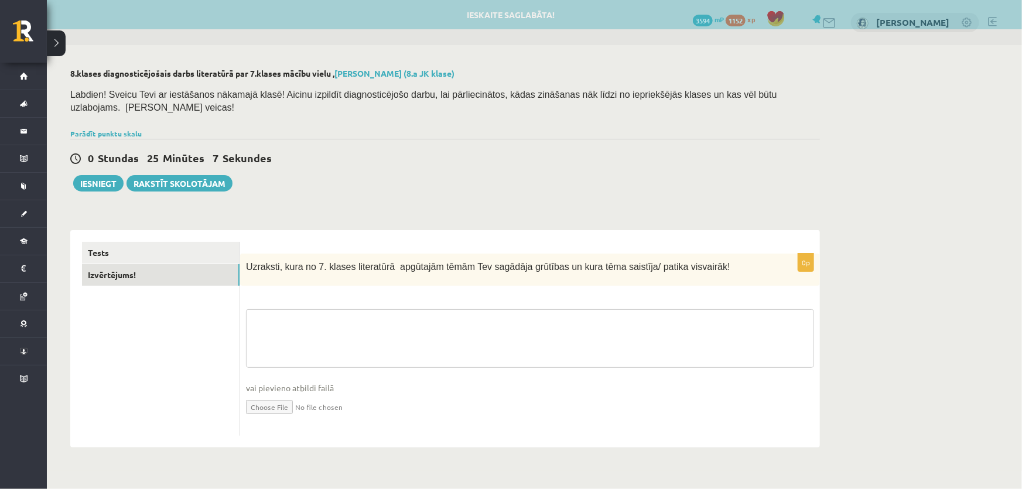
click at [285, 317] on textarea at bounding box center [530, 338] width 568 height 59
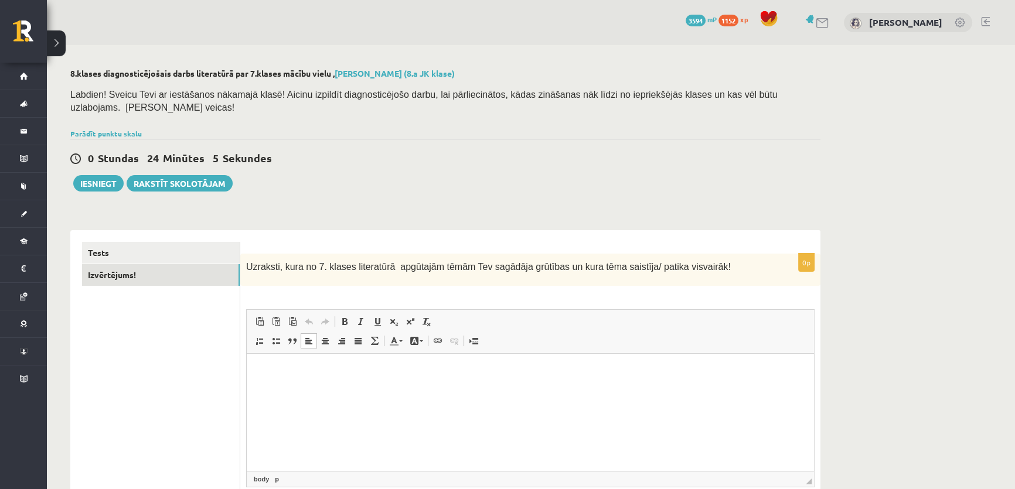
click at [346, 390] on html at bounding box center [530, 372] width 567 height 36
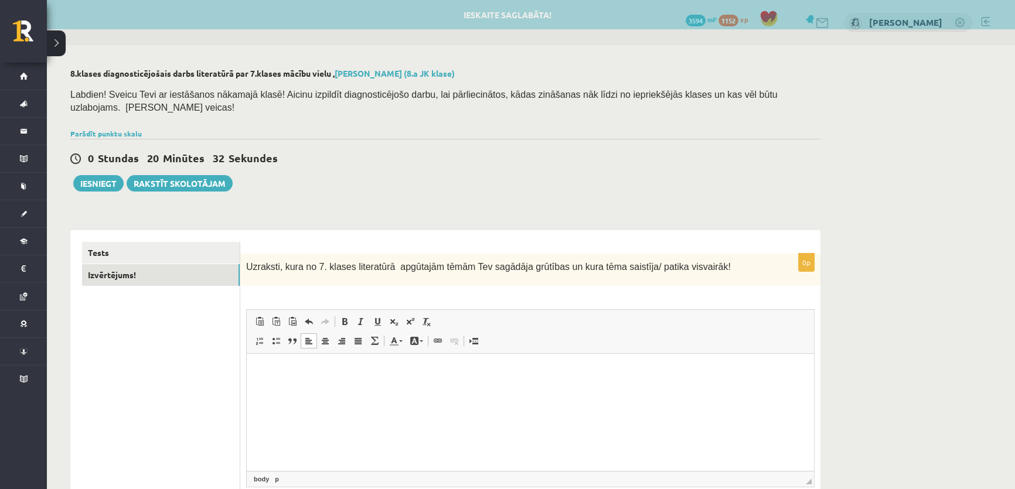
click at [258, 387] on html at bounding box center [530, 372] width 567 height 36
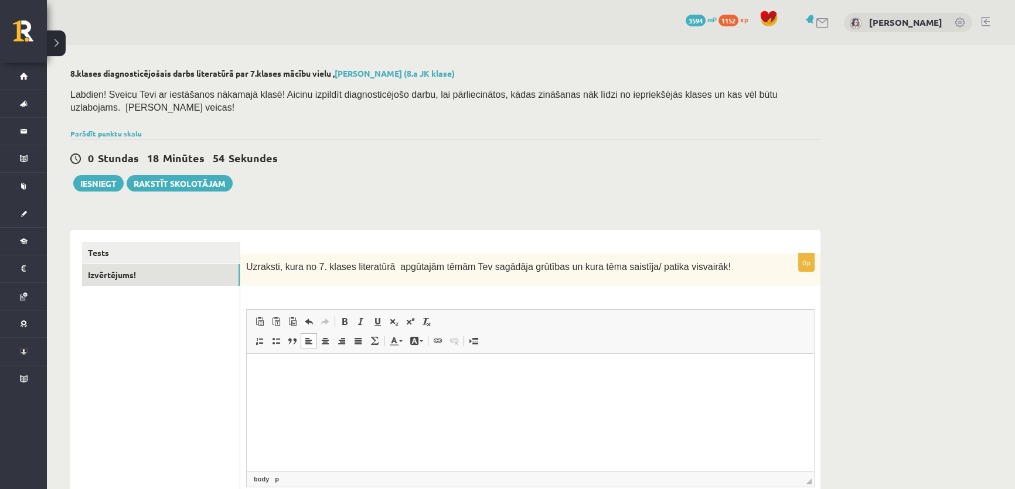
drag, startPoint x: 310, startPoint y: 368, endPoint x: 306, endPoint y: 378, distance: 11.0
click at [306, 378] on html at bounding box center [530, 372] width 567 height 36
click at [542, 368] on p "**********" at bounding box center [530, 372] width 544 height 12
click at [680, 374] on p "**********" at bounding box center [530, 372] width 544 height 12
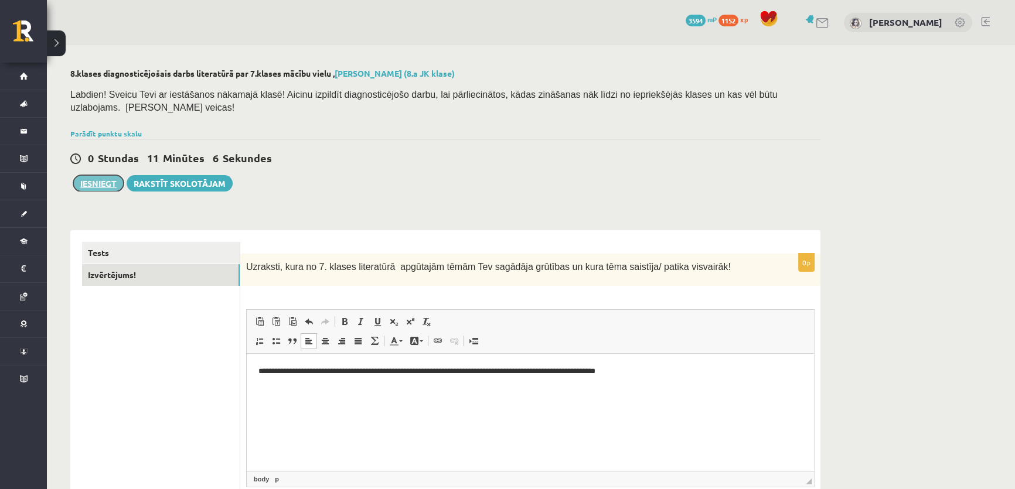
click at [91, 175] on button "Iesniegt" at bounding box center [98, 183] width 50 height 16
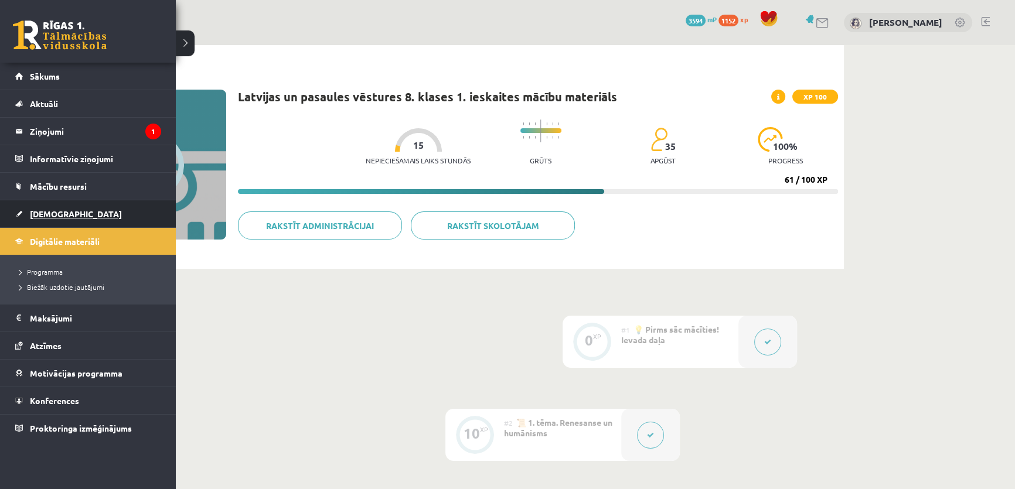
click at [46, 220] on link "[DEMOGRAPHIC_DATA]" at bounding box center [88, 213] width 146 height 27
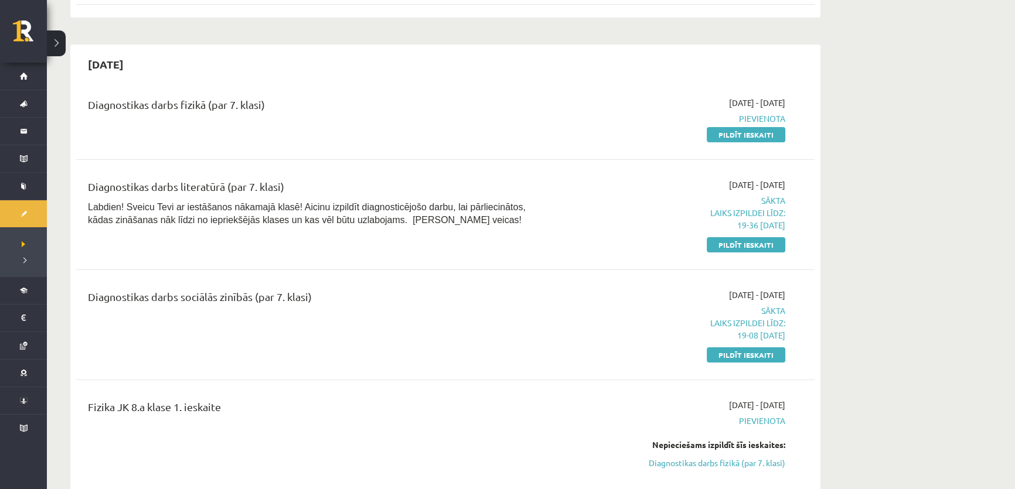
scroll to position [266, 0]
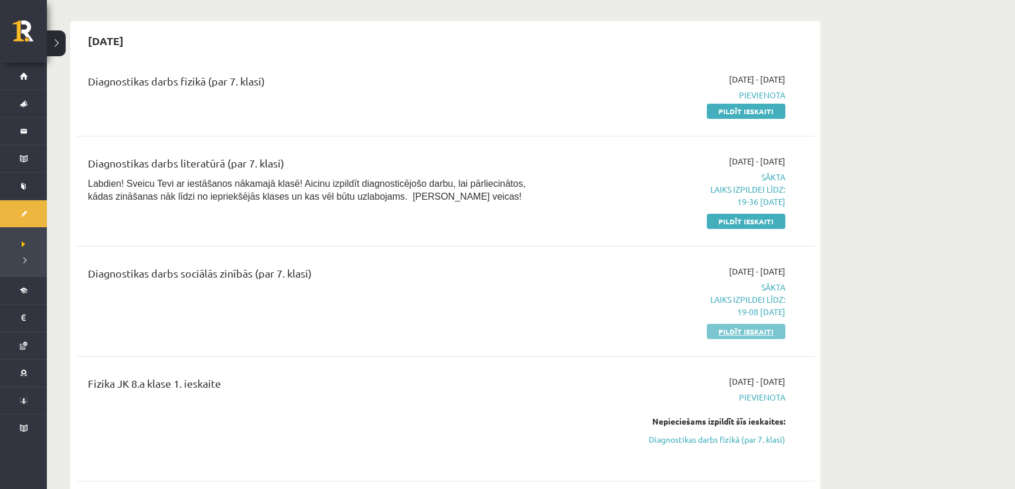
click at [726, 332] on link "Pildīt ieskaiti" at bounding box center [745, 331] width 78 height 15
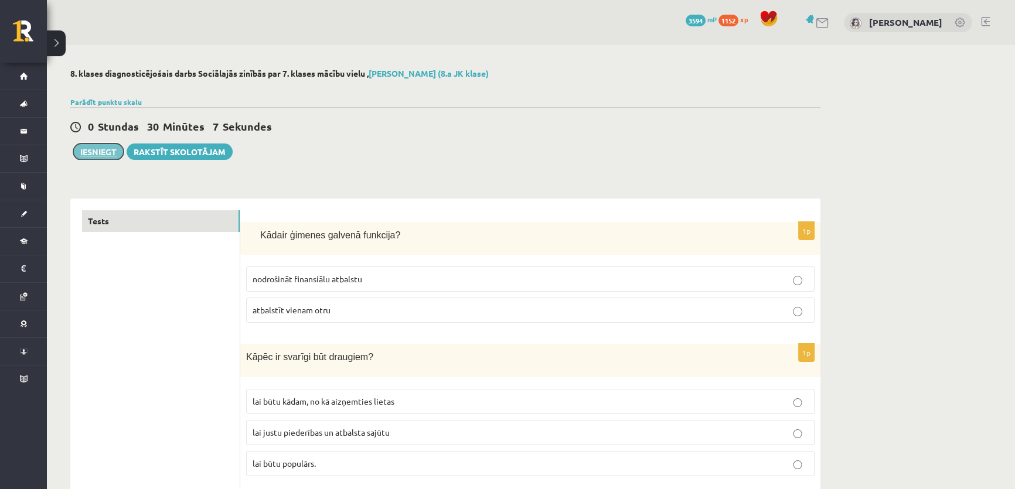
click at [103, 150] on button "Iesniegt" at bounding box center [98, 152] width 50 height 16
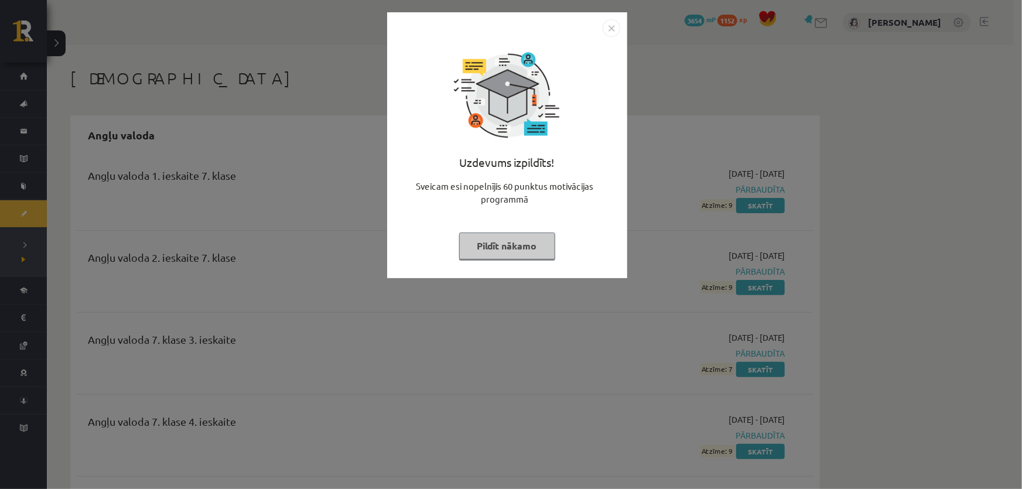
click at [521, 250] on button "Pildīt nākamo" at bounding box center [507, 246] width 96 height 27
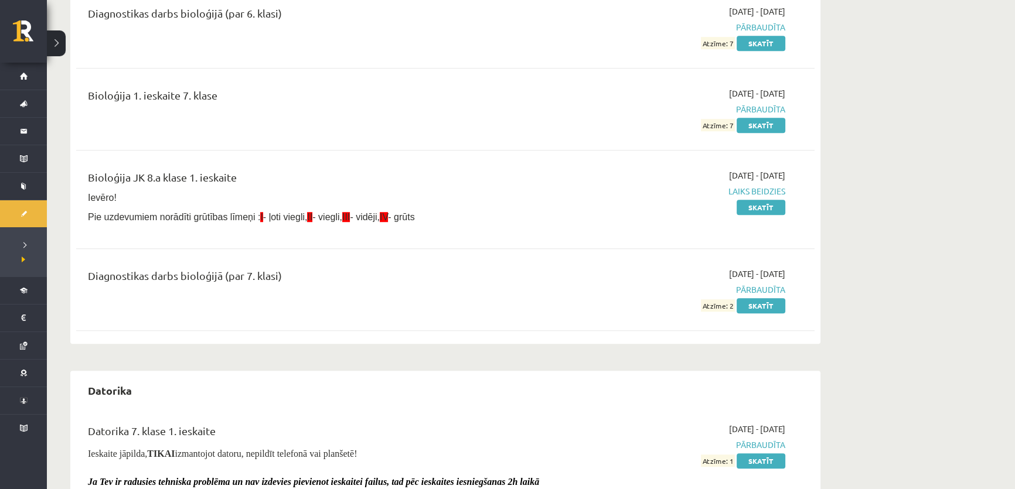
scroll to position [1065, 0]
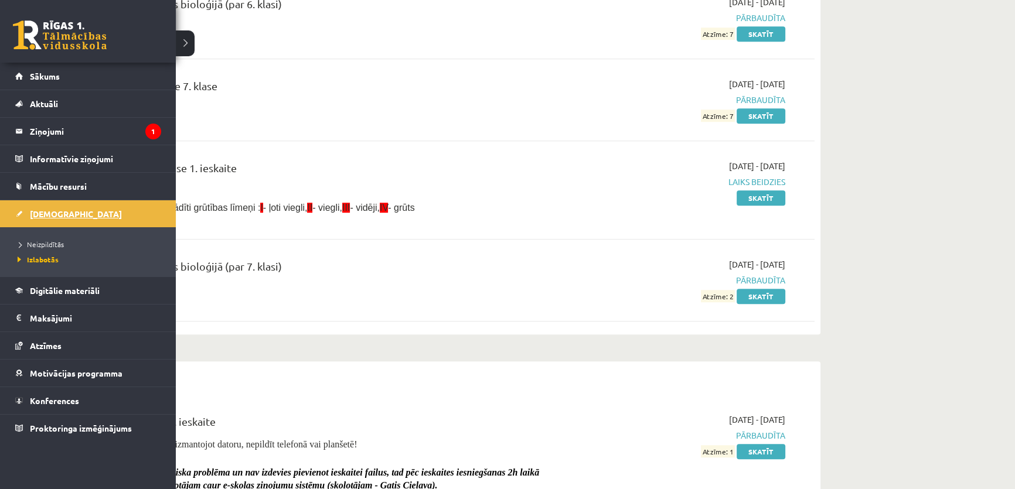
click at [49, 217] on span "[DEMOGRAPHIC_DATA]" at bounding box center [76, 214] width 92 height 11
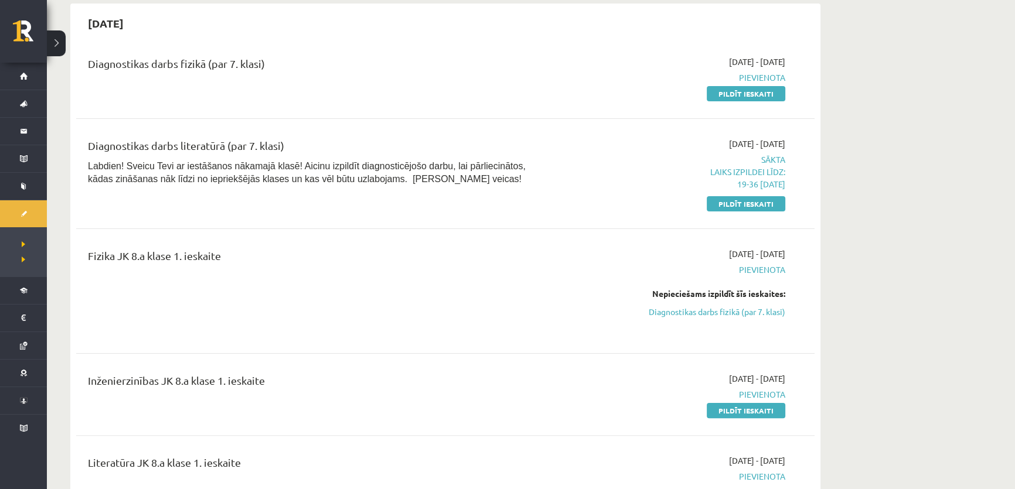
scroll to position [266, 0]
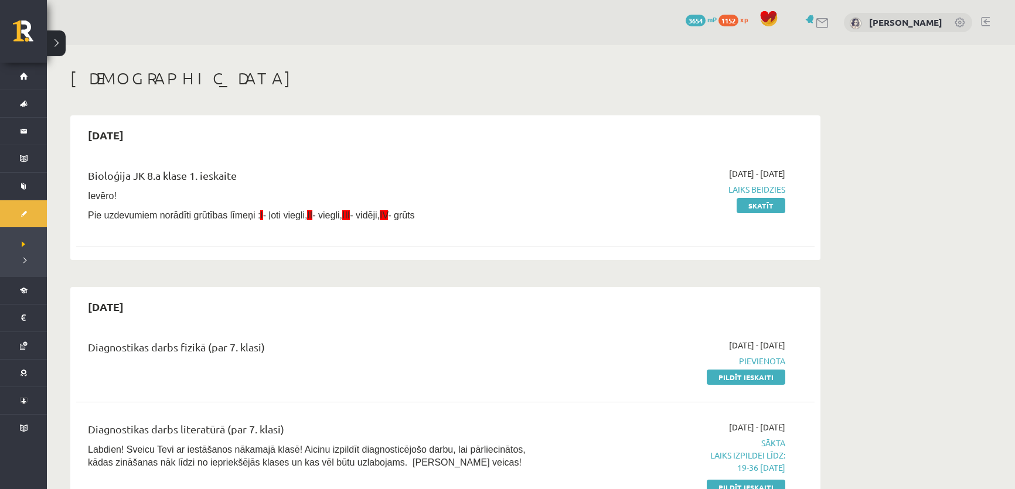
scroll to position [266, 0]
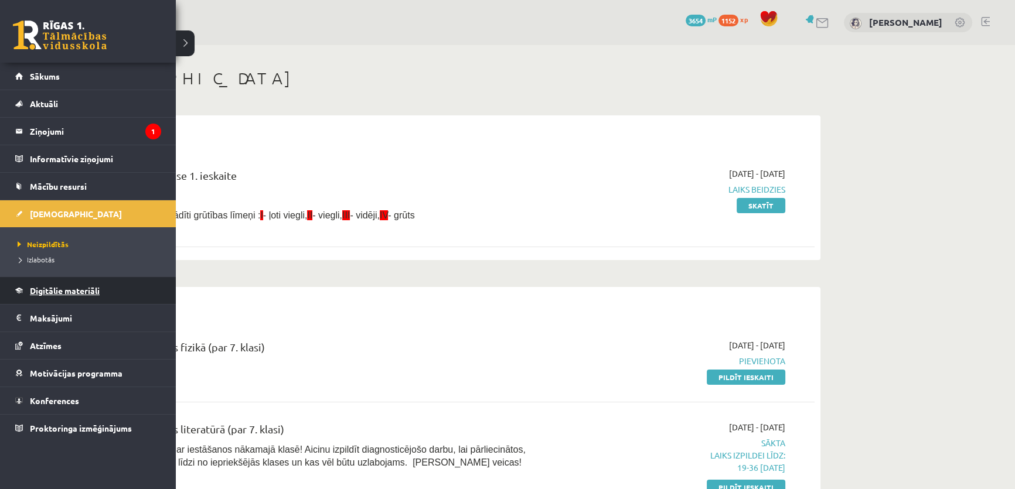
click at [76, 286] on span "Digitālie materiāli" at bounding box center [65, 290] width 70 height 11
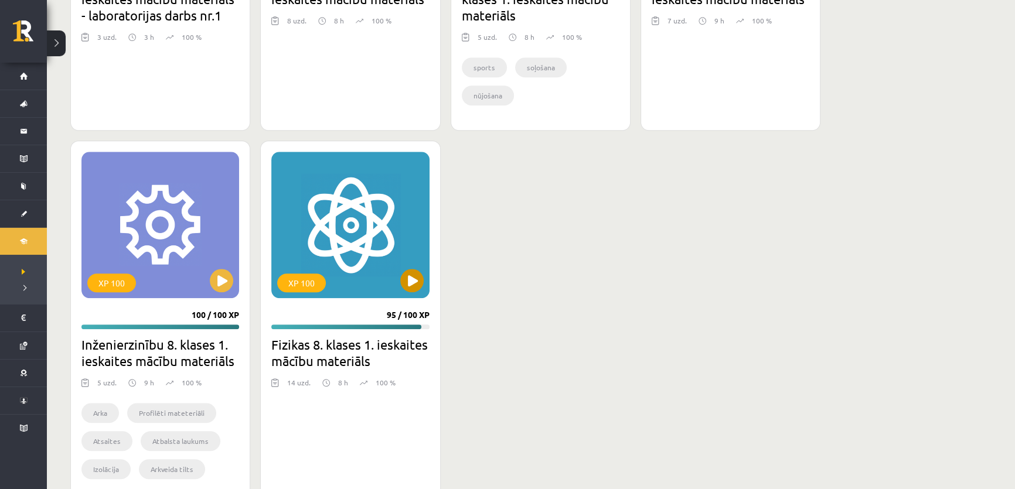
scroll to position [1399, 0]
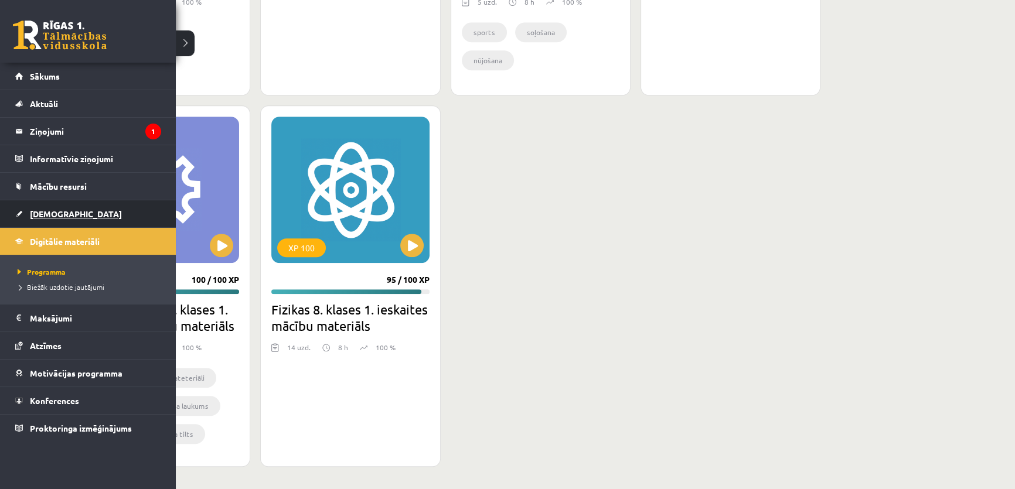
click at [66, 210] on link "[DEMOGRAPHIC_DATA]" at bounding box center [88, 213] width 146 height 27
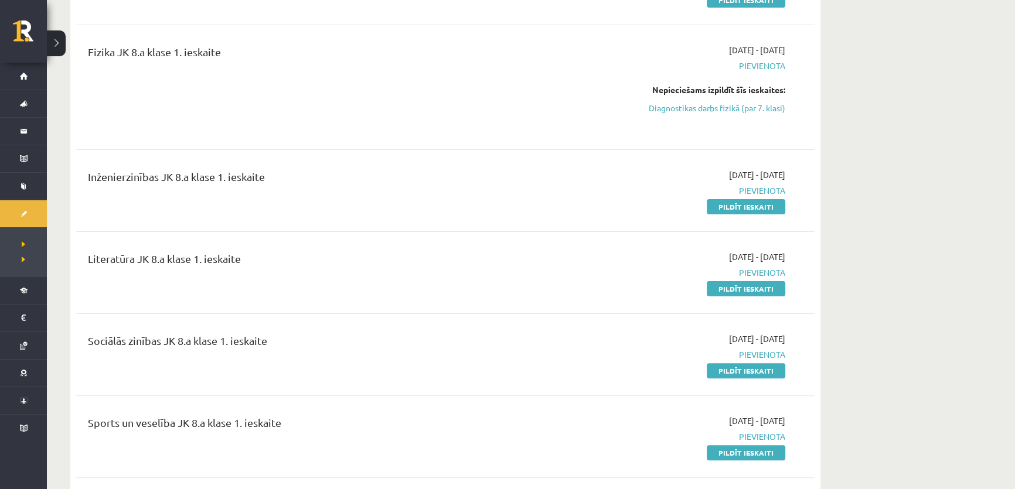
scroll to position [479, 0]
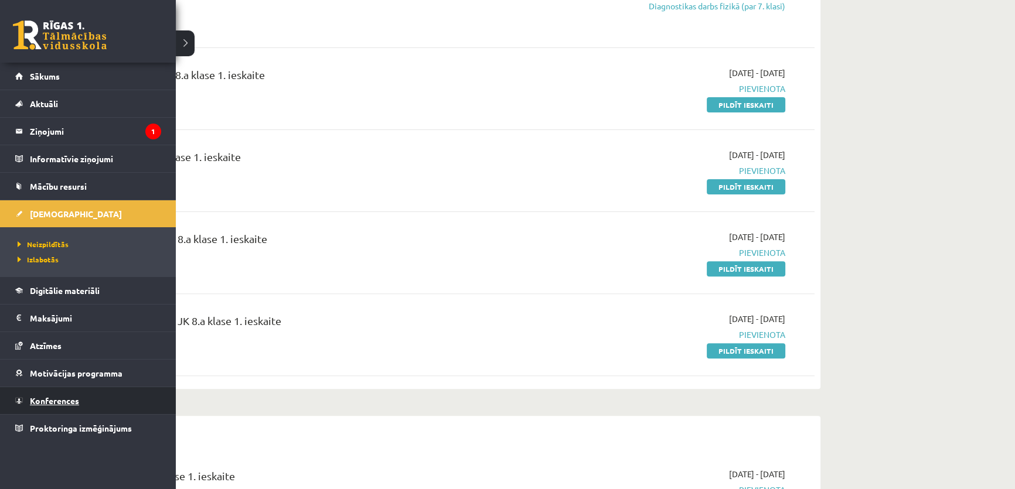
click at [65, 392] on link "Konferences" at bounding box center [88, 400] width 146 height 27
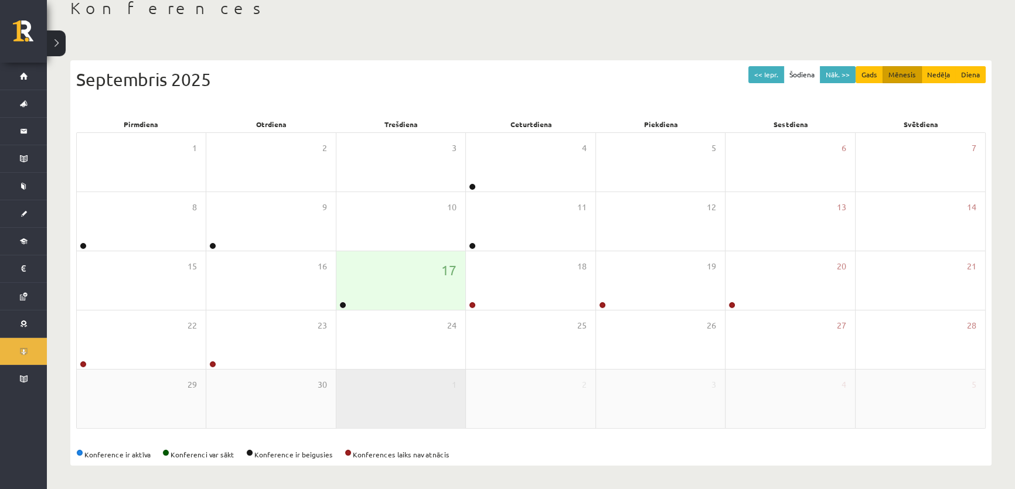
scroll to position [70, 0]
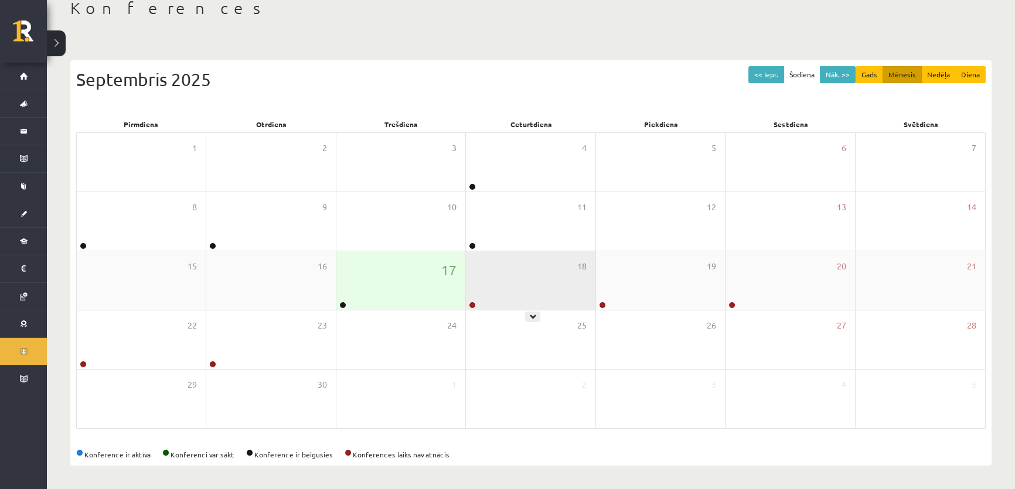
click at [531, 269] on div "18" at bounding box center [530, 280] width 129 height 59
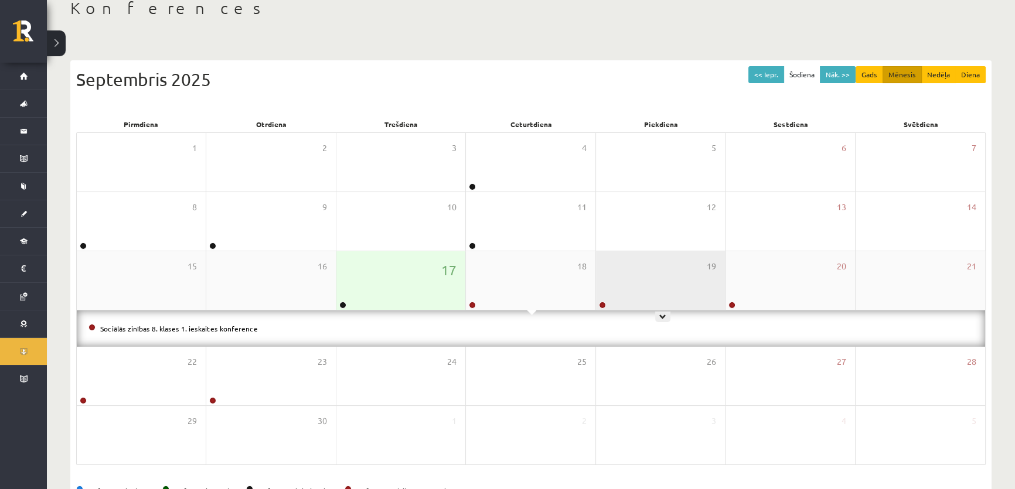
click at [660, 278] on div "19" at bounding box center [660, 280] width 129 height 59
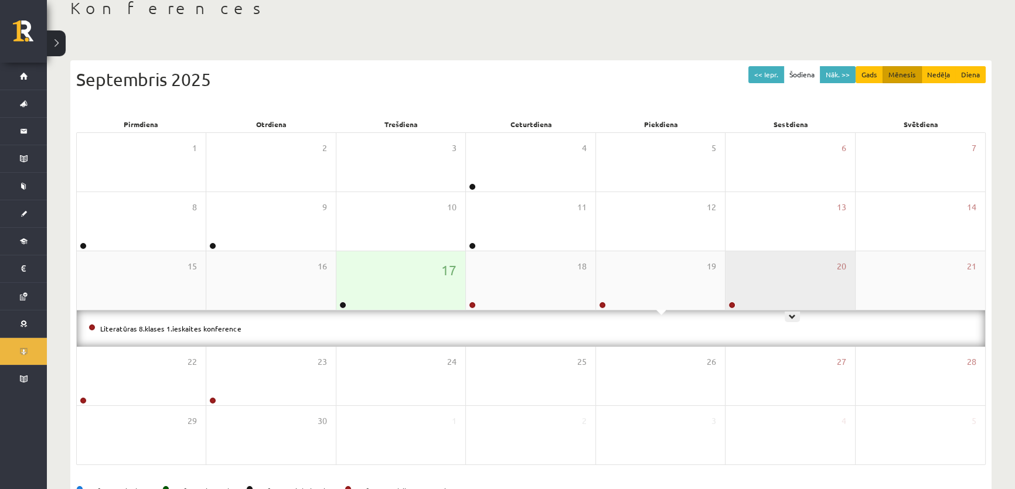
click at [775, 275] on div "20" at bounding box center [789, 280] width 129 height 59
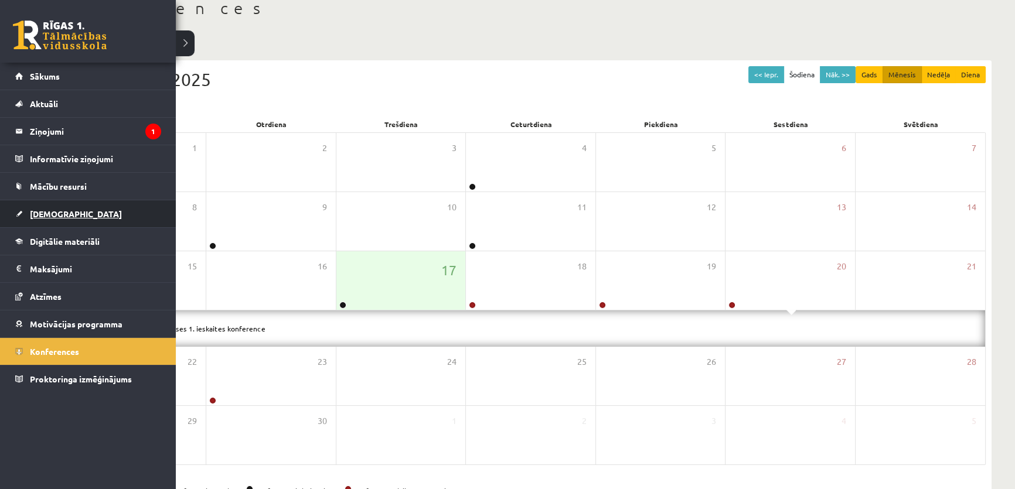
click at [45, 206] on link "[DEMOGRAPHIC_DATA]" at bounding box center [88, 213] width 146 height 27
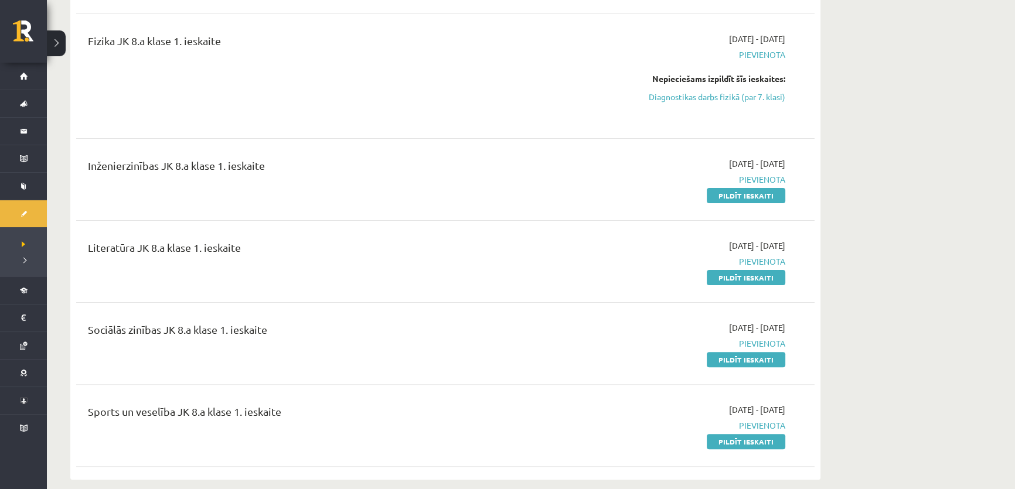
scroll to position [443, 0]
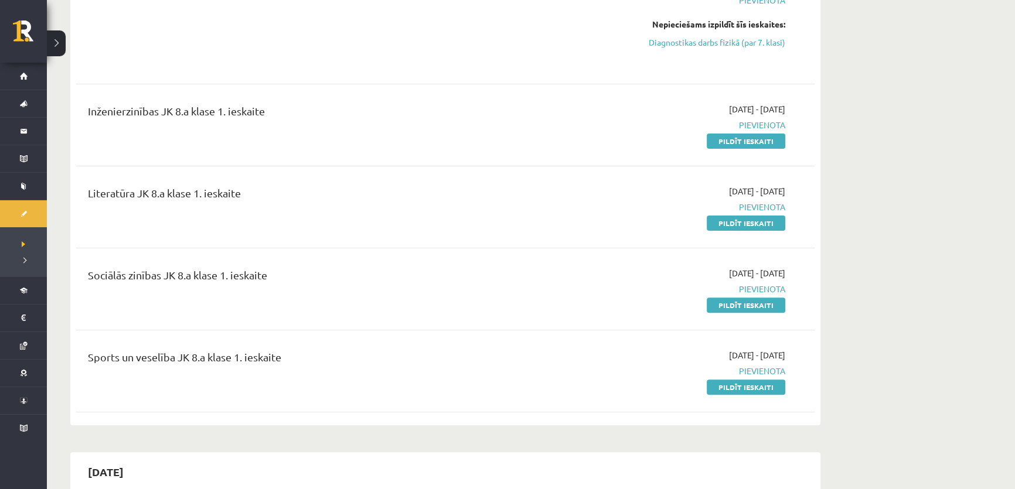
click at [735, 395] on div "Sports un veselība JK 8.a klase 1. ieskaite 2025-09-16 - 2025-09-30 Pievienota …" at bounding box center [445, 370] width 738 height 67
click at [741, 385] on link "Pildīt ieskaiti" at bounding box center [745, 387] width 78 height 15
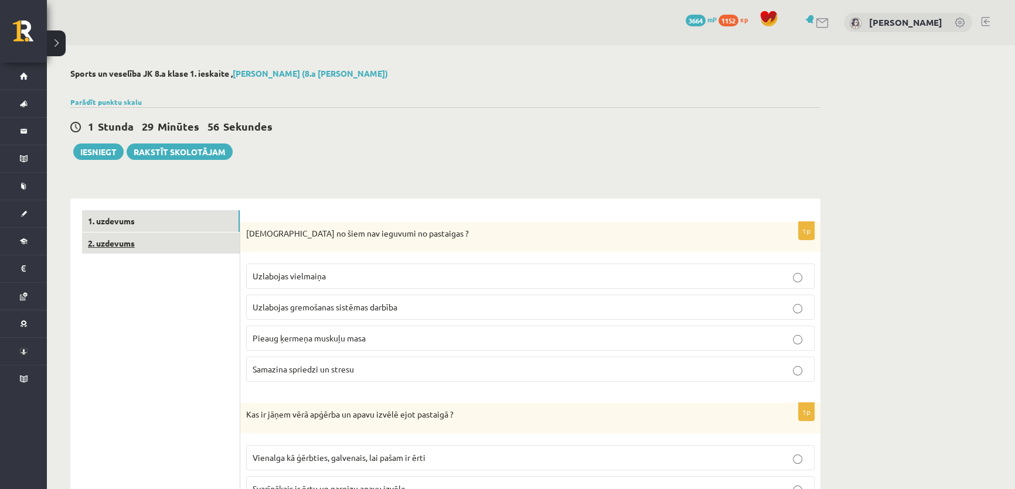
click at [138, 234] on link "2. uzdevums" at bounding box center [161, 244] width 158 height 22
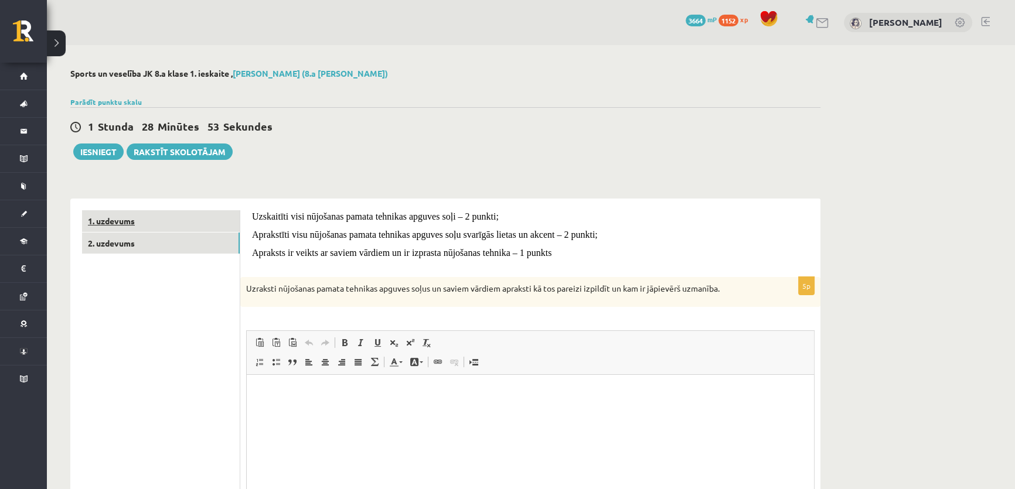
click at [169, 216] on link "1. uzdevums" at bounding box center [161, 221] width 158 height 22
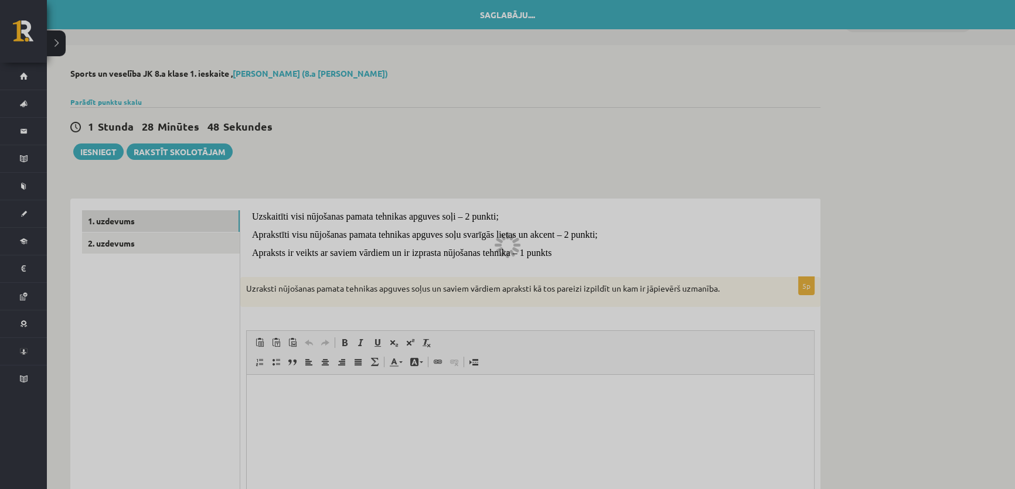
click at [368, 216] on div at bounding box center [507, 244] width 1015 height 489
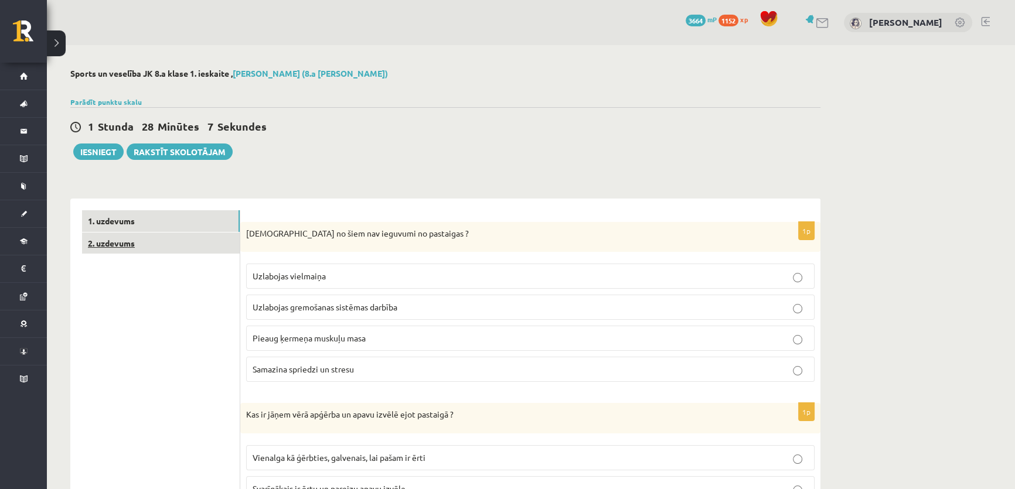
click at [165, 246] on link "2. uzdevums" at bounding box center [161, 244] width 158 height 22
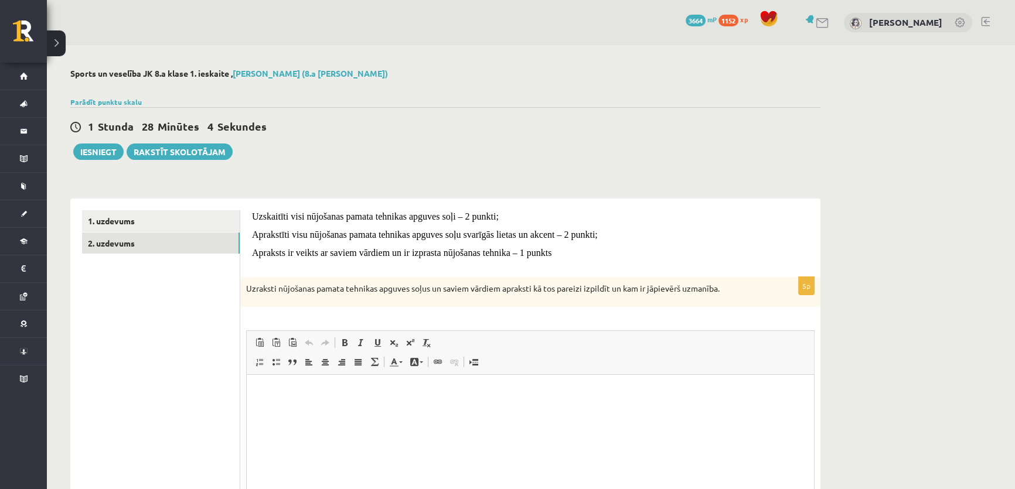
click at [322, 215] on span "Uzskaitīti visi nūjošanas pamata tehnikas apguves soļi – 2 punkti;" at bounding box center [375, 216] width 247 height 10
copy div "Uzskaitīti visi nūjošanas pamata tehnikas apguves soļi – 2 punkti;"
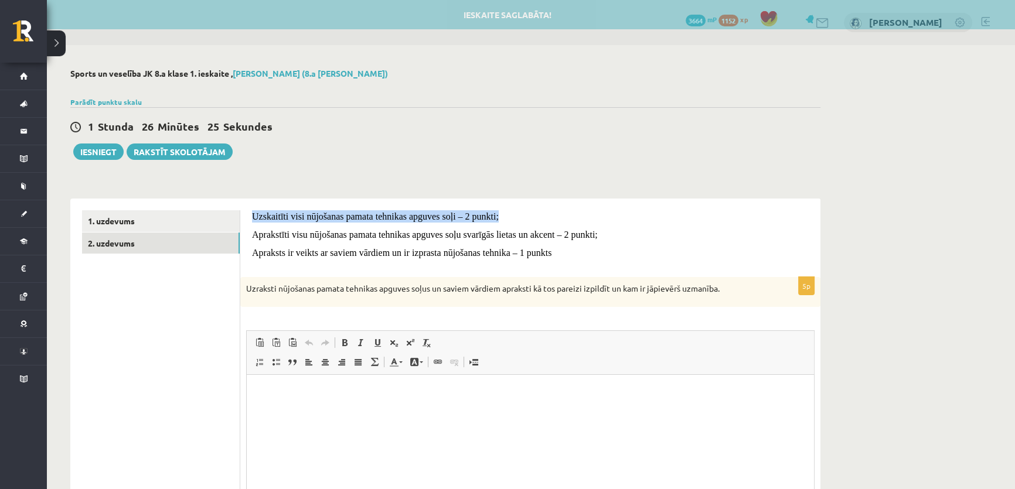
click at [134, 322] on ul "1. uzdevums 2. uzdevums" at bounding box center [161, 392] width 158 height 364
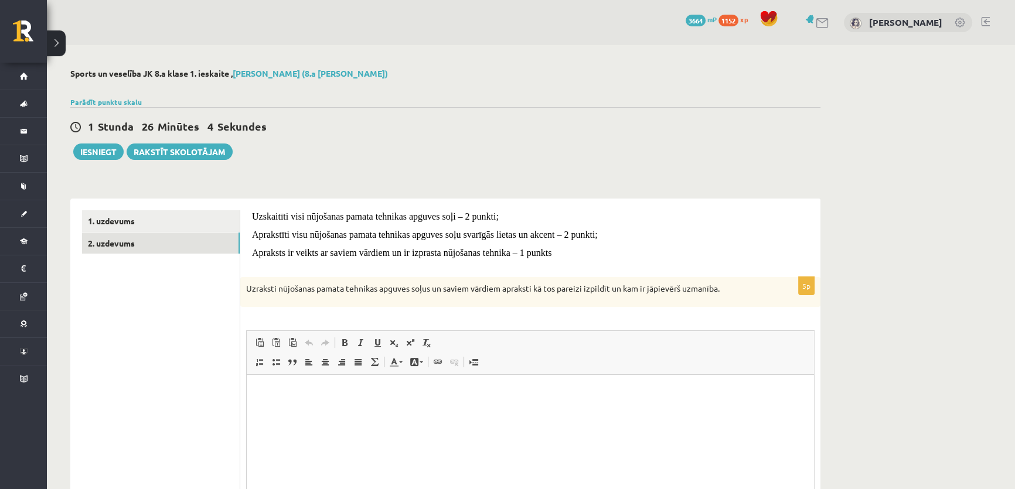
click at [276, 236] on span "Aprakstīti visu nūjošanas pamata tehnikas apguves soļu svarīgās lietas un akcen…" at bounding box center [425, 235] width 346 height 10
click at [276, 239] on span "Aprakstīti visu nūjošanas pamata tehnikas apguves soļu svarīgās lietas un akcen…" at bounding box center [425, 235] width 346 height 10
click at [279, 233] on span "Aprakstīti visu nūjošanas pamata tehnikas apguves soļu svarīgās lietas un akcen…" at bounding box center [425, 235] width 346 height 10
click at [282, 234] on span "Aprakstīti visu nūjošanas pamata tehnikas apguves soļu svarīgās lietas un akcen…" at bounding box center [425, 235] width 346 height 10
click at [375, 230] on span "Aprakstīti visu nūjošanas pamata tehnikas apguves soļu svarīgās lietas un akcen…" at bounding box center [425, 235] width 346 height 10
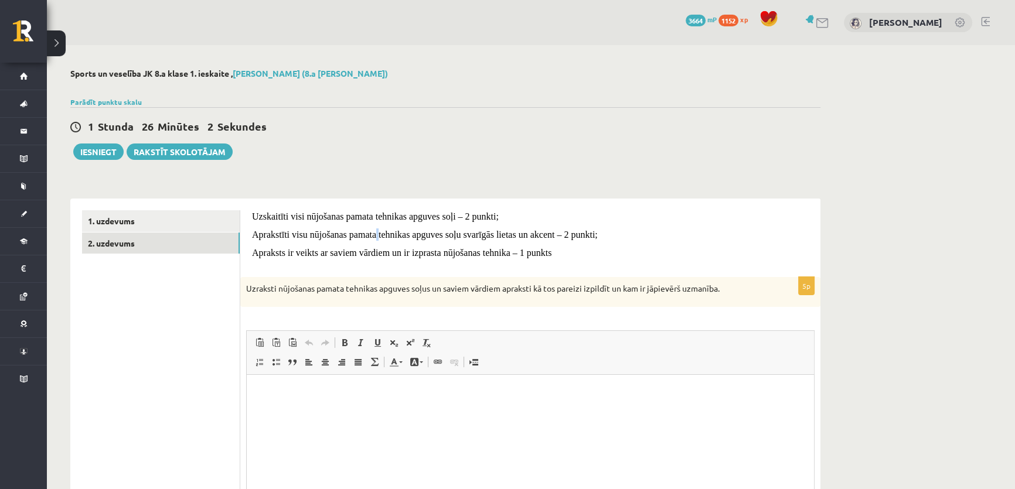
click at [376, 230] on span "Aprakstīti visu nūjošanas pamata tehnikas apguves soļu svarīgās lietas un akcen…" at bounding box center [425, 235] width 346 height 10
click at [364, 233] on span "Aprakstīti visu nūjošanas pamata tehnikas apguves soļu svarīgās lietas un akcen…" at bounding box center [425, 235] width 346 height 10
click at [366, 233] on span "Aprakstīti visu nūjošanas pamata tehnikas apguves soļu svarīgās lietas un akcen…" at bounding box center [425, 235] width 346 height 10
drag, startPoint x: 251, startPoint y: 234, endPoint x: 555, endPoint y: 235, distance: 304.0
click at [555, 235] on span "Aprakstīti visu nūjošanas pamata tehnikas apguves soļu svarīgās lietas un akcen…" at bounding box center [425, 235] width 346 height 10
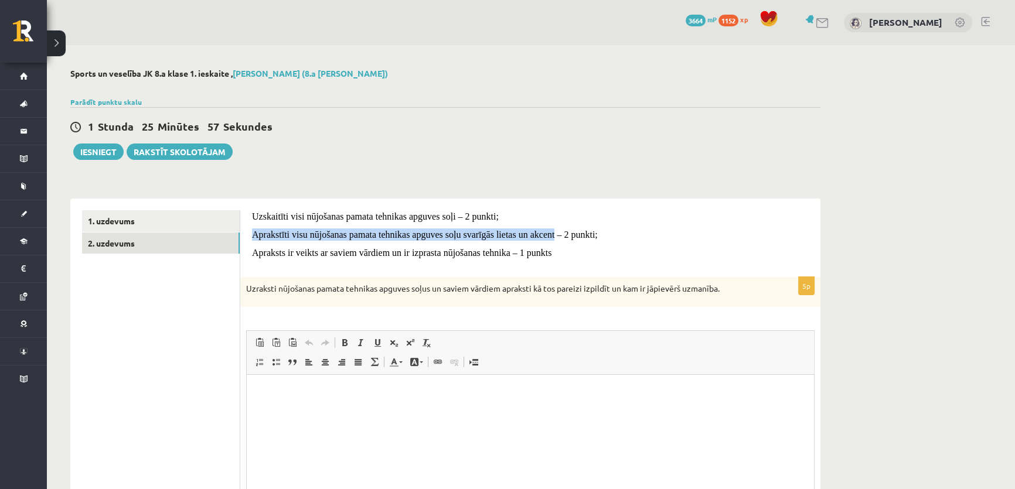
copy span "Aprakstīti visu nūjošanas pamata tehnikas apguves soļu svarīgās lietas un akcent"
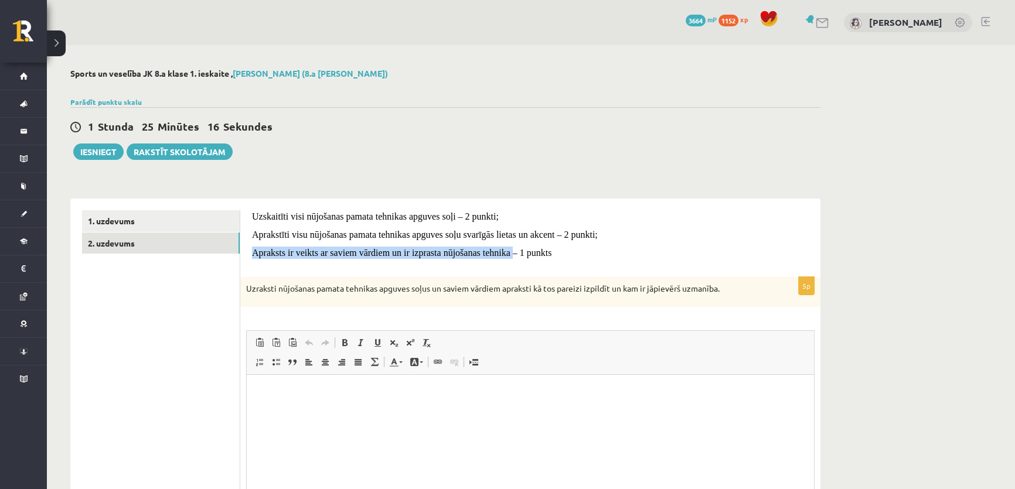
drag, startPoint x: 254, startPoint y: 248, endPoint x: 514, endPoint y: 251, distance: 259.5
click at [514, 251] on span "Apraksts ir veikts ar saviem vārdiem un ir izprasta nūjošanas tehnika – 1 punkts" at bounding box center [401, 253] width 299 height 10
click at [327, 410] on html at bounding box center [530, 393] width 567 height 36
click at [198, 312] on ul "1. uzdevums 2. uzdevums" at bounding box center [161, 392] width 158 height 364
click at [291, 411] on html at bounding box center [530, 393] width 567 height 36
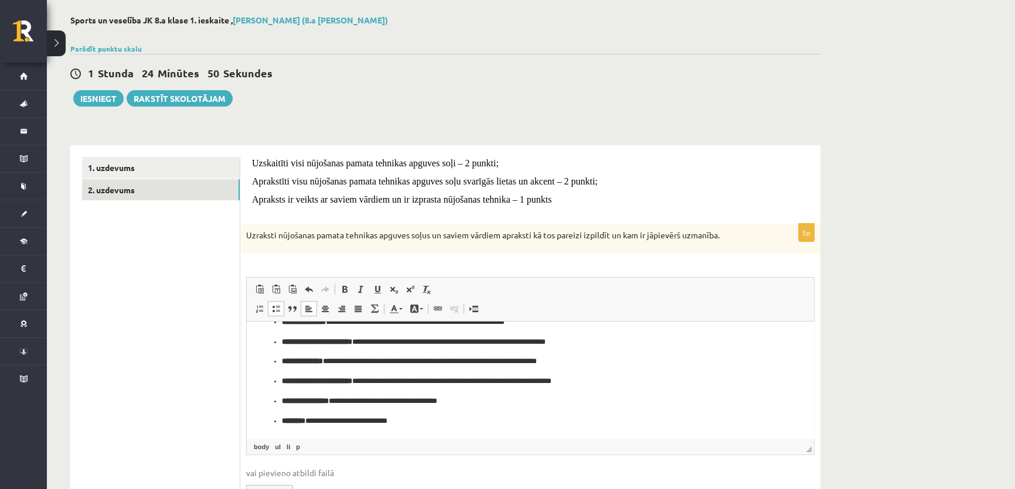
scroll to position [109, 0]
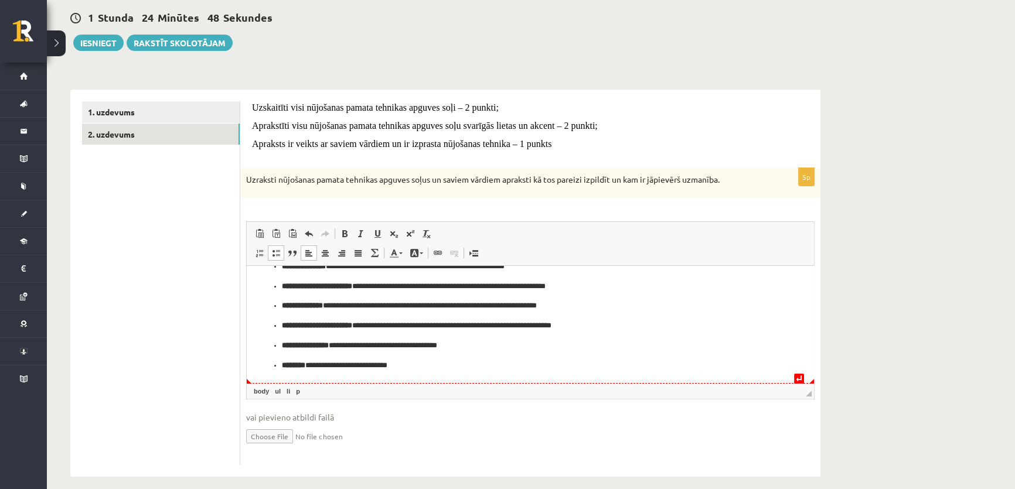
click at [279, 366] on ul "**********" at bounding box center [530, 296] width 544 height 151
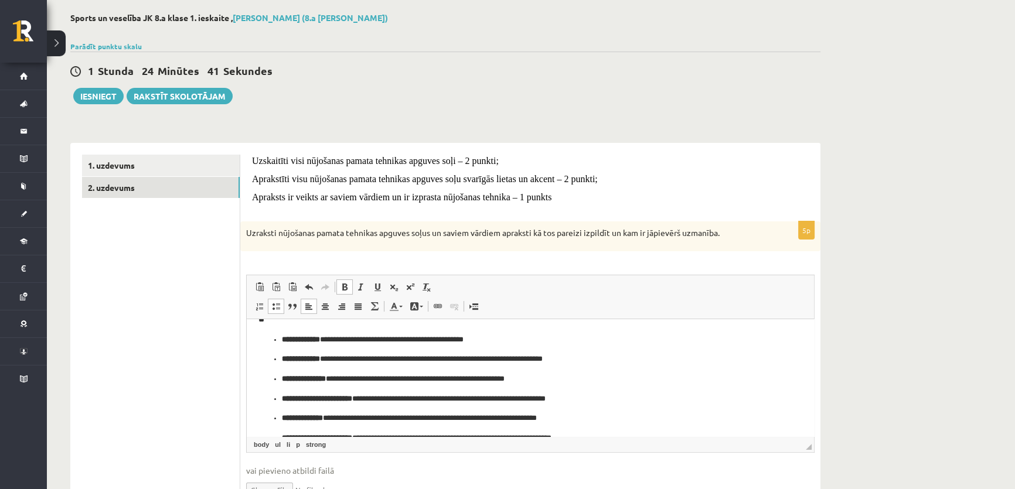
scroll to position [0, 0]
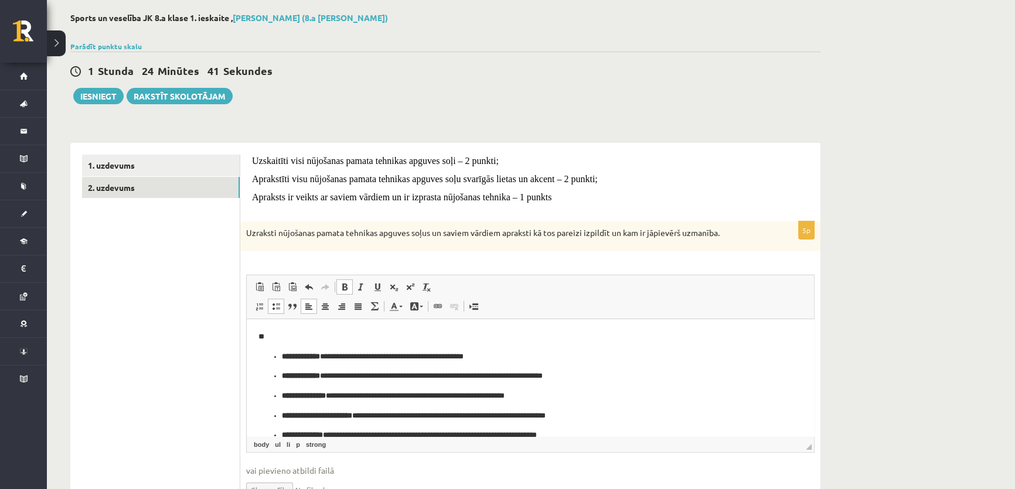
click at [269, 356] on ul "**********" at bounding box center [530, 426] width 544 height 151
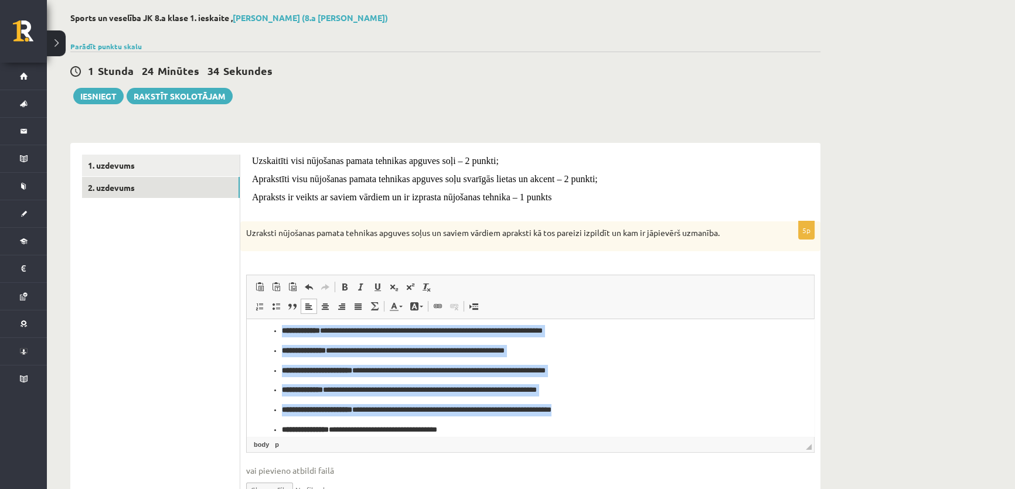
scroll to position [76, 0]
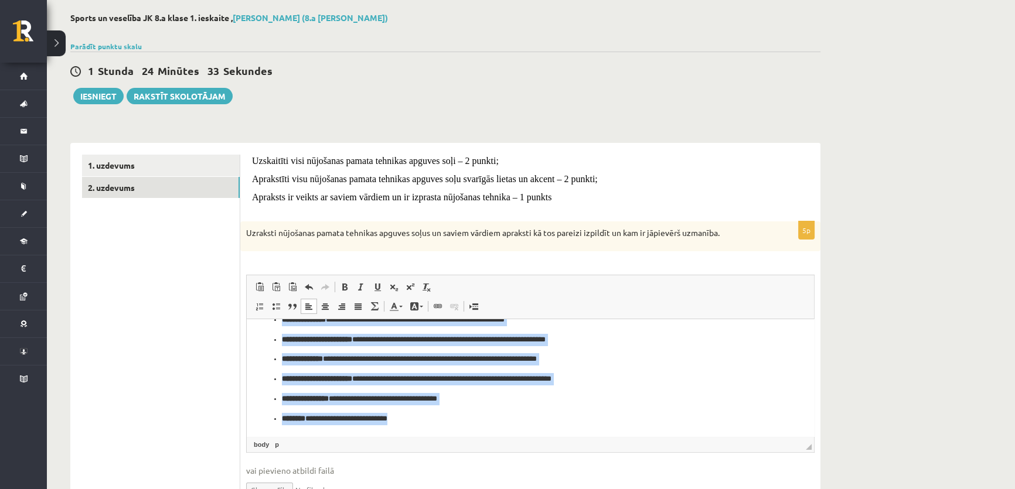
drag, startPoint x: 271, startPoint y: 353, endPoint x: 786, endPoint y: 775, distance: 665.9
click at [539, 436] on html "**********" at bounding box center [530, 339] width 567 height 193
copy ul "**********"
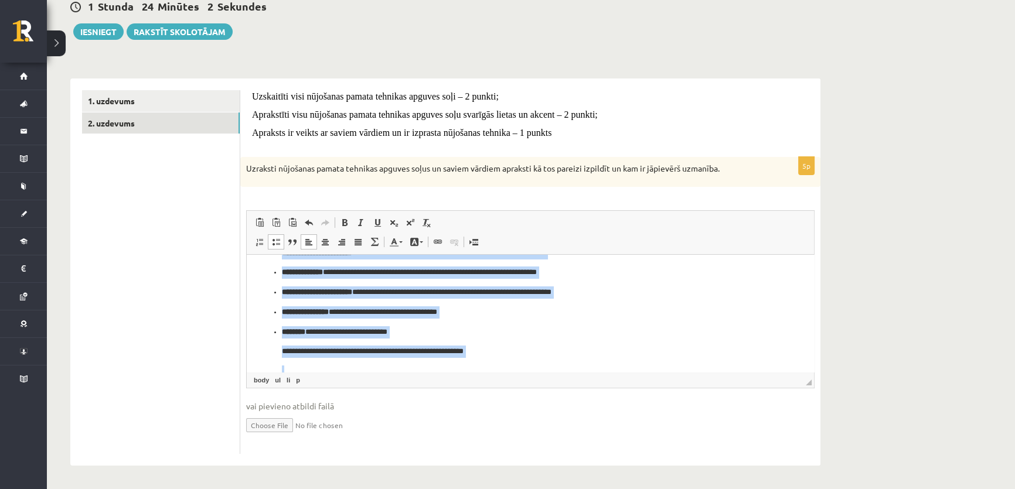
scroll to position [115, 0]
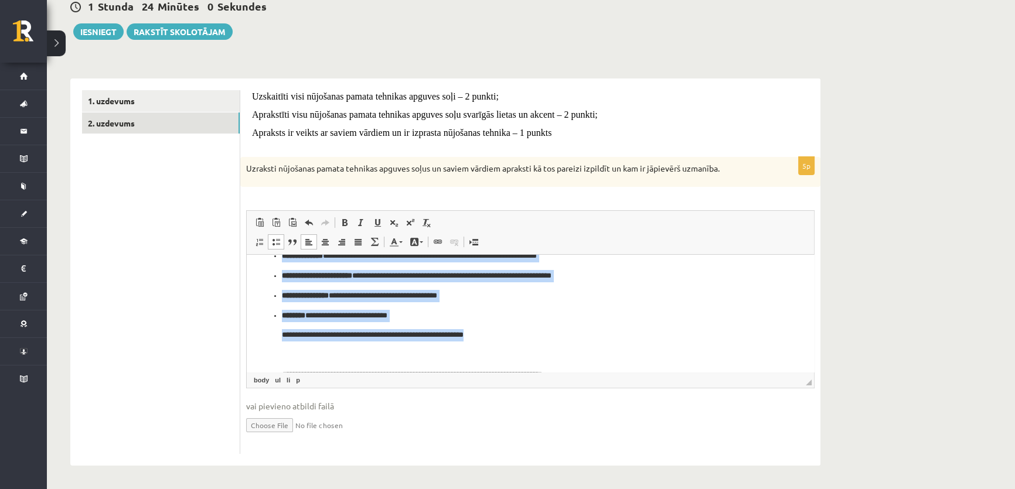
drag, startPoint x: 262, startPoint y: 288, endPoint x: 580, endPoint y: 329, distance: 320.8
click at [580, 329] on ul "**********" at bounding box center [530, 395] width 544 height 447
click at [432, 322] on li "**********" at bounding box center [530, 464] width 497 height 309
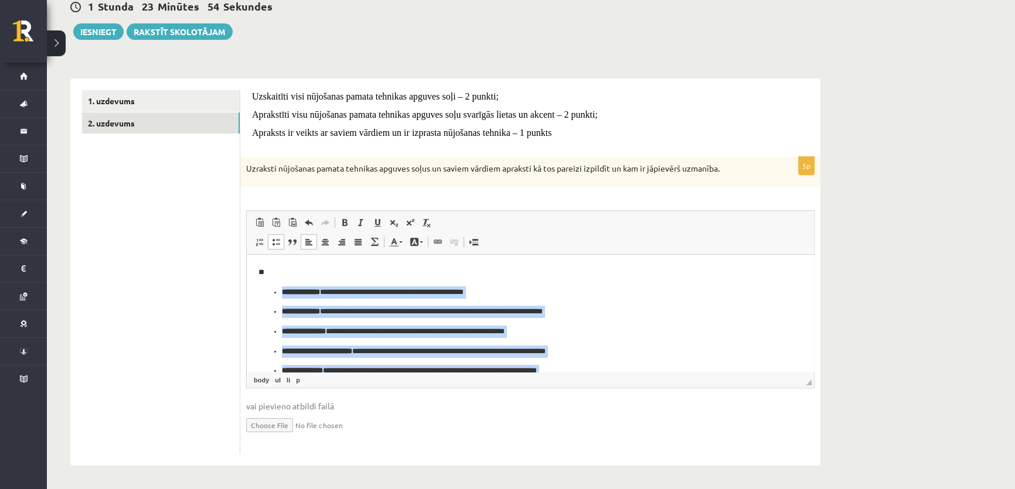
drag, startPoint x: 407, startPoint y: 317, endPoint x: 272, endPoint y: 285, distance: 138.5
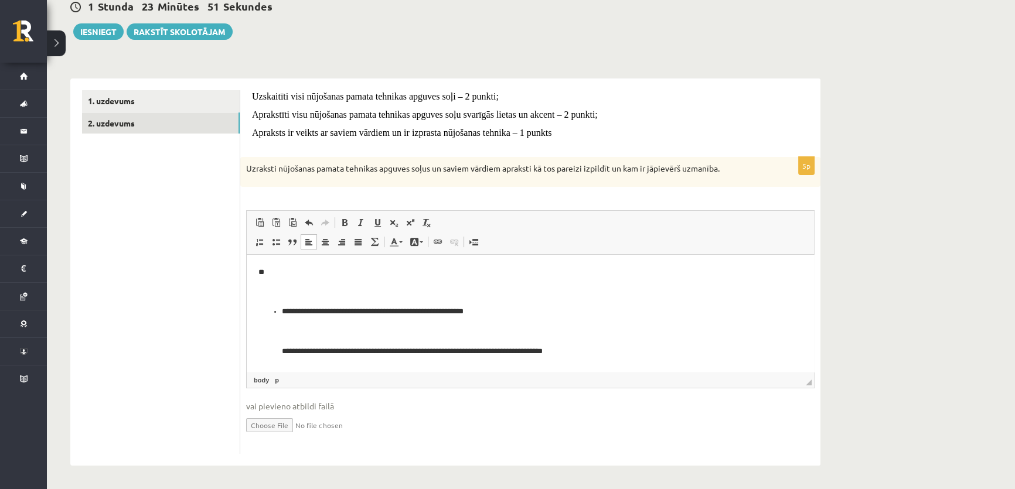
click at [282, 310] on li "**********" at bounding box center [530, 450] width 497 height 289
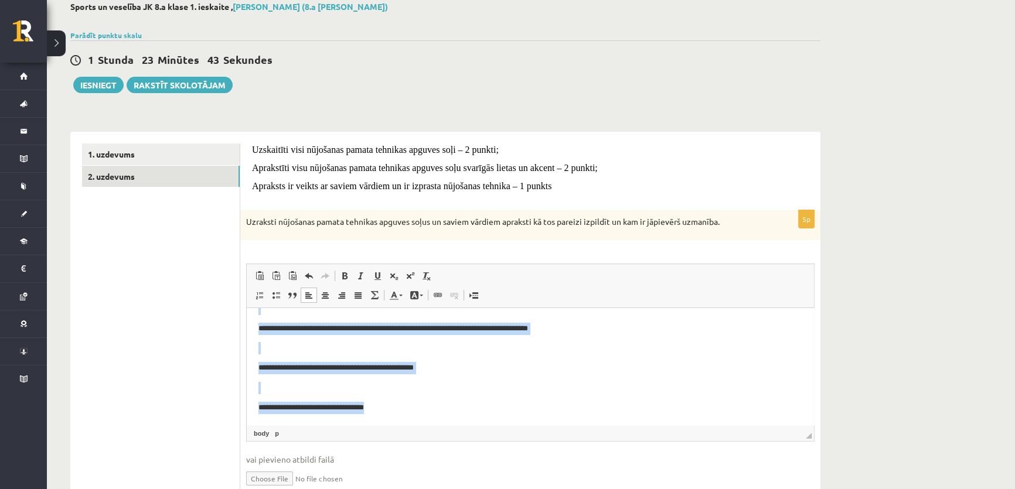
scroll to position [120, 0]
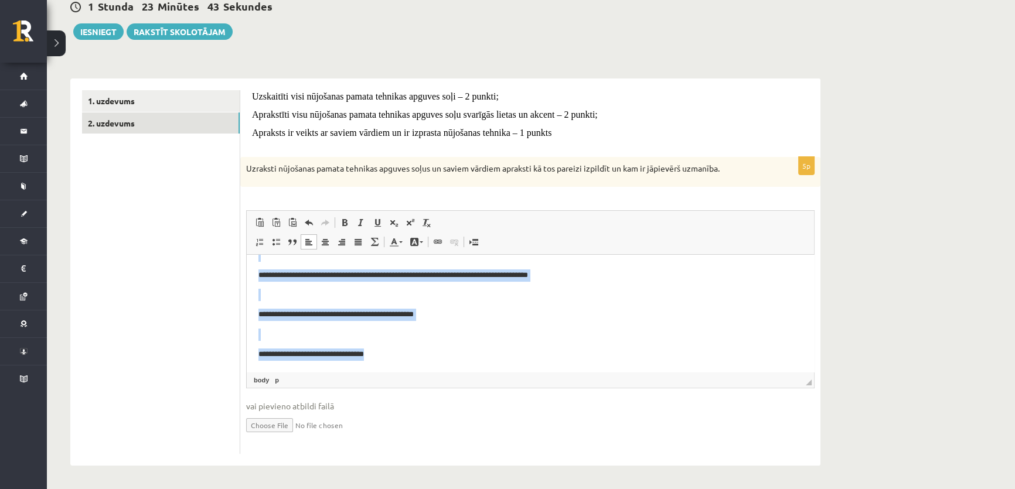
drag, startPoint x: 258, startPoint y: 309, endPoint x: 678, endPoint y: 502, distance: 462.6
click at [678, 372] on html "**********" at bounding box center [530, 196] width 567 height 351
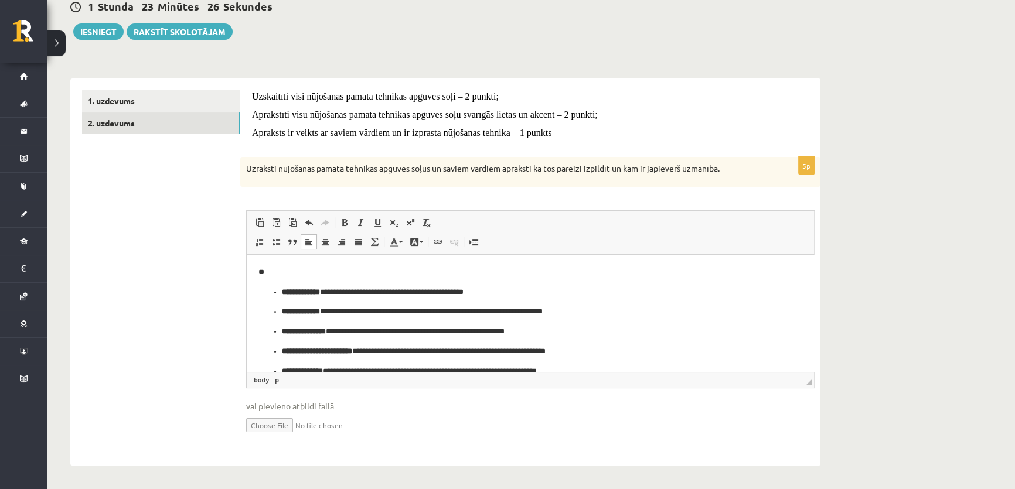
scroll to position [63, 0]
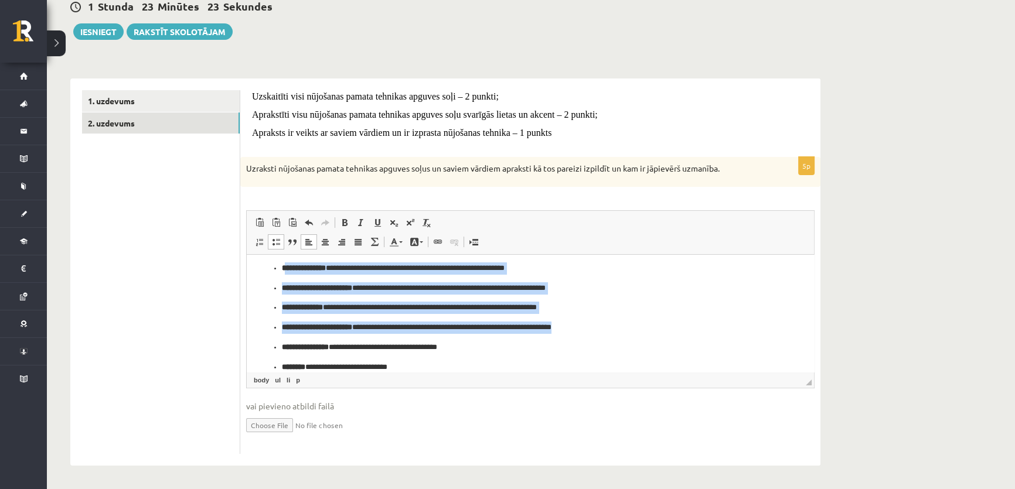
drag, startPoint x: 285, startPoint y: 266, endPoint x: 325, endPoint y: 330, distance: 75.3
click at [325, 331] on ul "**********" at bounding box center [530, 298] width 544 height 151
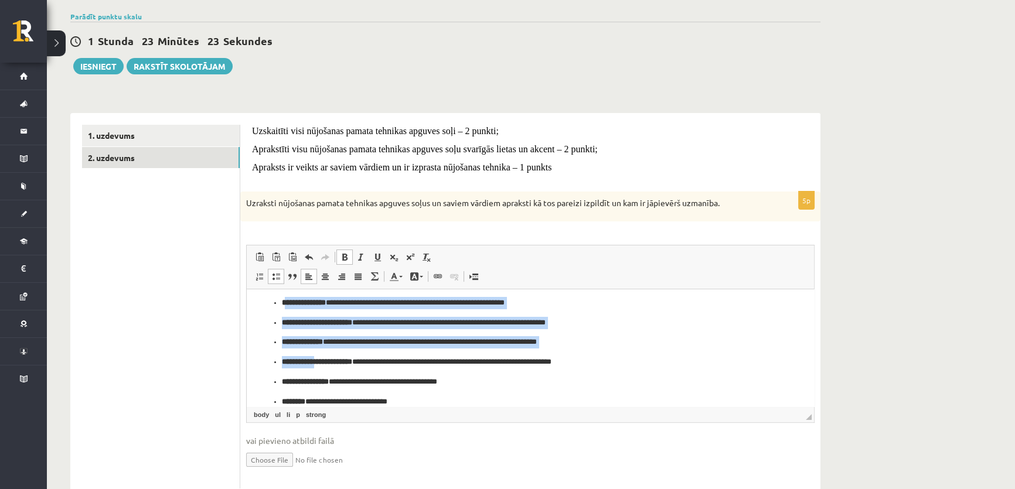
scroll to position [67, 0]
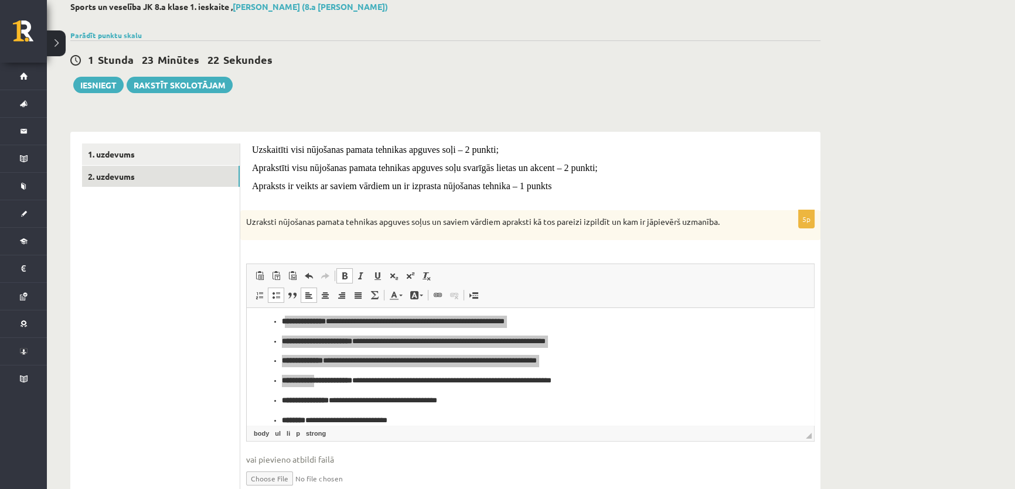
drag, startPoint x: 175, startPoint y: 335, endPoint x: 237, endPoint y: 344, distance: 63.4
click at [175, 336] on ul "1. uzdevums 2. uzdevums" at bounding box center [161, 326] width 158 height 364
drag, startPoint x: 199, startPoint y: 357, endPoint x: 206, endPoint y: 358, distance: 7.1
click at [199, 357] on ul "1. uzdevums 2. uzdevums" at bounding box center [161, 326] width 158 height 364
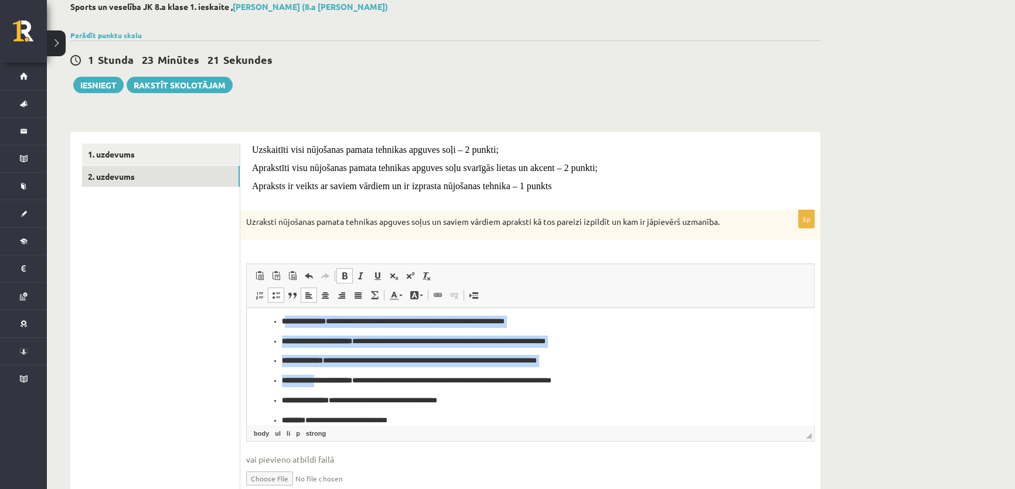
click at [258, 341] on html "**********" at bounding box center [530, 341] width 567 height 193
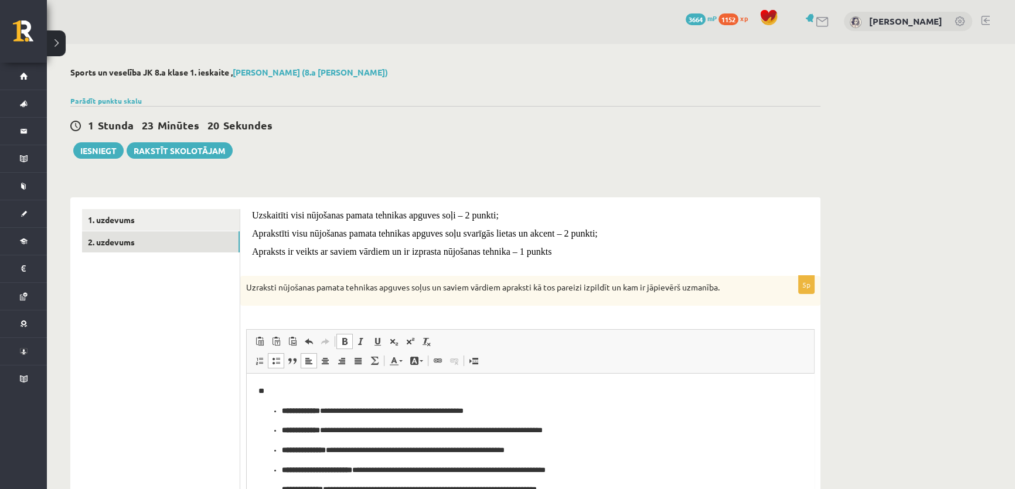
scroll to position [0, 0]
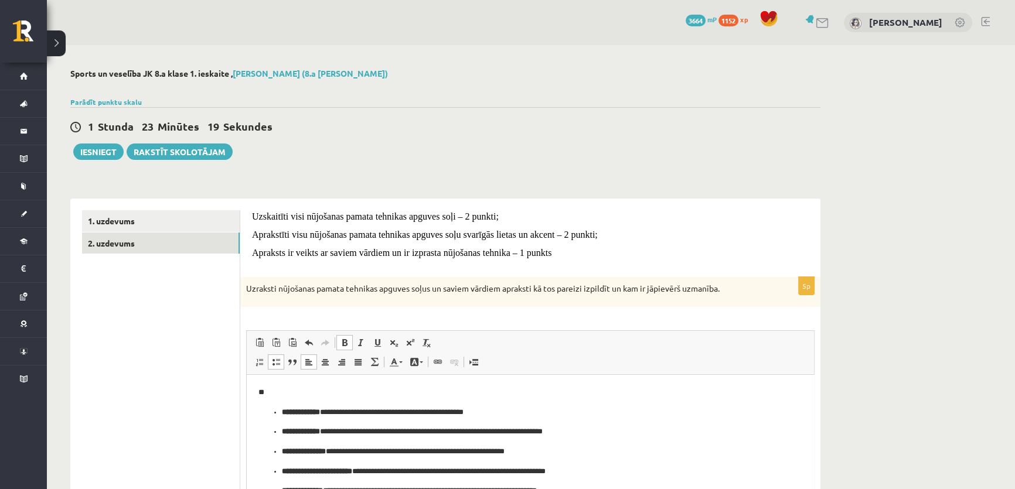
click at [278, 408] on ul "**********" at bounding box center [530, 482] width 544 height 151
click at [282, 428] on strong "**********" at bounding box center [301, 432] width 38 height 8
click at [259, 407] on p "**********" at bounding box center [526, 413] width 536 height 12
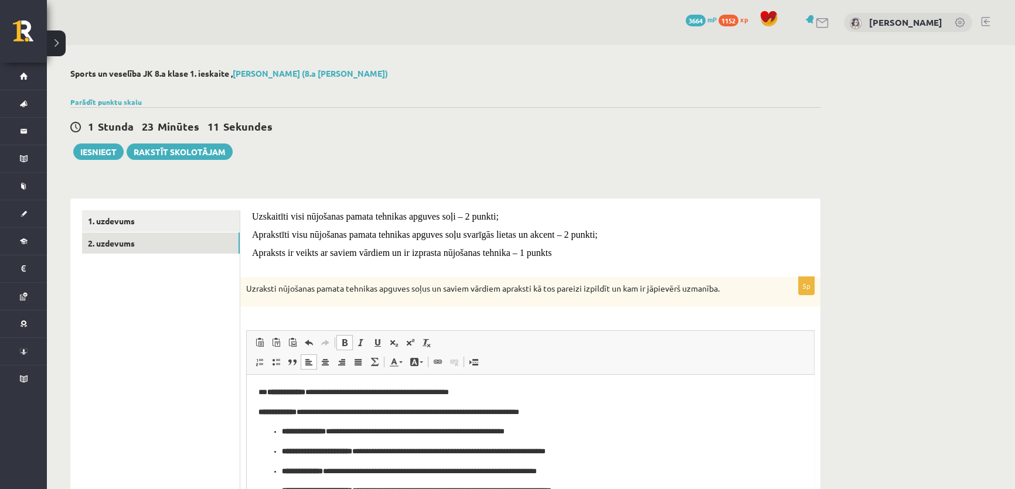
click at [281, 428] on ul "**********" at bounding box center [530, 481] width 544 height 111
click at [280, 450] on ul "**********" at bounding box center [530, 491] width 544 height 91
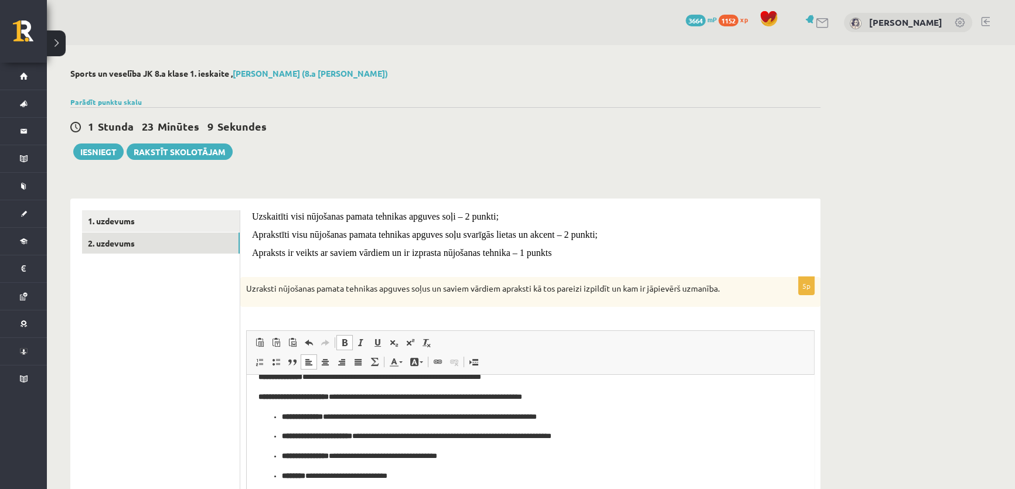
scroll to position [57, 0]
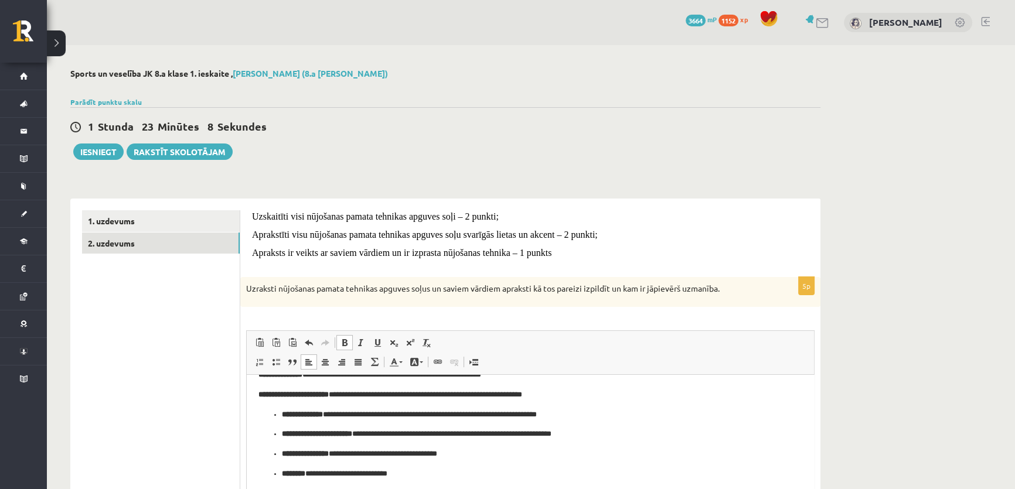
click at [281, 414] on ul "**********" at bounding box center [530, 444] width 544 height 71
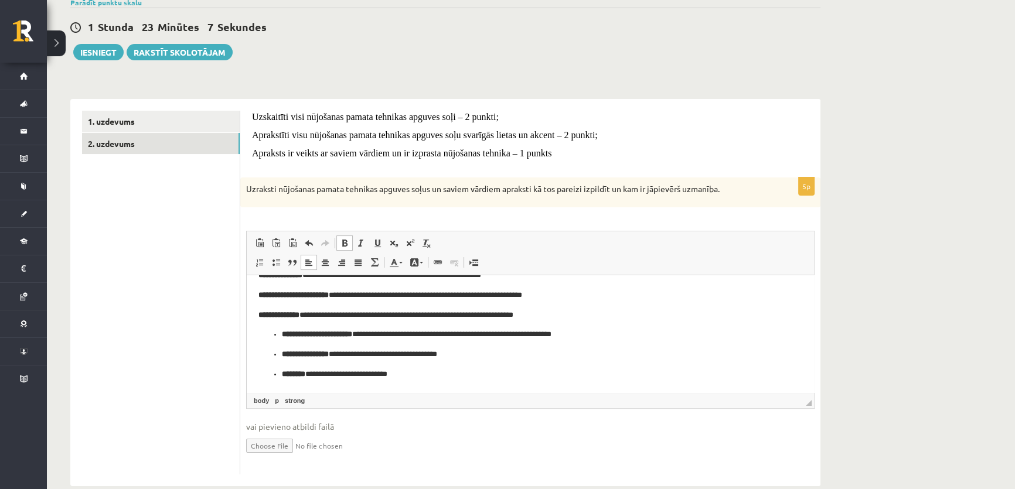
scroll to position [106, 0]
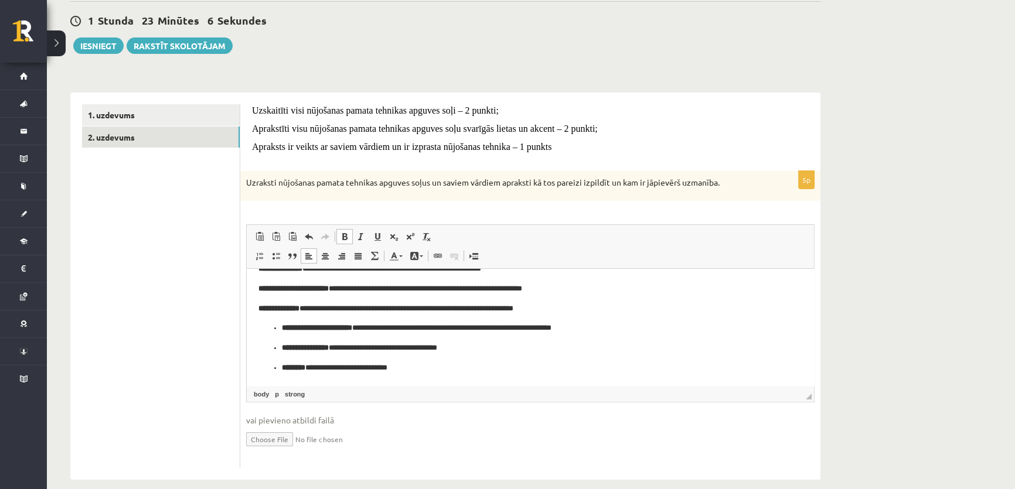
click at [280, 326] on ul "**********" at bounding box center [530, 348] width 544 height 52
click at [279, 349] on ul "**********" at bounding box center [530, 358] width 544 height 32
click at [281, 366] on ul "**********" at bounding box center [530, 368] width 544 height 12
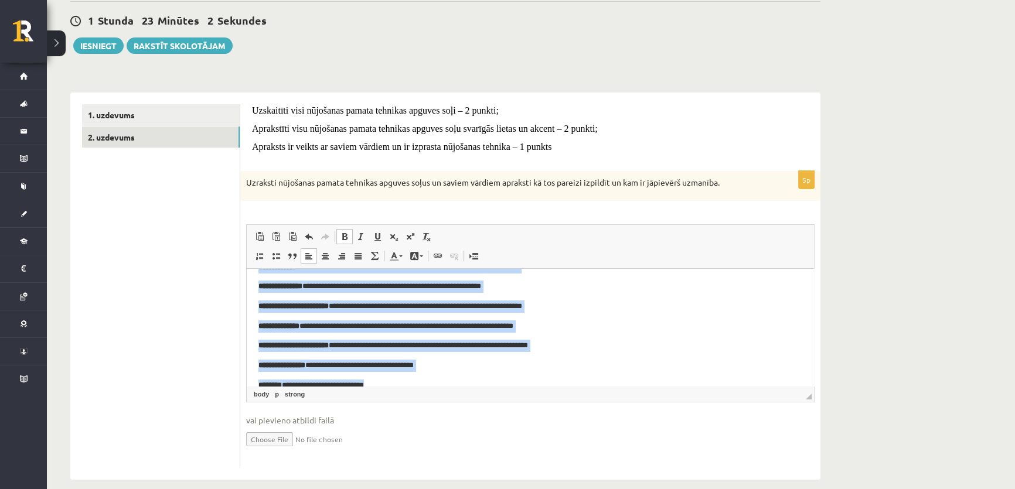
scroll to position [57, 0]
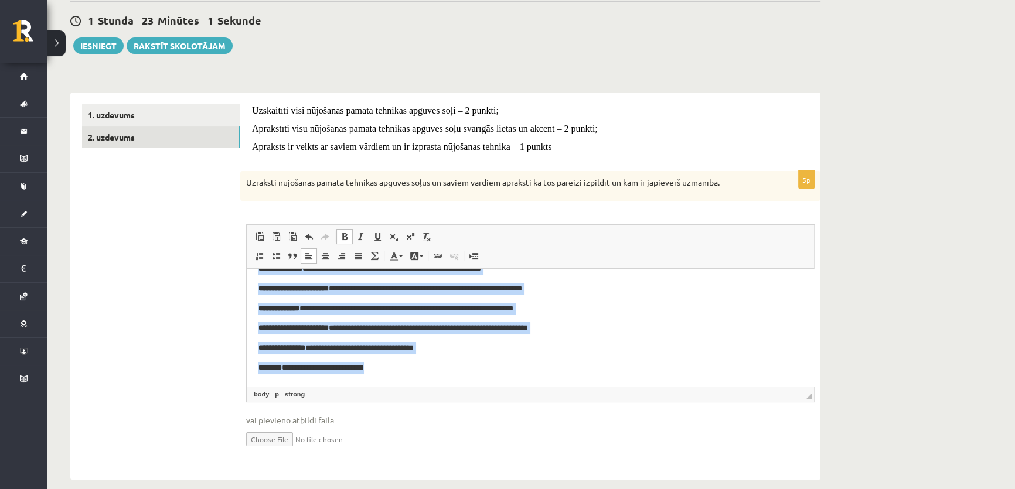
drag, startPoint x: 267, startPoint y: 285, endPoint x: 498, endPoint y: 411, distance: 263.4
click at [498, 386] on html "**********" at bounding box center [530, 299] width 567 height 174
copy body "**********"
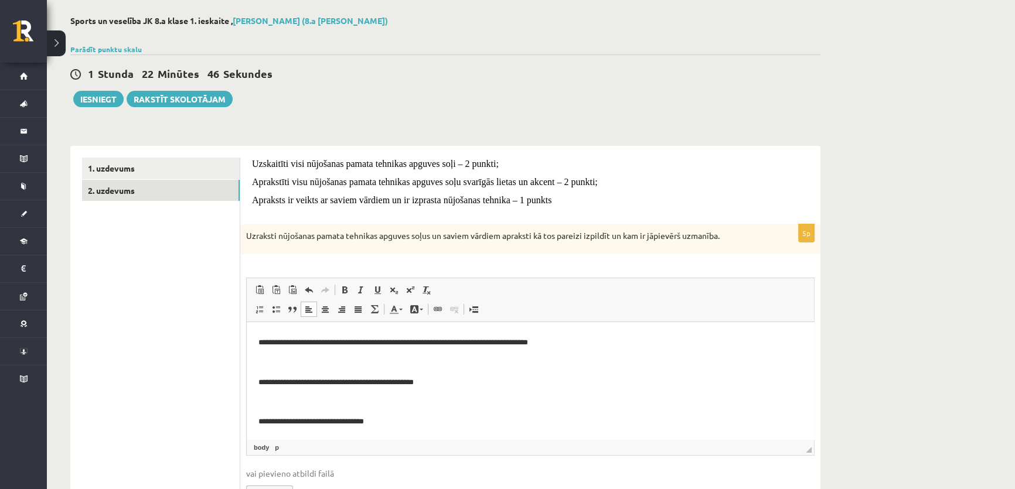
scroll to position [215, 0]
click at [275, 407] on p "Bagātinātā teksta redaktors, wiswyg-editor-user-answer-47024819511800" at bounding box center [530, 401] width 544 height 12
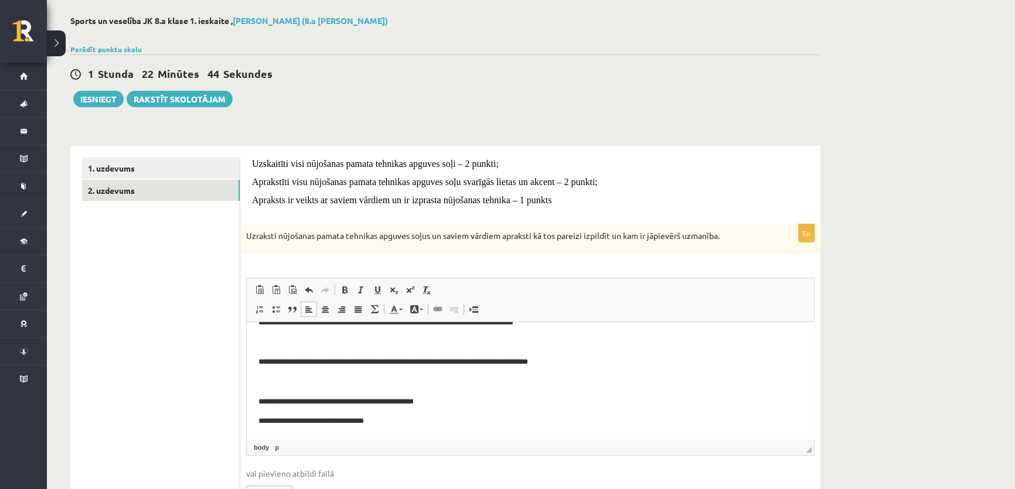
scroll to position [195, 0]
click at [255, 409] on html "**********" at bounding box center [530, 283] width 567 height 312
click at [264, 375] on body "**********" at bounding box center [530, 283] width 544 height 289
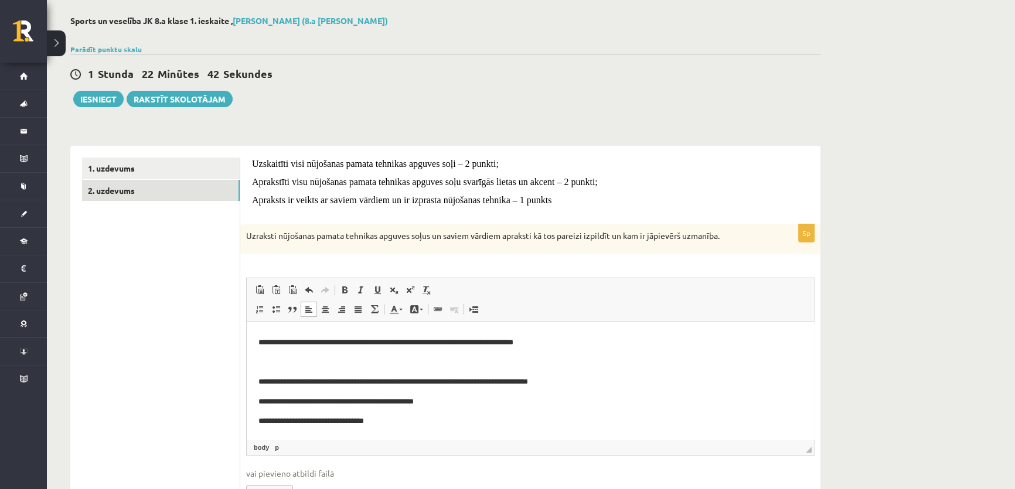
click at [265, 367] on p "Bagātinātā teksta redaktors, wiswyg-editor-user-answer-47024819511800" at bounding box center [530, 362] width 544 height 12
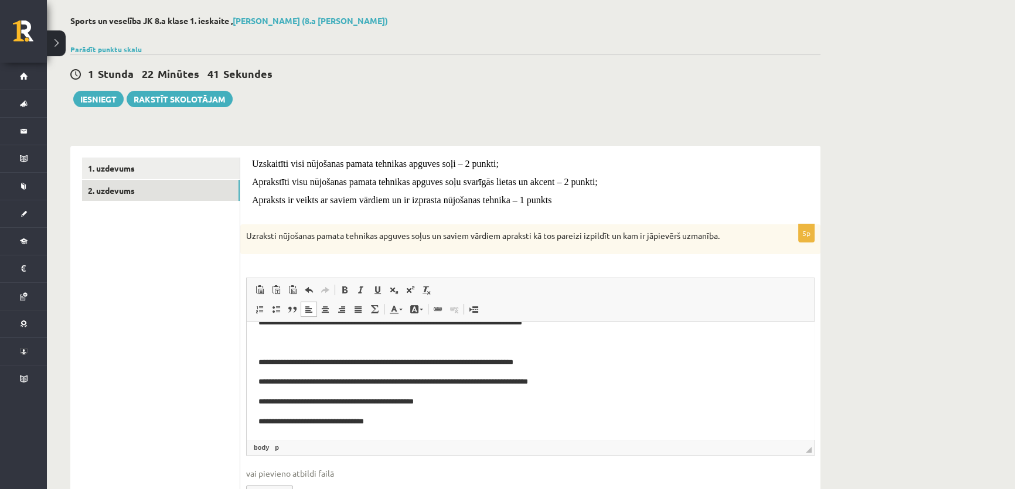
click at [264, 344] on p "Bagātinātā teksta redaktors, wiswyg-editor-user-answer-47024819511800" at bounding box center [530, 343] width 544 height 12
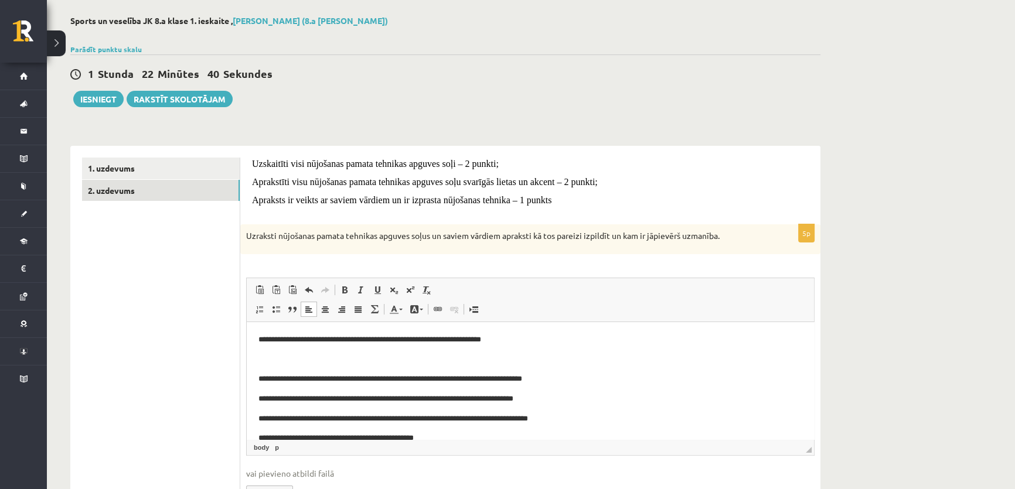
scroll to position [83, 0]
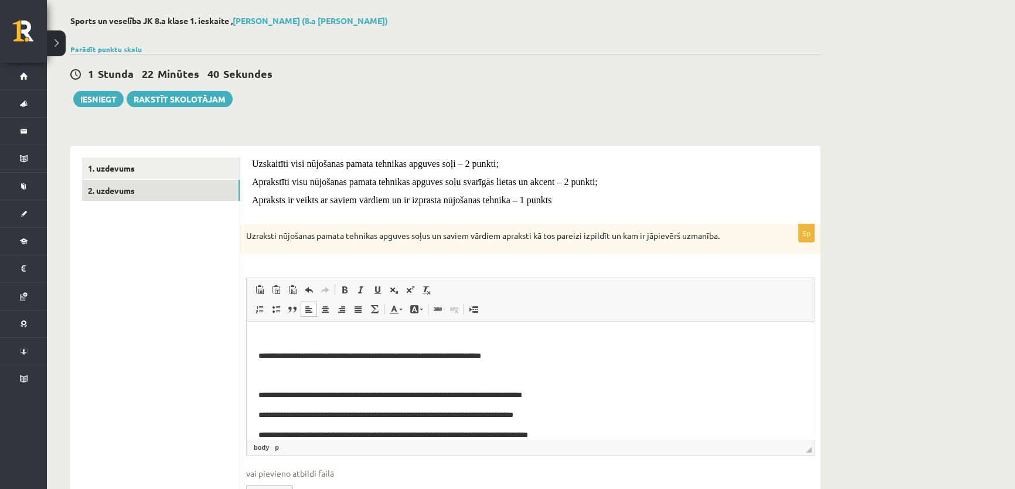
click at [273, 387] on body "**********" at bounding box center [530, 366] width 544 height 230
click at [264, 377] on p "Bagātinātā teksta redaktors, wiswyg-editor-user-answer-47024819511800" at bounding box center [530, 376] width 544 height 12
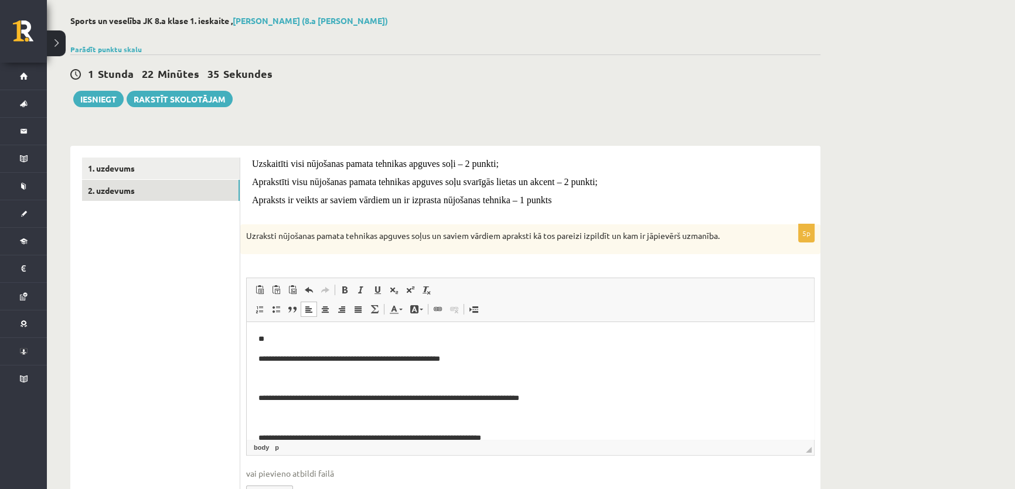
scroll to position [0, 0]
click at [269, 418] on p "Bagātinātā teksta redaktors, wiswyg-editor-user-answer-47024819511800" at bounding box center [530, 419] width 544 height 12
click at [266, 387] on body "**********" at bounding box center [530, 429] width 544 height 190
click at [265, 381] on p "Bagātinātā teksta redaktors, wiswyg-editor-user-answer-47024819511800" at bounding box center [530, 379] width 544 height 12
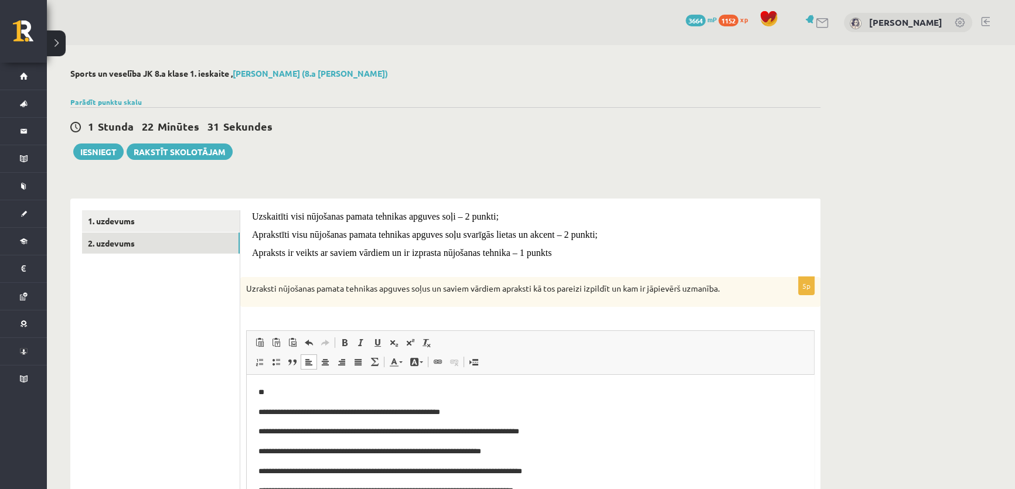
click at [278, 393] on p "**" at bounding box center [526, 393] width 536 height 12
click at [257, 409] on html "**********" at bounding box center [530, 471] width 567 height 193
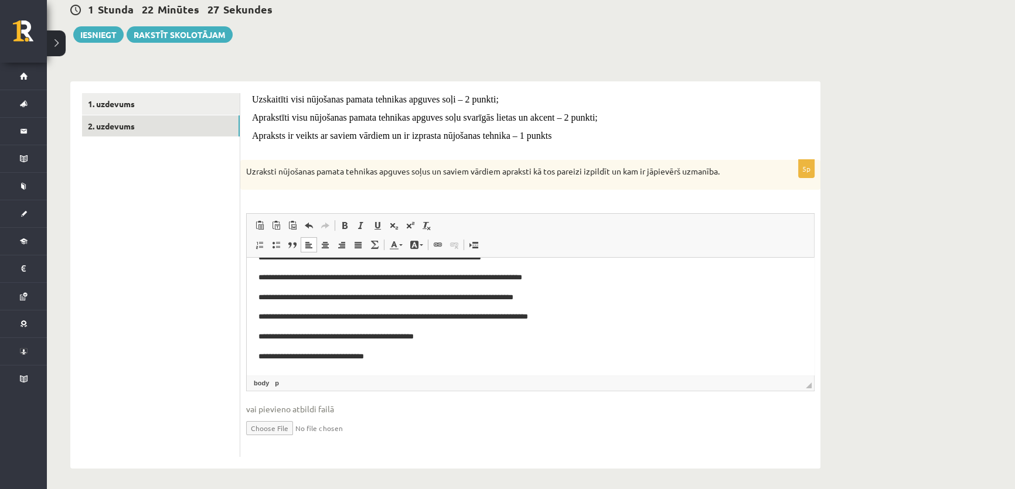
scroll to position [120, 0]
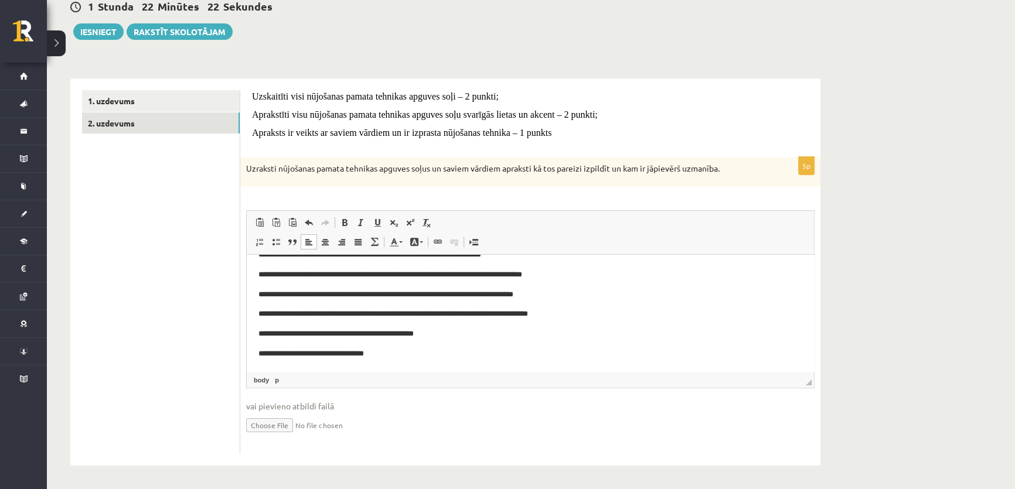
click at [415, 357] on p "**********" at bounding box center [526, 354] width 536 height 12
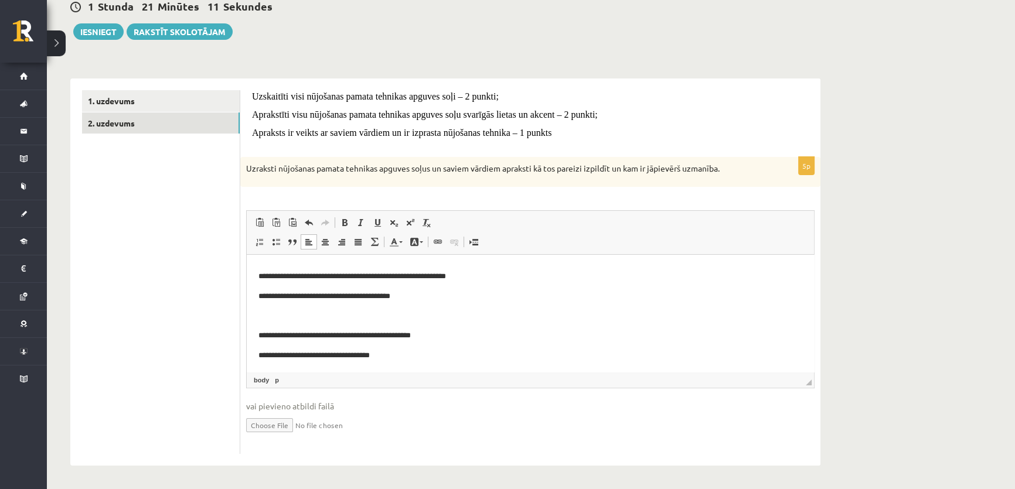
scroll to position [532, 0]
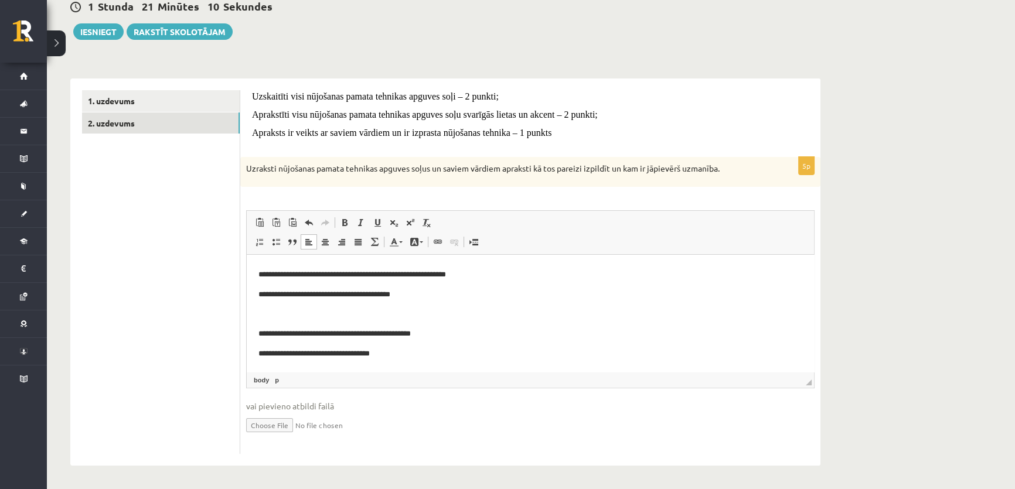
click at [269, 308] on body "**********" at bounding box center [530, 48] width 544 height 624
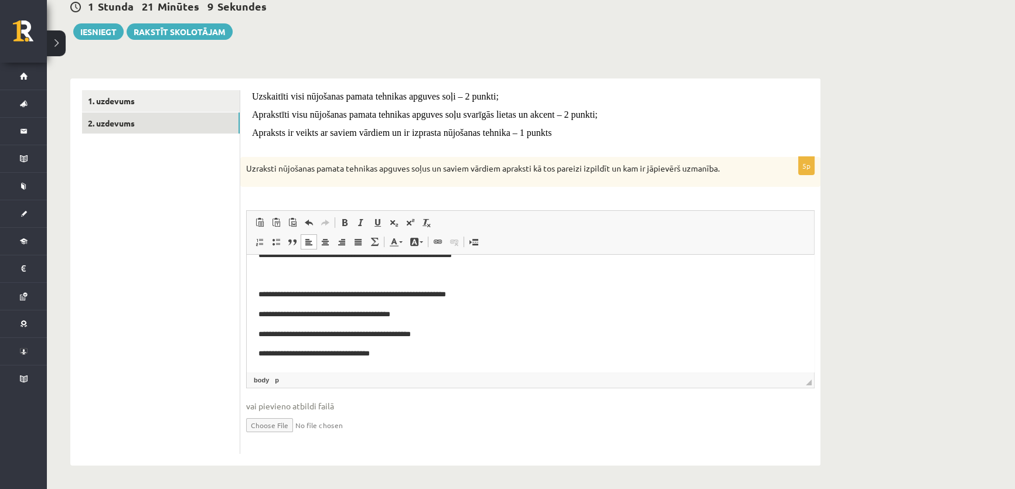
scroll to position [459, 0]
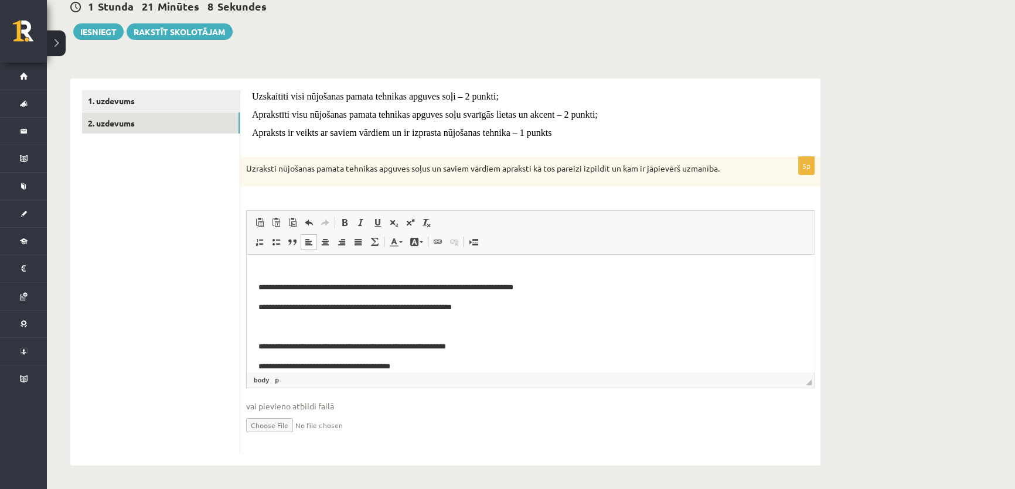
click at [265, 328] on p "Bagātinātā teksta redaktors, wiswyg-editor-user-answer-47024819511800" at bounding box center [530, 327] width 544 height 12
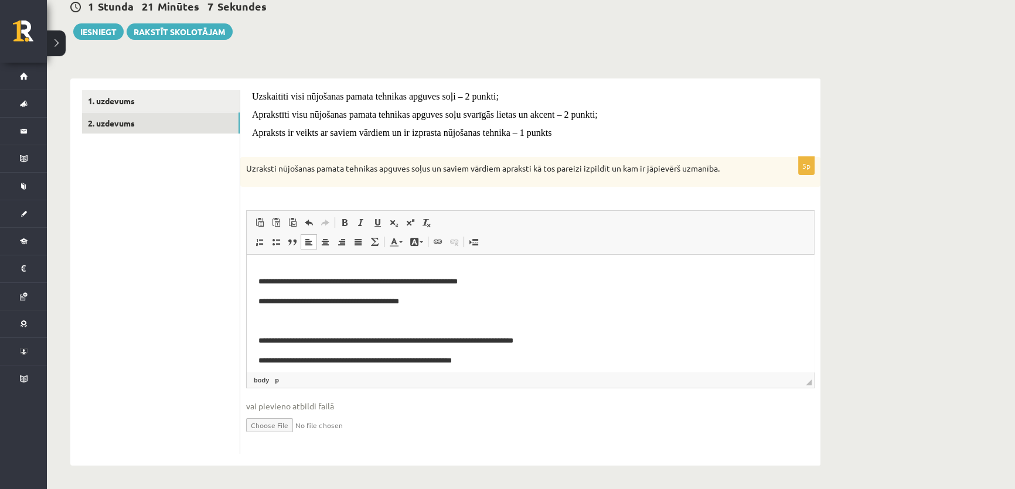
click at [265, 327] on p "Bagātinātā teksta redaktors, wiswyg-editor-user-answer-47024819511800" at bounding box center [530, 321] width 544 height 12
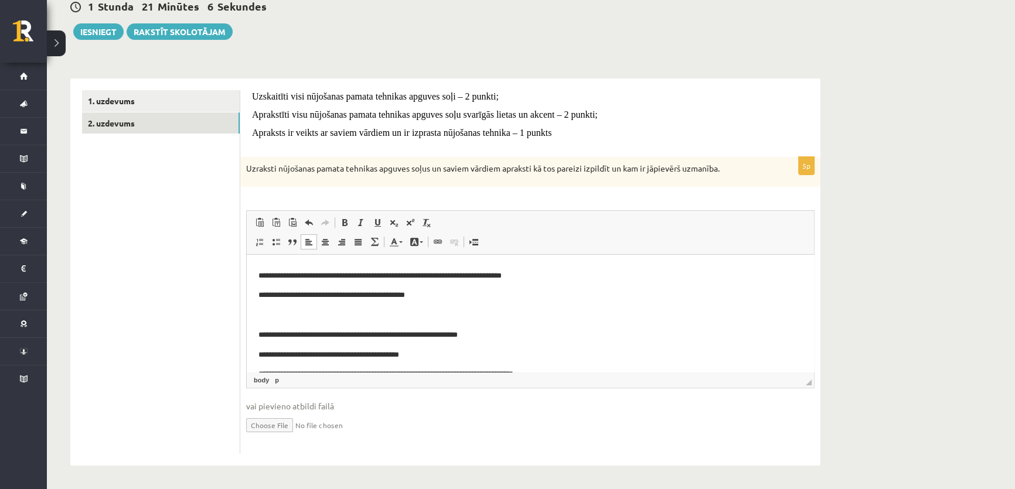
click at [264, 315] on p "Bagātinātā teksta redaktors, wiswyg-editor-user-answer-47024819511800" at bounding box center [530, 315] width 544 height 12
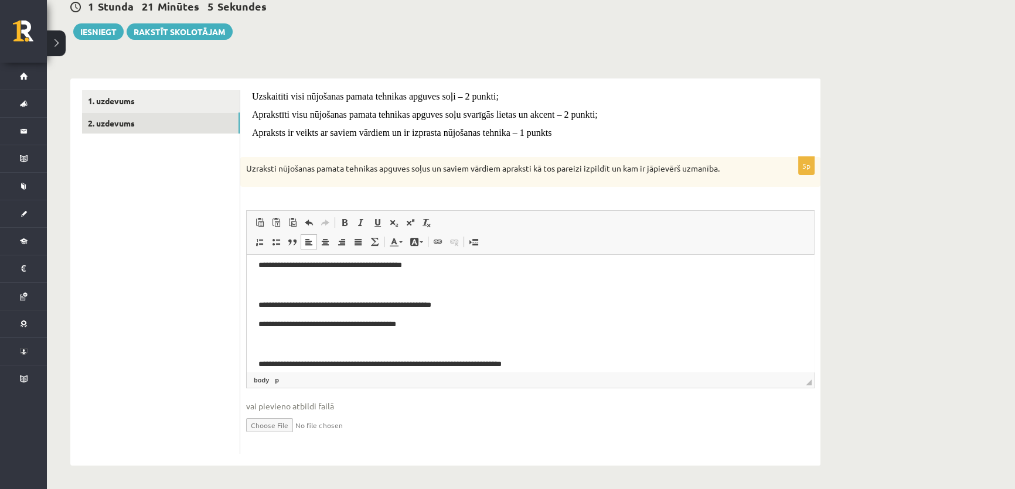
scroll to position [246, 0]
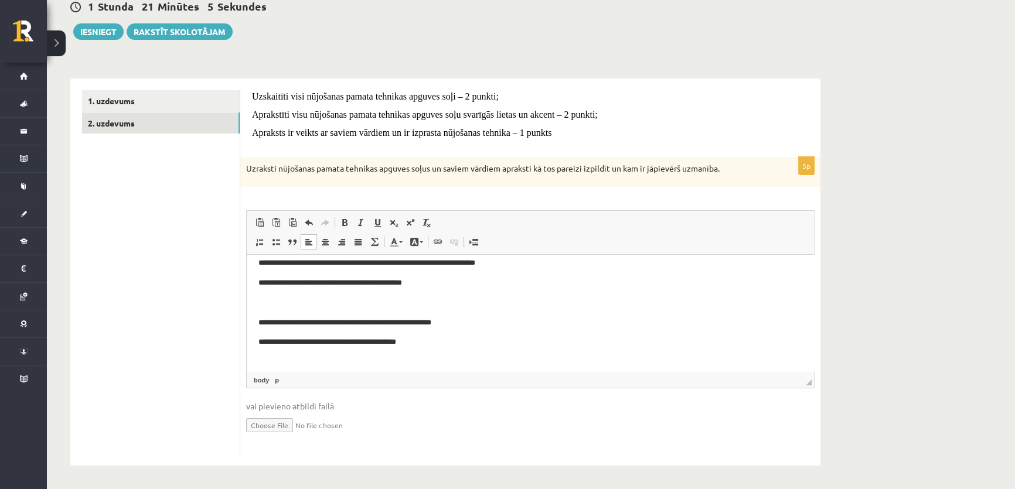
click at [265, 358] on p "Bagātinātā teksta redaktors, wiswyg-editor-user-answer-47024819511800" at bounding box center [530, 362] width 544 height 12
click at [261, 310] on body "**********" at bounding box center [530, 283] width 544 height 525
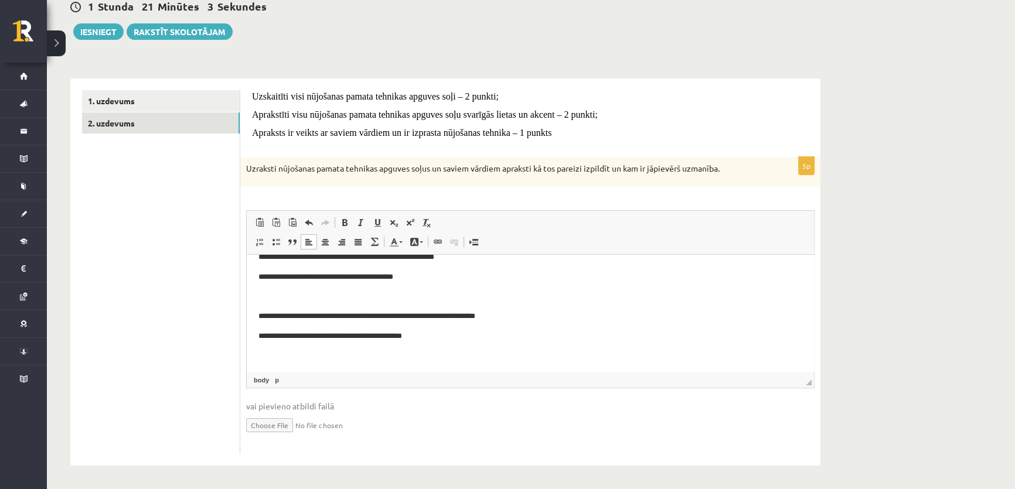
click at [263, 299] on p "Bagātinātā teksta redaktors, wiswyg-editor-user-answer-47024819511800" at bounding box center [530, 297] width 544 height 12
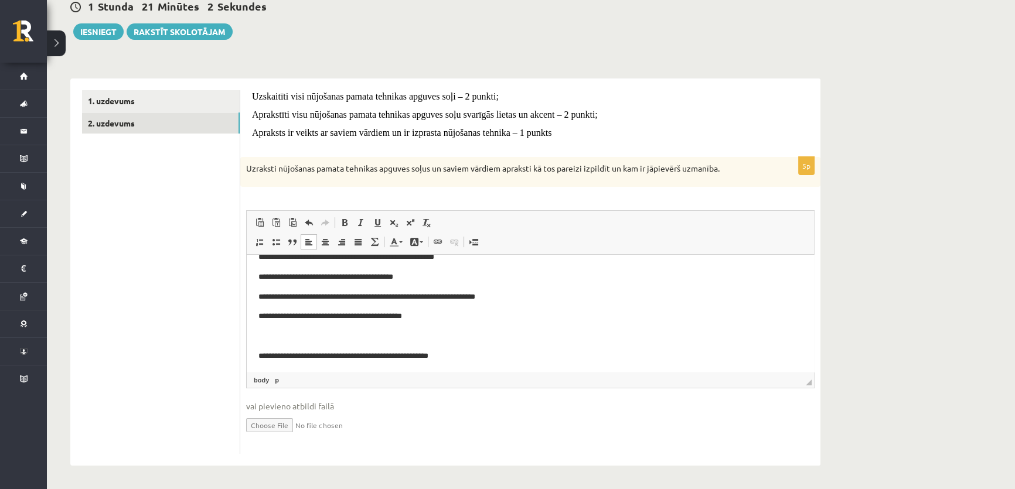
scroll to position [246, 0]
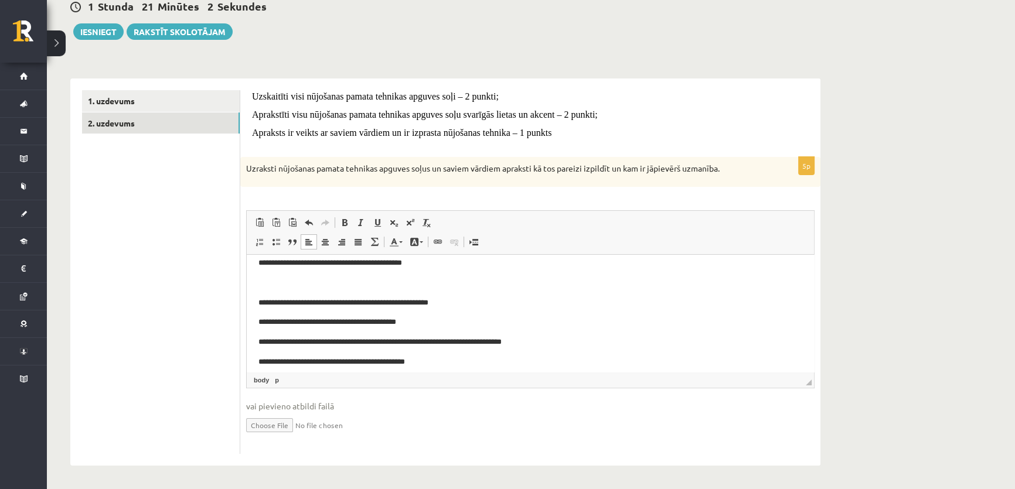
click at [257, 283] on html "**********" at bounding box center [530, 273] width 567 height 529
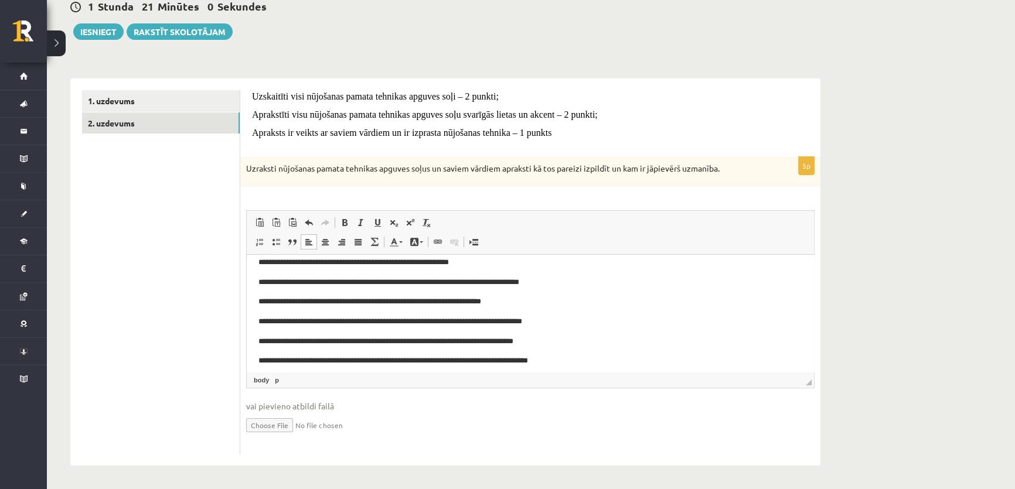
scroll to position [0, 0]
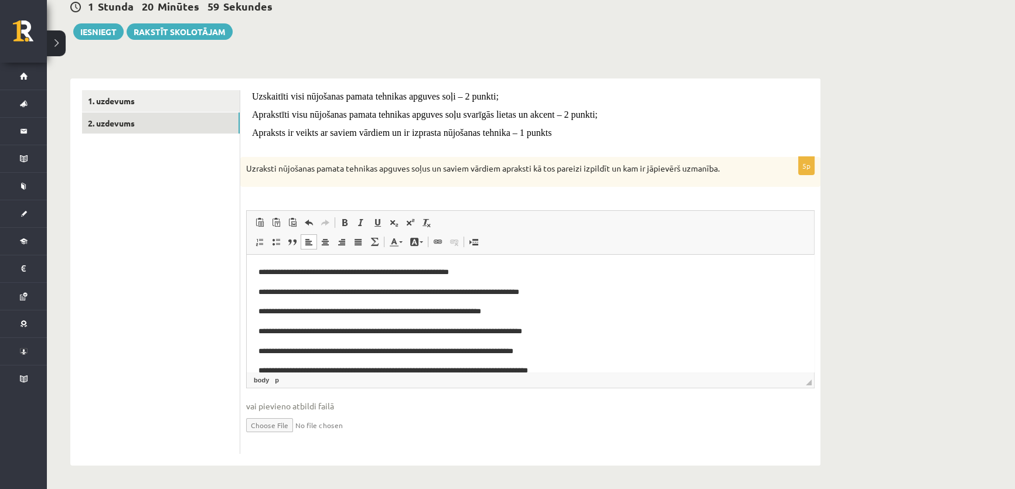
click at [268, 271] on p "**********" at bounding box center [526, 273] width 536 height 12
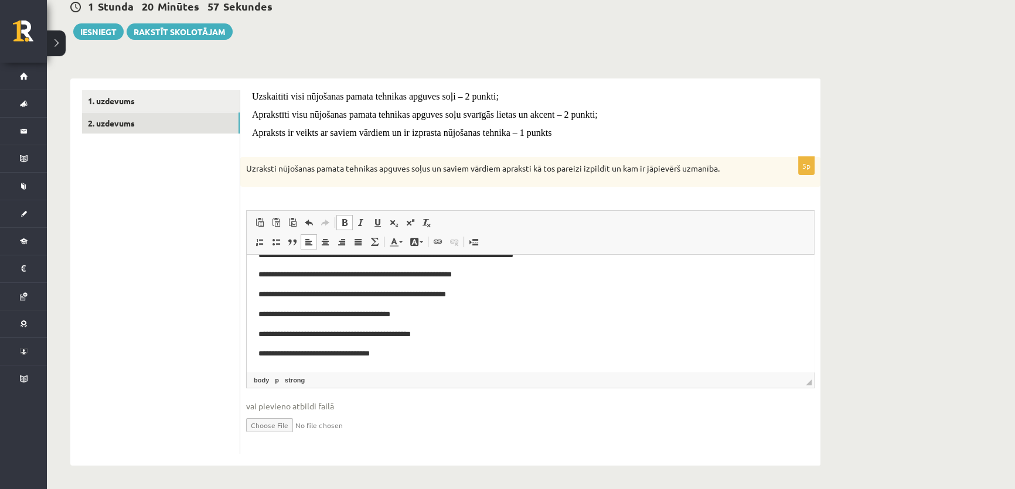
scroll to position [413, 0]
click at [409, 358] on p "**********" at bounding box center [526, 354] width 536 height 12
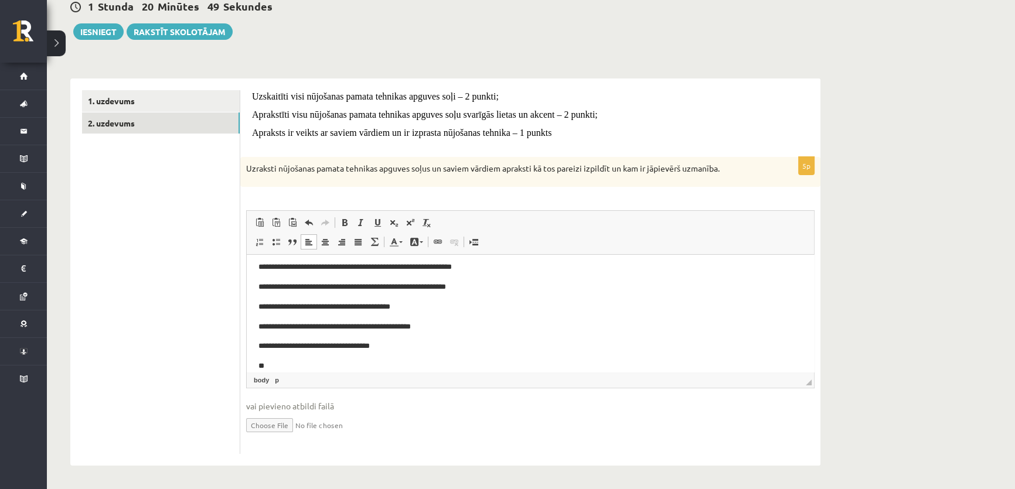
scroll to position [439, 0]
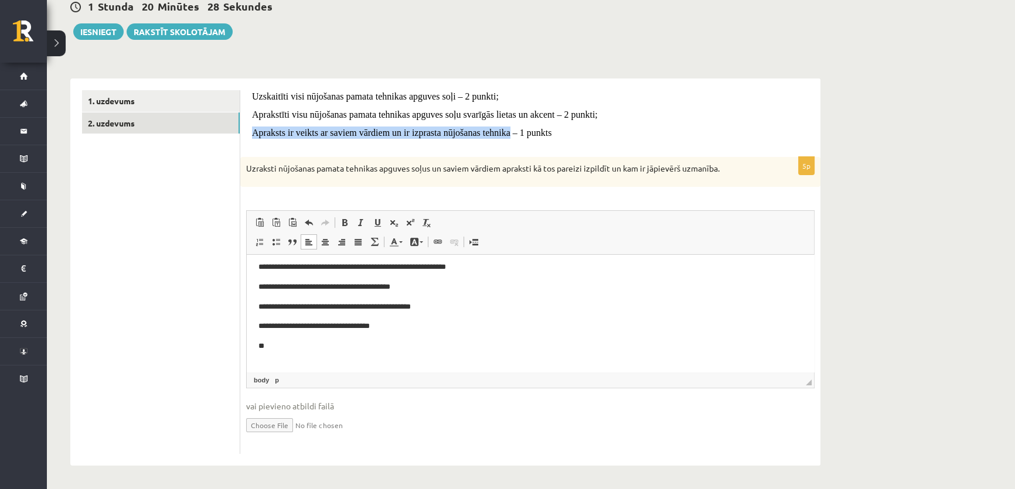
drag, startPoint x: 254, startPoint y: 131, endPoint x: 510, endPoint y: 131, distance: 256.0
click at [510, 131] on span "Apraksts ir veikts ar saviem vārdiem un ir izprasta nūjošanas tehnika – 1 punkts" at bounding box center [401, 133] width 299 height 10
copy span "Apraksts ir veikts ar saviem vārdiem un ir izprasta nūjošanas tehnika"
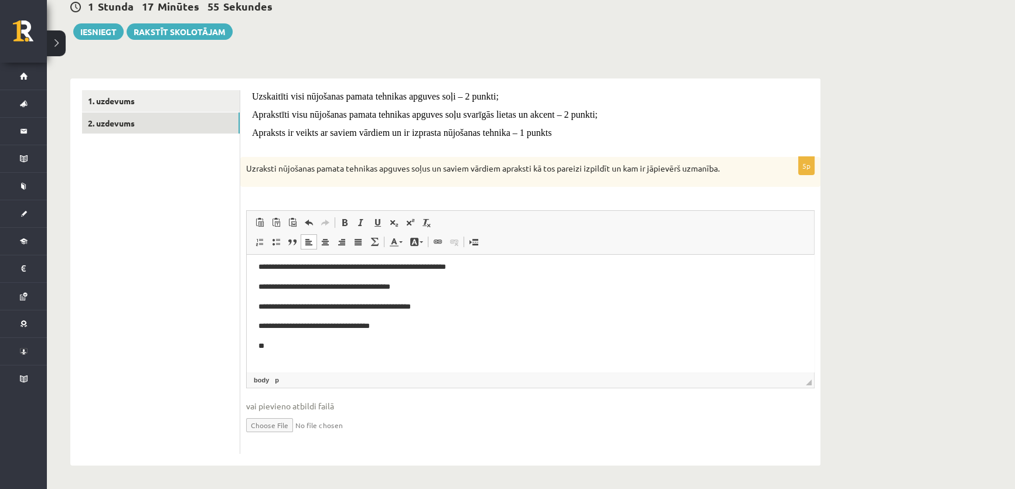
click at [167, 232] on ul "1. uzdevums 2. uzdevums" at bounding box center [161, 272] width 158 height 364
click at [283, 358] on body "**********" at bounding box center [530, 99] width 544 height 545
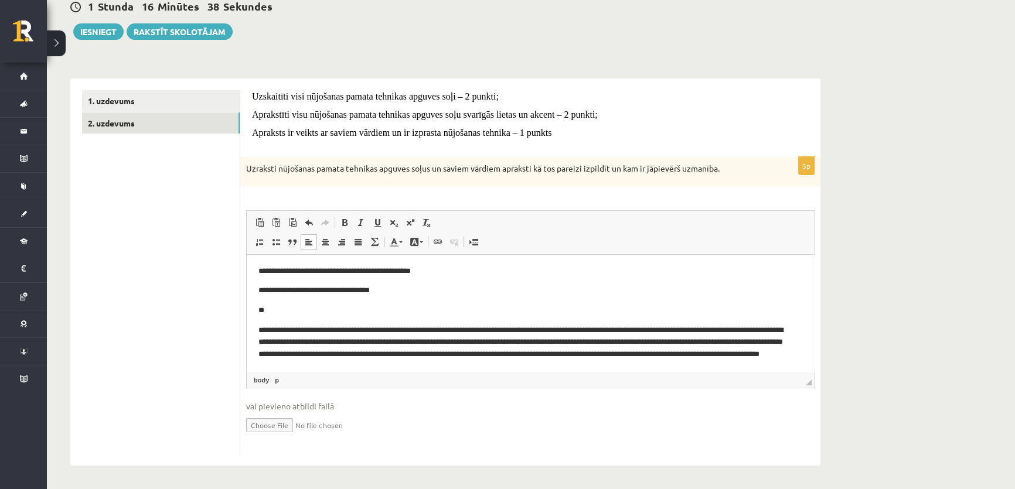
scroll to position [436, 0]
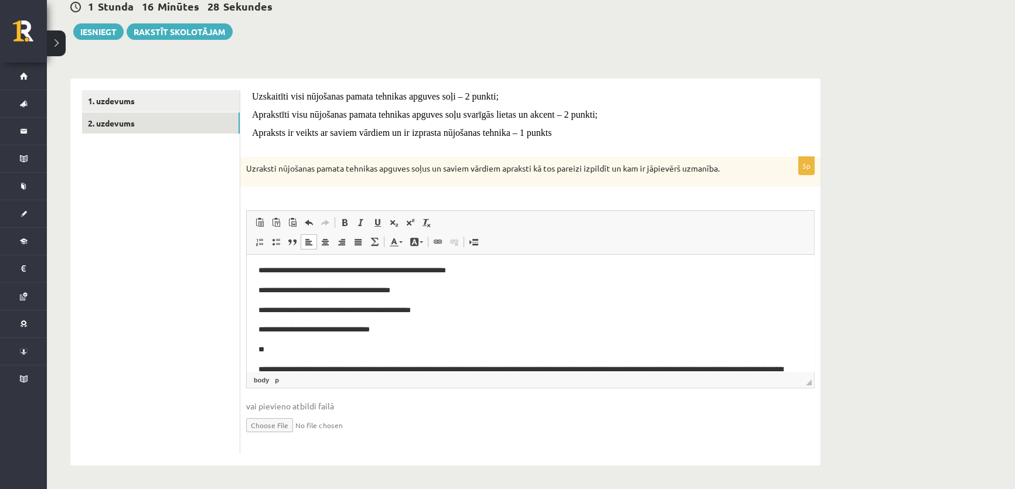
click at [474, 163] on p "Uzraksti nūjošanas pamata tehnikas apguves soļus un saviem vārdiem apraksti kā …" at bounding box center [501, 169] width 510 height 12
click at [474, 168] on p "Uzraksti nūjošanas pamata tehnikas apguves soļus un saviem vārdiem apraksti kā …" at bounding box center [501, 169] width 510 height 12
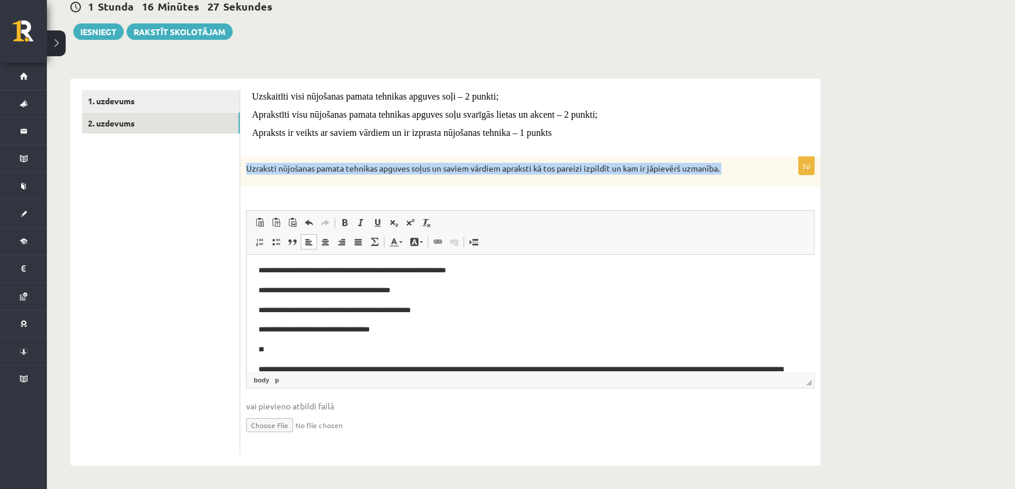
click at [474, 168] on p "Uzraksti nūjošanas pamata tehnikas apguves soļus un saviem vārdiem apraksti kā …" at bounding box center [501, 169] width 510 height 12
copy div "Uzraksti nūjošanas pamata tehnikas apguves soļus un saviem vārdiem apraksti kā …"
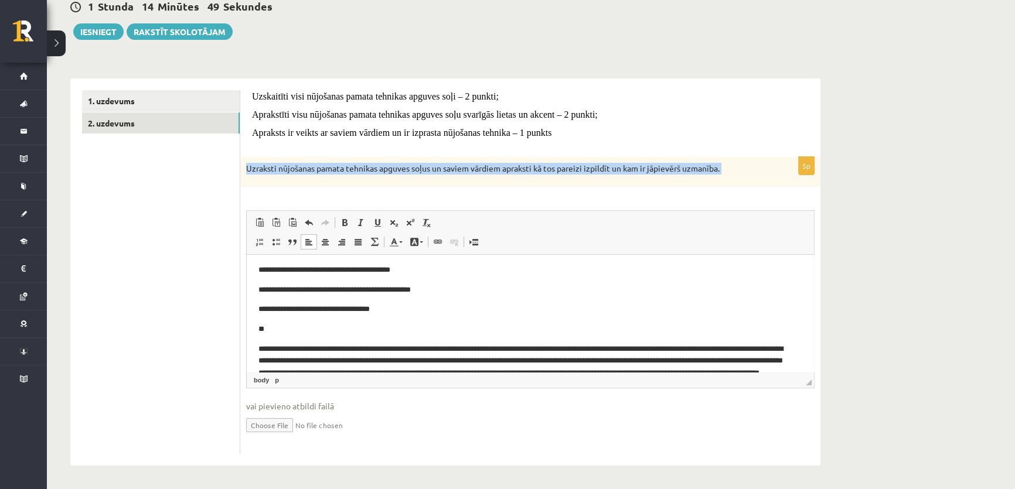
scroll to position [489, 0]
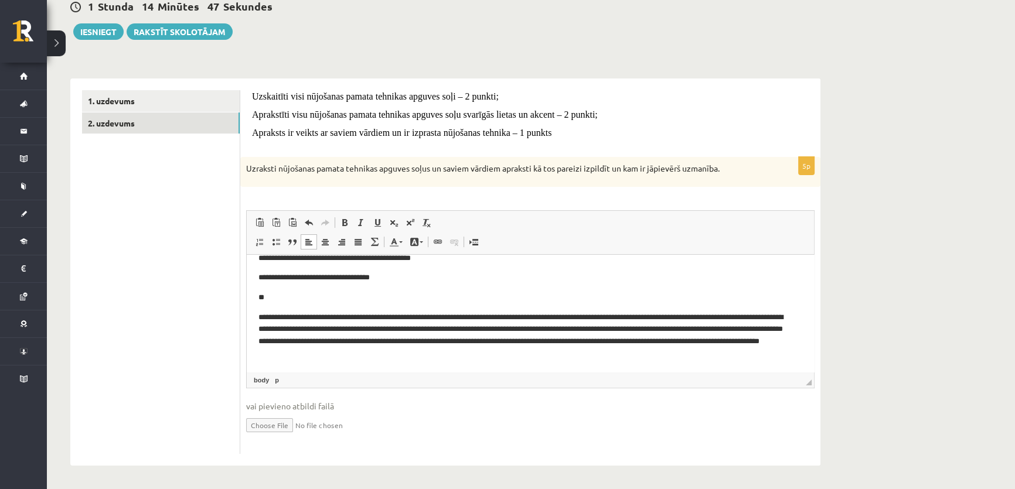
click at [479, 282] on p "**********" at bounding box center [526, 278] width 536 height 12
click at [428, 358] on p "**********" at bounding box center [526, 336] width 536 height 49
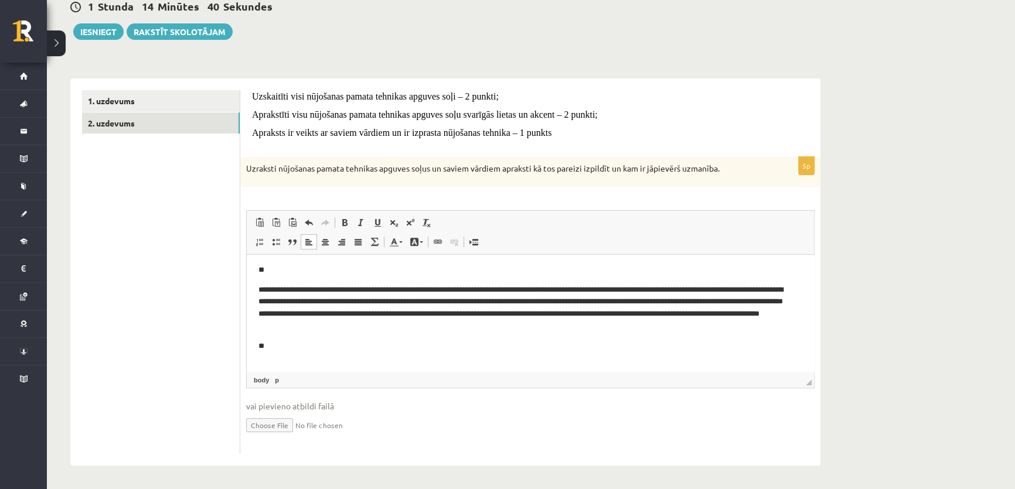
scroll to position [832, 0]
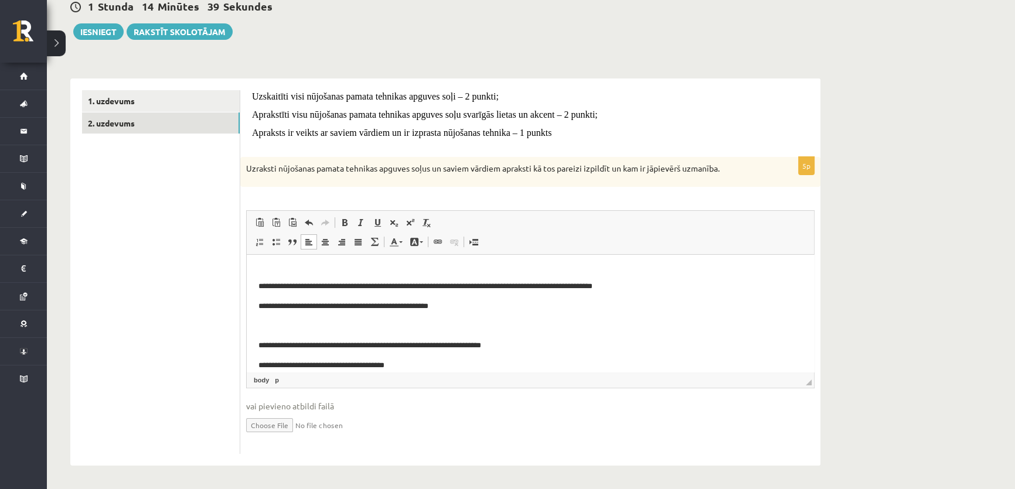
click at [274, 323] on p "Bagātinātā teksta redaktors, wiswyg-editor-user-answer-47024819511800" at bounding box center [530, 326] width 544 height 12
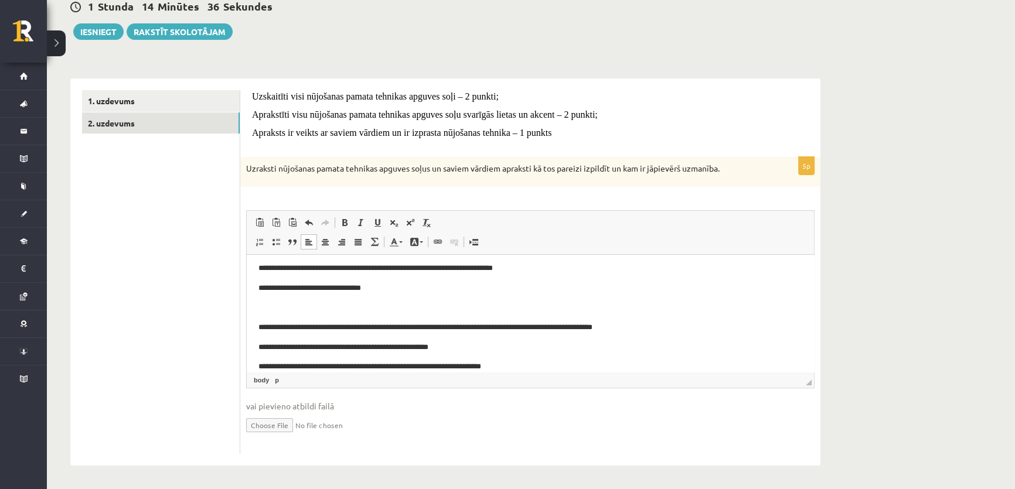
scroll to position [773, 0]
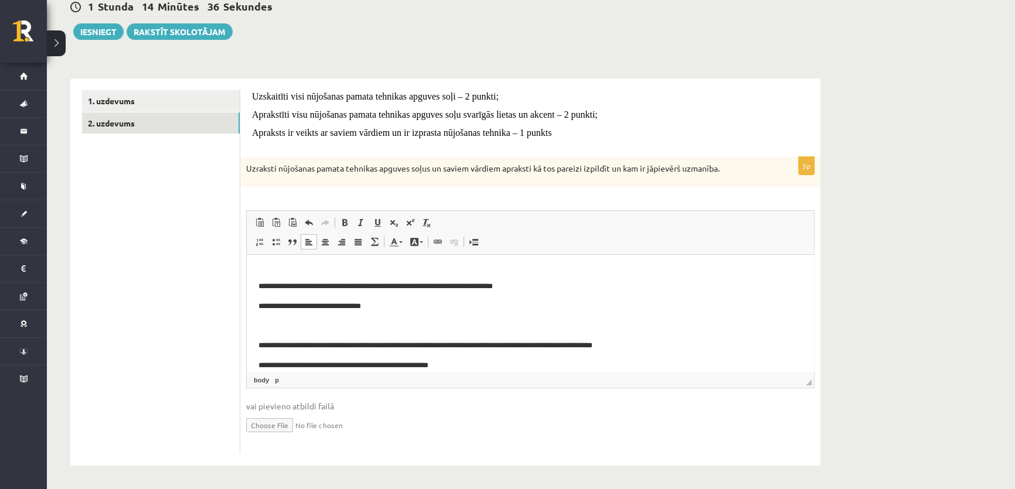
click at [277, 331] on p "Bagātinātā teksta redaktors, wiswyg-editor-user-answer-47024819511800" at bounding box center [530, 326] width 544 height 12
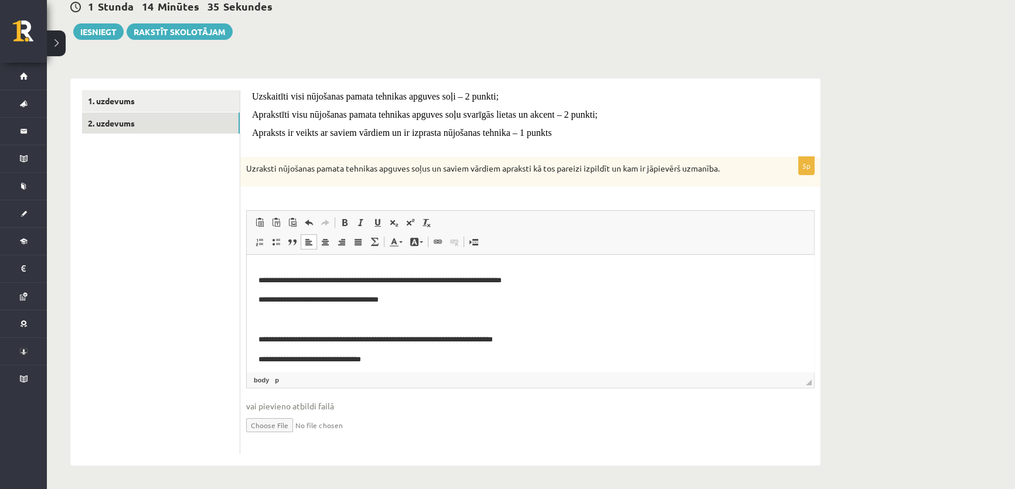
click at [276, 326] on p "Bagātinātā teksta redaktors, wiswyg-editor-user-answer-47024819511800" at bounding box center [530, 320] width 544 height 12
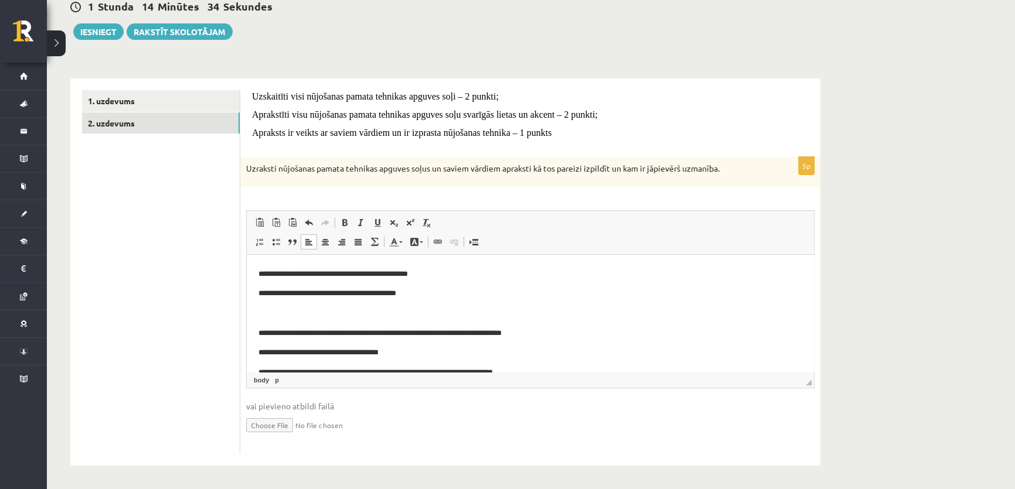
scroll to position [613, 0]
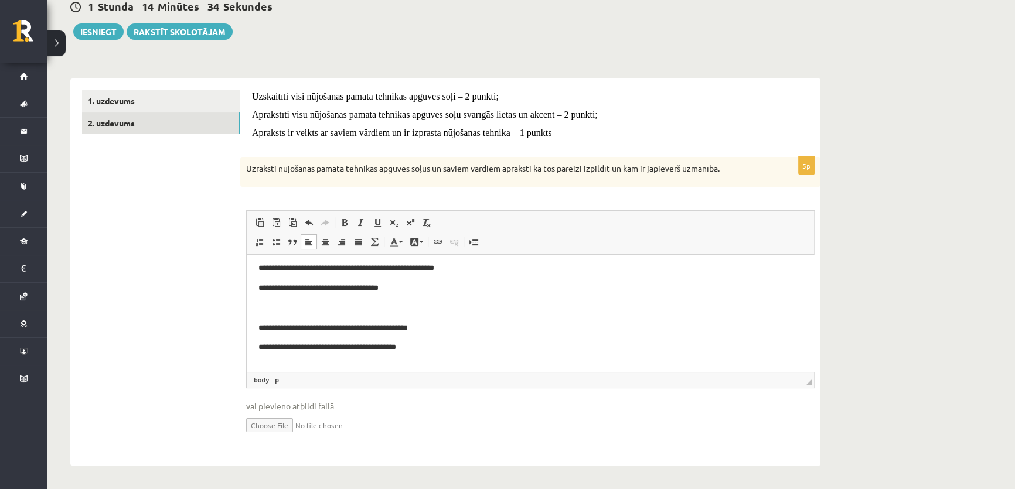
click at [276, 363] on p "Bagātinātā teksta redaktors, wiswyg-editor-user-answer-47024819511800" at bounding box center [530, 367] width 544 height 12
click at [268, 315] on p "Bagātinātā teksta redaktors, wiswyg-editor-user-answer-47024819511800" at bounding box center [530, 308] width 544 height 12
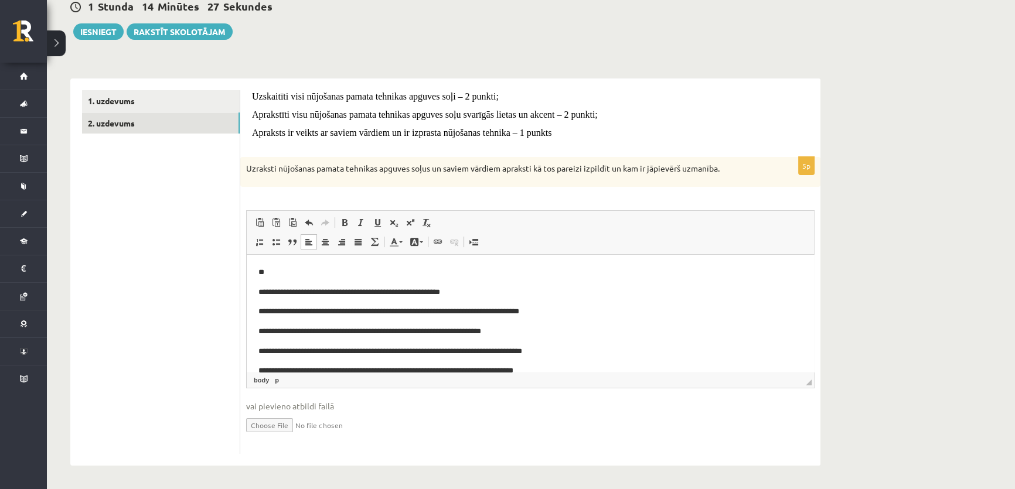
scroll to position [0, 0]
click at [139, 93] on link "1. uzdevums" at bounding box center [161, 101] width 158 height 22
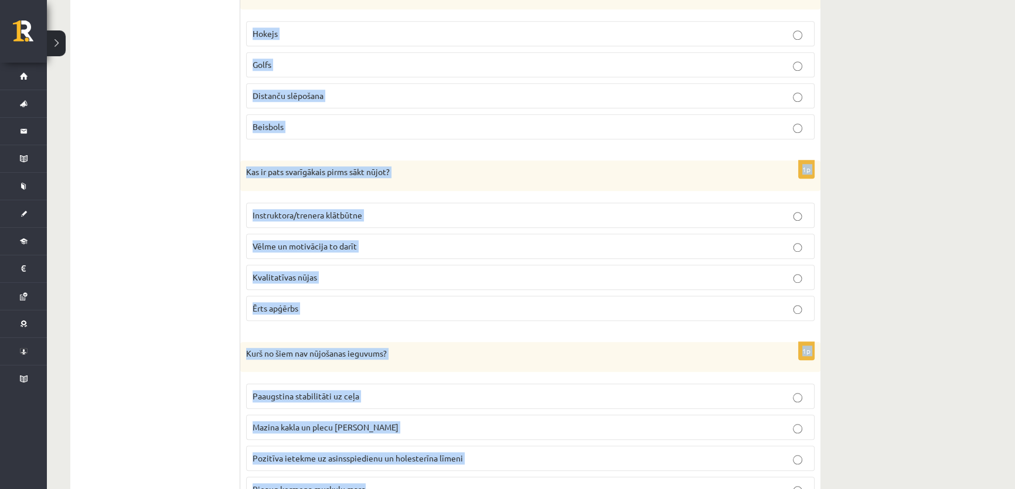
scroll to position [1384, 0]
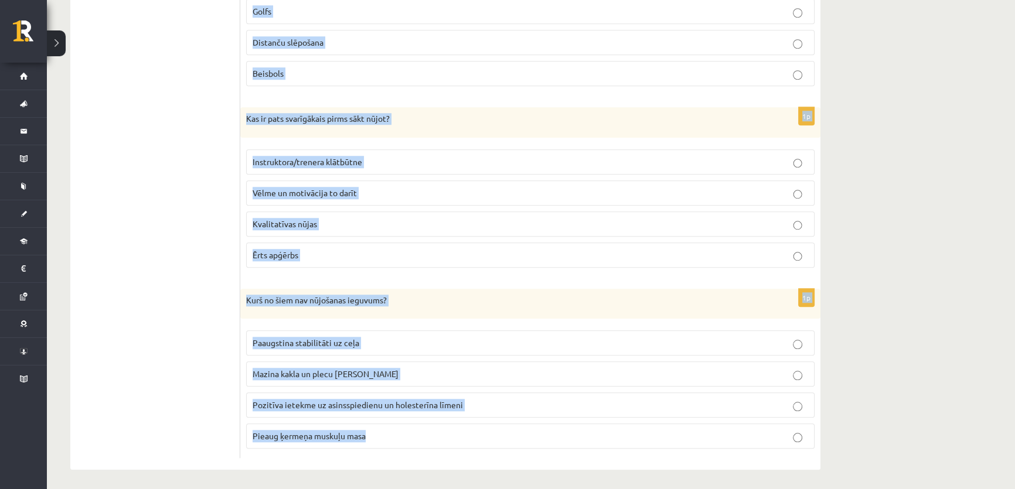
drag, startPoint x: 246, startPoint y: 112, endPoint x: 525, endPoint y: 510, distance: 485.2
copy form "Kuri no šiem nav ieguvumi no pastaigas ? Uzlabojas vielmaiņa Uzlabojas gremošan…"
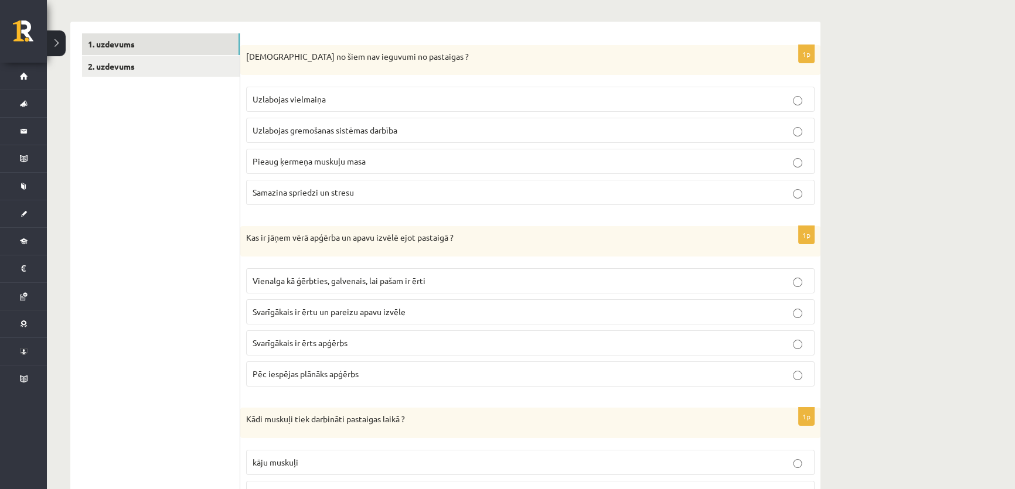
scroll to position [159, 0]
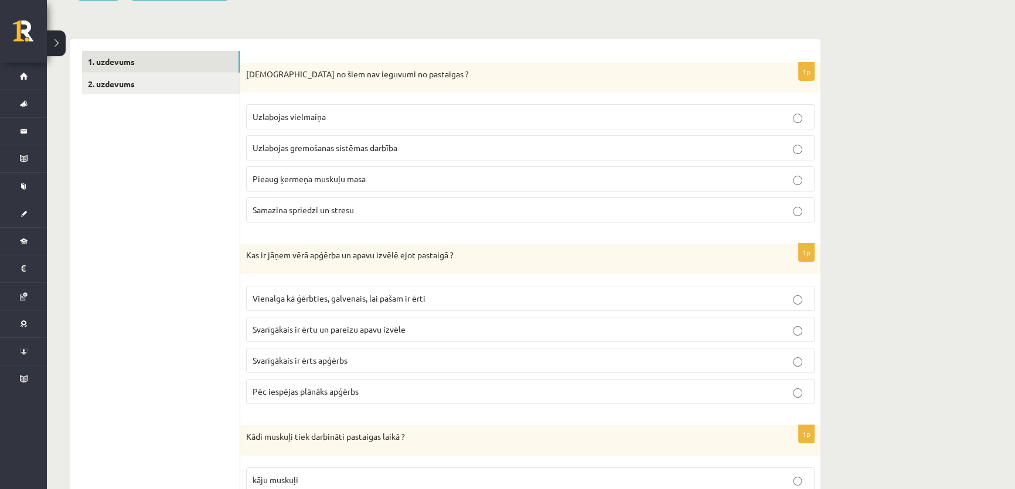
click at [273, 177] on span "Pieaug ķermeņa muskuļu masa" at bounding box center [308, 178] width 113 height 11
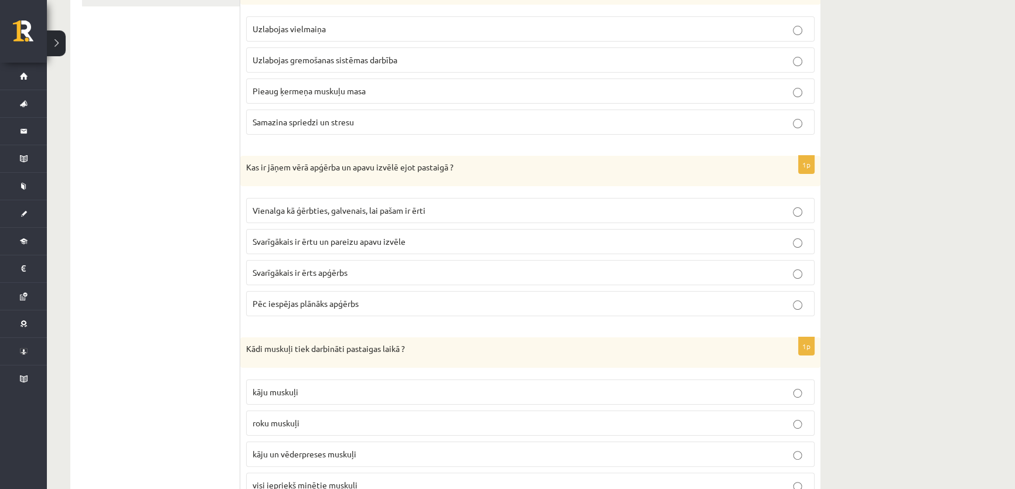
scroll to position [266, 0]
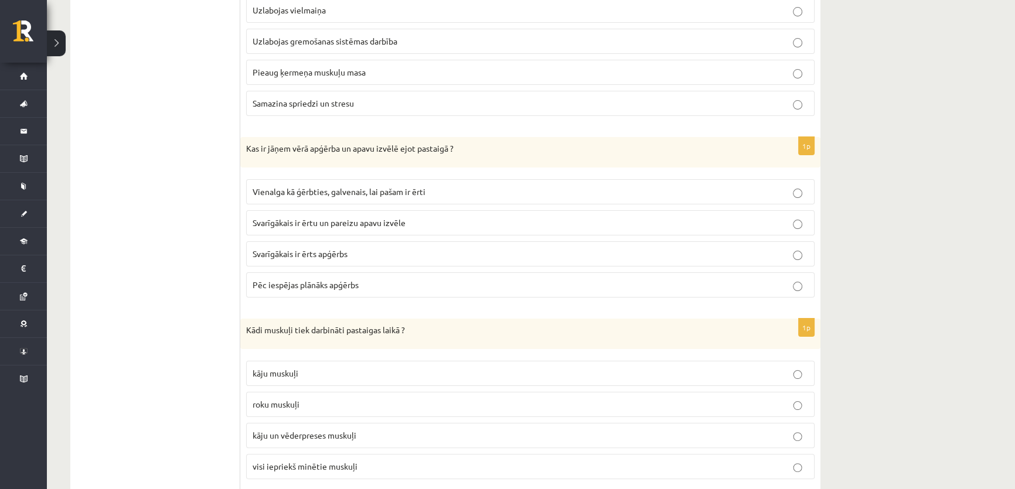
click at [274, 227] on p "Svarīgākais ir ērtu un pareizu apavu izvēle" at bounding box center [529, 223] width 555 height 12
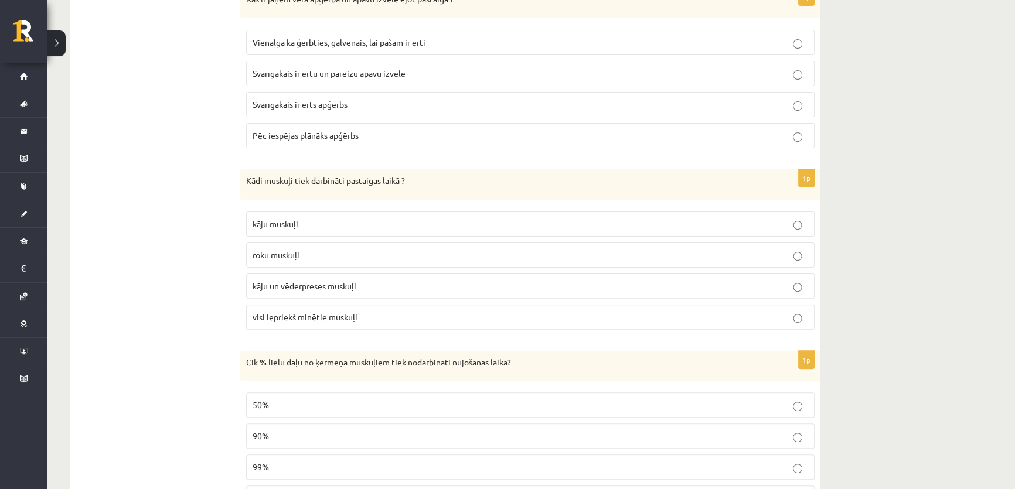
scroll to position [479, 0]
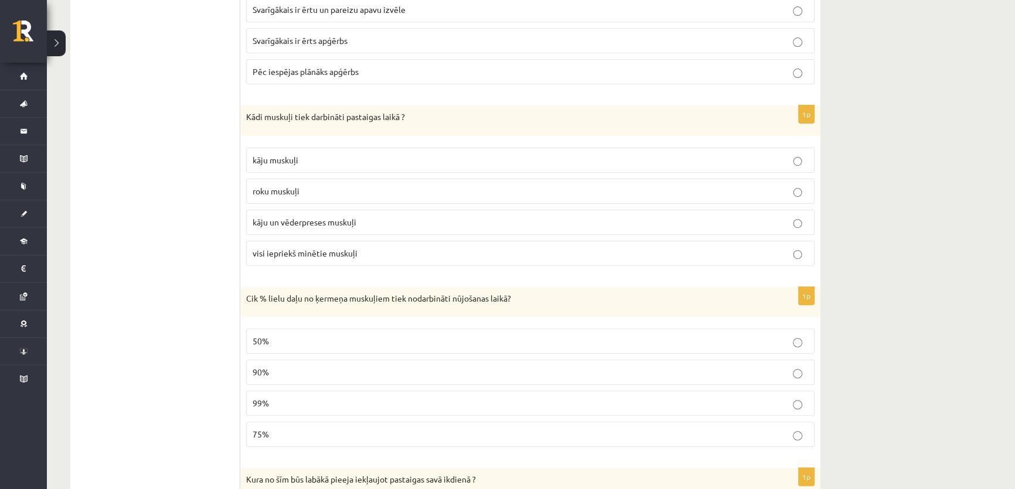
click at [277, 248] on span "visi iepriekš minētie muskuļi" at bounding box center [304, 253] width 105 height 11
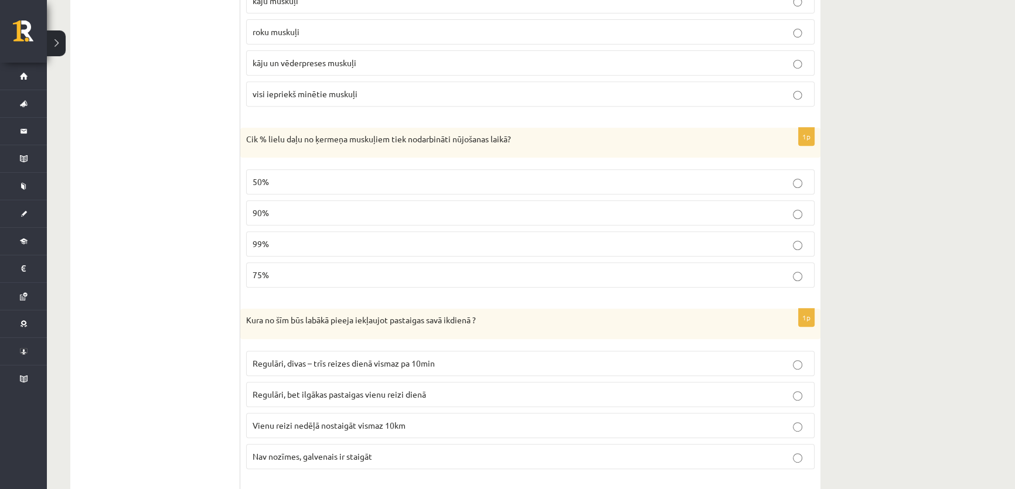
scroll to position [586, 0]
click at [265, 211] on span "90%" at bounding box center [260, 212] width 16 height 11
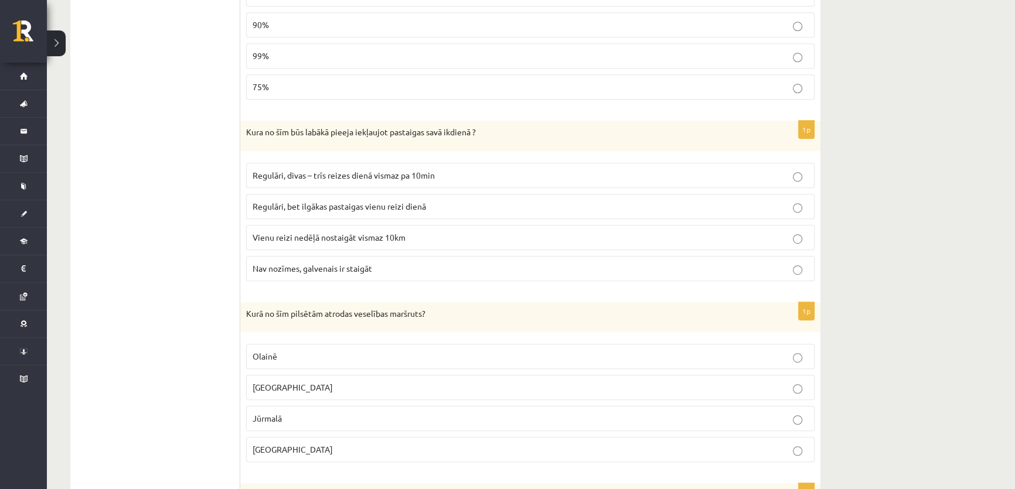
scroll to position [852, 0]
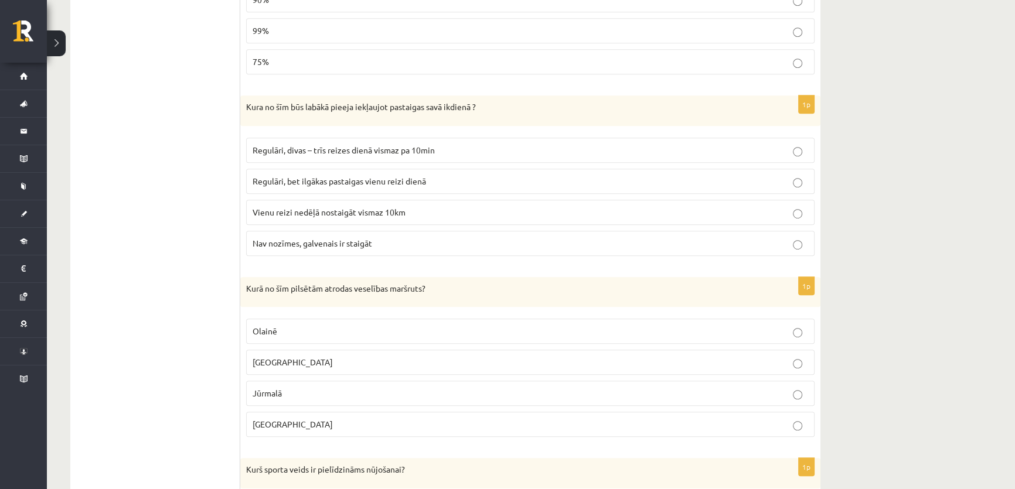
click at [263, 151] on span "Regulāri, divas – trīs reizes dienā vismaz pa 10min" at bounding box center [343, 150] width 182 height 11
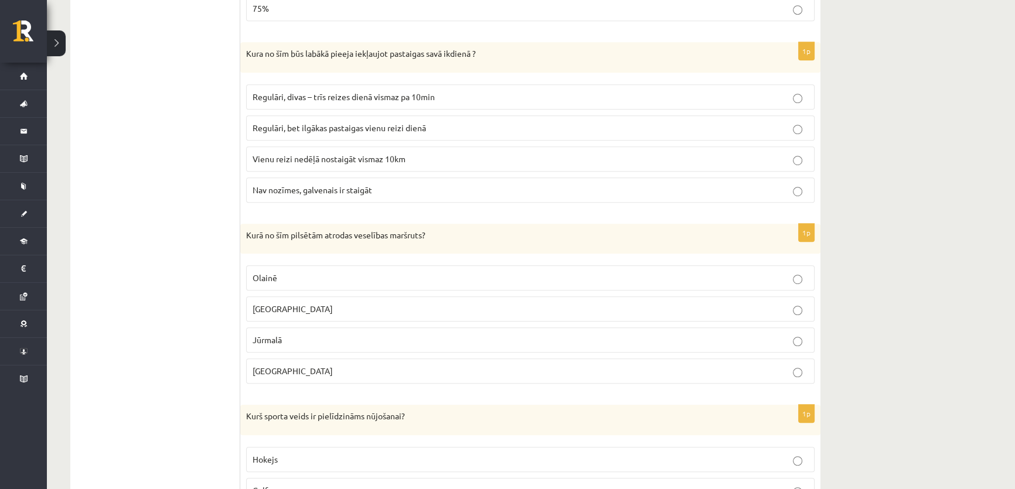
scroll to position [958, 0]
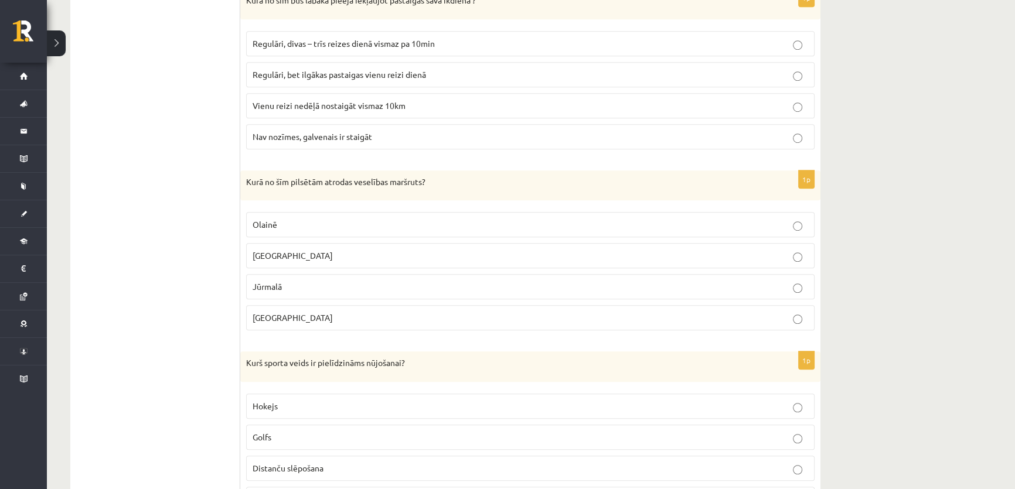
click at [280, 223] on p "Olainē" at bounding box center [529, 224] width 555 height 12
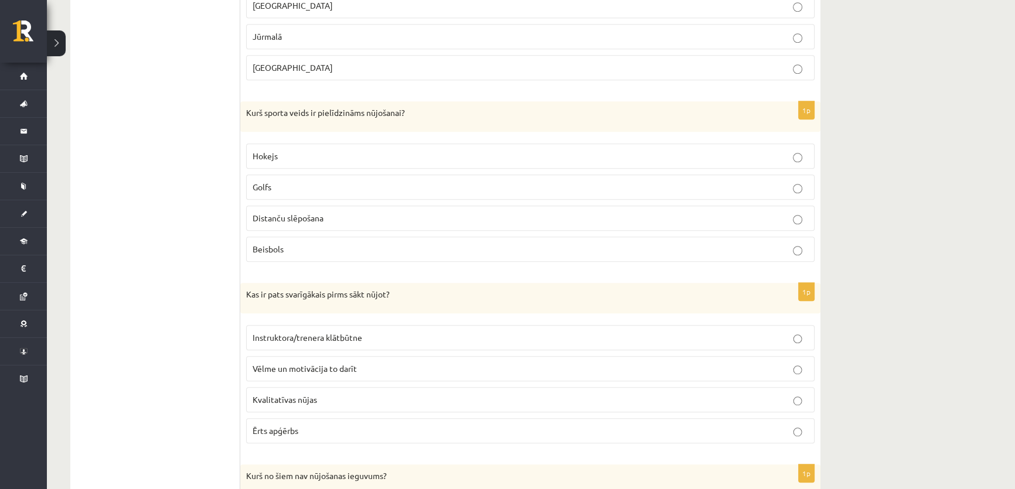
scroll to position [1224, 0]
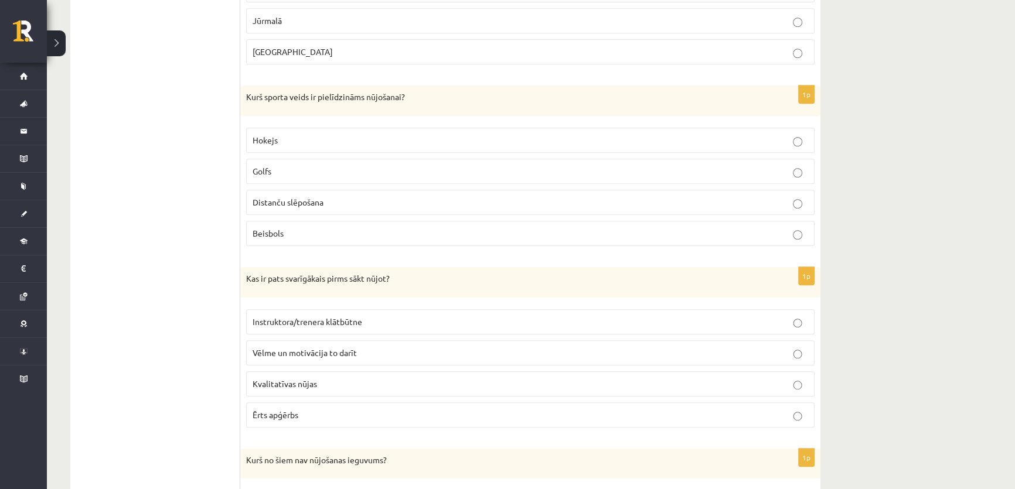
click at [318, 200] on span "Distanču slēpošana" at bounding box center [287, 202] width 71 height 11
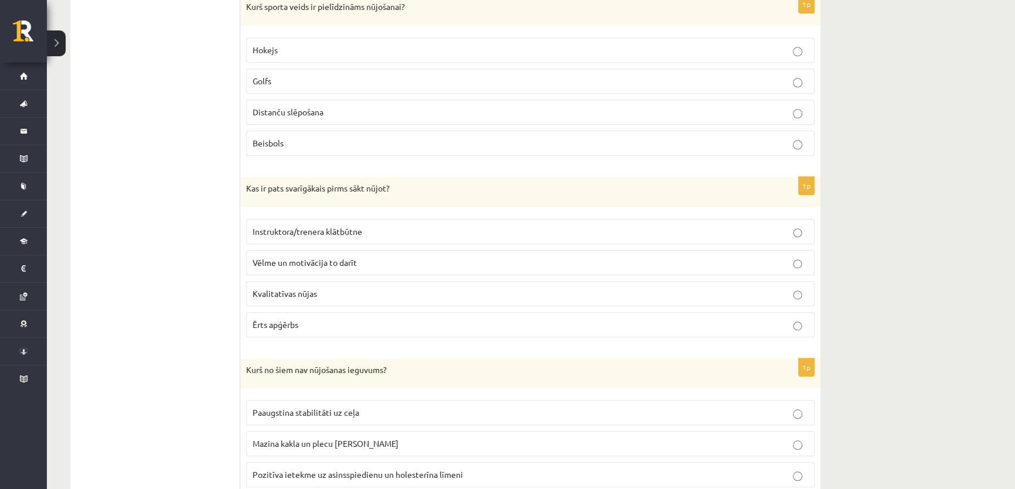
scroll to position [1331, 0]
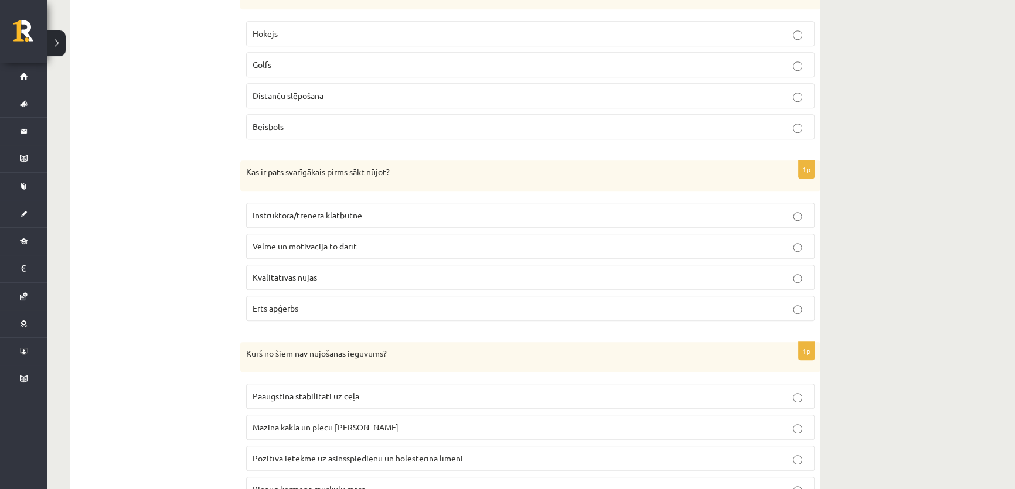
click at [293, 243] on span "Vēlme un motivācija to darīt" at bounding box center [304, 246] width 104 height 11
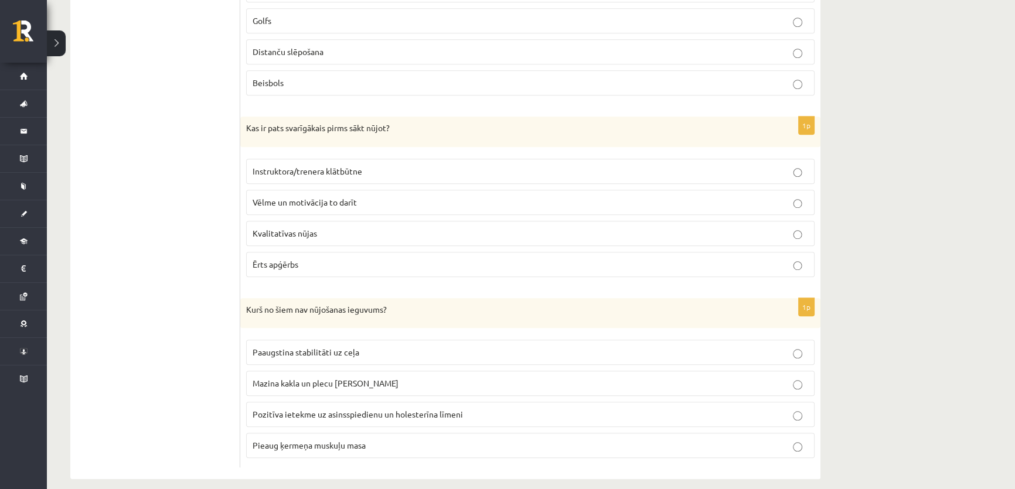
scroll to position [1384, 0]
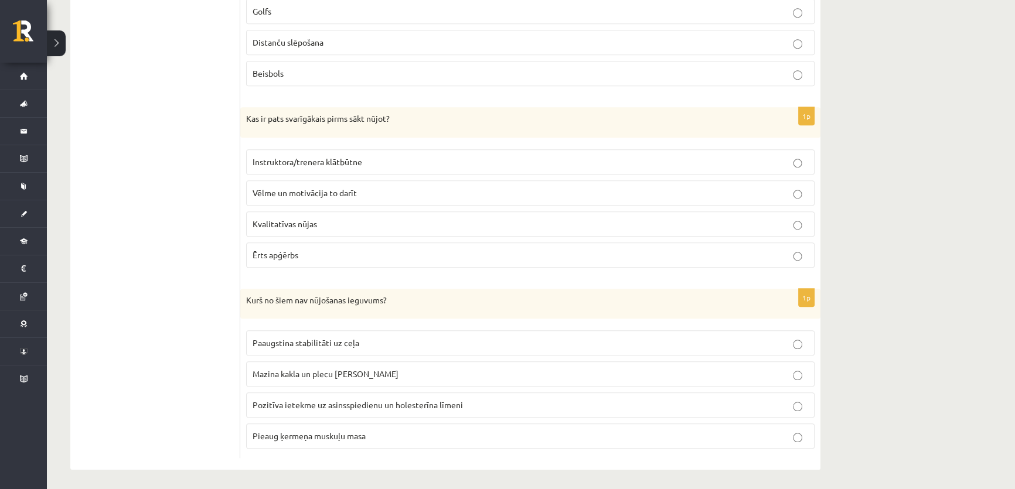
click at [299, 431] on span "Pieaug ķermeņa muskuļu masa" at bounding box center [308, 436] width 113 height 11
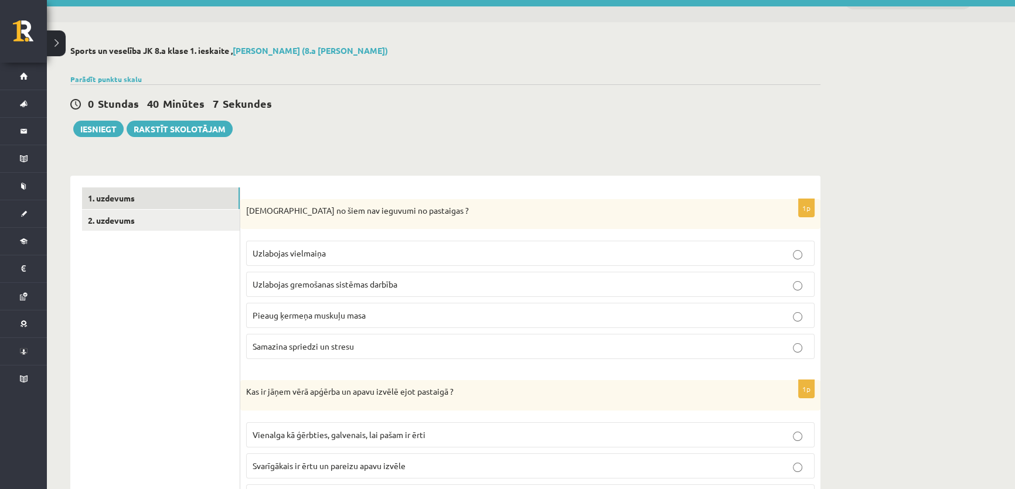
scroll to position [0, 0]
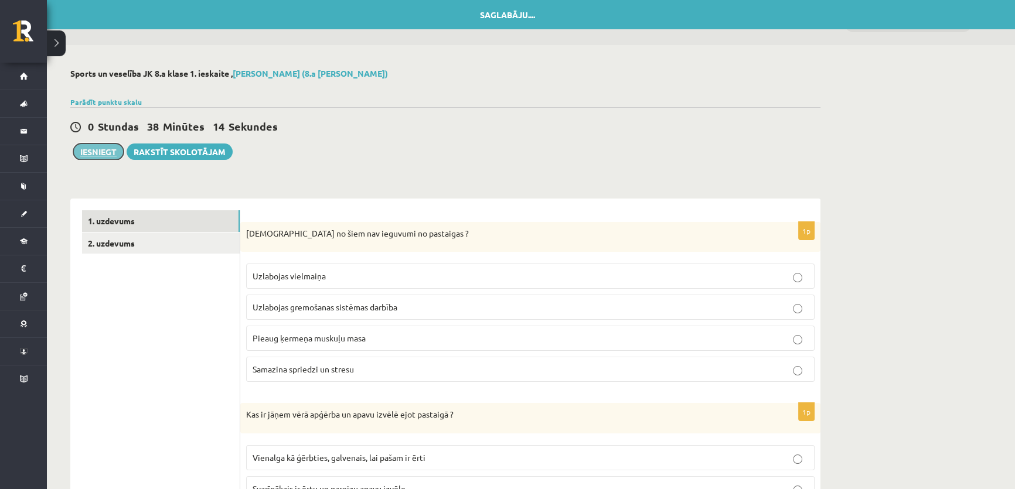
click at [104, 151] on button "Iesniegt" at bounding box center [98, 152] width 50 height 16
click at [122, 239] on link "2. uzdevums" at bounding box center [161, 244] width 158 height 22
click at [124, 243] on link "2. uzdevums" at bounding box center [161, 244] width 158 height 22
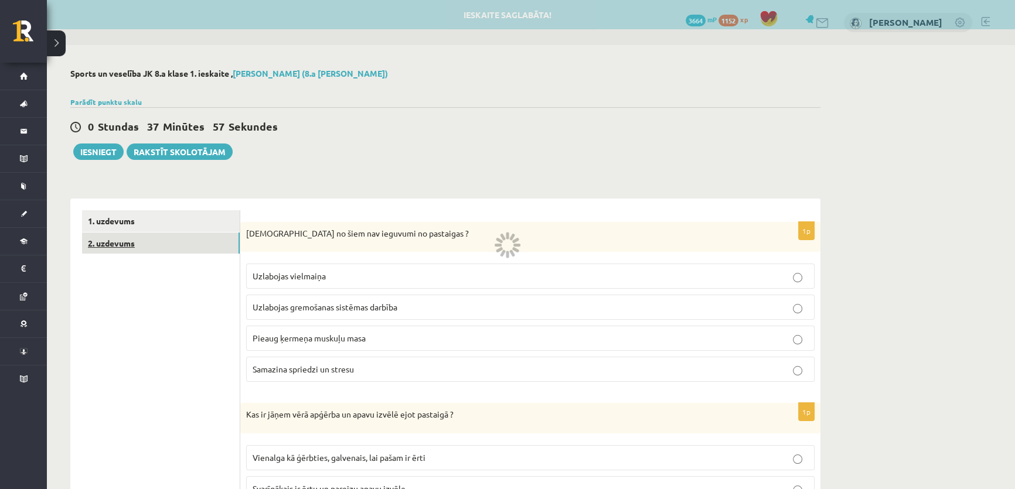
click at [137, 244] on link "2. uzdevums" at bounding box center [161, 244] width 158 height 22
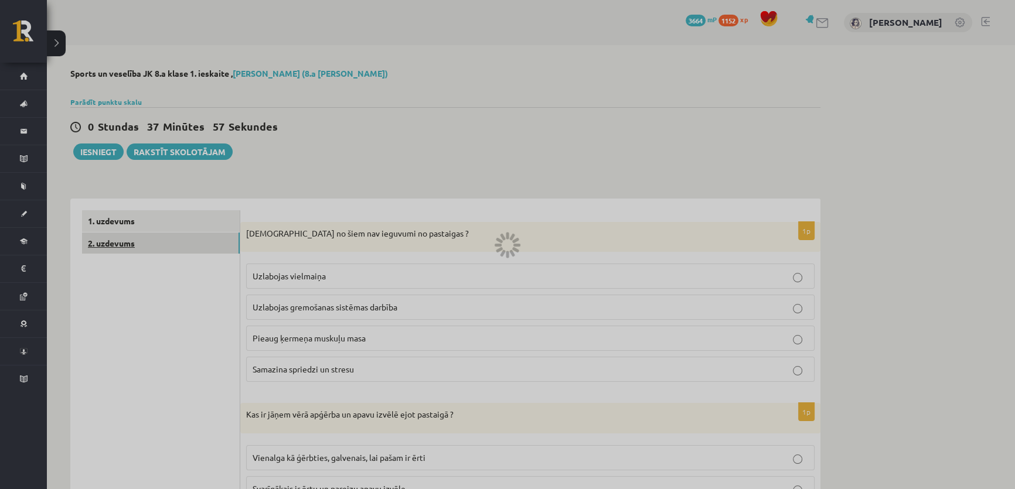
click at [137, 244] on div at bounding box center [507, 244] width 1015 height 489
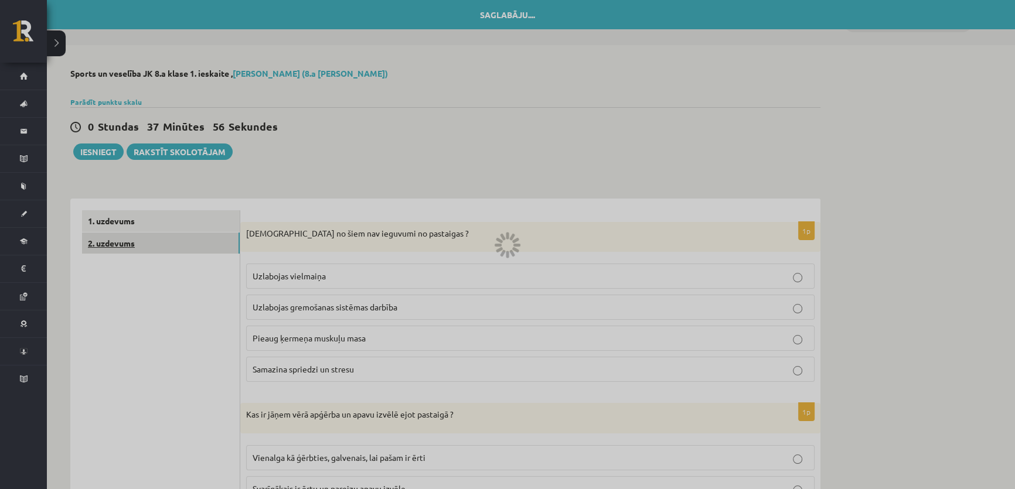
click at [137, 244] on div at bounding box center [507, 244] width 1015 height 489
click at [137, 244] on link "2. uzdevums" at bounding box center [161, 244] width 158 height 22
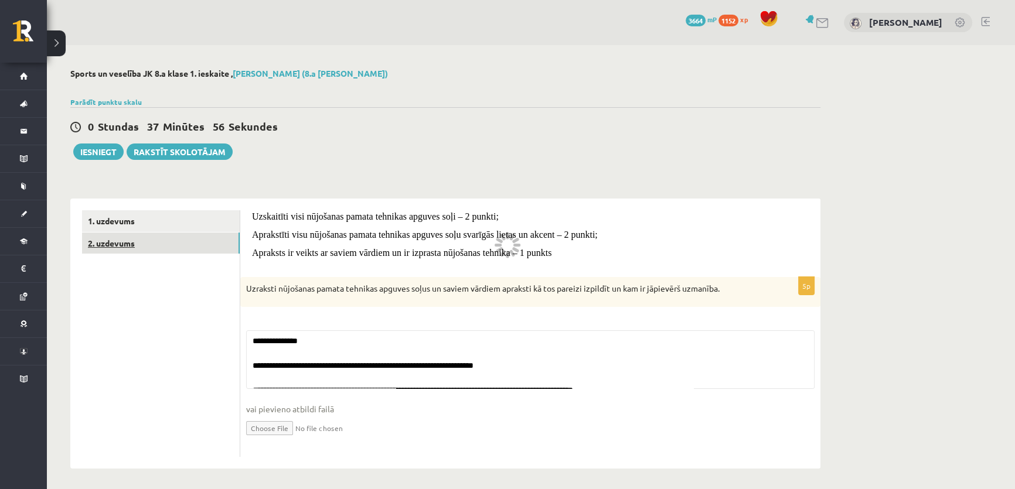
click at [137, 244] on link "2. uzdevums" at bounding box center [161, 244] width 158 height 22
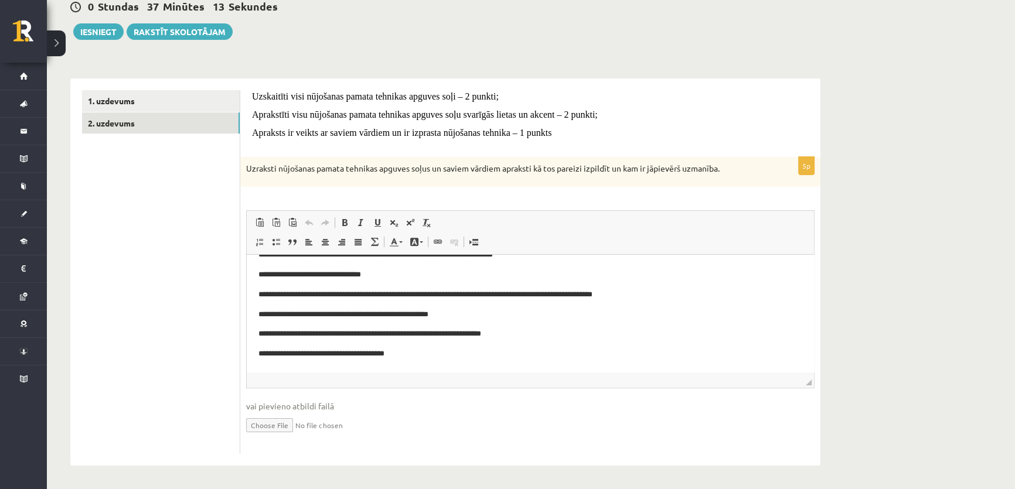
scroll to position [746, 0]
click at [99, 38] on button "Iesniegt" at bounding box center [98, 31] width 50 height 16
